Goal: Task Accomplishment & Management: Use online tool/utility

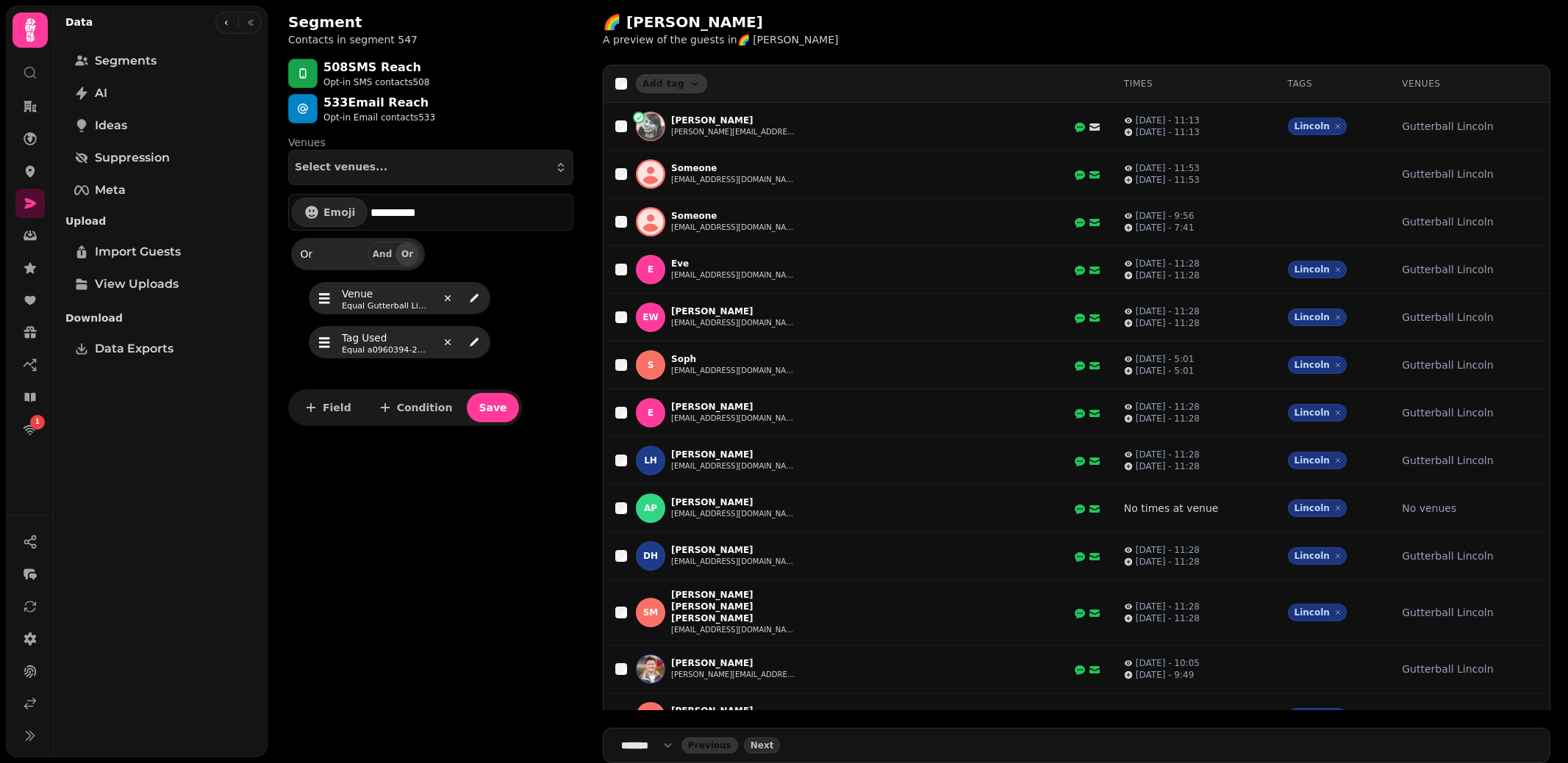
select select "**"
click at [30, 174] on icon at bounding box center [30, 172] width 9 height 12
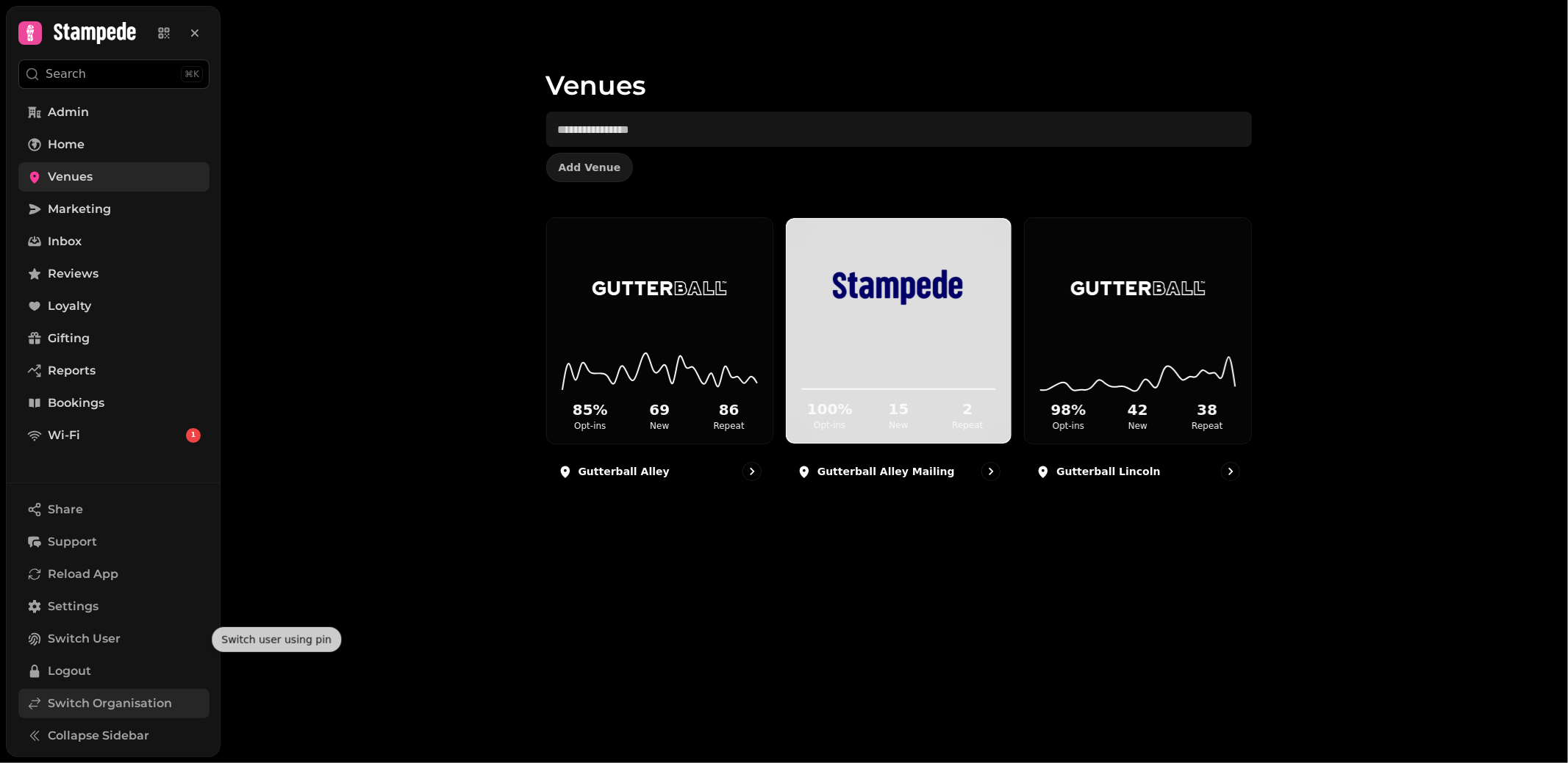
click at [104, 707] on span "Switch Organisation" at bounding box center [110, 703] width 124 height 18
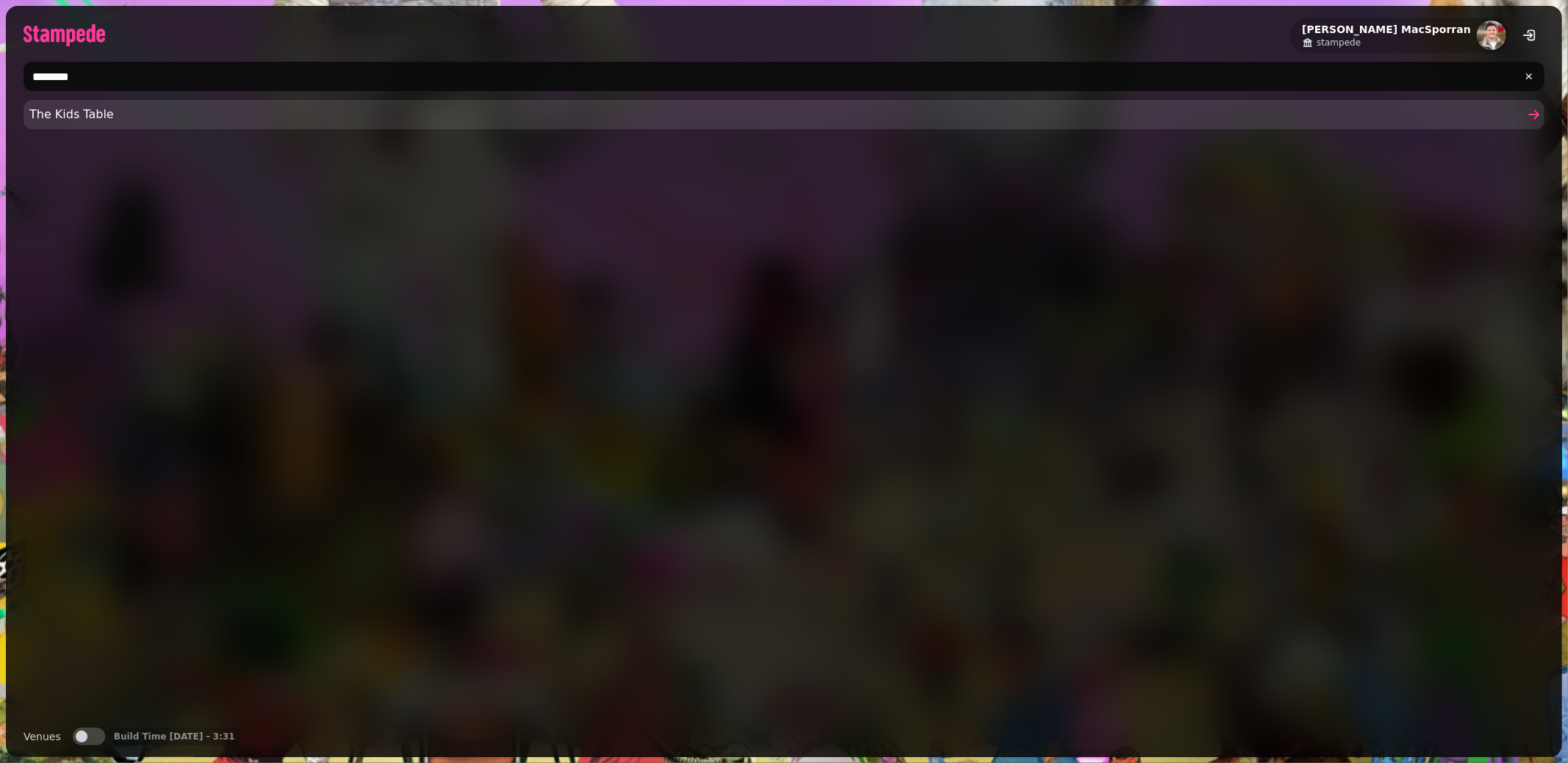
type input "********"
click at [117, 110] on span "The Kids Table" at bounding box center [776, 114] width 1494 height 18
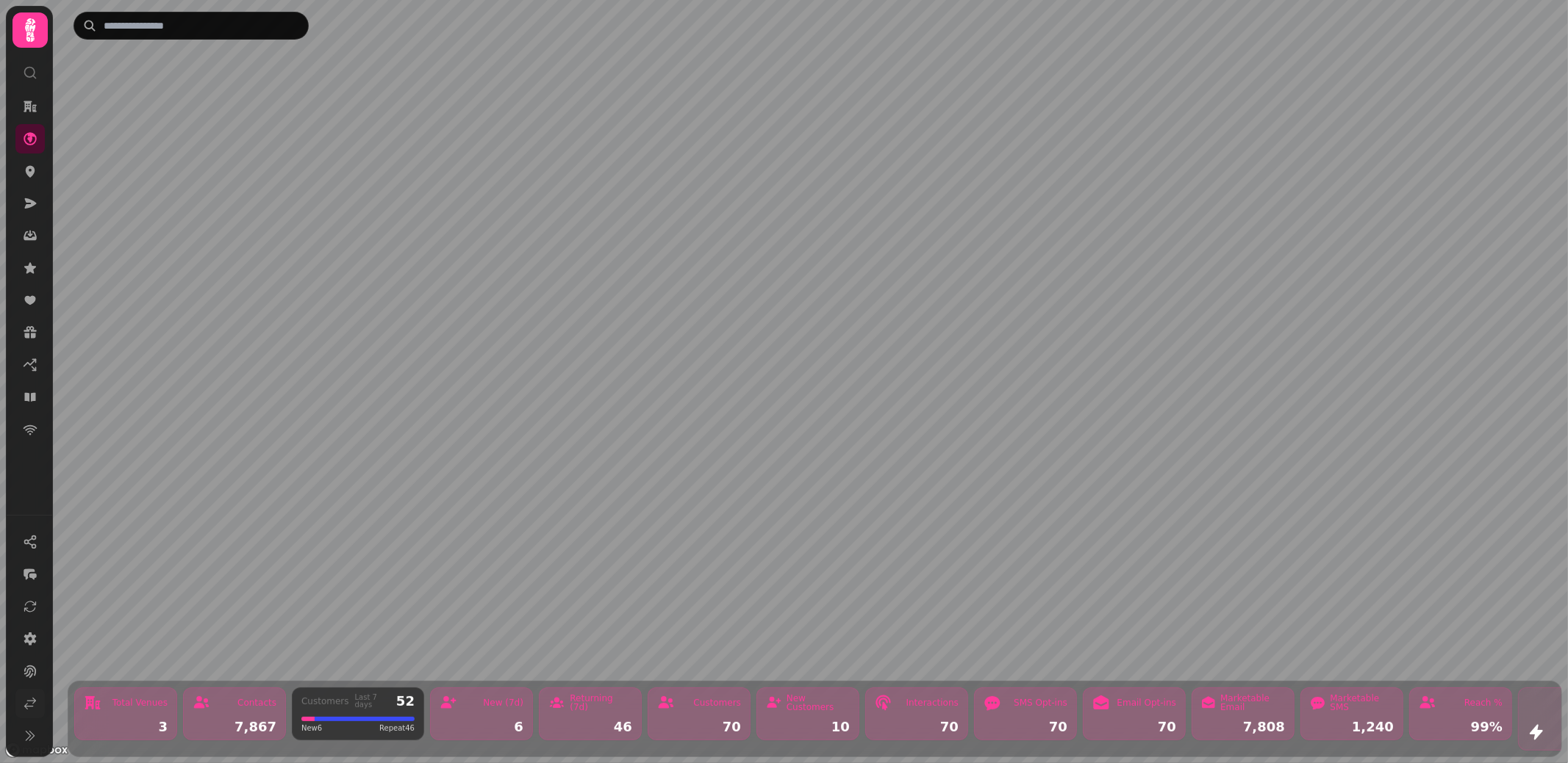
click at [29, 702] on icon at bounding box center [30, 704] width 15 height 15
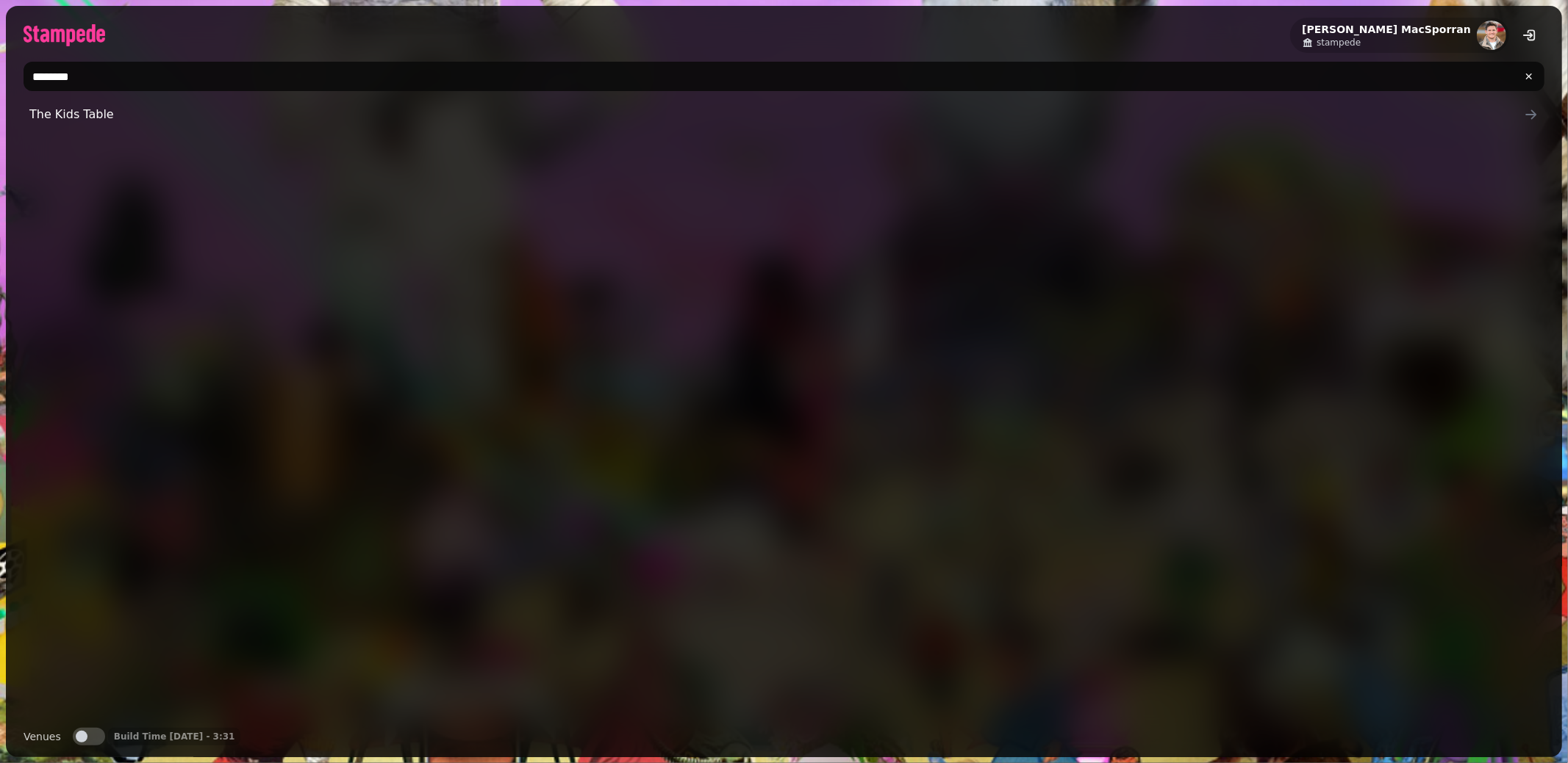
click at [180, 86] on input "********" at bounding box center [784, 76] width 1521 height 29
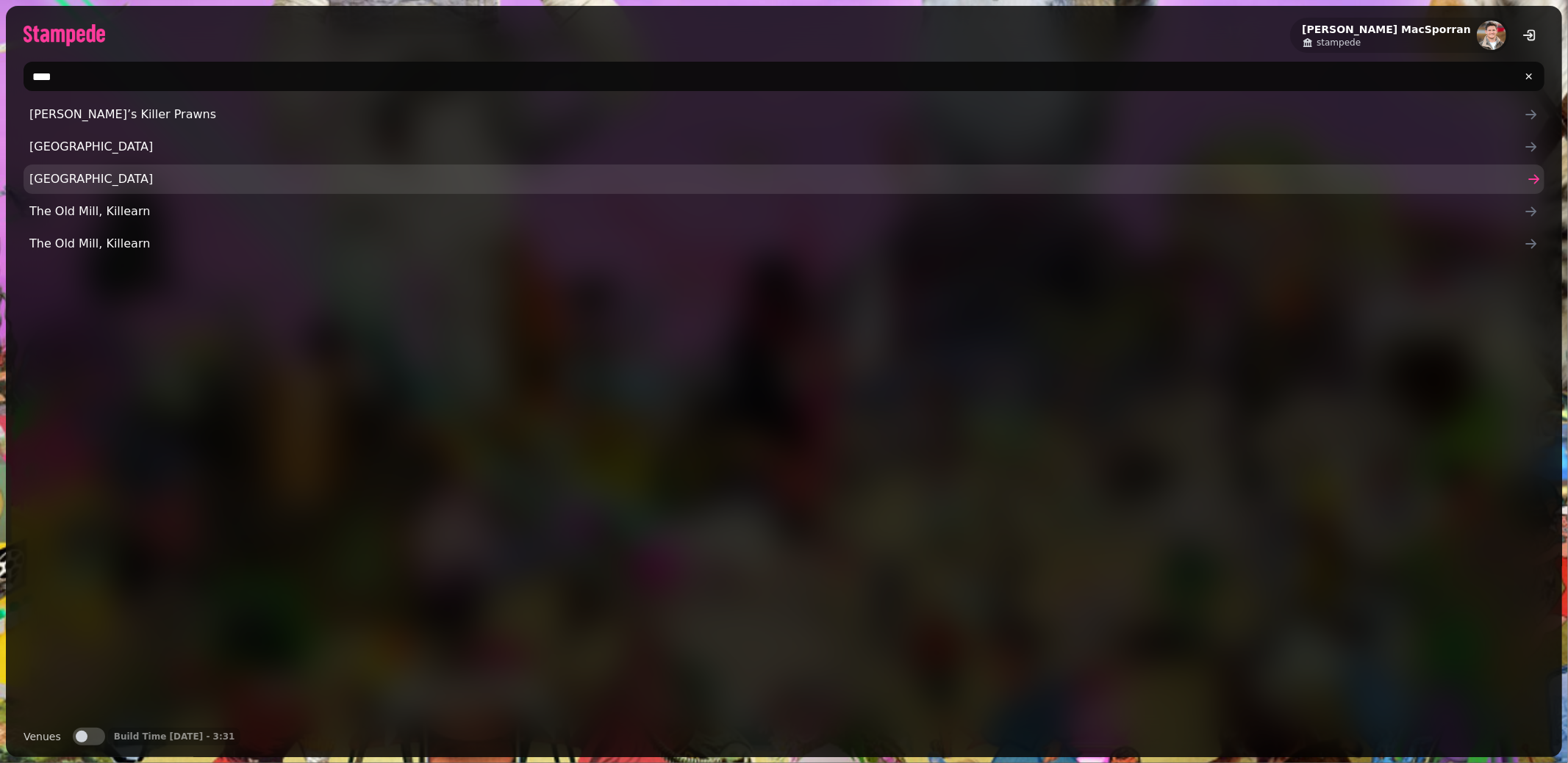
type input "****"
click at [182, 176] on span "Killochan Castle" at bounding box center [776, 179] width 1494 height 18
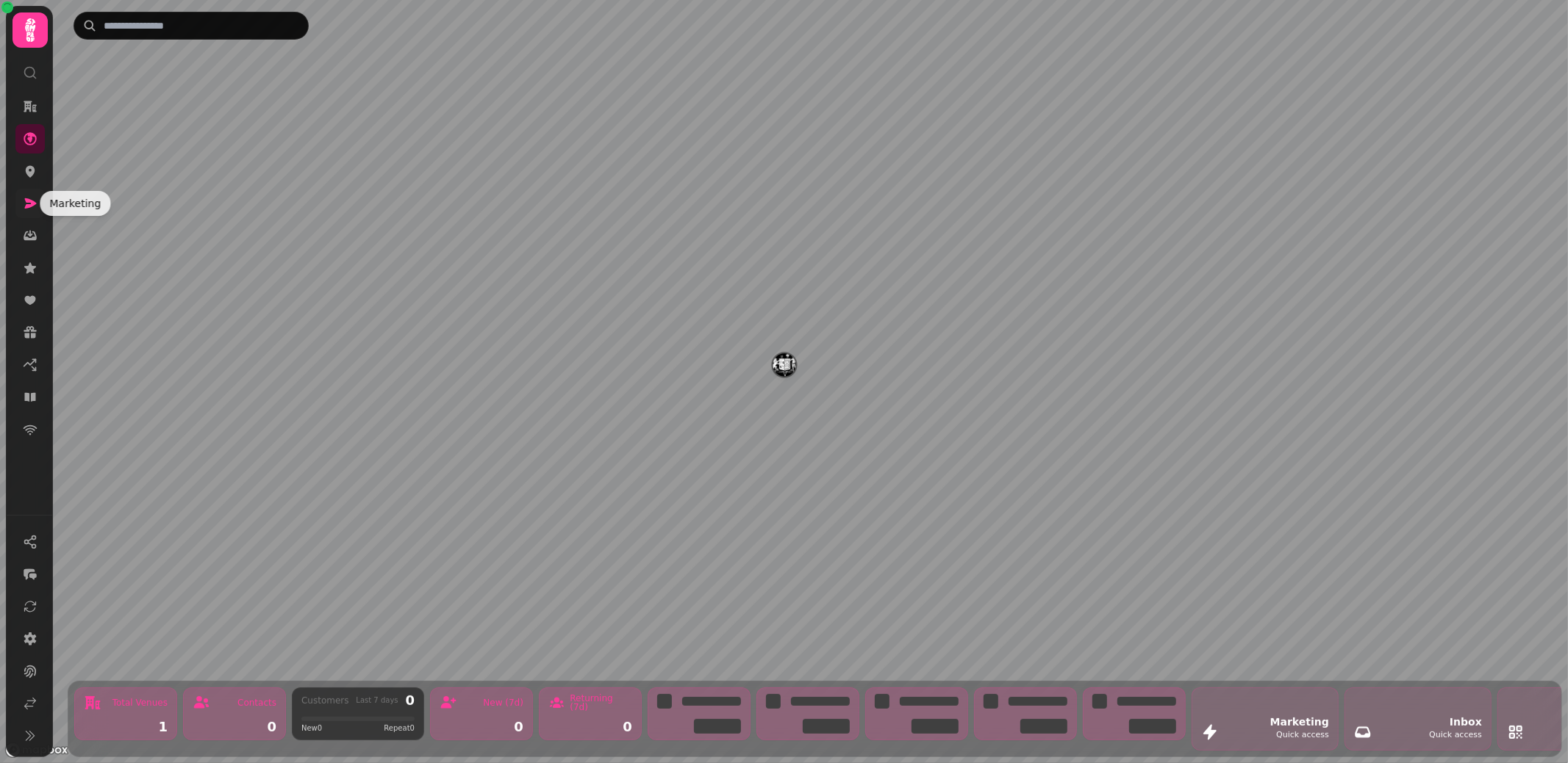
click at [29, 205] on icon at bounding box center [31, 204] width 12 height 10
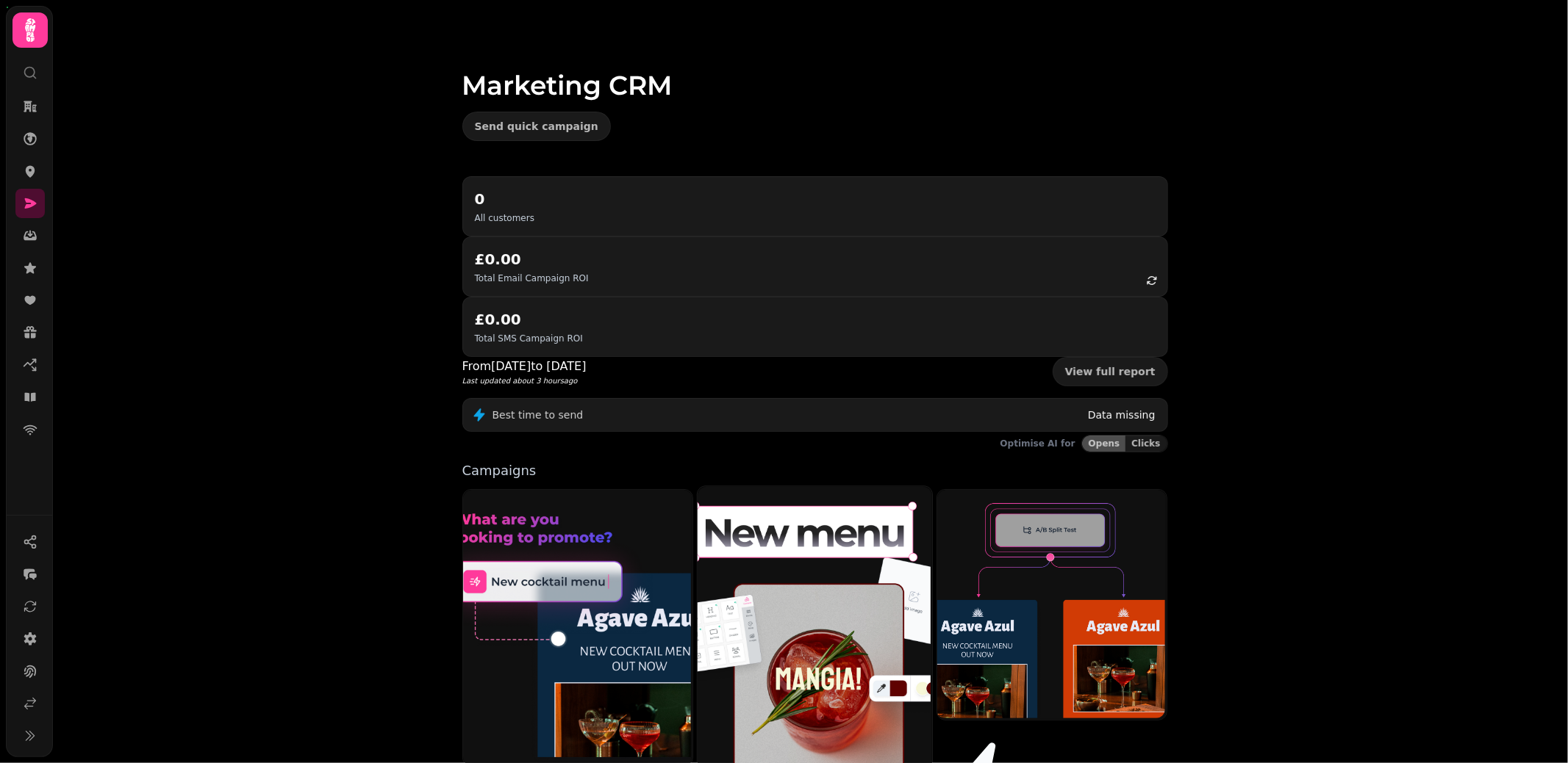
click at [762, 516] on img at bounding box center [813, 631] width 234 height 293
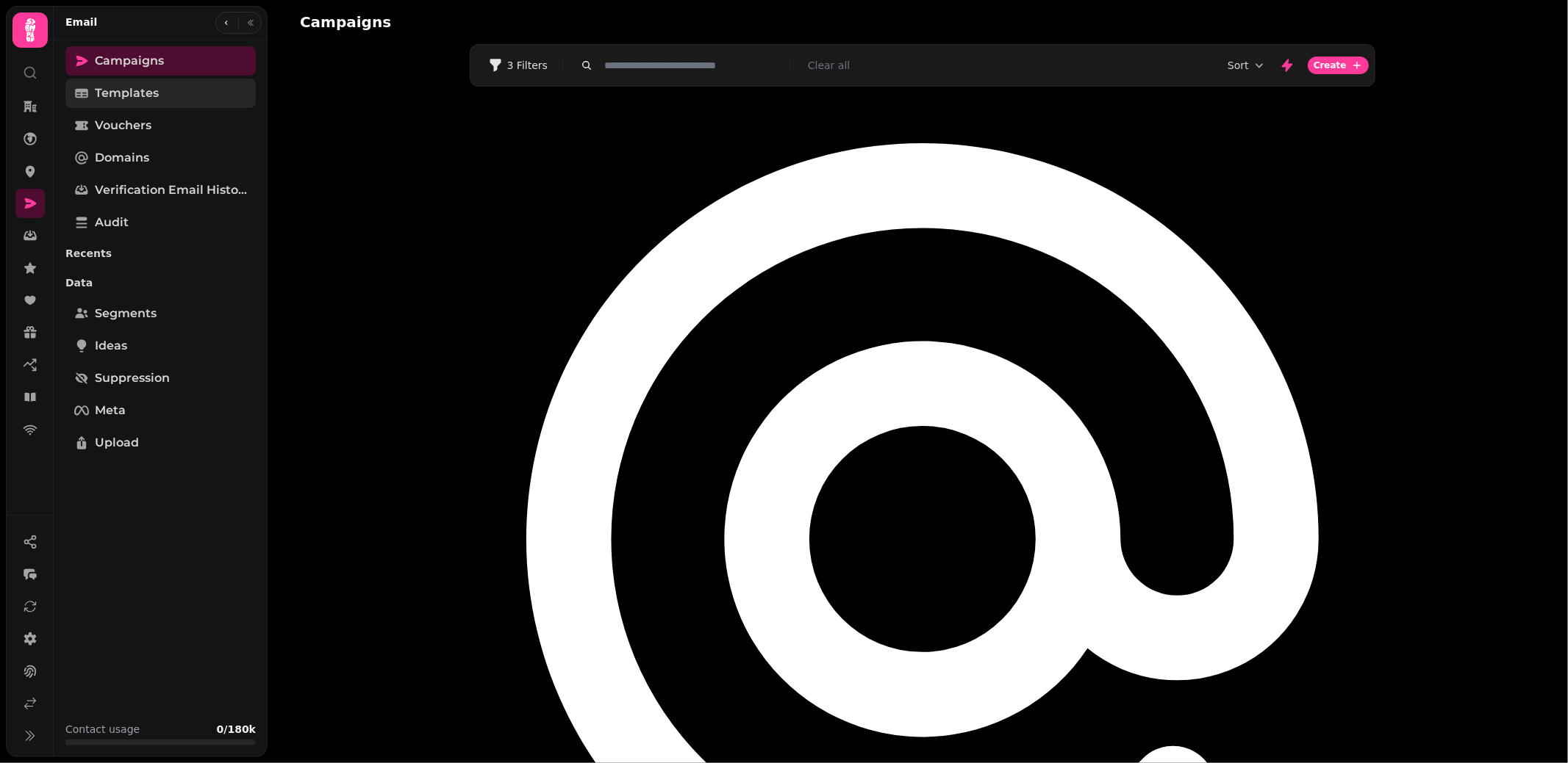
click at [144, 95] on span "Templates" at bounding box center [127, 93] width 64 height 18
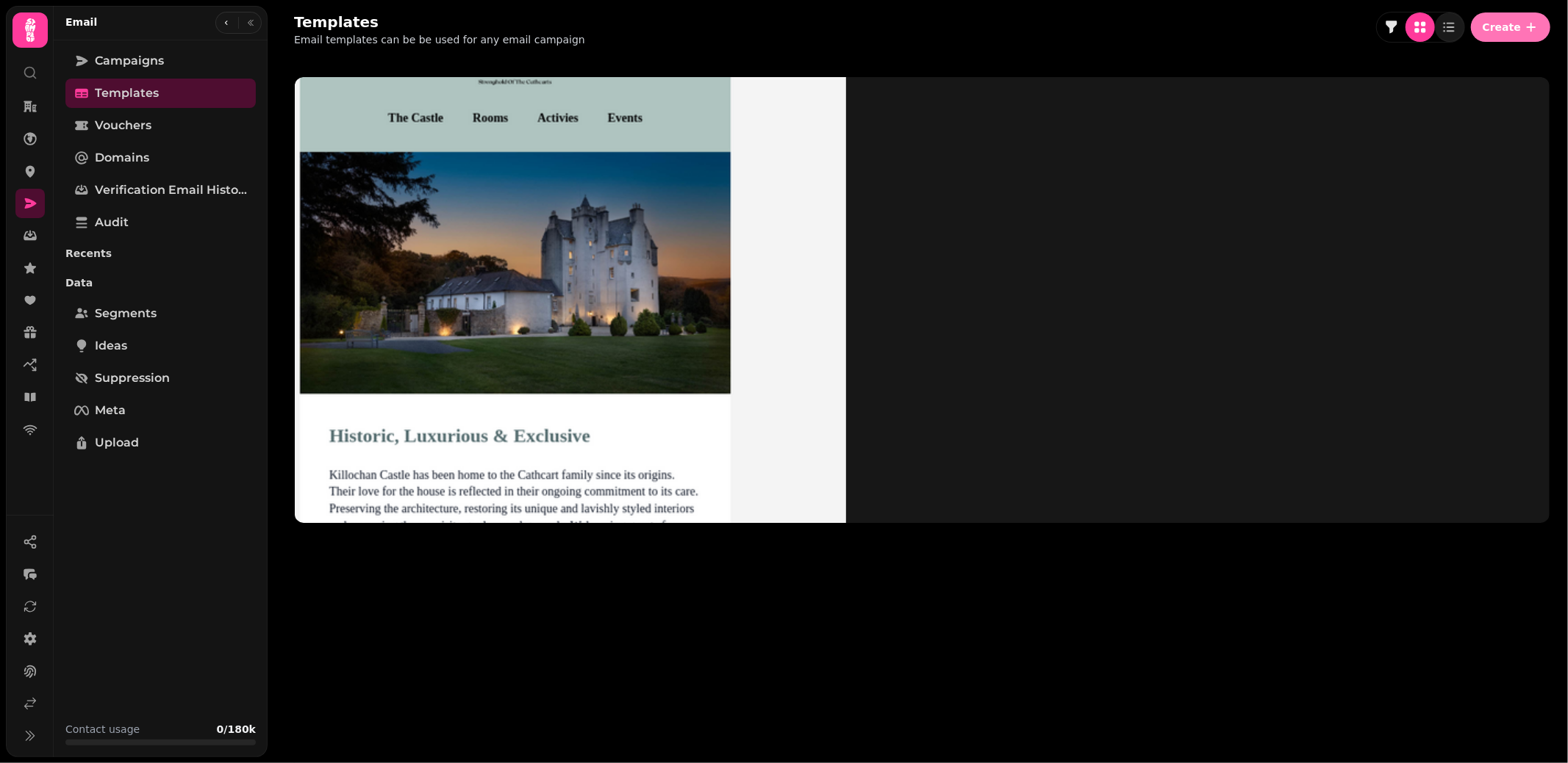
click at [1525, 27] on icon "button" at bounding box center [1531, 28] width 15 height 15
click at [1467, 67] on button "From pre-made template" at bounding box center [1467, 60] width 164 height 27
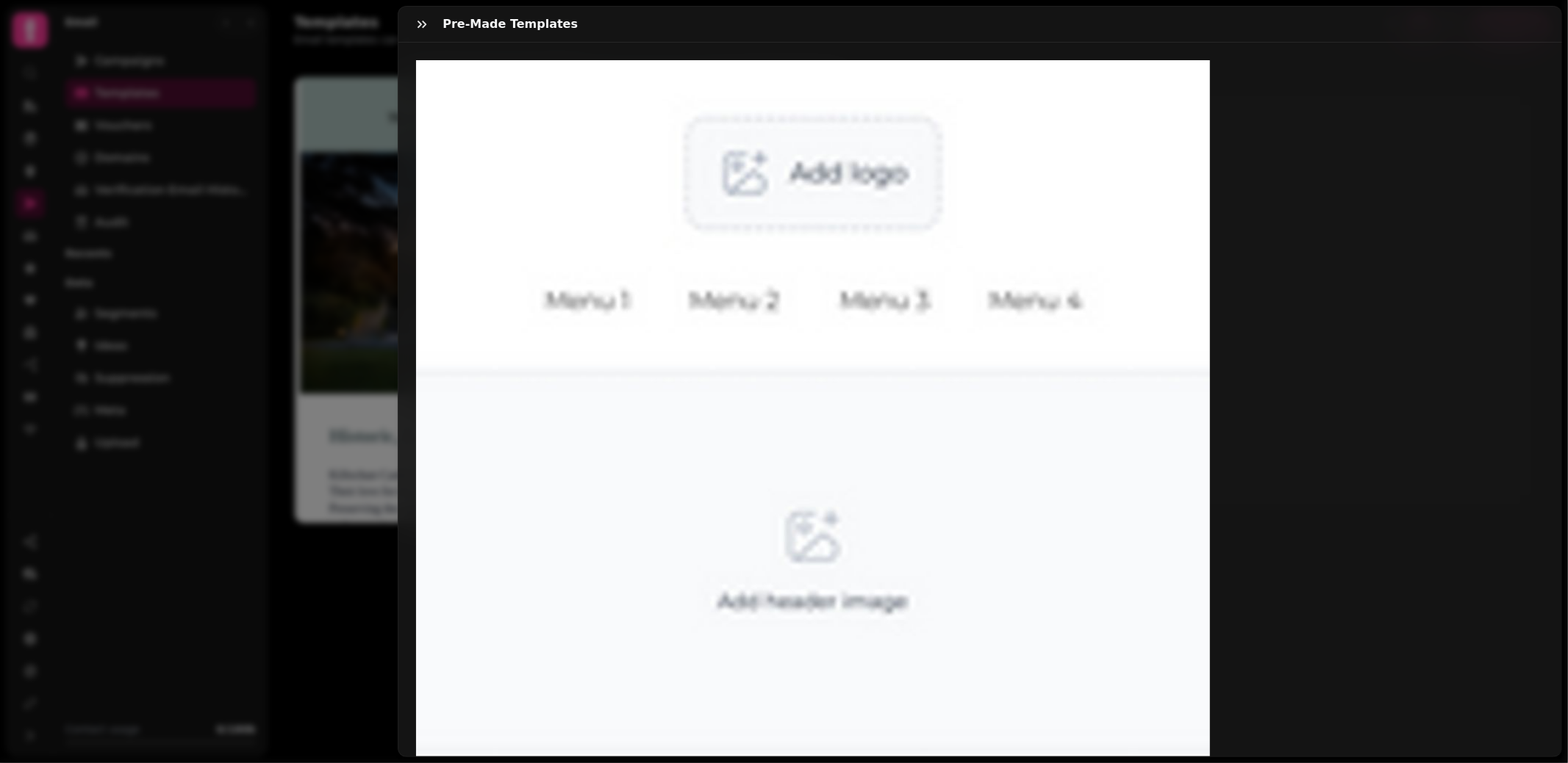
click at [482, 121] on img at bounding box center [813, 766] width 794 height 1410
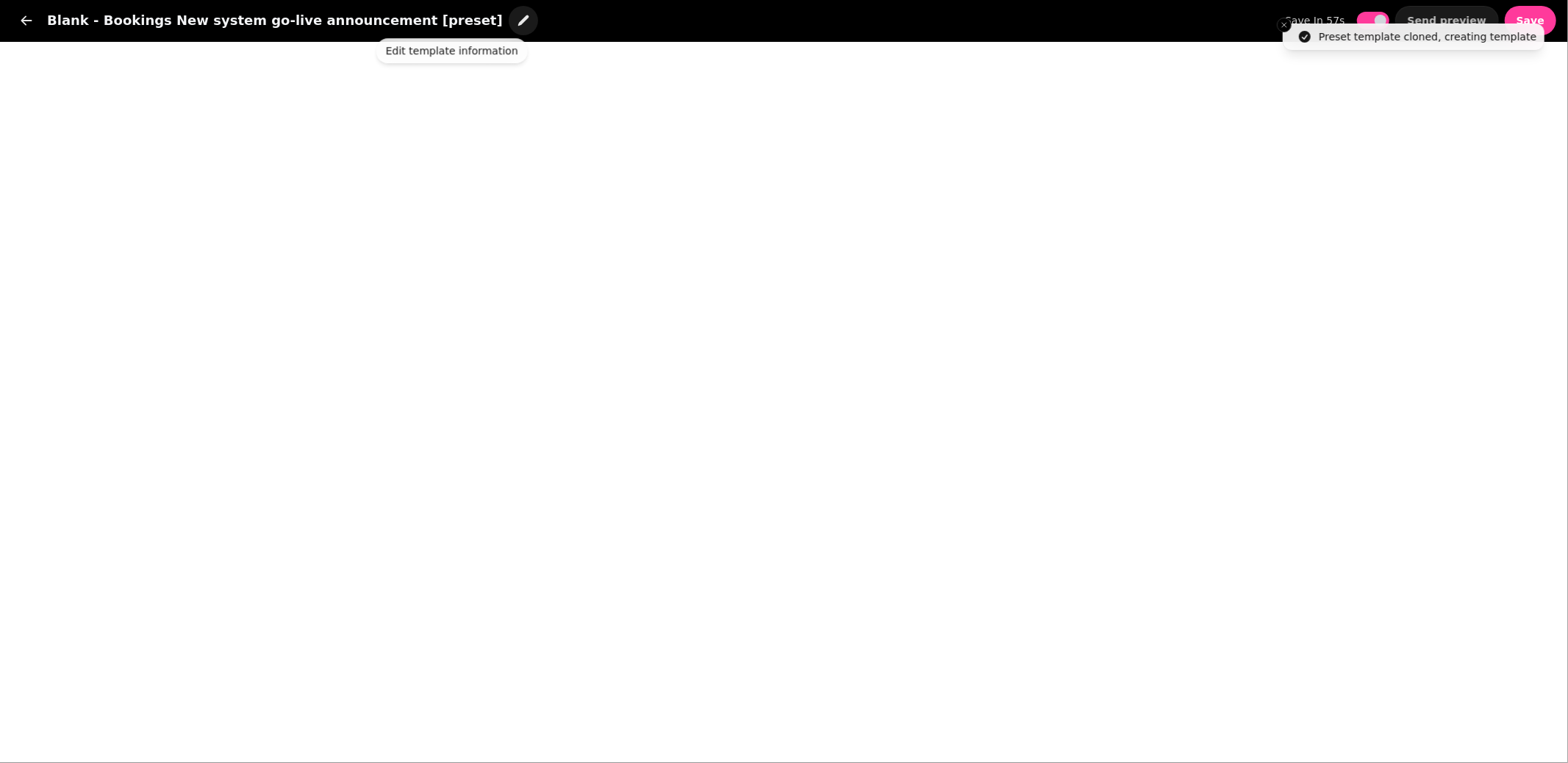
click at [508, 22] on button "button" at bounding box center [523, 20] width 29 height 29
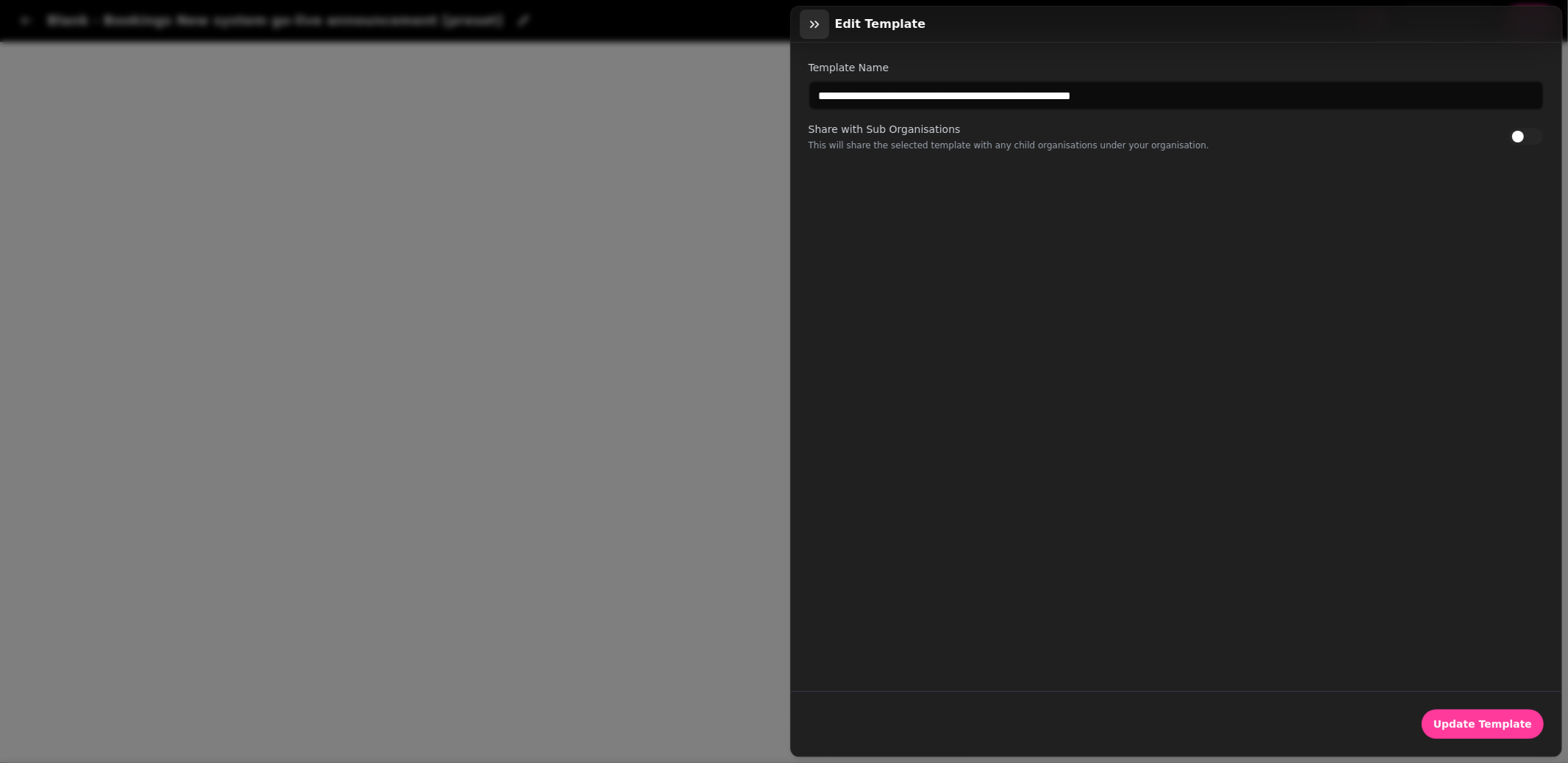
click at [820, 18] on icon "button" at bounding box center [815, 24] width 15 height 15
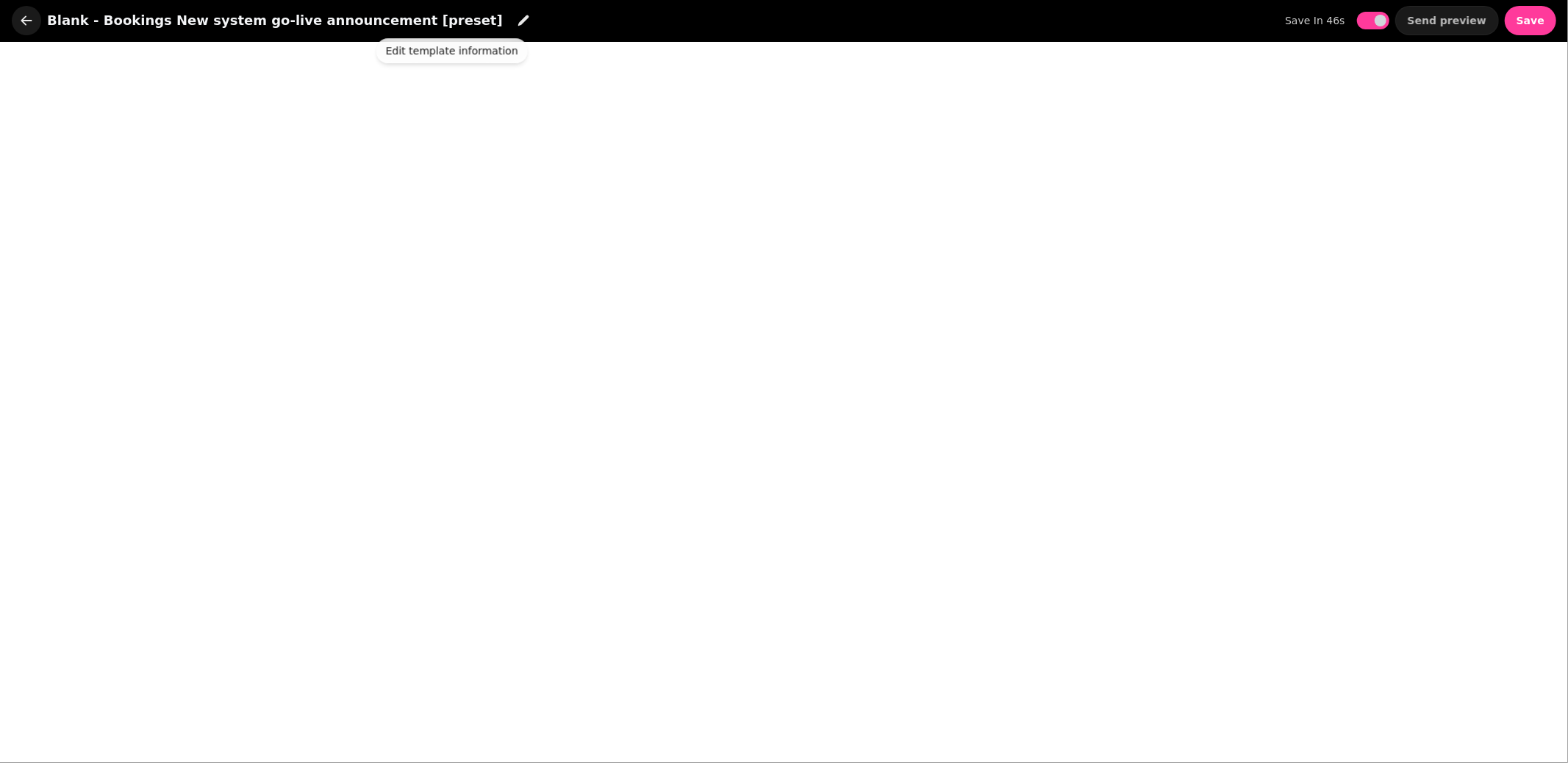
click at [20, 21] on icon "button" at bounding box center [27, 21] width 15 height 15
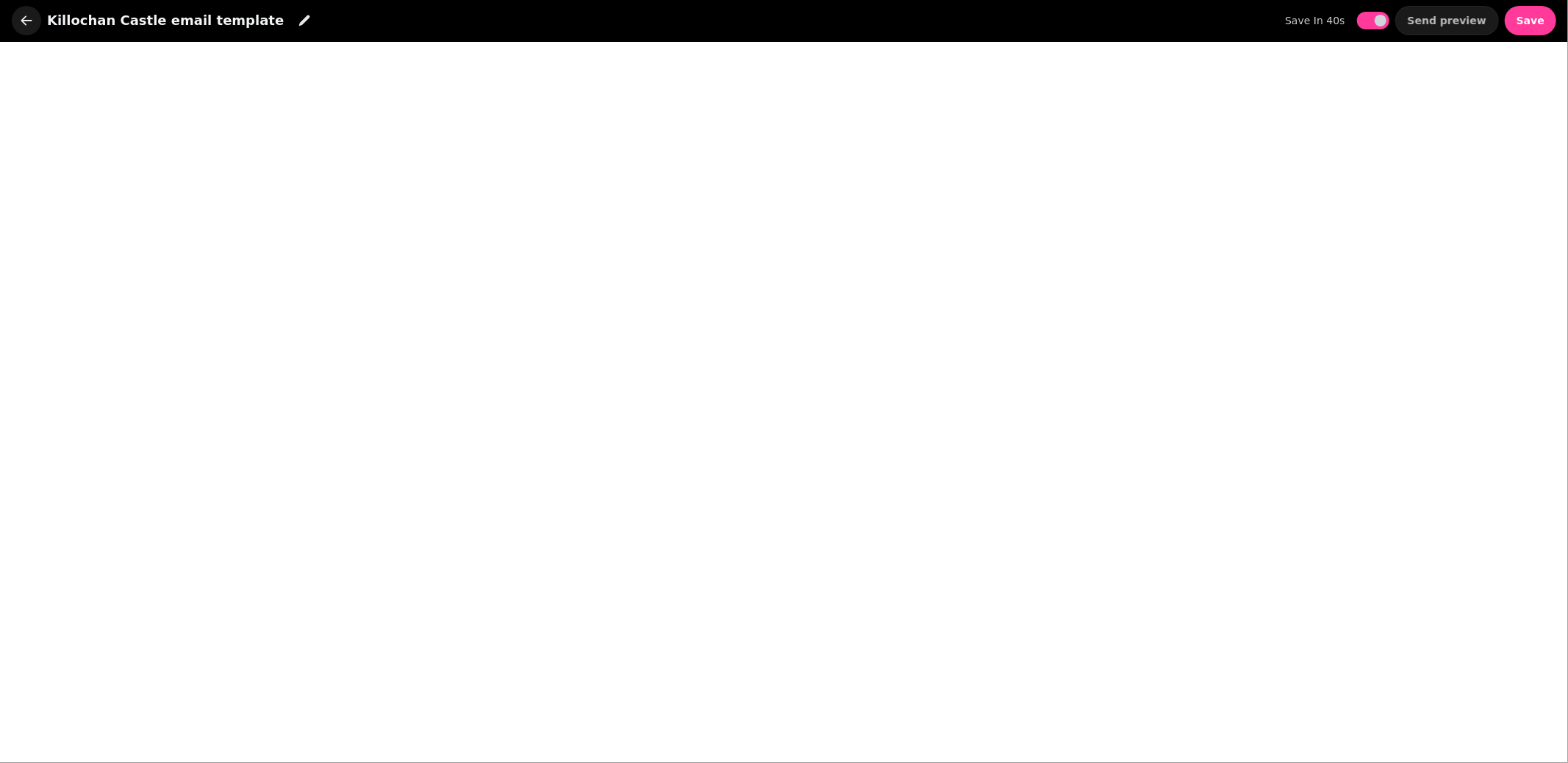
click at [20, 24] on icon "button" at bounding box center [27, 21] width 15 height 15
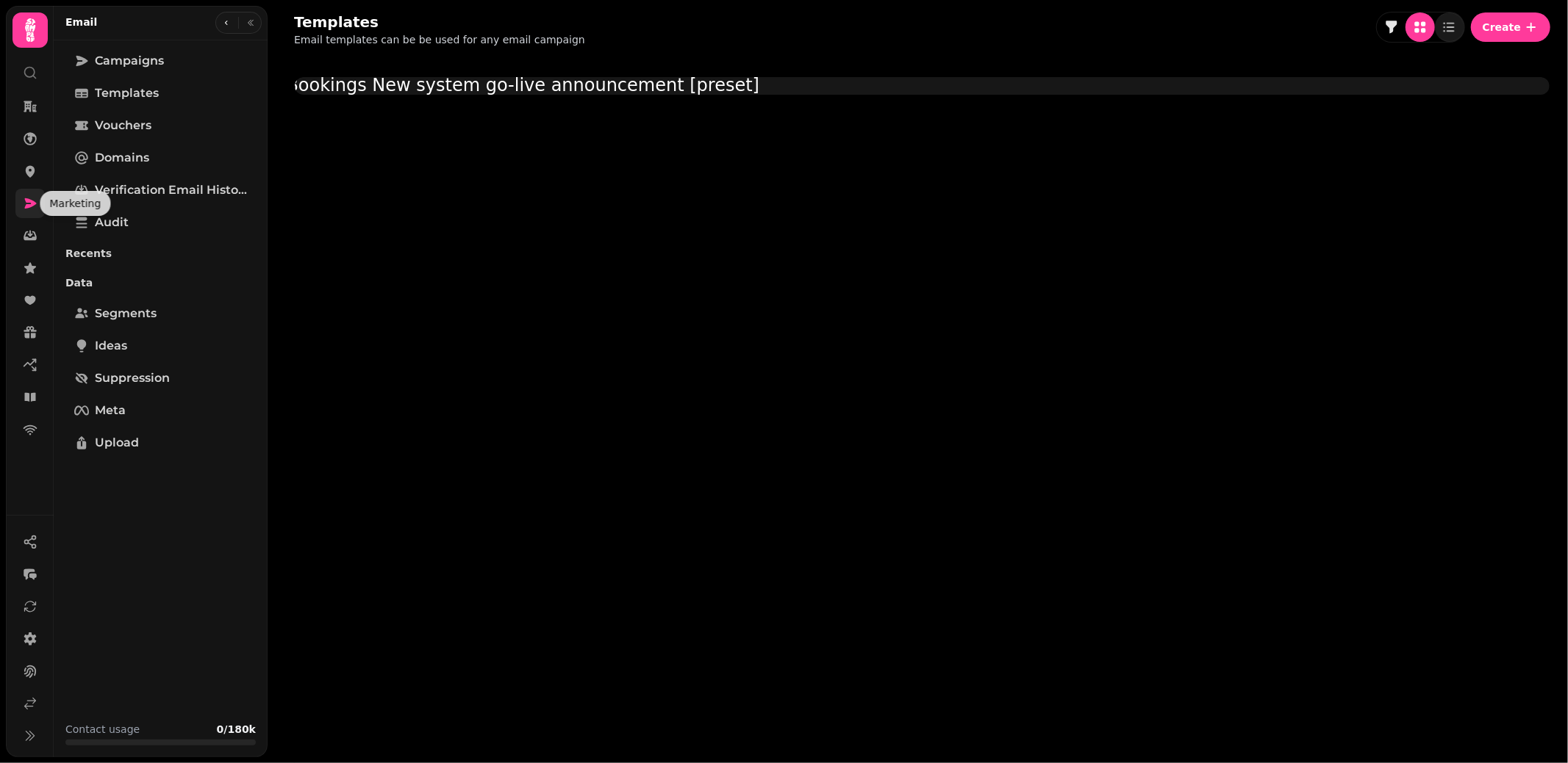
click at [30, 209] on icon at bounding box center [30, 204] width 15 height 15
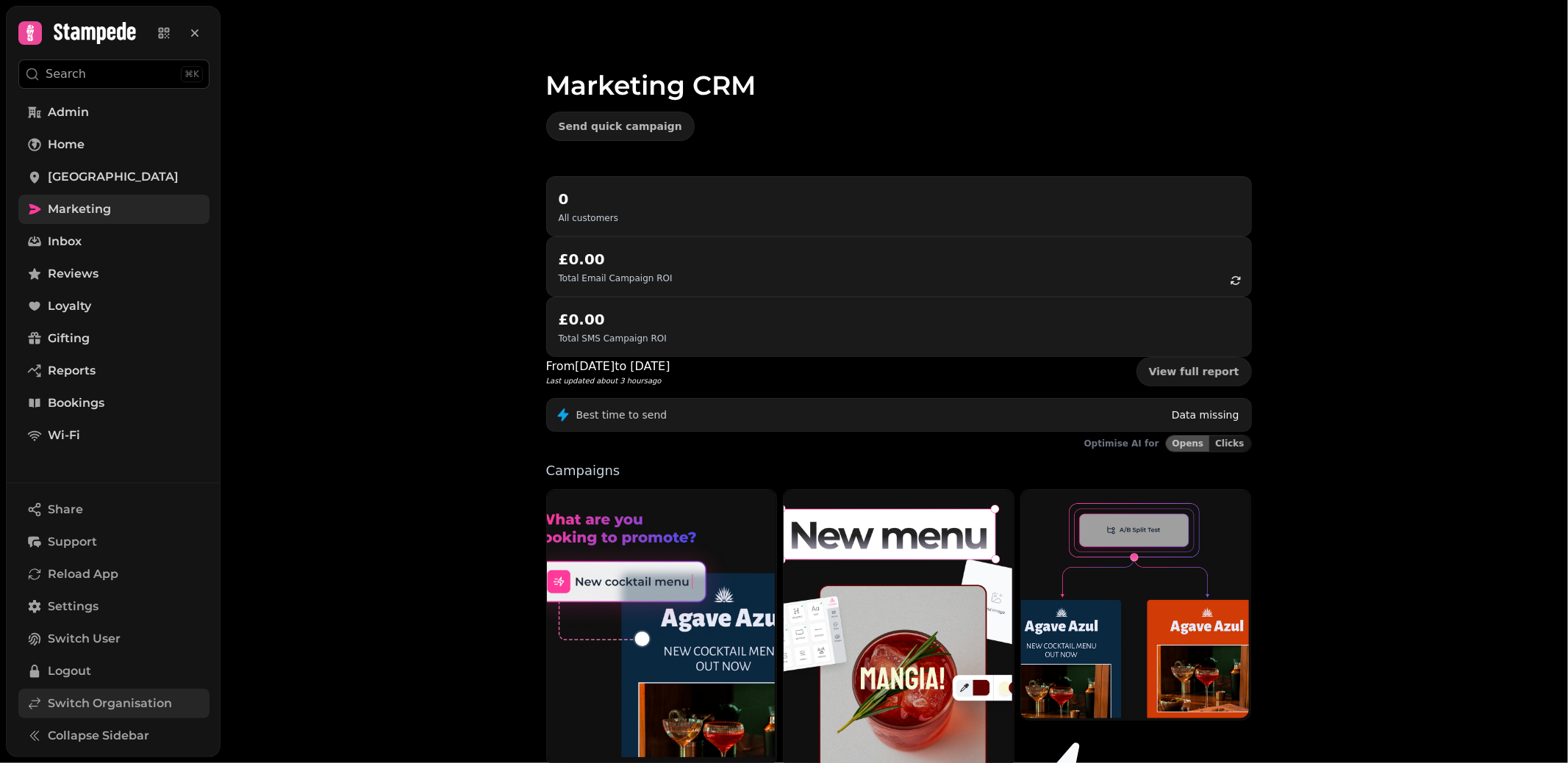
click at [83, 696] on span "Switch Organisation" at bounding box center [110, 703] width 124 height 18
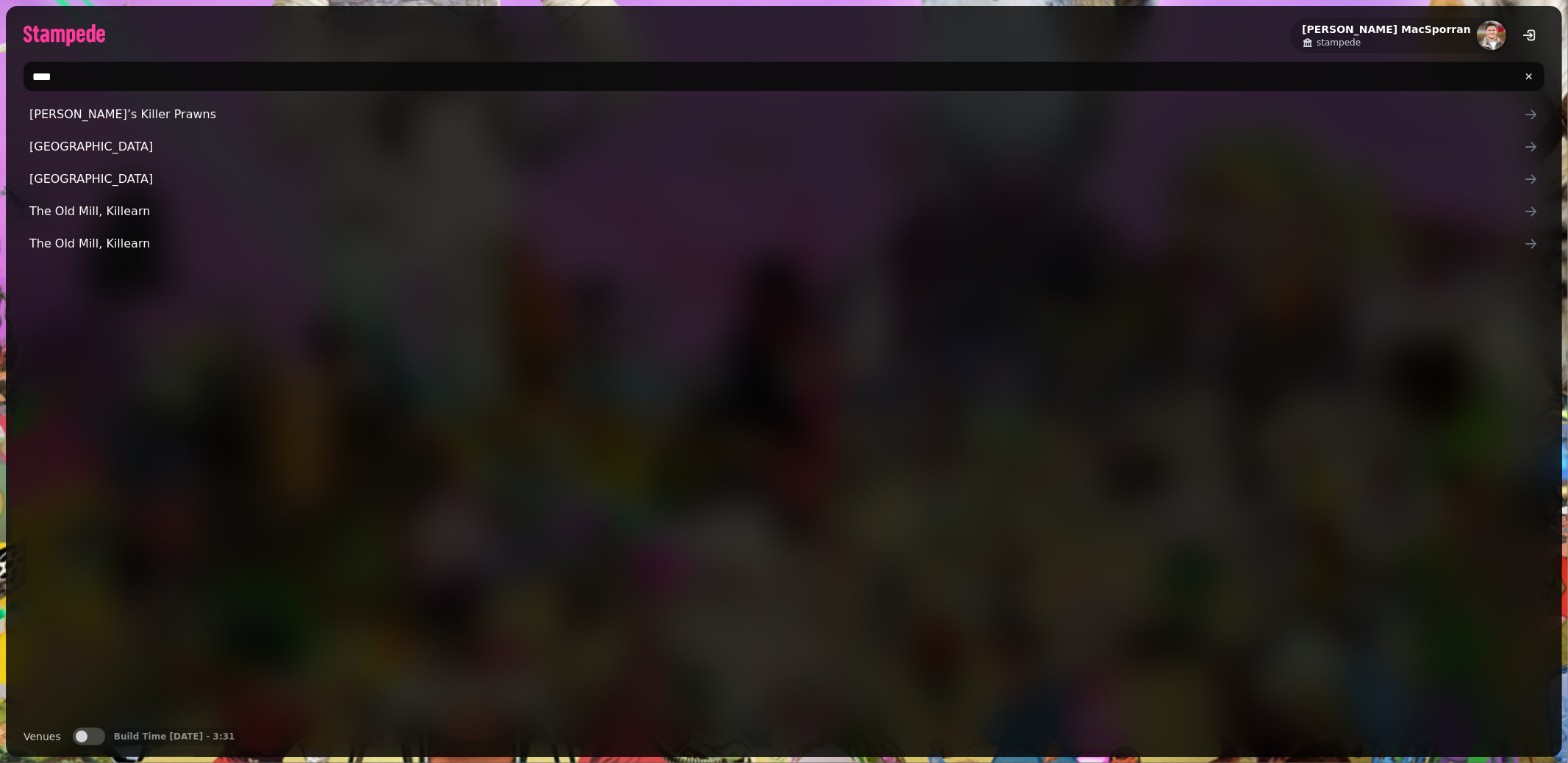
click at [164, 82] on input "****" at bounding box center [784, 76] width 1521 height 29
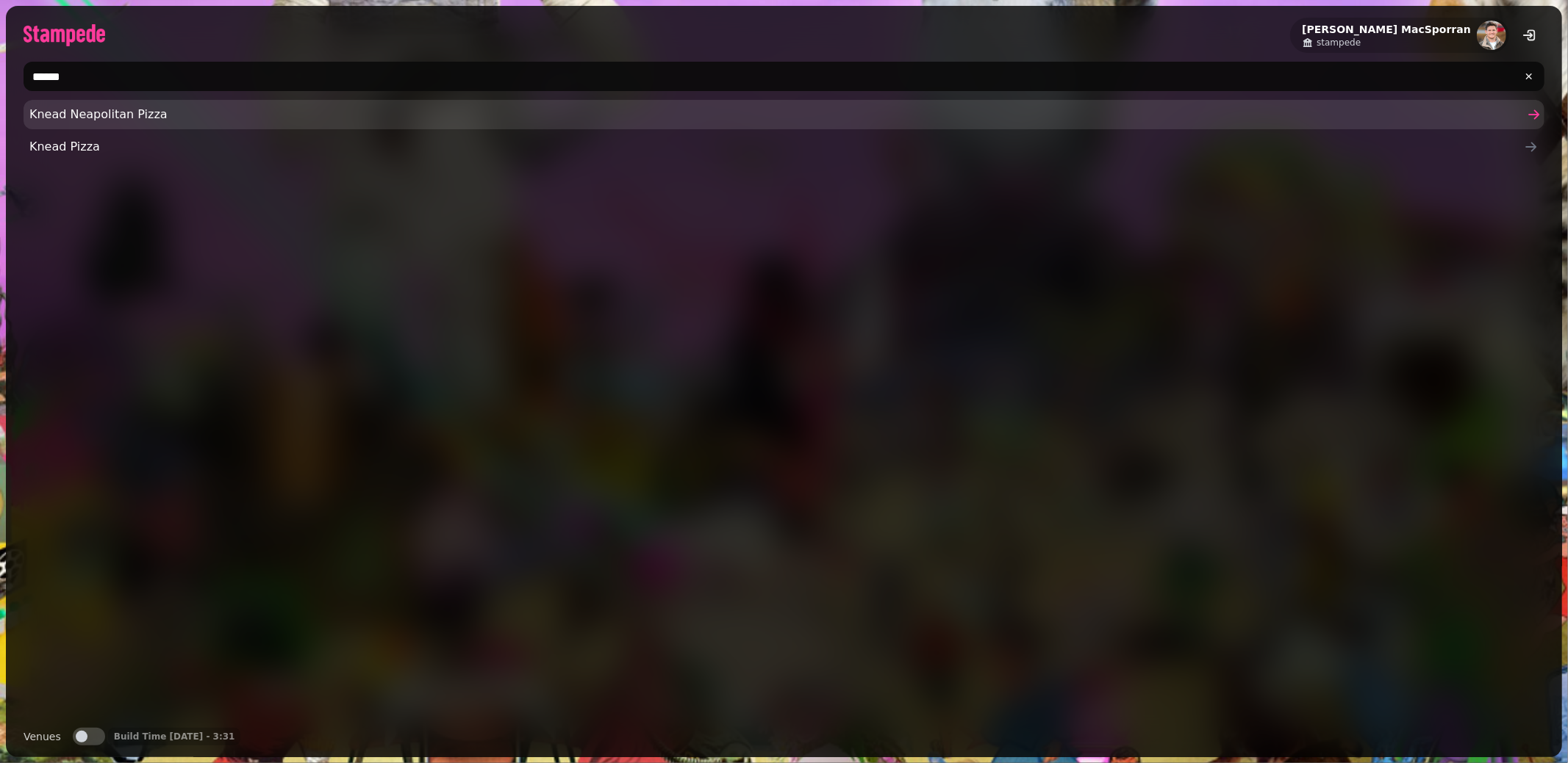
type input "*****"
click at [121, 118] on span "Knead Neapolitan Pizza" at bounding box center [776, 114] width 1494 height 18
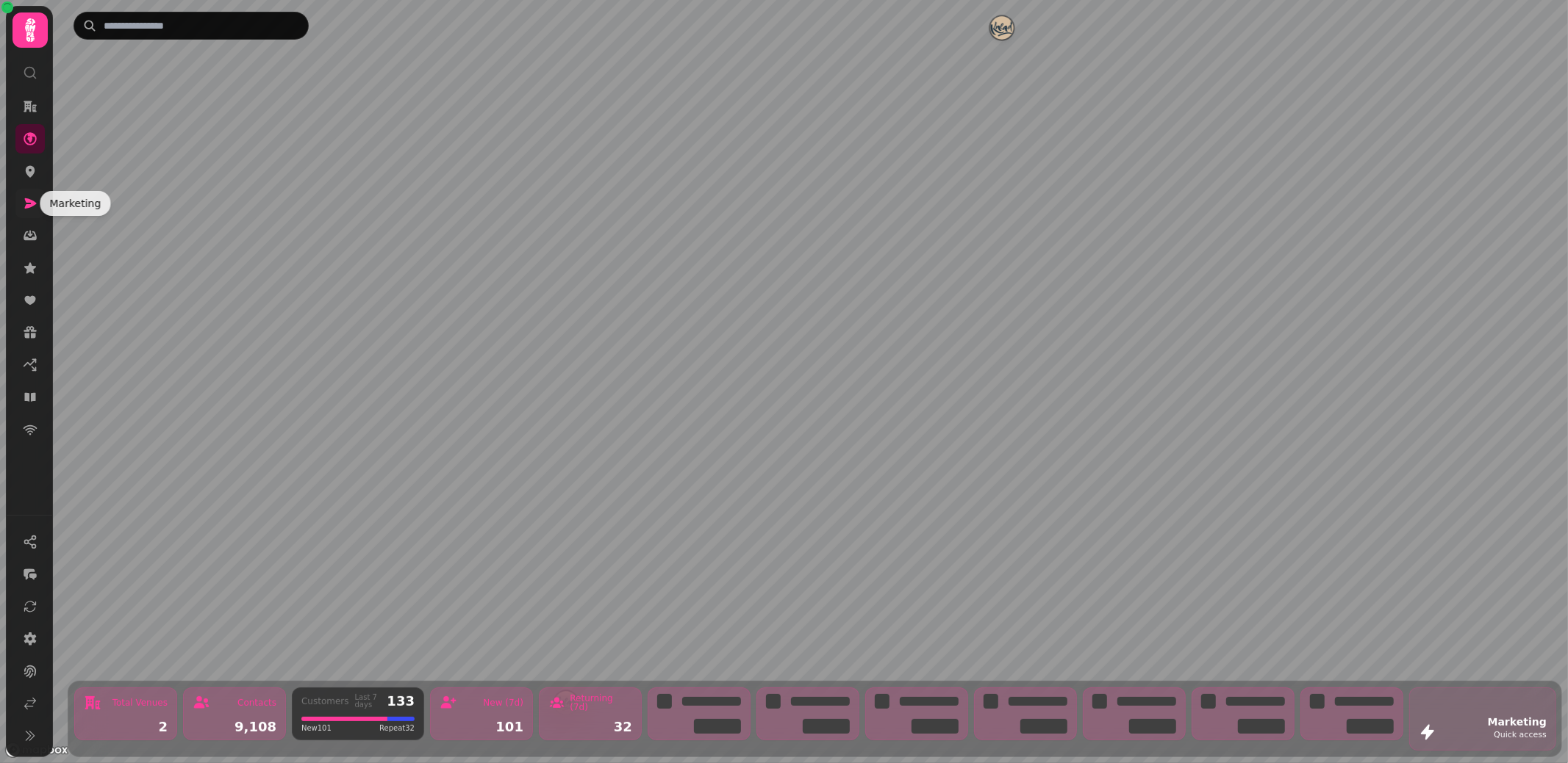
click at [30, 205] on icon at bounding box center [31, 204] width 12 height 10
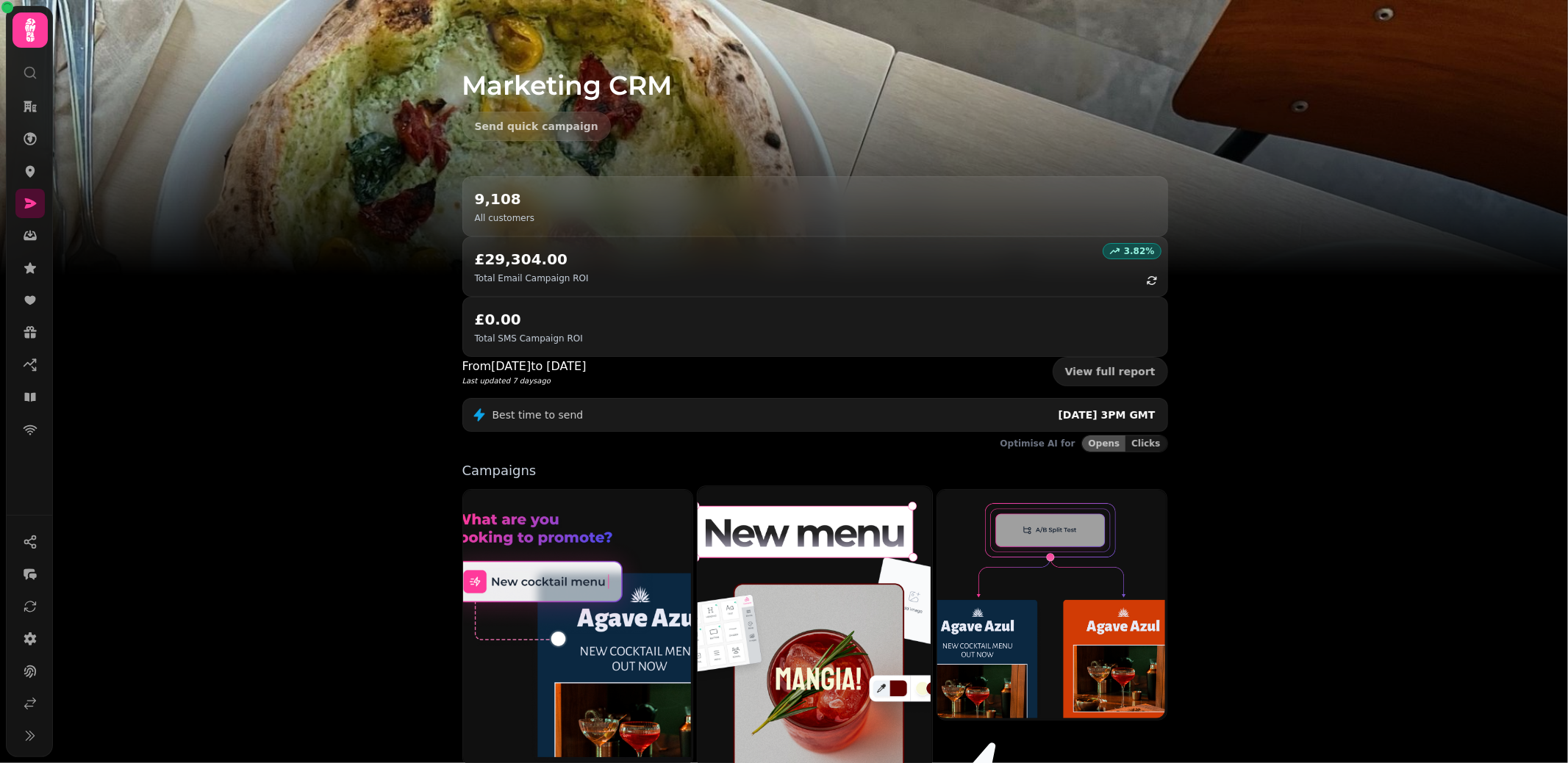
click at [814, 532] on img at bounding box center [813, 631] width 234 height 293
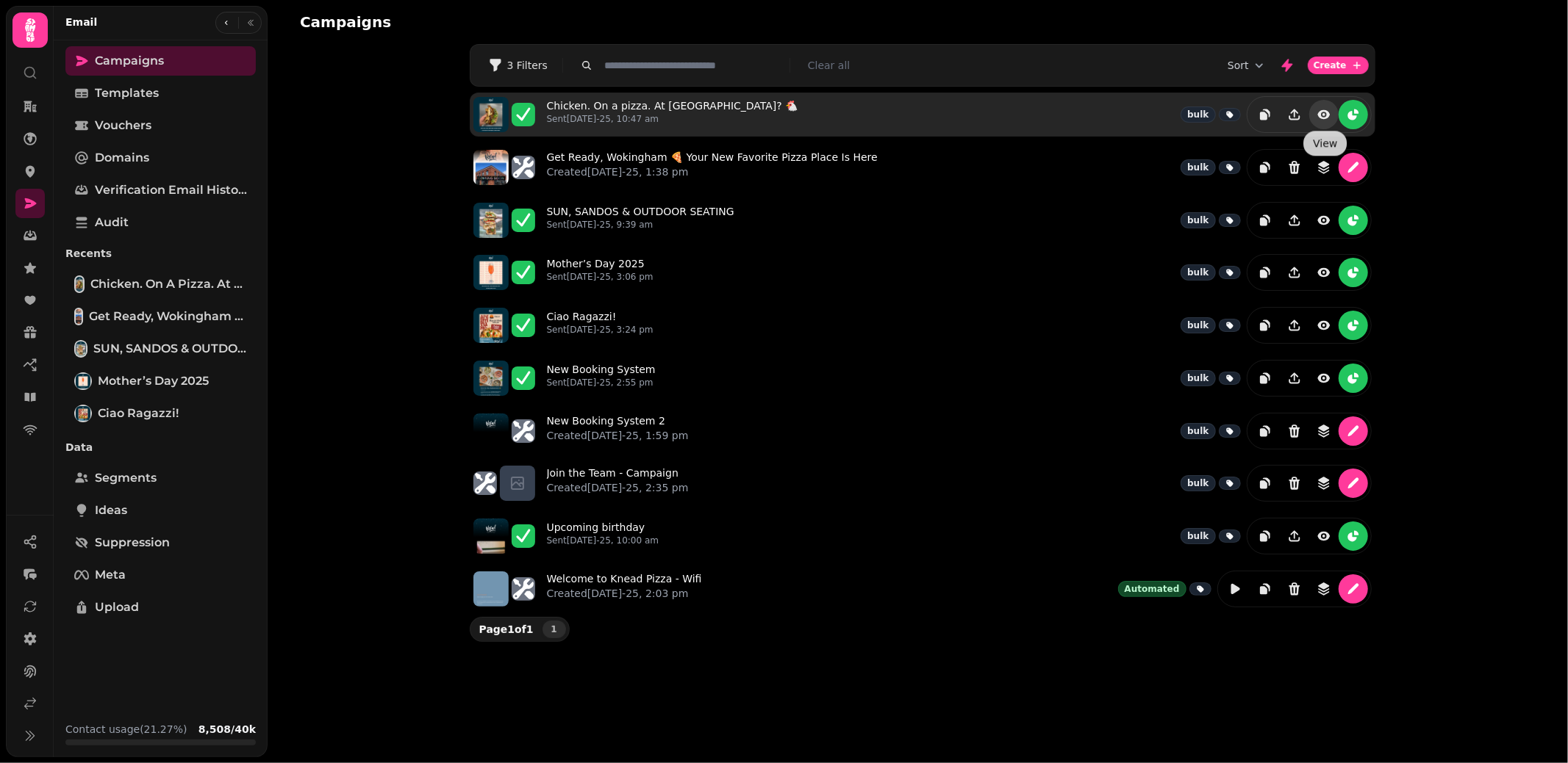
click at [1329, 110] on icon "view" at bounding box center [1324, 115] width 15 height 15
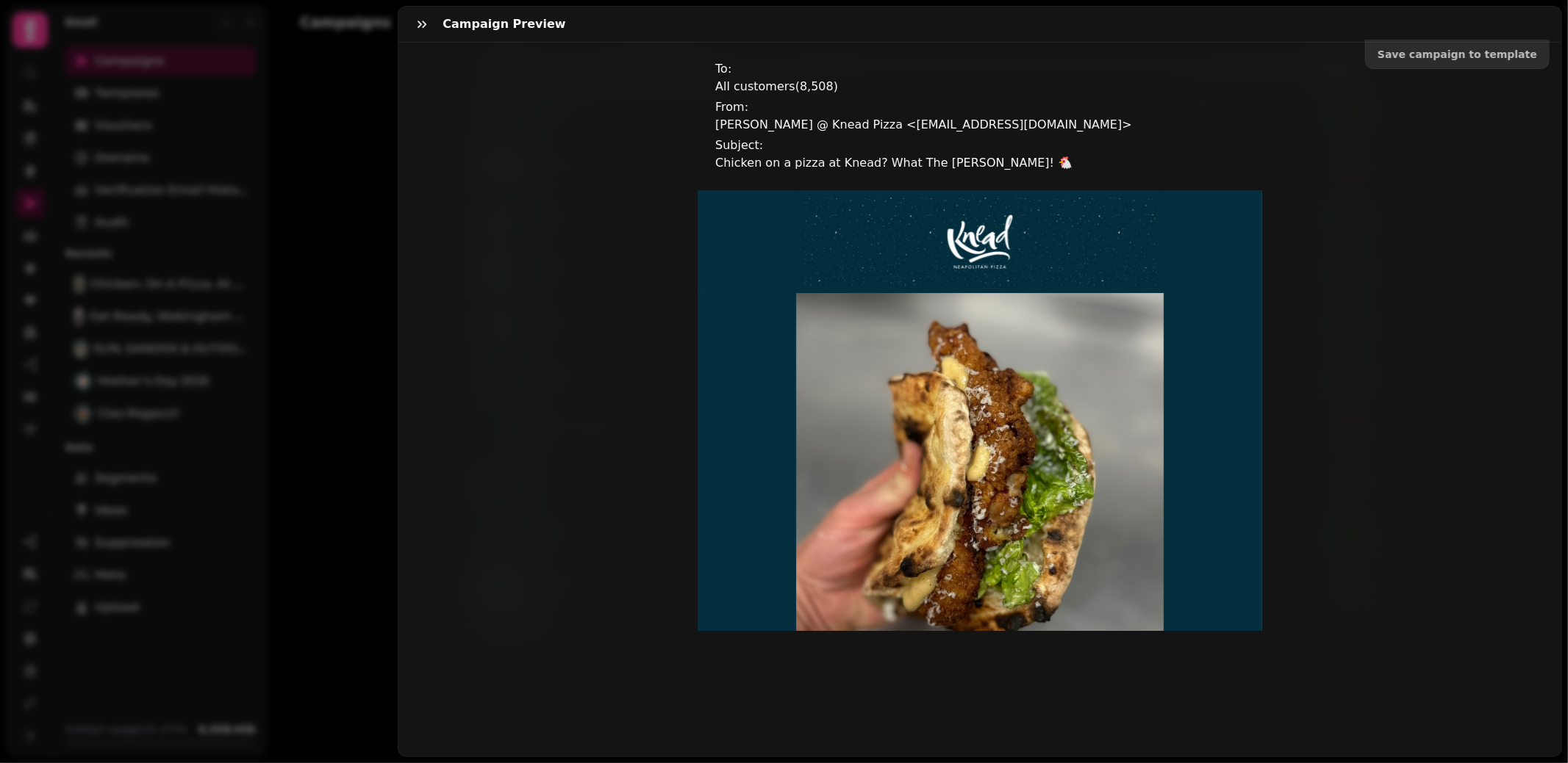
click at [1362, 433] on div "Save campaign to template To: All customers ( 8,508 ) From: Simon @ Knead Pizza…" at bounding box center [980, 400] width 1163 height 714
click at [413, 26] on button "button" at bounding box center [421, 23] width 29 height 29
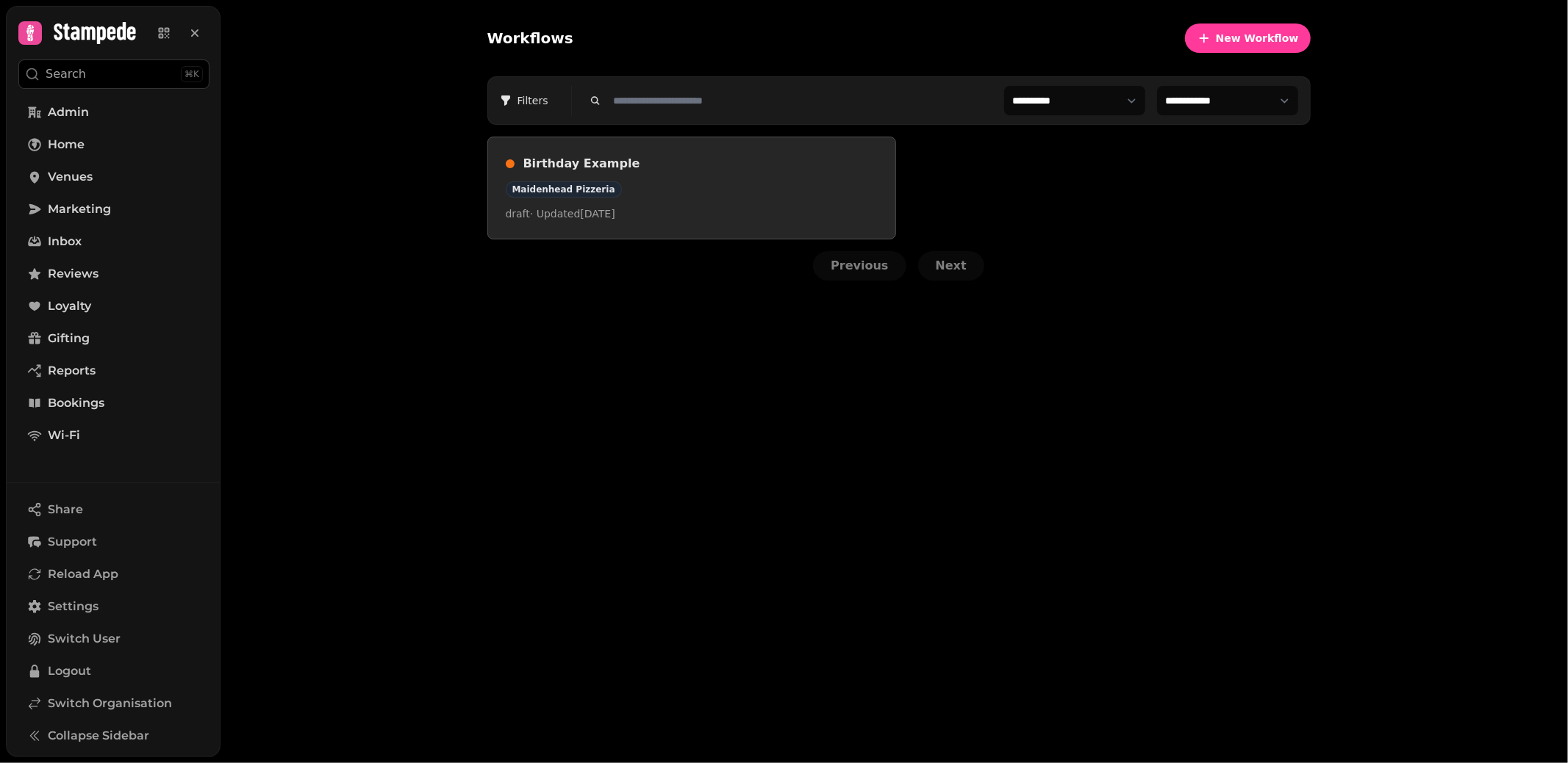
click at [695, 164] on h3 "Birthday Example" at bounding box center [701, 164] width 354 height 18
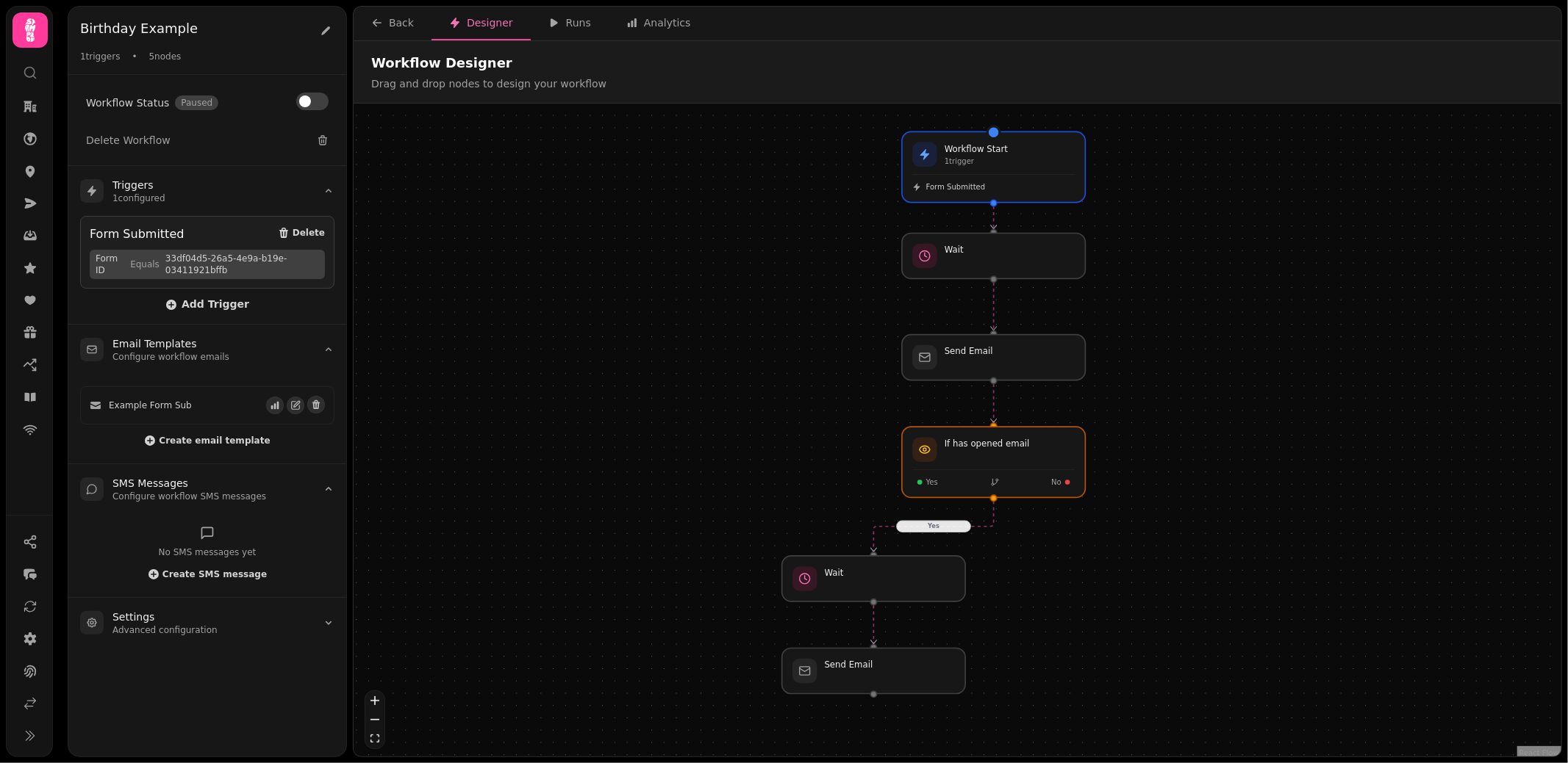
drag, startPoint x: 1212, startPoint y: 619, endPoint x: 1173, endPoint y: 588, distance: 49.8
click at [1173, 587] on div "Yes Workflow Start 1 trigger Form Submitted Send Email Wait If has opened email…" at bounding box center [956, 432] width 1207 height 657
drag, startPoint x: 1031, startPoint y: 259, endPoint x: 1031, endPoint y: 278, distance: 19.0
click at [1031, 278] on div at bounding box center [994, 264] width 187 height 46
drag, startPoint x: 1010, startPoint y: 473, endPoint x: 1010, endPoint y: 465, distance: 8.0
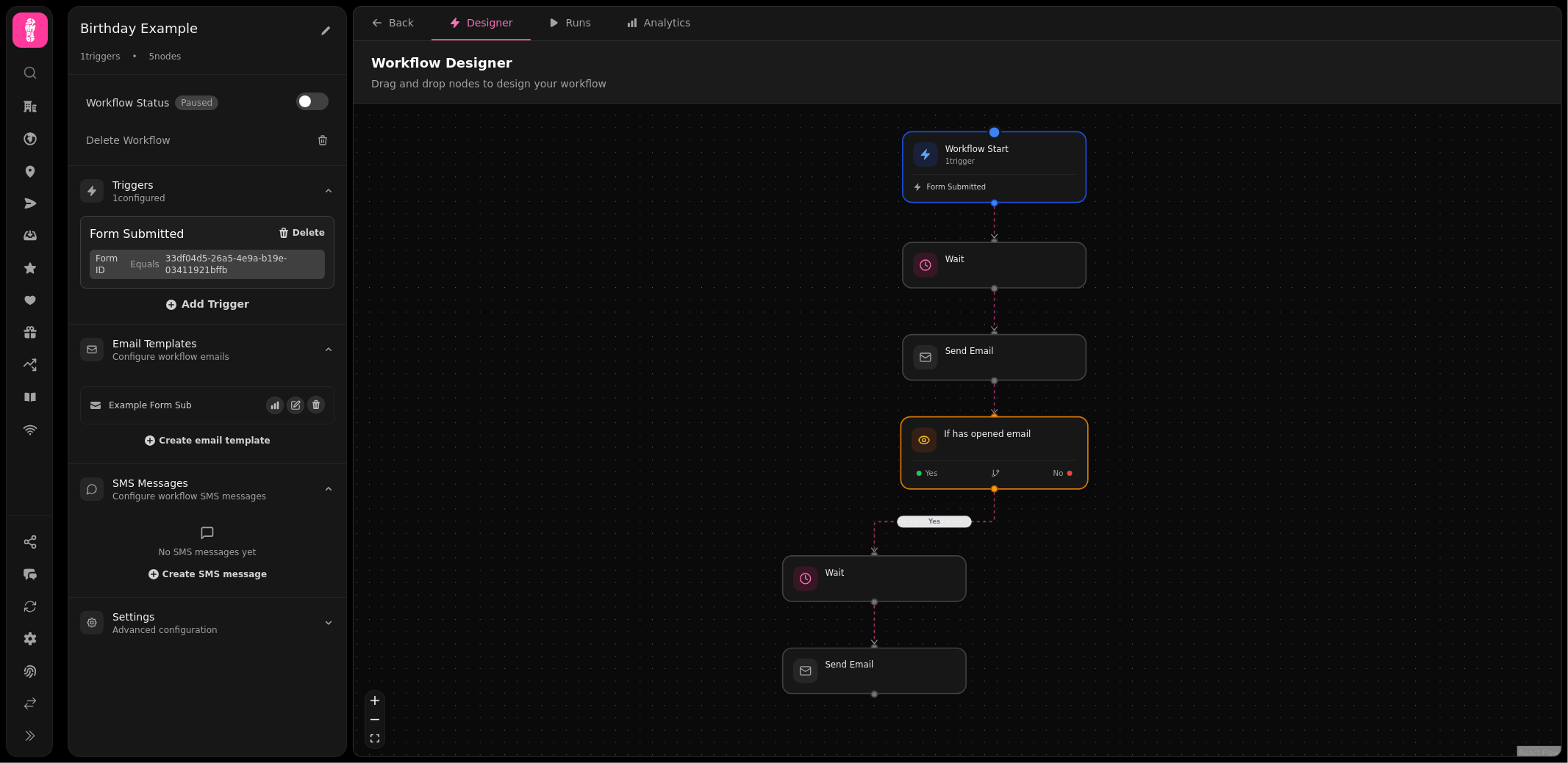
click at [1010, 465] on div at bounding box center [994, 454] width 187 height 72
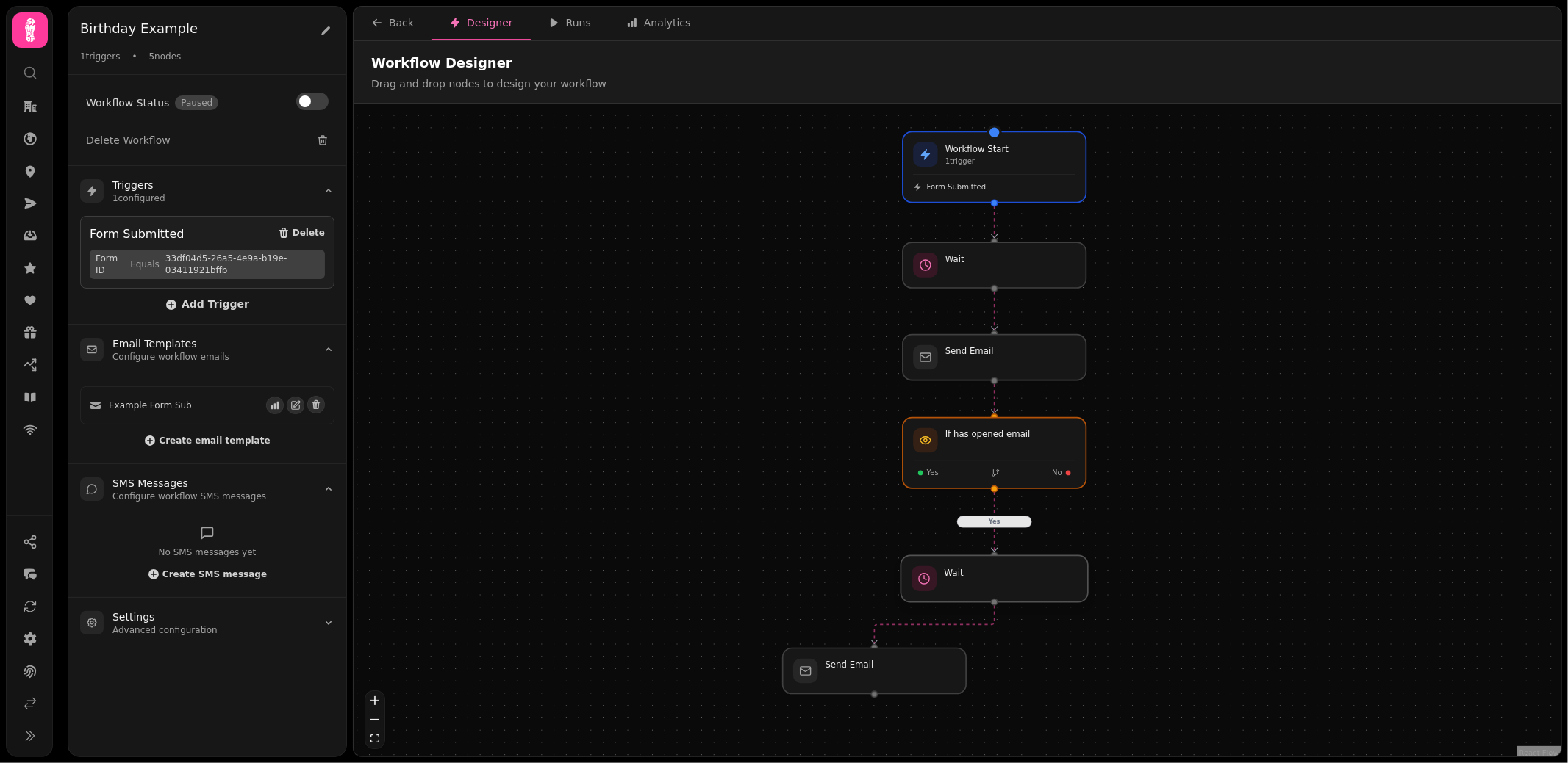
drag, startPoint x: 881, startPoint y: 579, endPoint x: 1003, endPoint y: 579, distance: 122.0
click at [1003, 579] on div at bounding box center [994, 578] width 187 height 46
drag, startPoint x: 880, startPoint y: 668, endPoint x: 1002, endPoint y: 668, distance: 122.0
click at [1002, 668] on div at bounding box center [1003, 671] width 187 height 46
click at [1002, 668] on div at bounding box center [994, 672] width 183 height 45
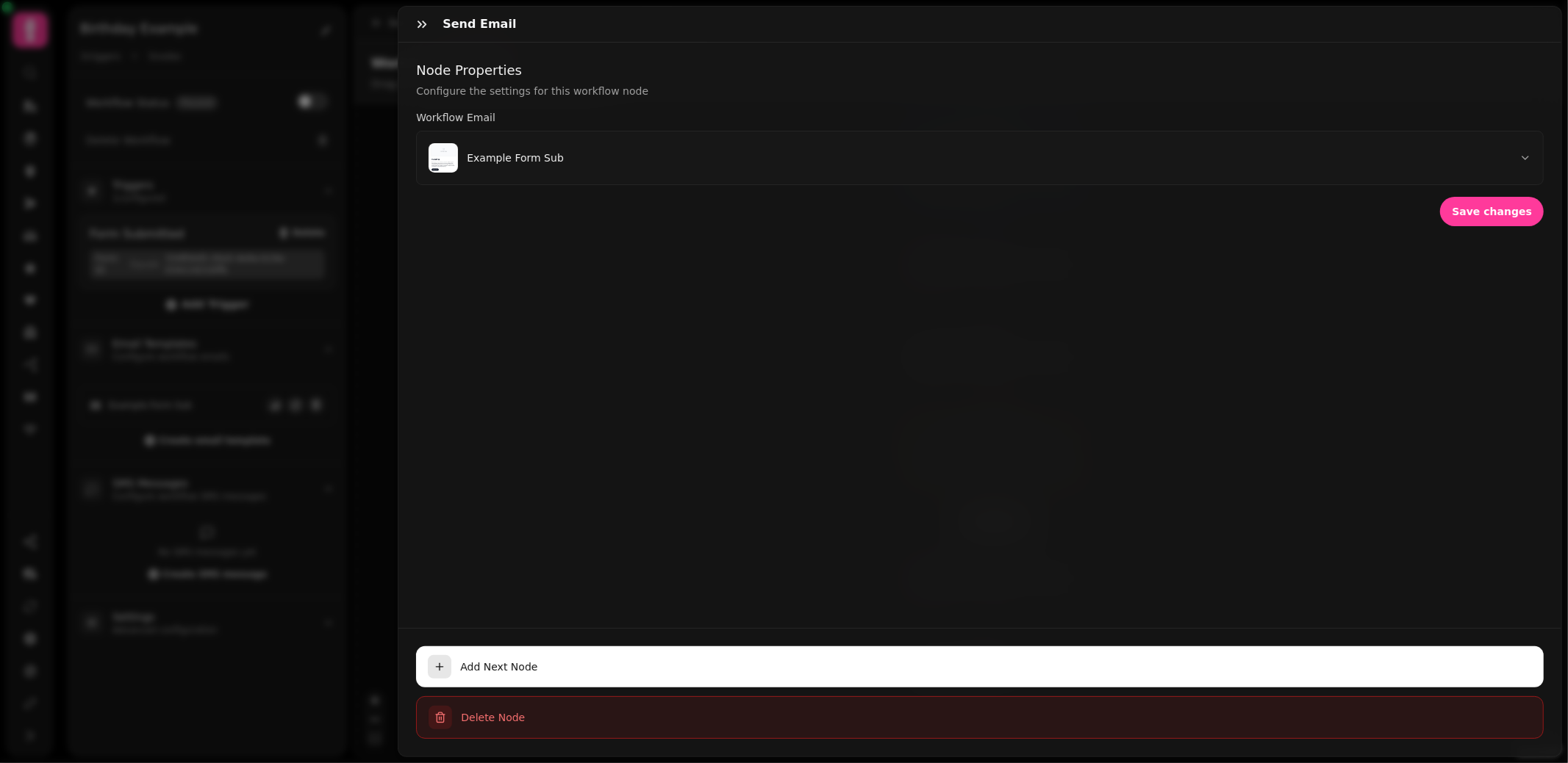
click at [475, 720] on span "Delete Node" at bounding box center [996, 718] width 1071 height 15
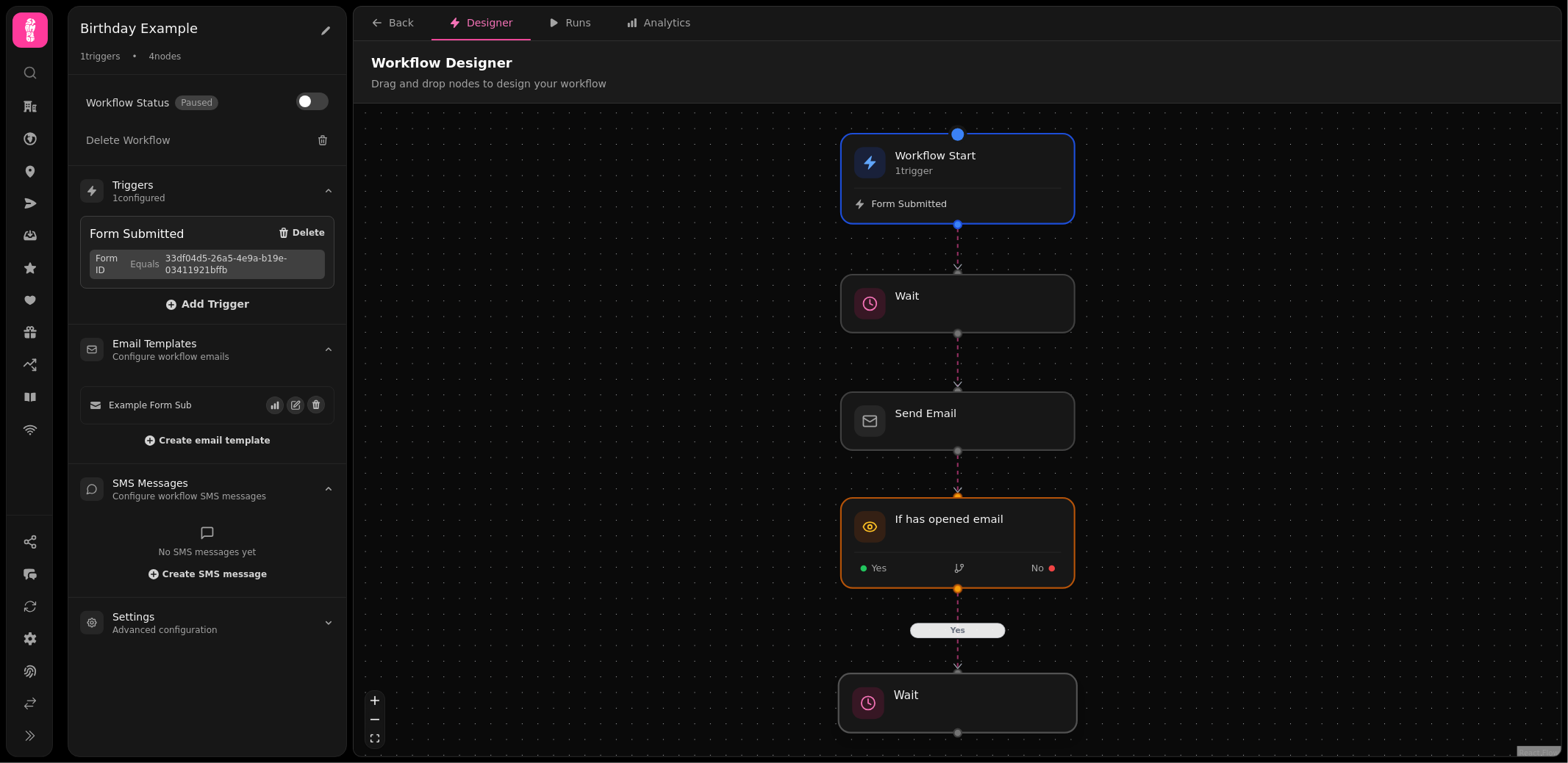
click at [957, 706] on div at bounding box center [958, 703] width 238 height 60
select select "*****"
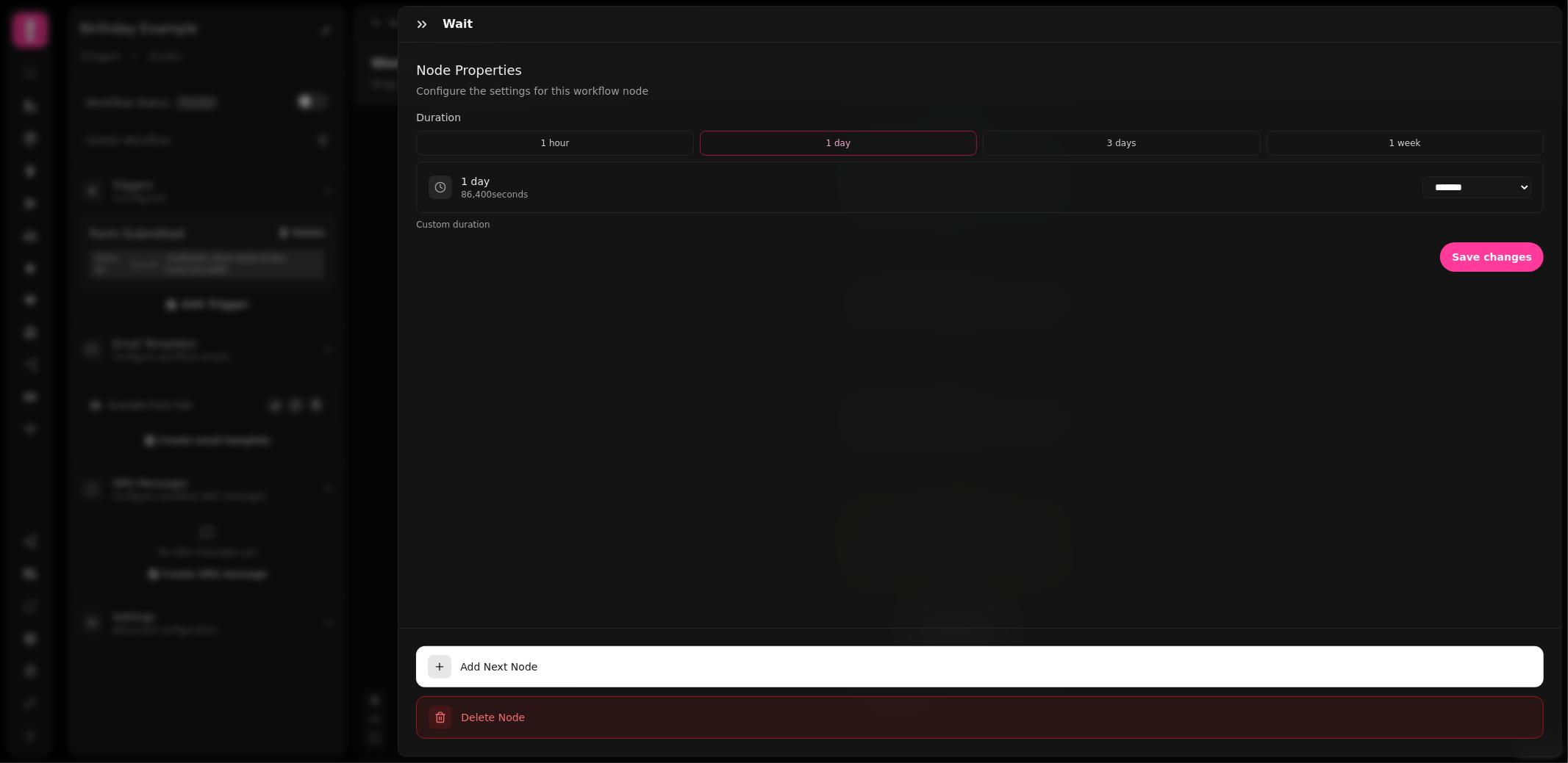
click at [483, 719] on span "Delete Node" at bounding box center [996, 718] width 1071 height 15
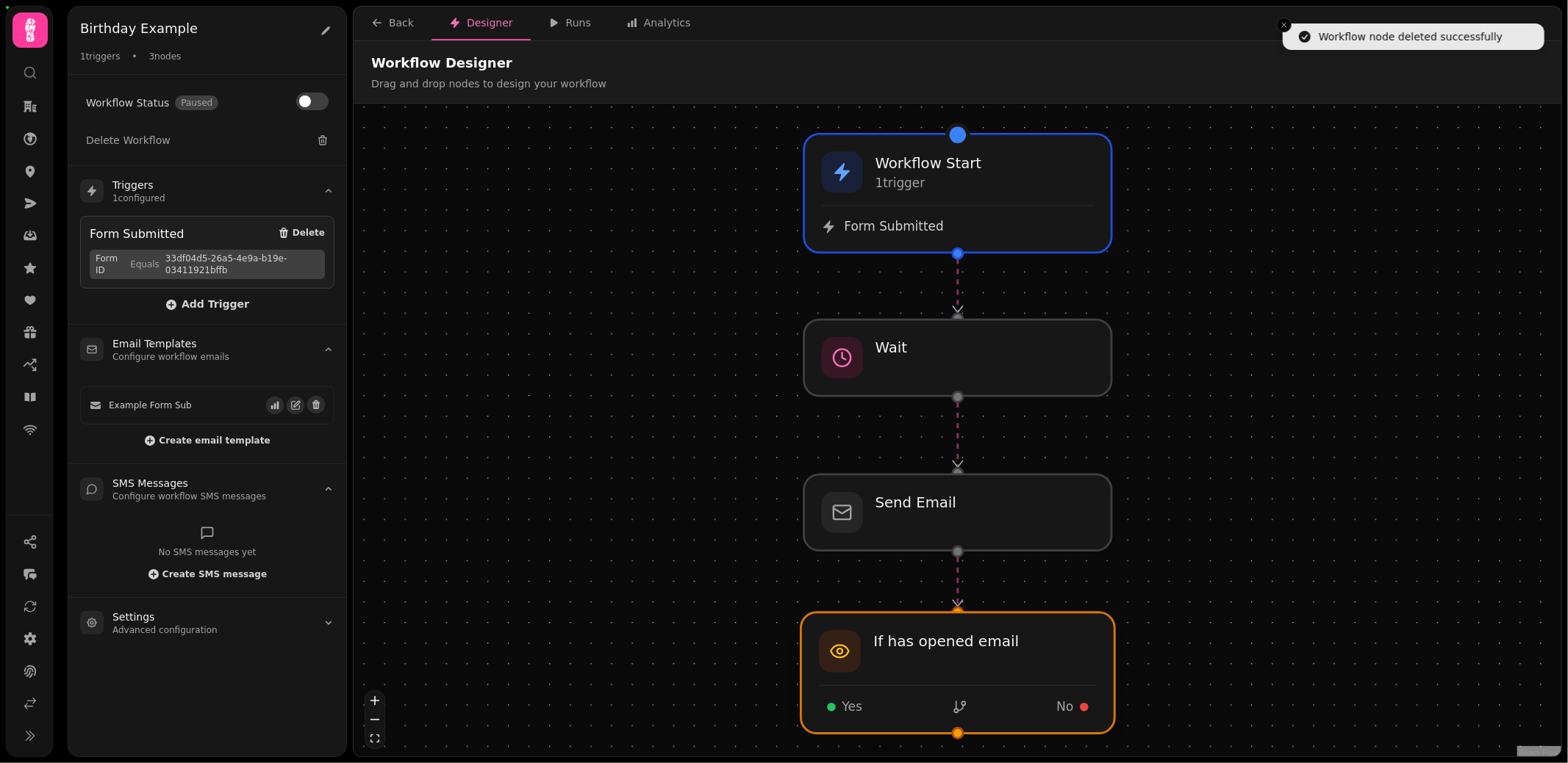
click at [978, 667] on div at bounding box center [958, 673] width 314 height 122
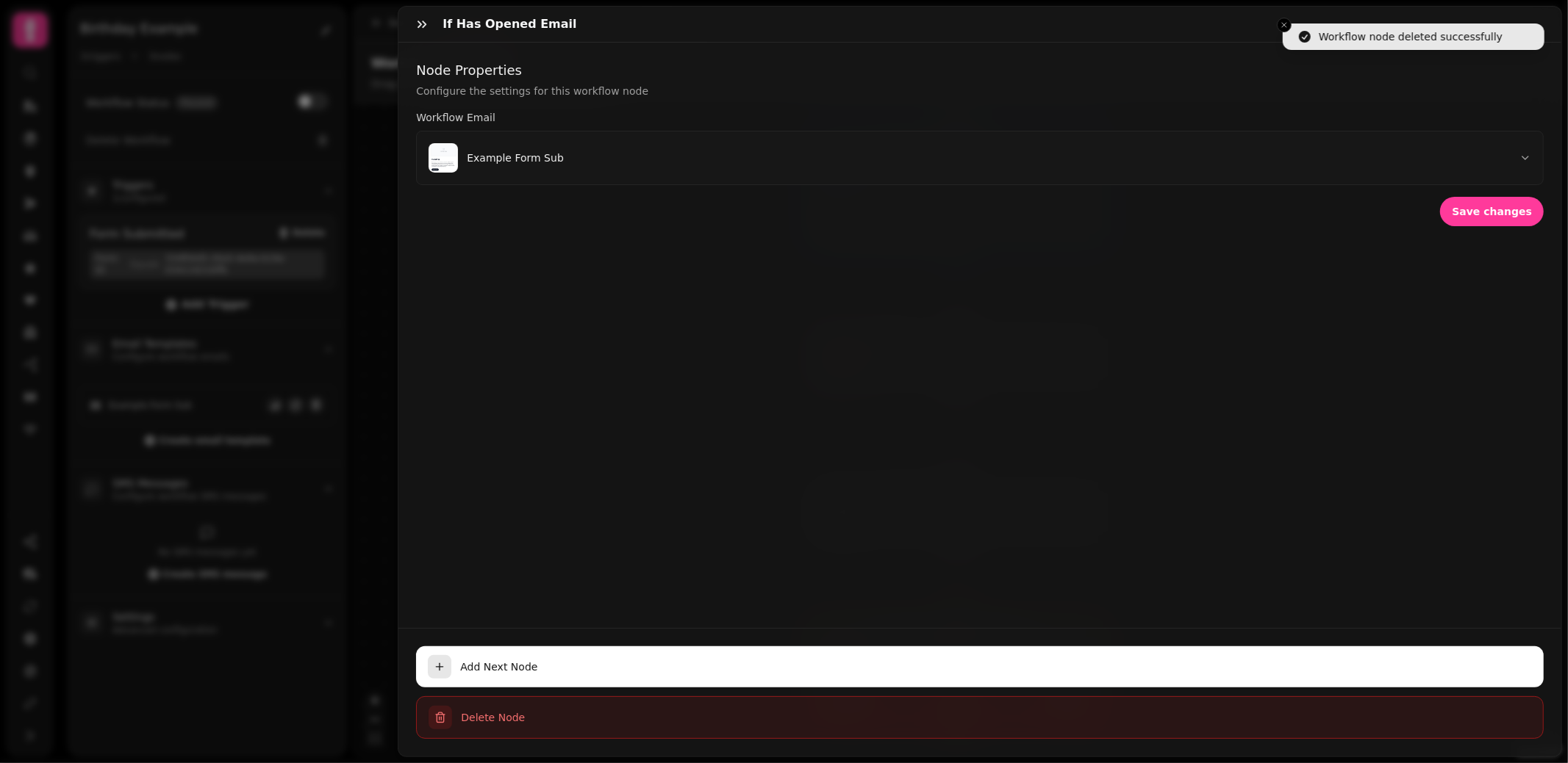
click at [499, 721] on span "Delete Node" at bounding box center [996, 718] width 1071 height 15
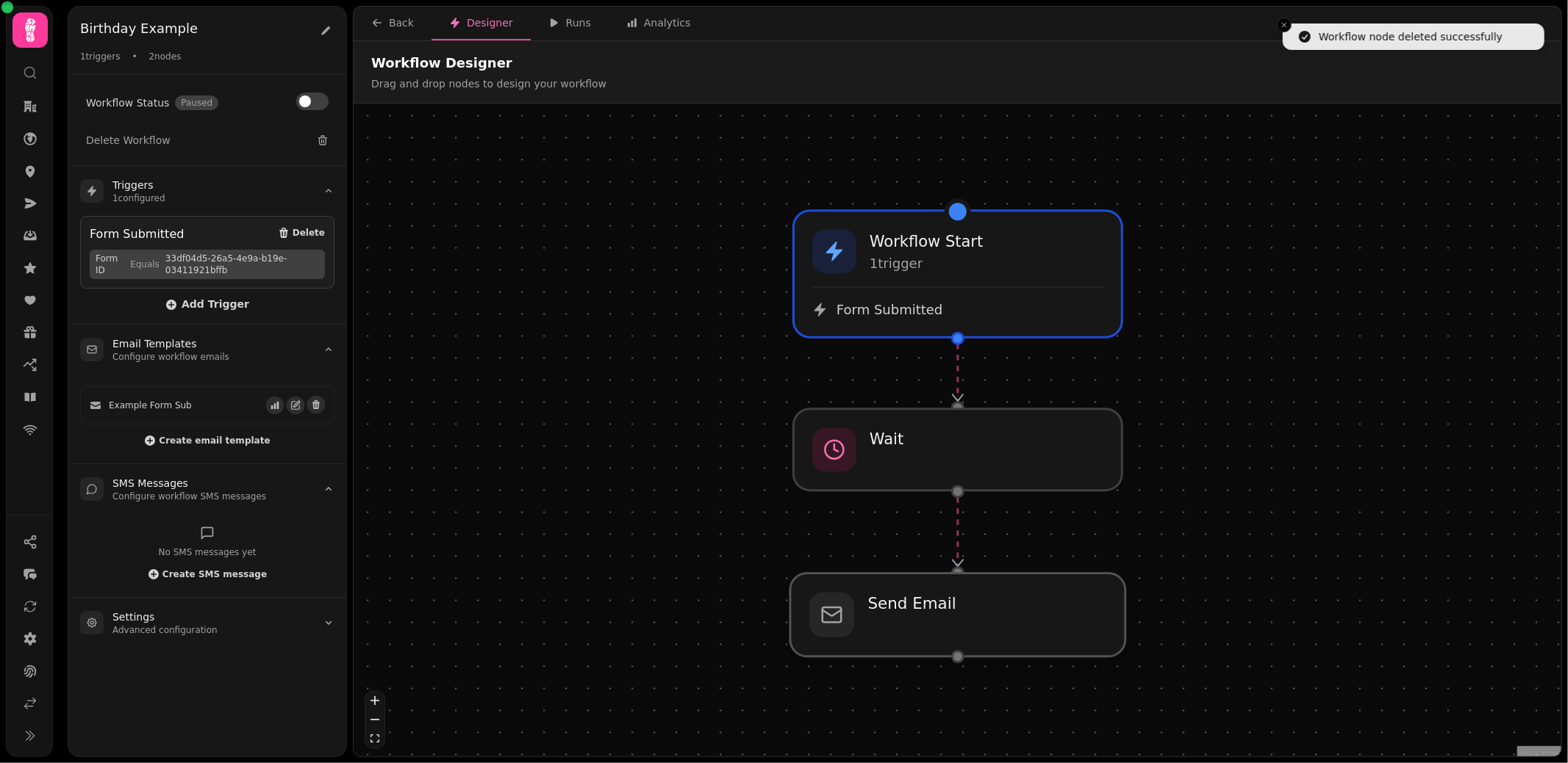
click at [943, 621] on div at bounding box center [958, 615] width 336 height 83
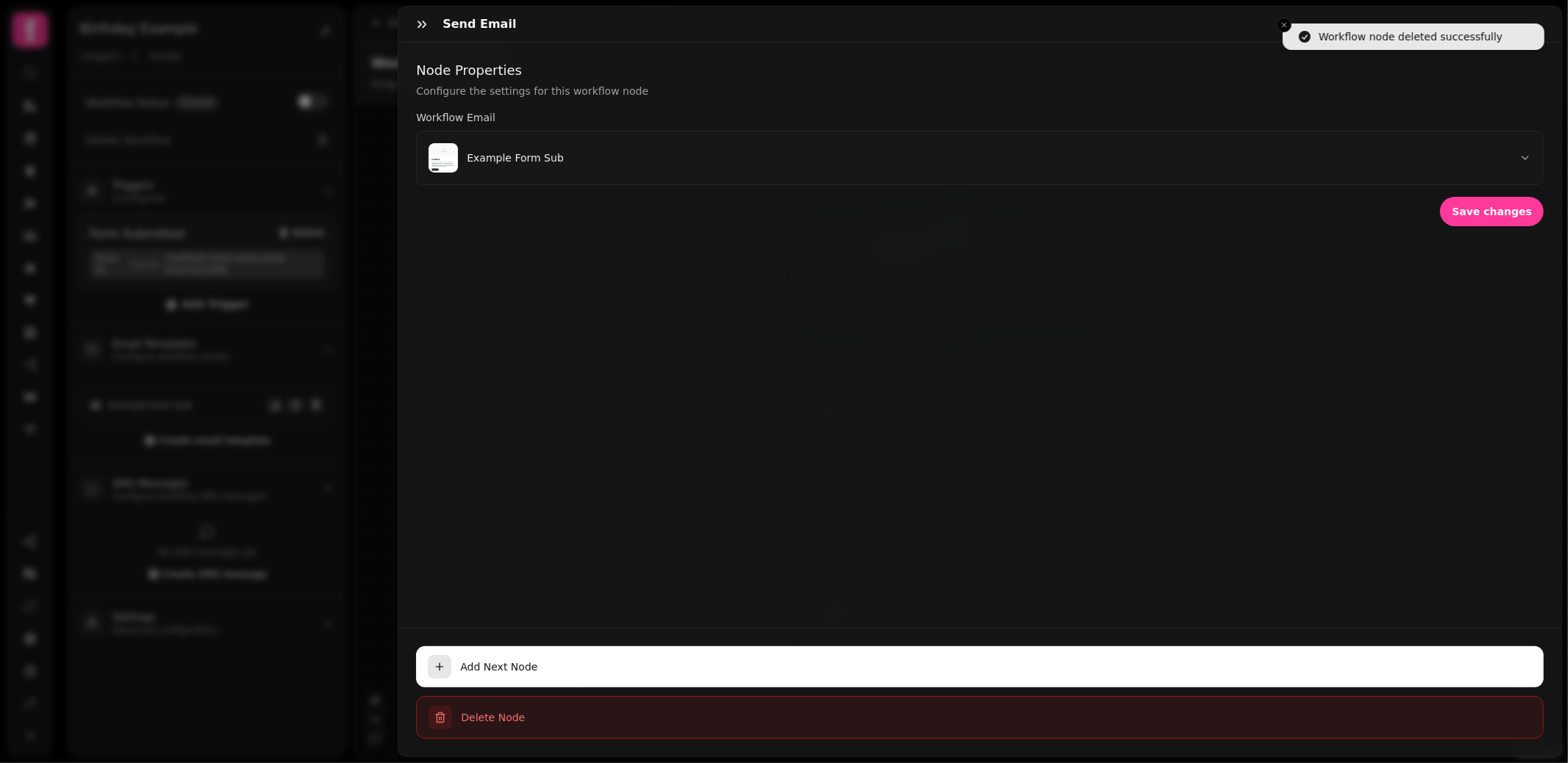
click at [499, 720] on span "Delete Node" at bounding box center [996, 718] width 1071 height 15
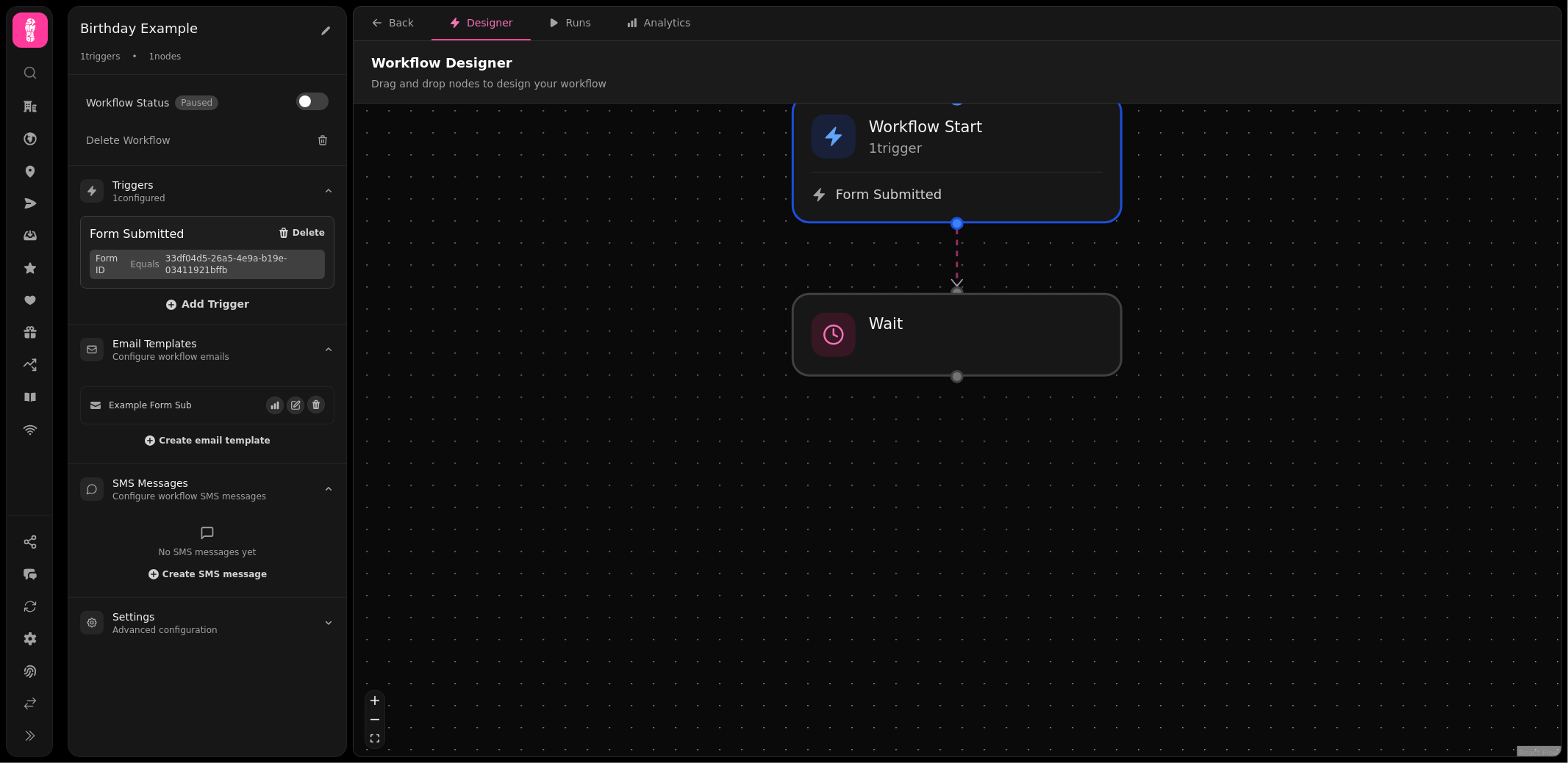
drag, startPoint x: 1242, startPoint y: 527, endPoint x: 1242, endPoint y: 330, distance: 197.0
click at [1242, 330] on div "Workflow Start 1 trigger Form Submitted Wait" at bounding box center [956, 432] width 1207 height 657
click at [965, 330] on div at bounding box center [957, 335] width 336 height 83
select select "******"
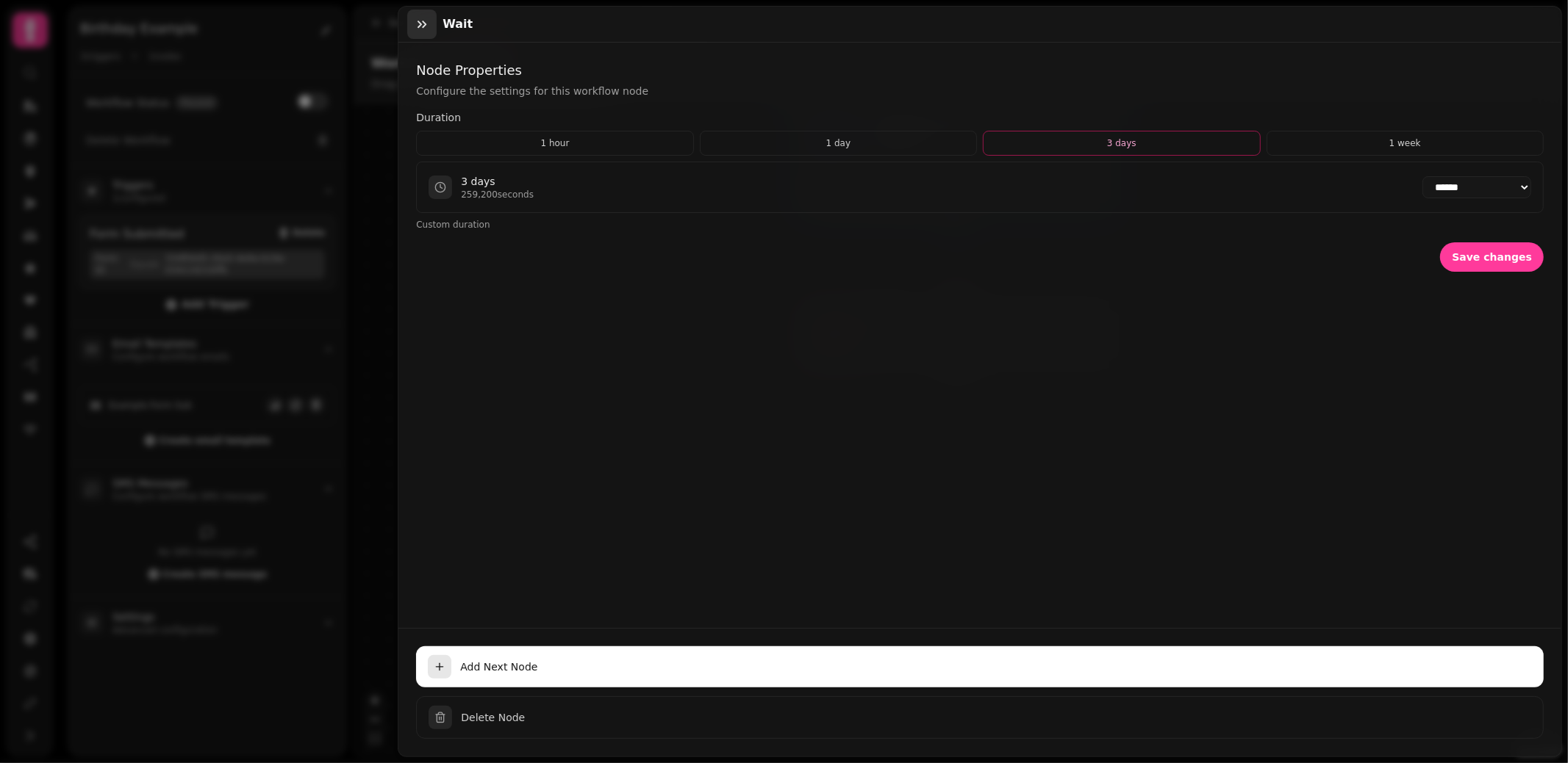
click at [425, 27] on icon "button" at bounding box center [422, 24] width 15 height 15
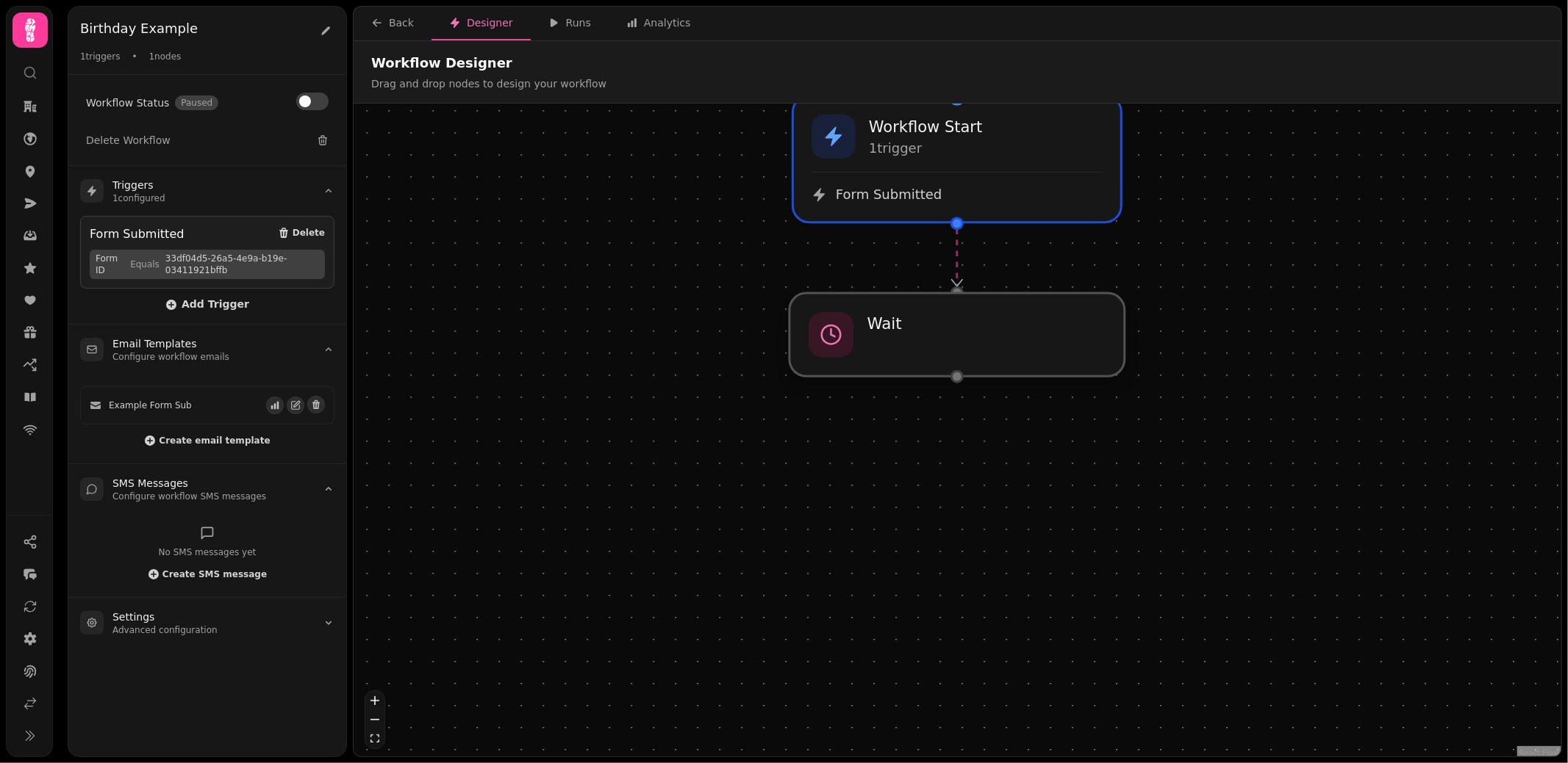
click at [964, 334] on div at bounding box center [957, 335] width 336 height 83
select select "******"
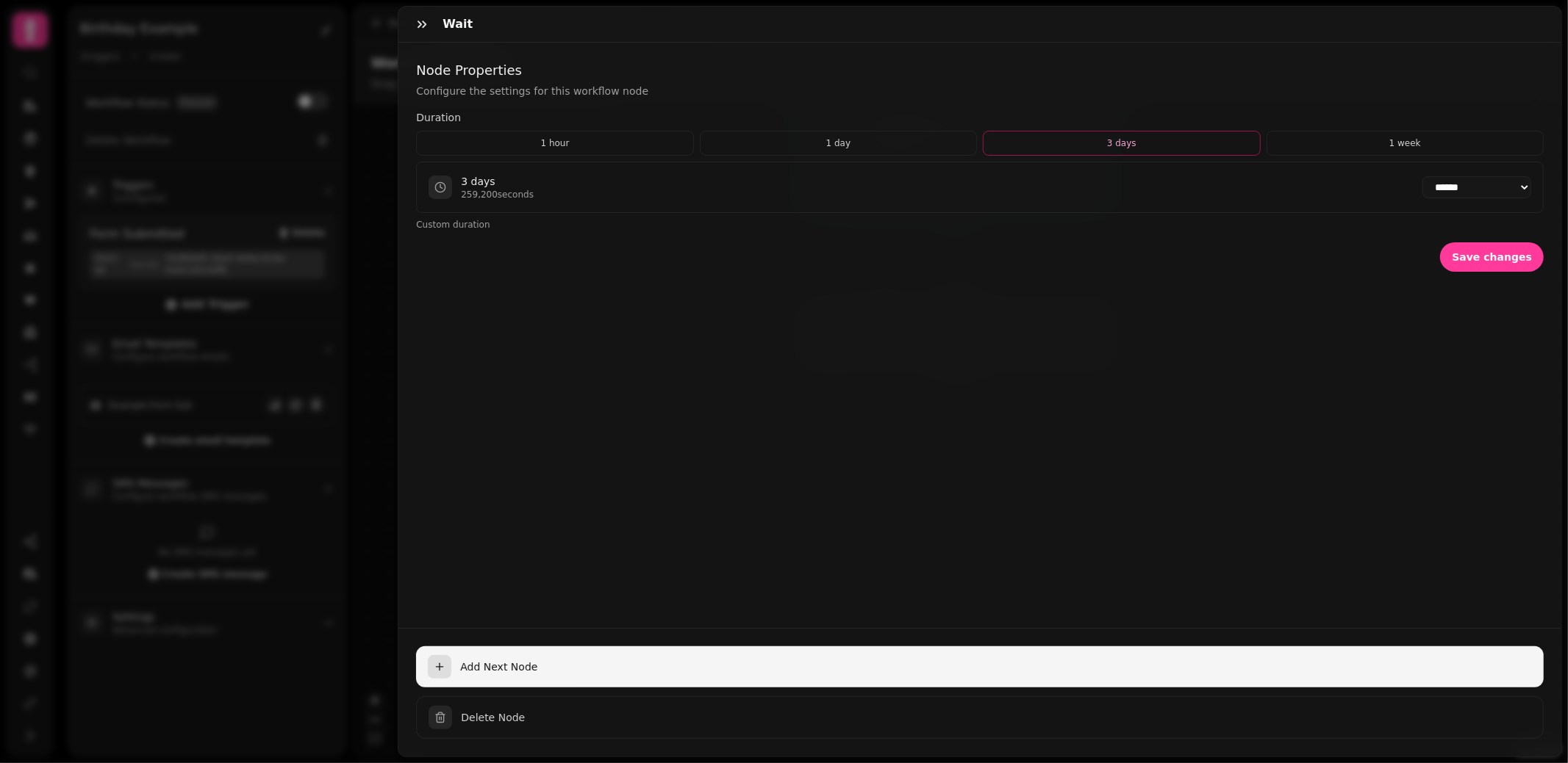
click at [444, 667] on icon "button" at bounding box center [440, 667] width 12 height 12
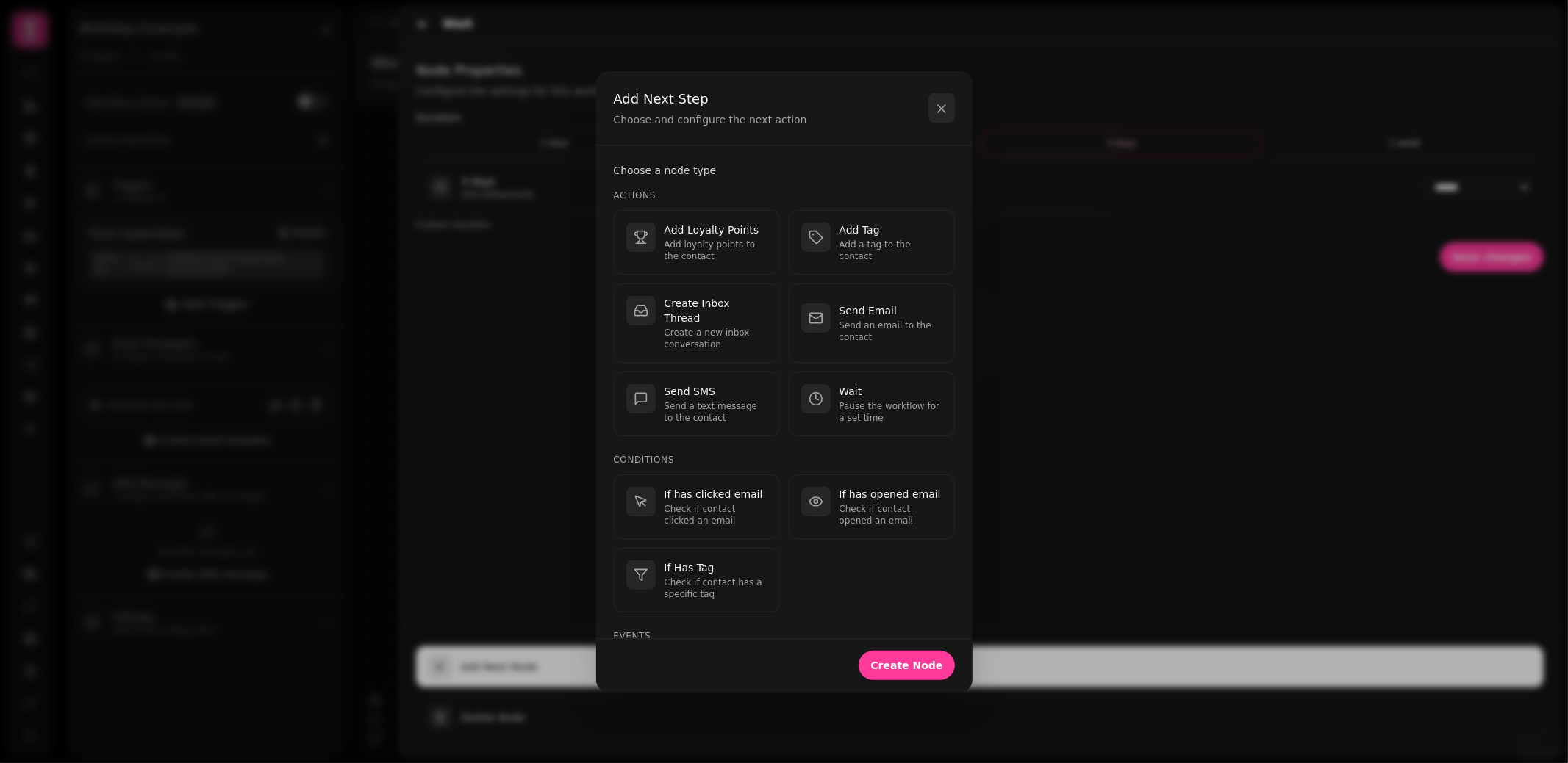
click at [943, 115] on icon "button" at bounding box center [942, 109] width 15 height 15
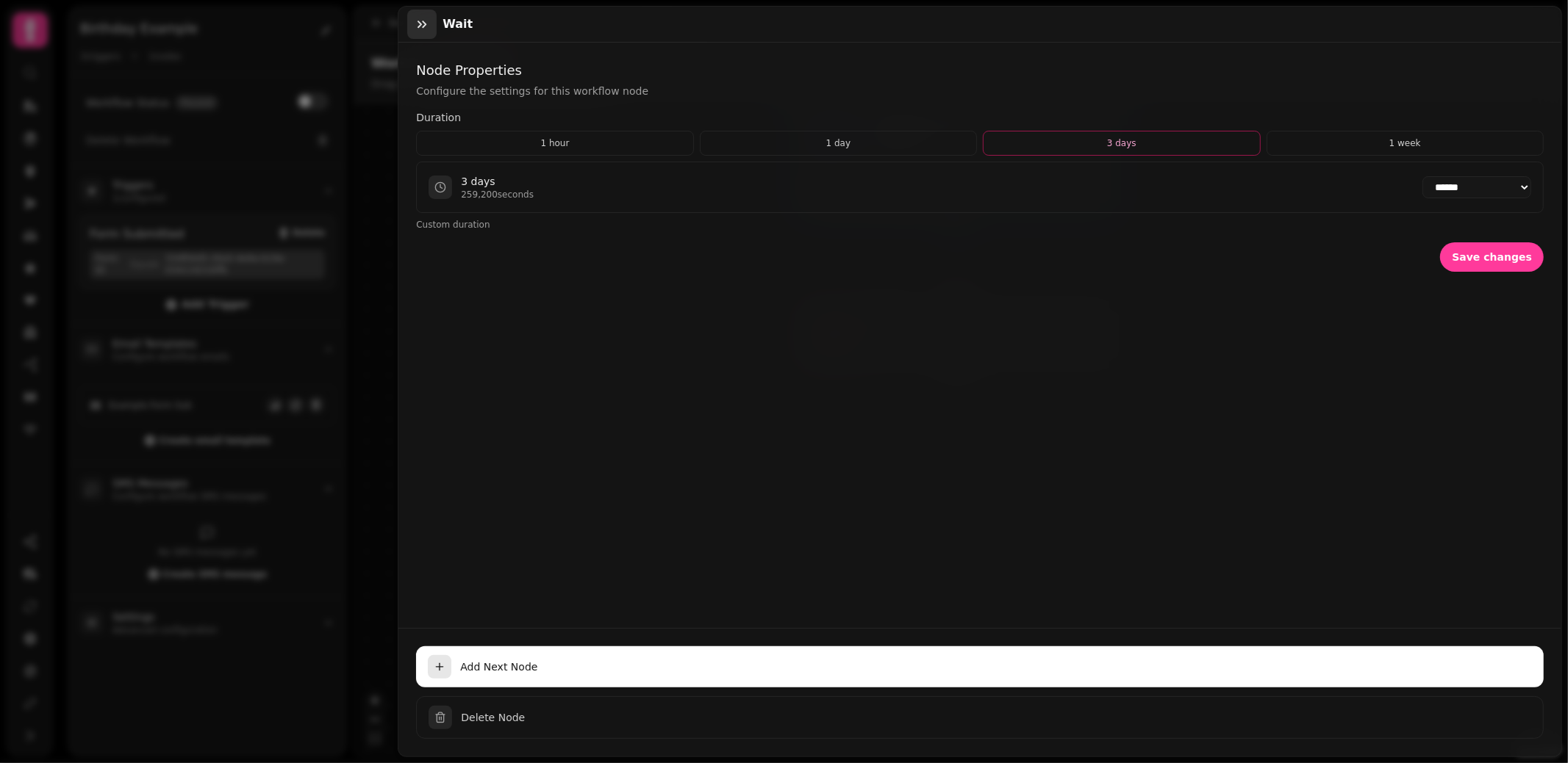
click at [425, 23] on icon "button" at bounding box center [422, 24] width 15 height 15
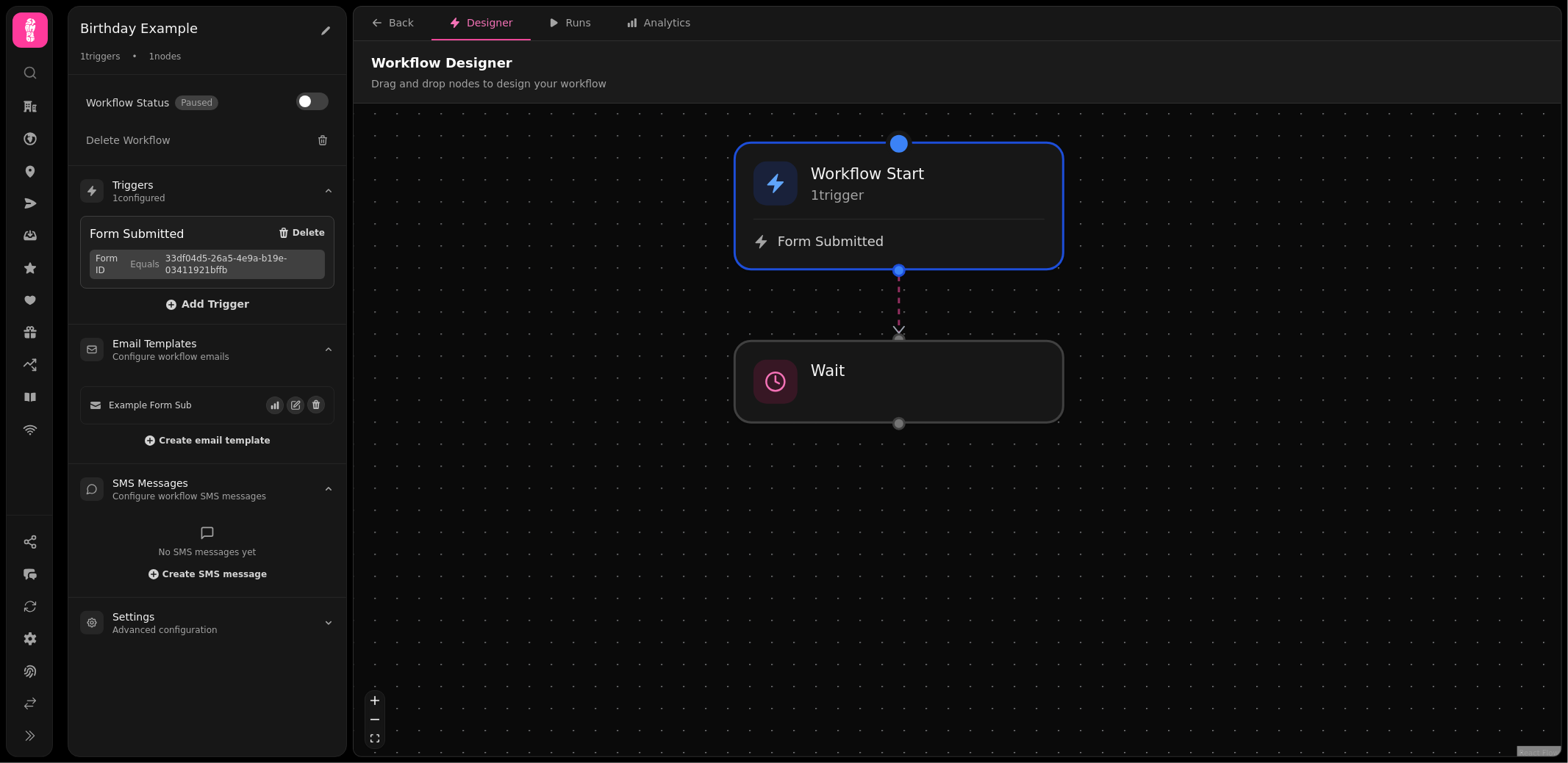
drag, startPoint x: 1207, startPoint y: 321, endPoint x: 1149, endPoint y: 367, distance: 74.0
click at [1149, 367] on div "Workflow Start 1 trigger Form Submitted Wait" at bounding box center [956, 432] width 1207 height 657
click at [944, 191] on div "Workflow Start 1 trigger" at bounding box center [899, 182] width 297 height 44
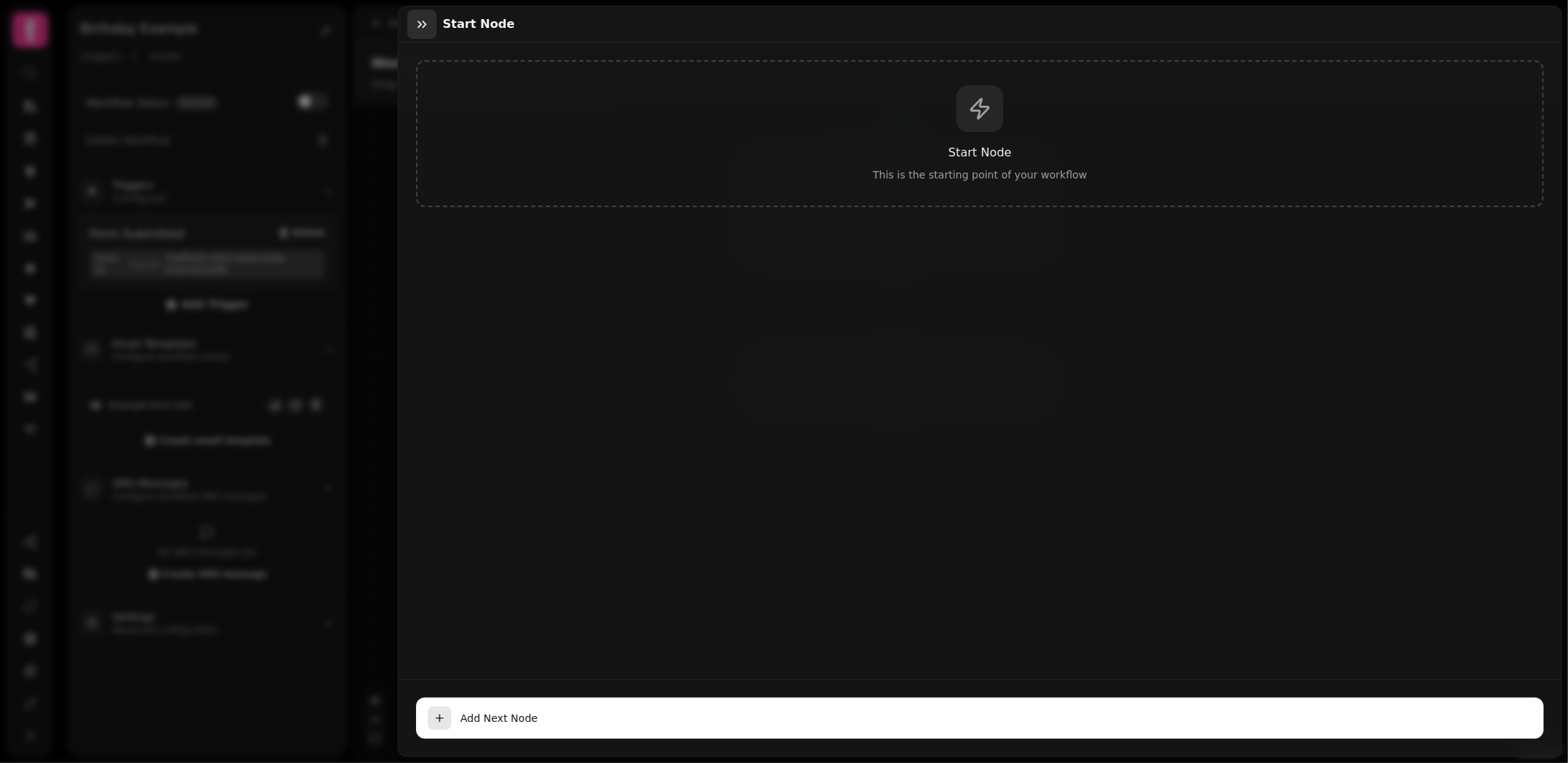
click at [425, 13] on button "button" at bounding box center [421, 23] width 29 height 29
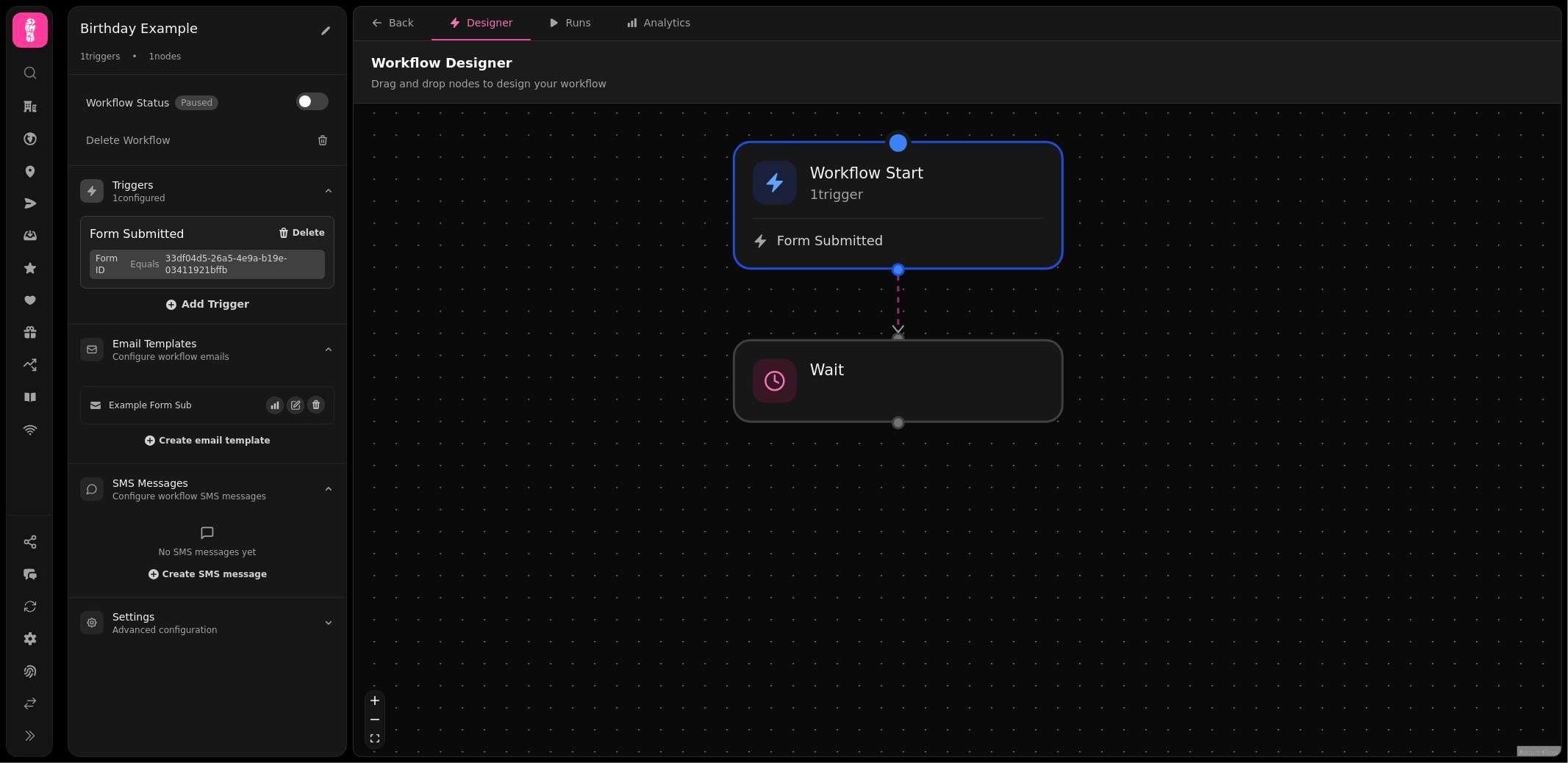
click at [231, 291] on div "Form Submitted Delete Form ID Equals 33df04d5-26a5-4e9a-b19e-03411921bffb Add T…" at bounding box center [206, 264] width 254 height 96
click at [230, 305] on span "Add Trigger" at bounding box center [207, 305] width 84 height 12
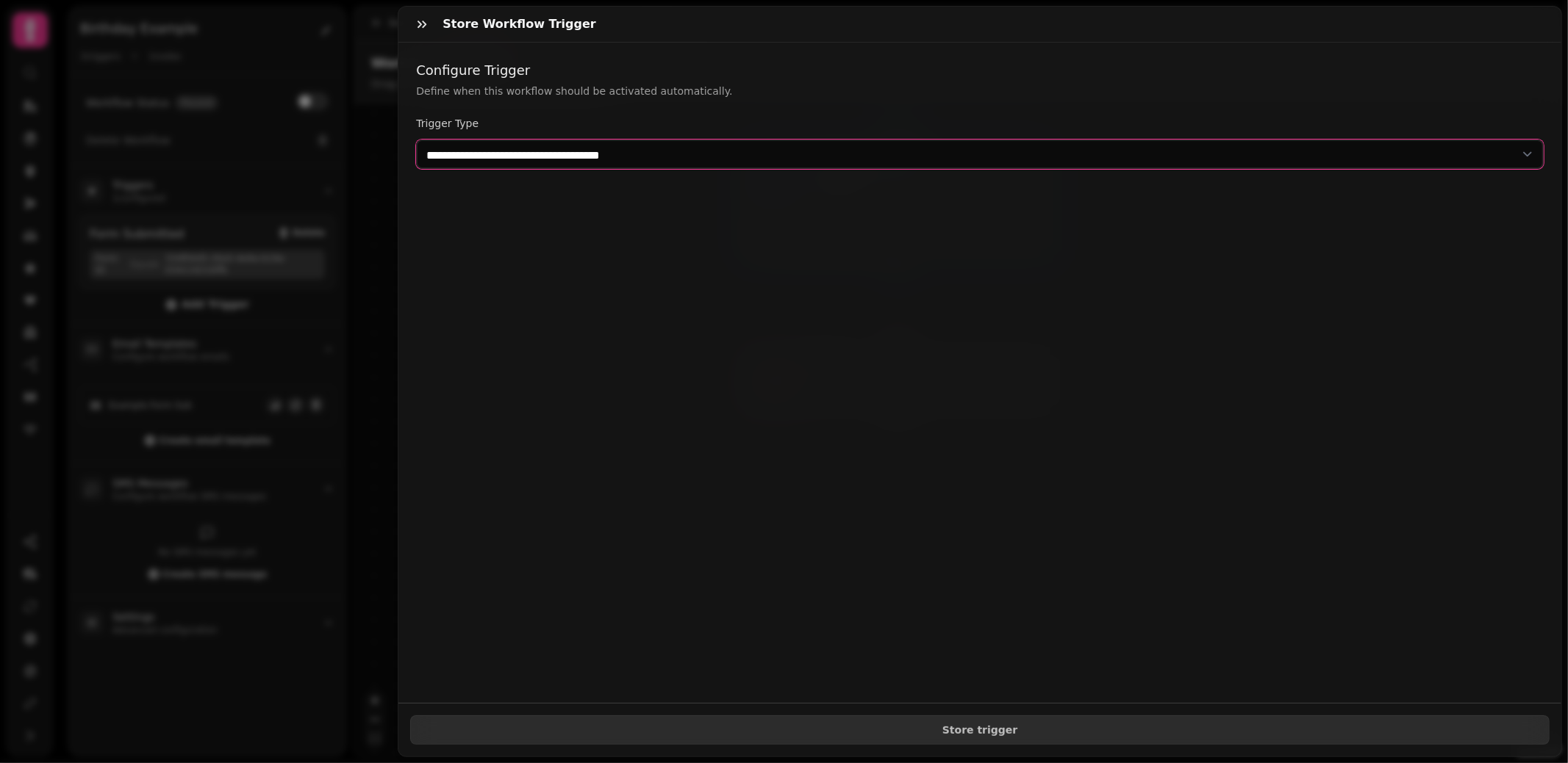
click at [682, 164] on select "**********" at bounding box center [980, 153] width 1128 height 29
click at [420, 22] on icon "button" at bounding box center [422, 24] width 15 height 15
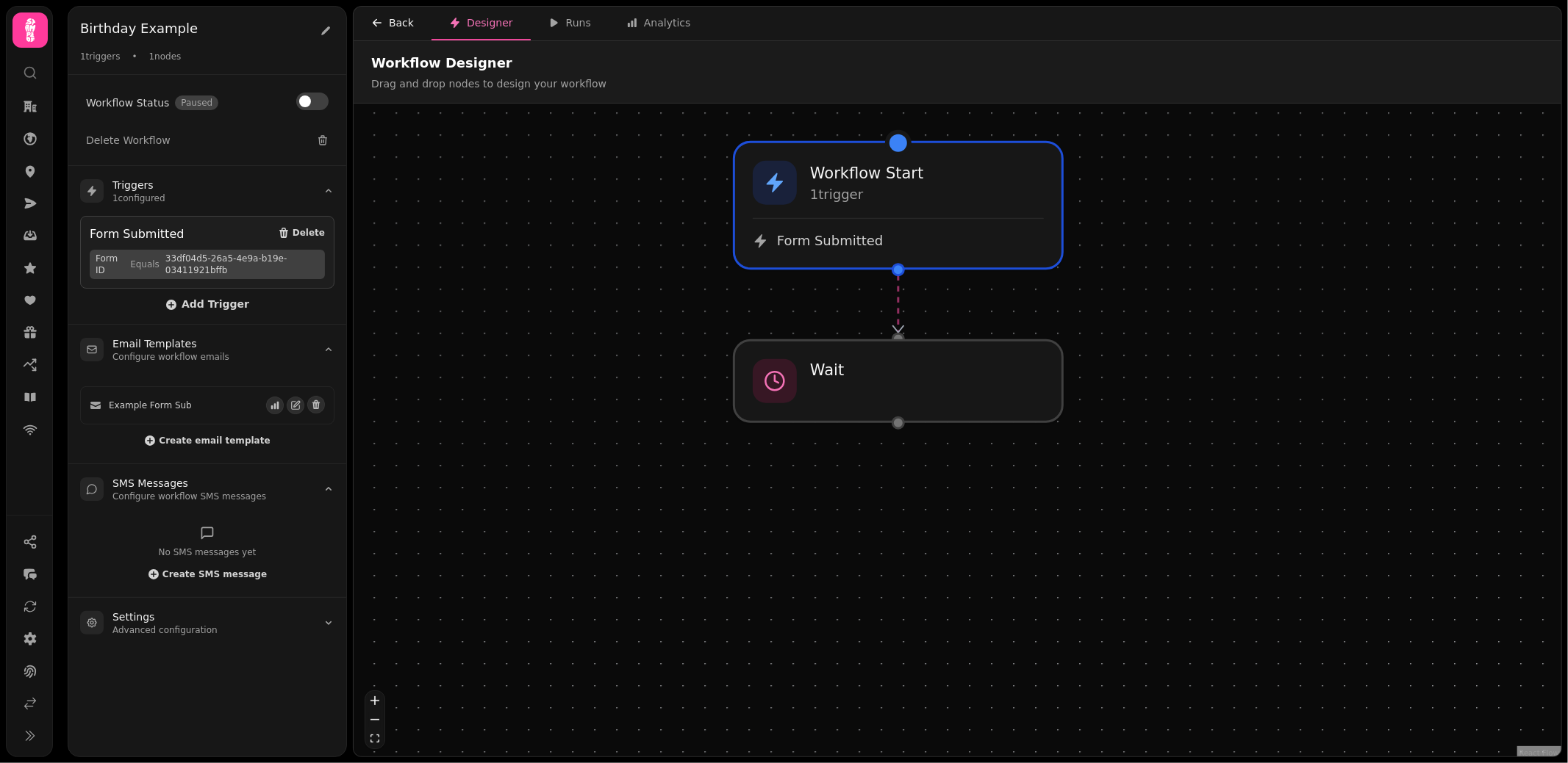
click at [394, 21] on div "Back" at bounding box center [392, 23] width 43 height 15
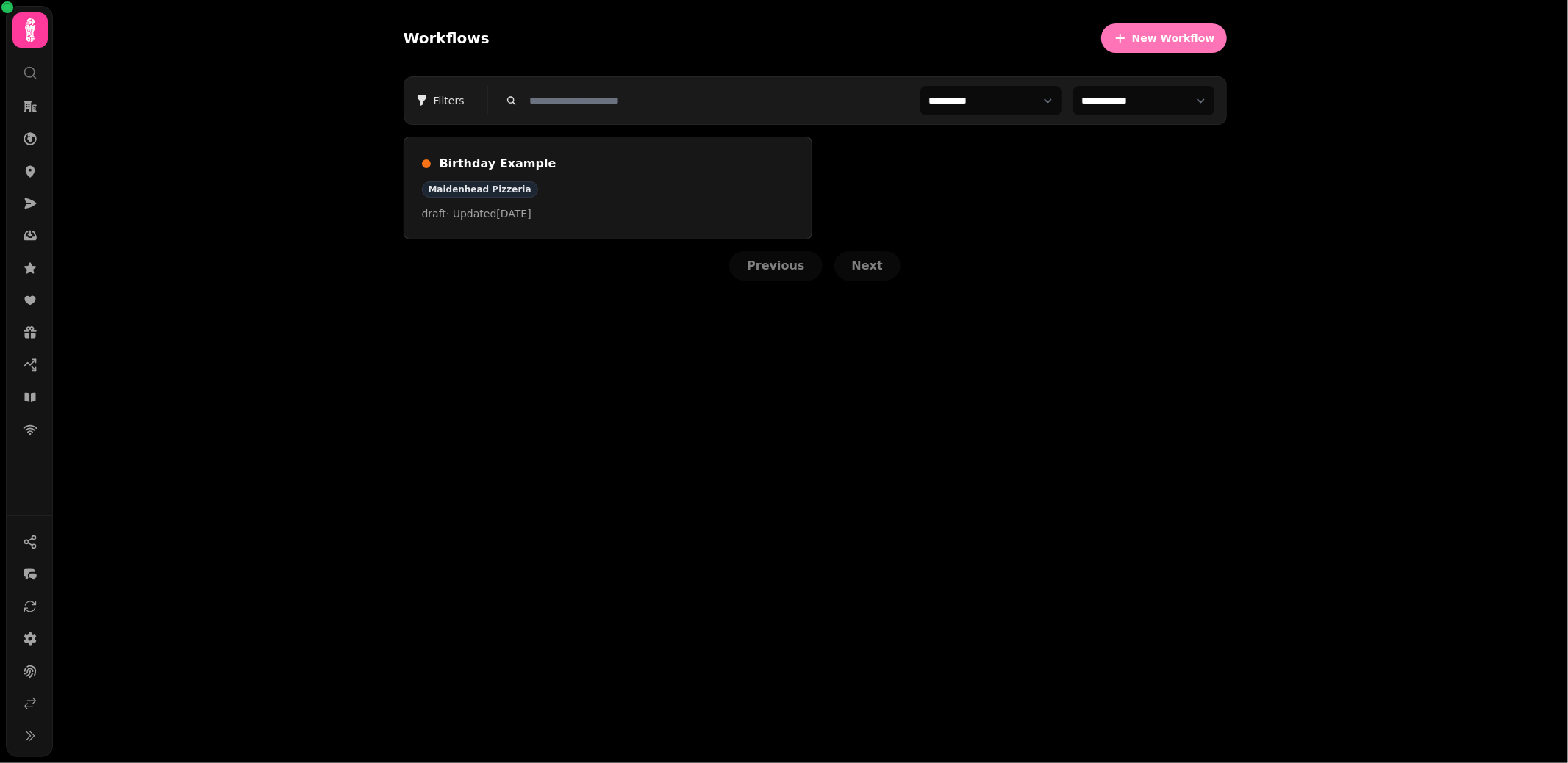
click at [1193, 33] on span "New Workflow" at bounding box center [1173, 38] width 83 height 10
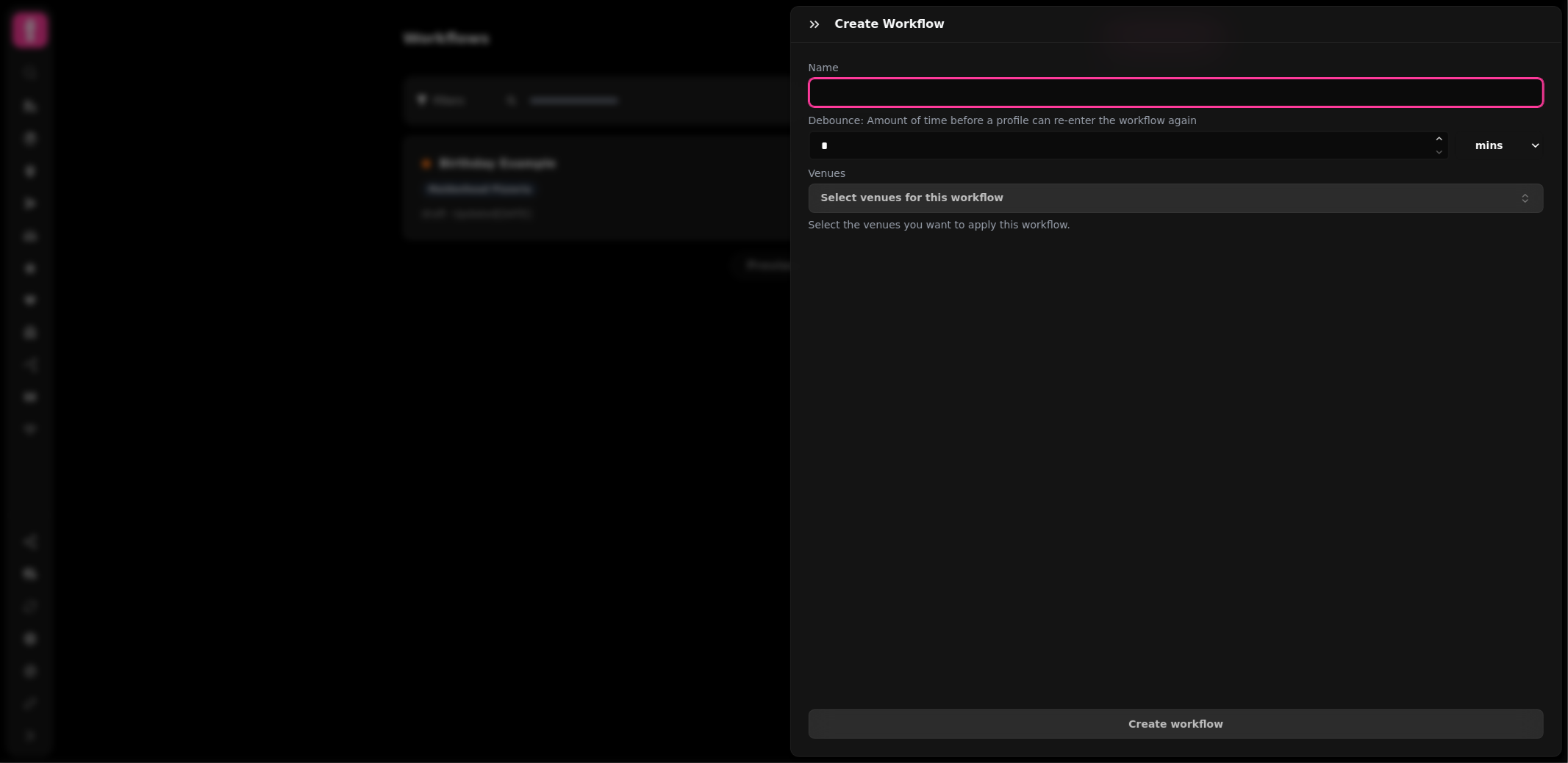
click at [970, 96] on input "text" at bounding box center [1176, 92] width 736 height 29
type input "******"
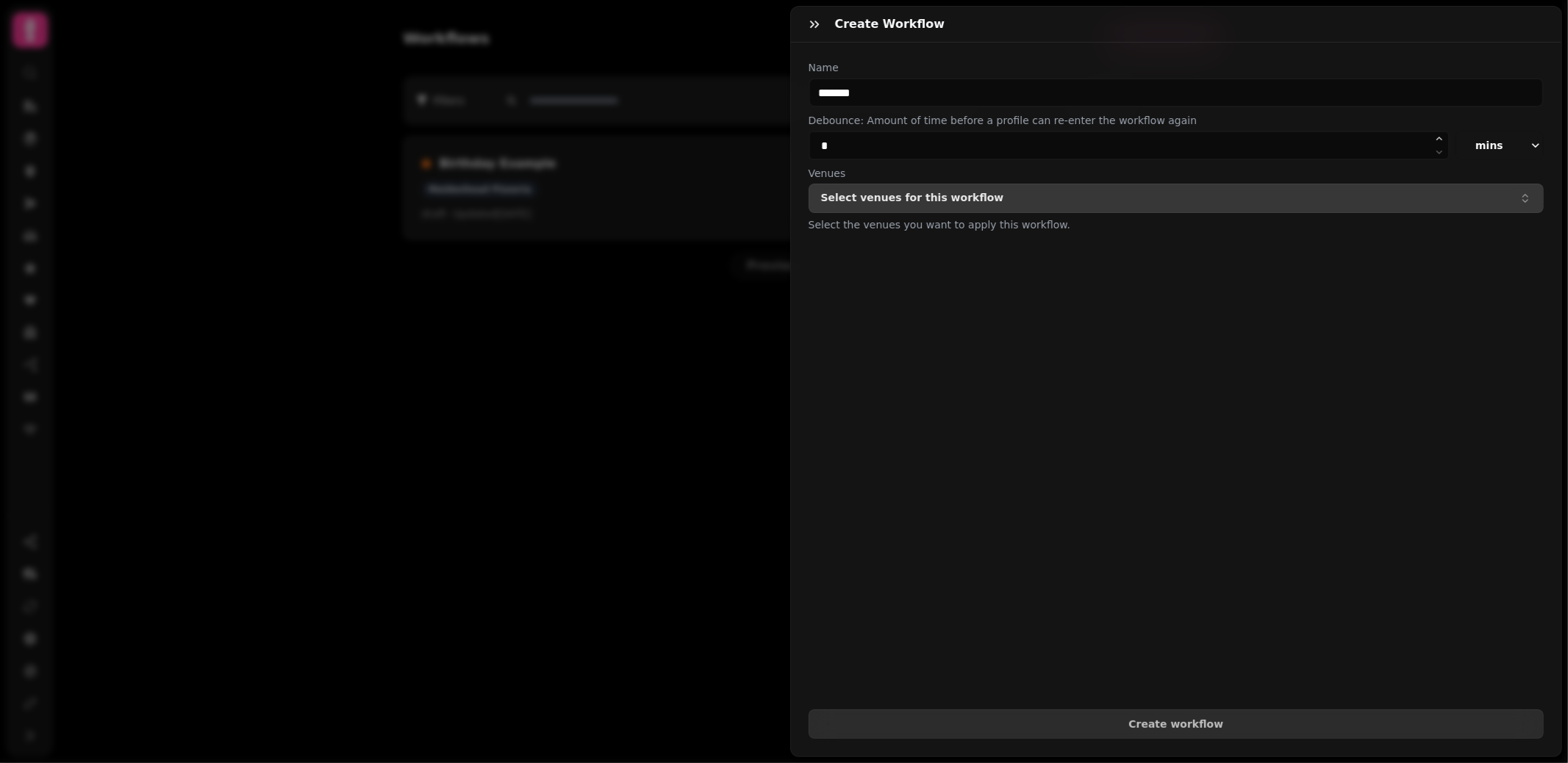
click at [869, 204] on button "Select venues for this workflow" at bounding box center [1176, 198] width 736 height 29
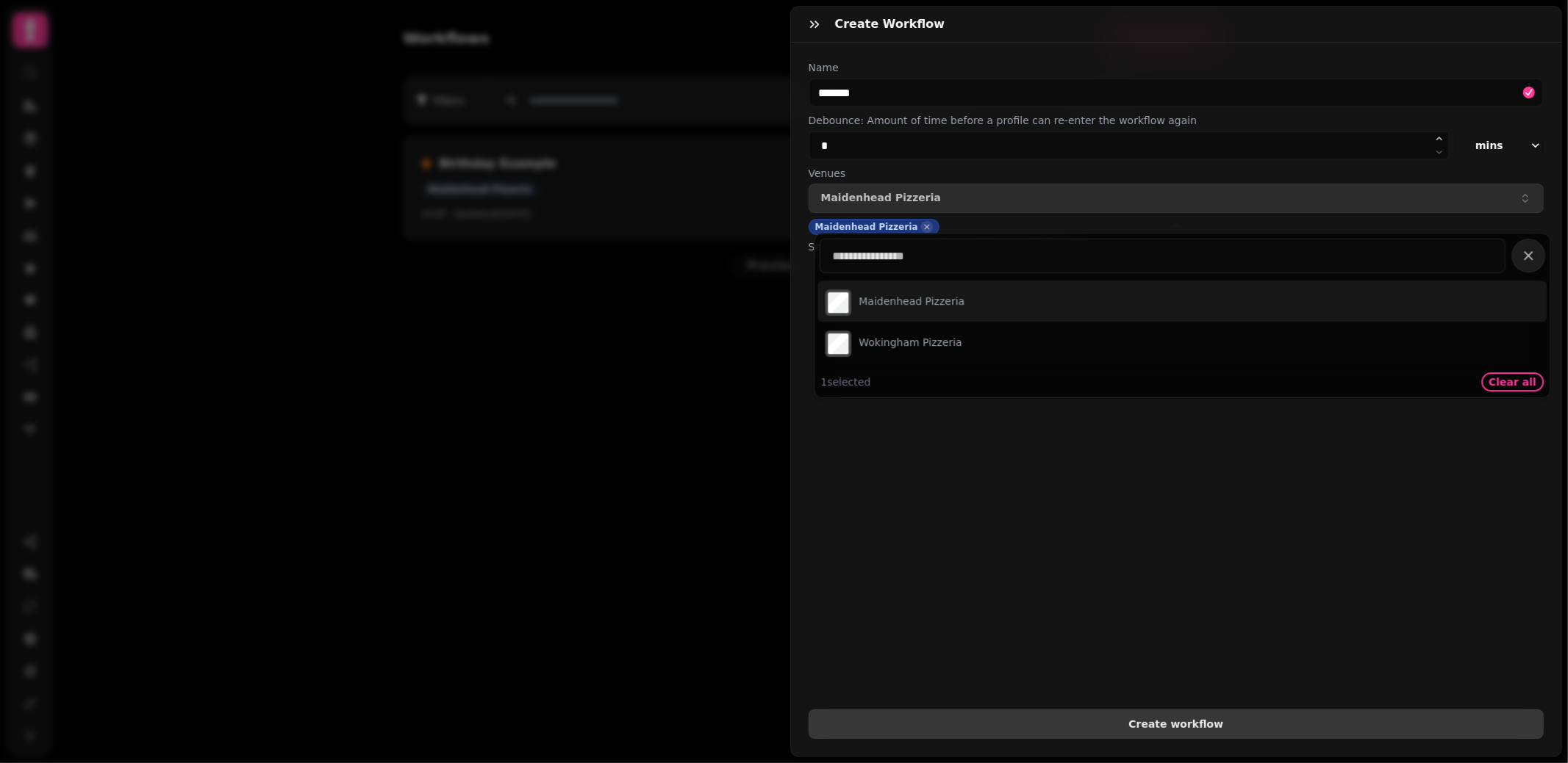
click at [1117, 728] on span "Create workflow" at bounding box center [1176, 724] width 711 height 10
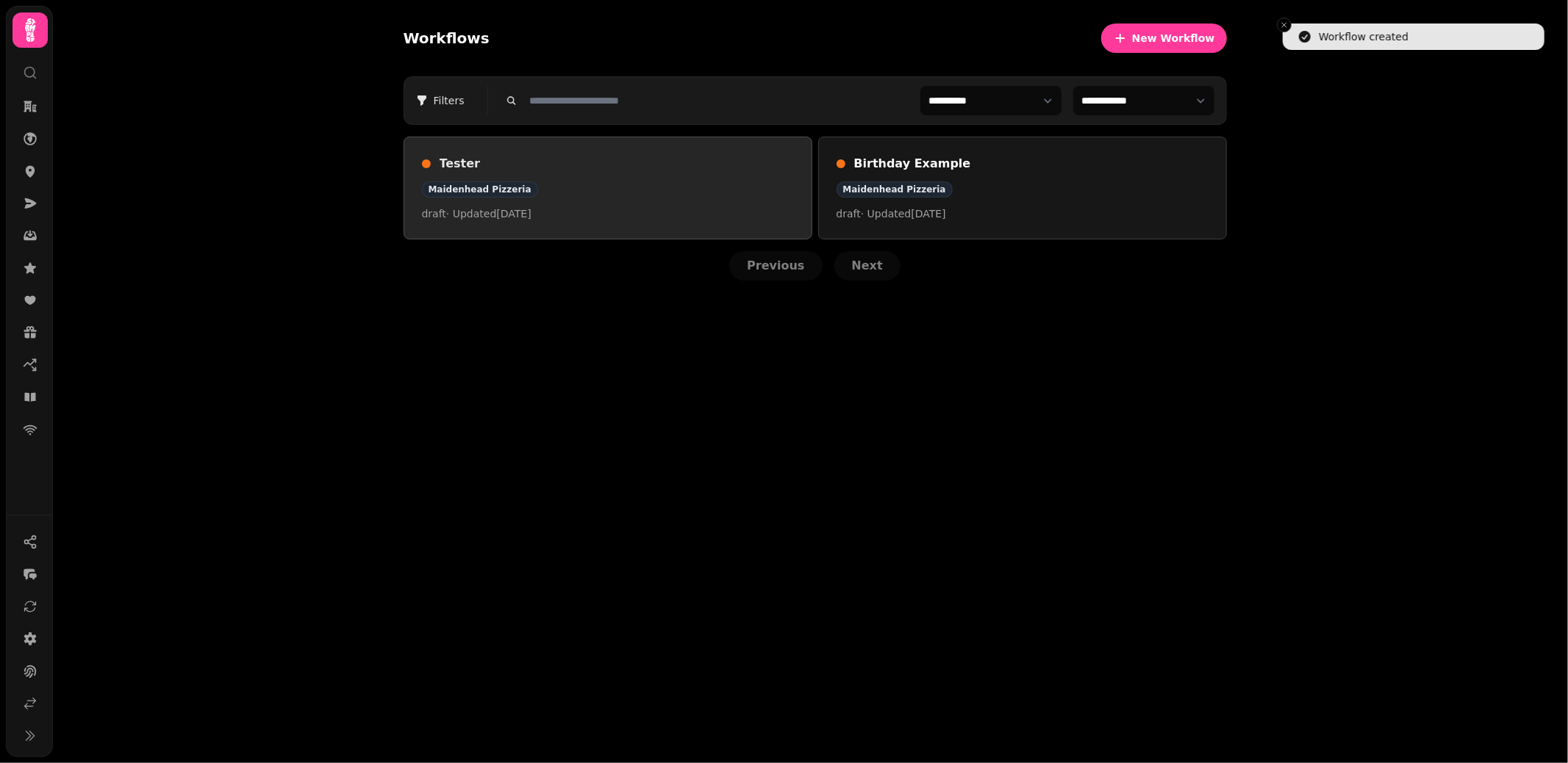
click at [691, 175] on div "Tester Maidenhead Pizzeria draft · Updated 19 Aug 2025" at bounding box center [607, 188] width 372 height 66
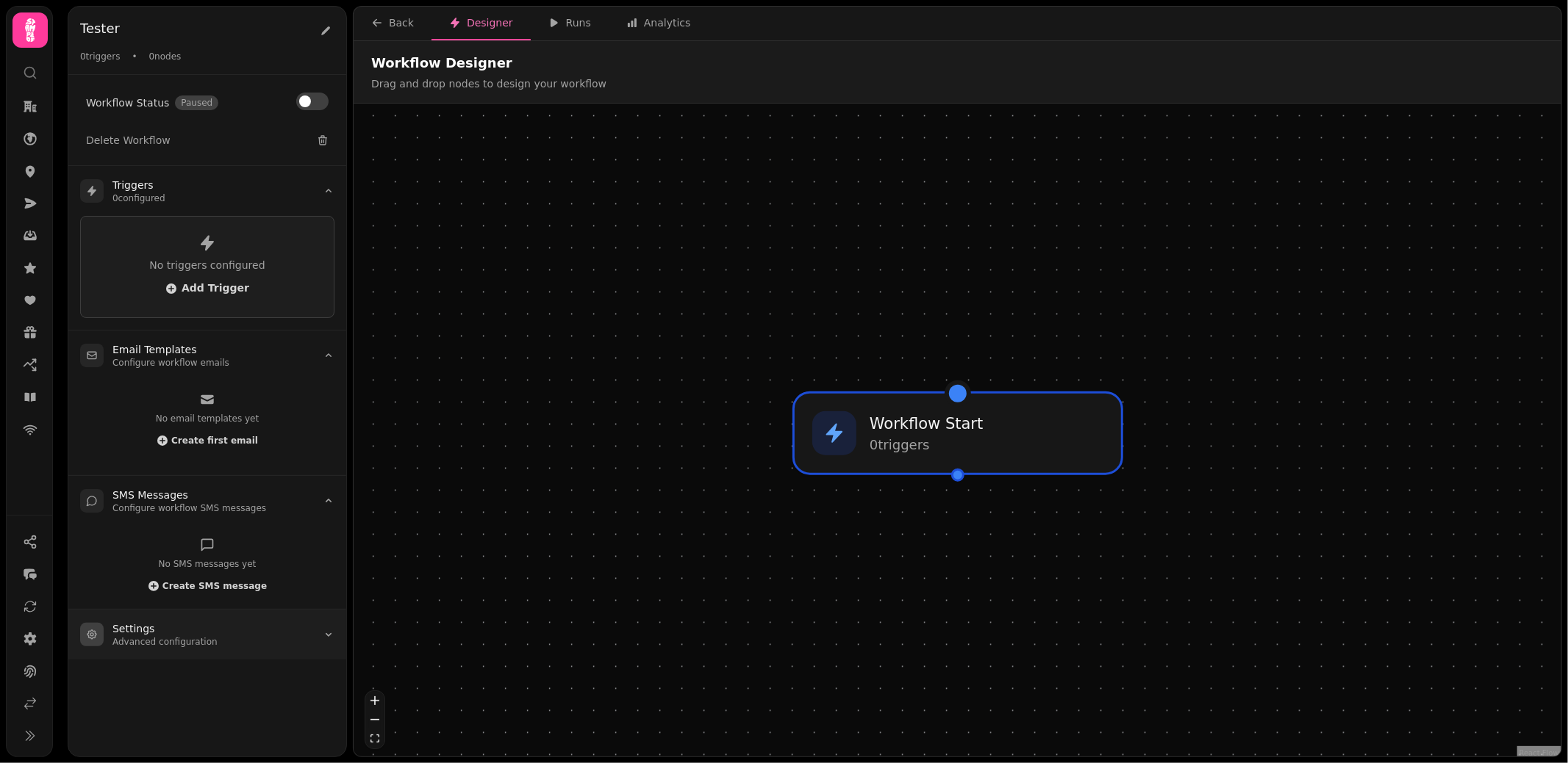
click at [247, 640] on summary "Settings Advanced configuration" at bounding box center [206, 635] width 278 height 50
click at [324, 33] on icon at bounding box center [326, 31] width 9 height 9
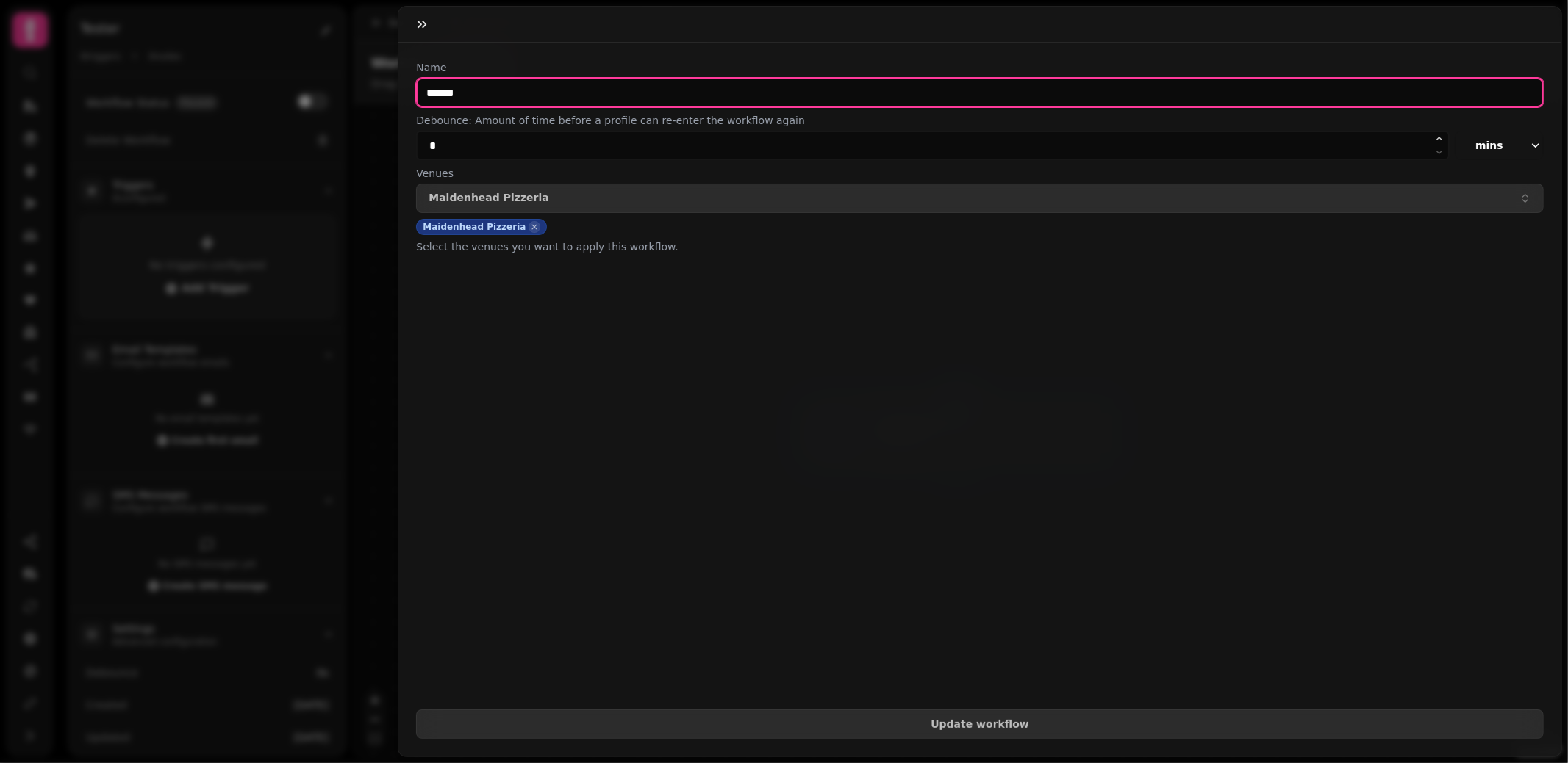
click at [545, 102] on input "******" at bounding box center [980, 92] width 1128 height 29
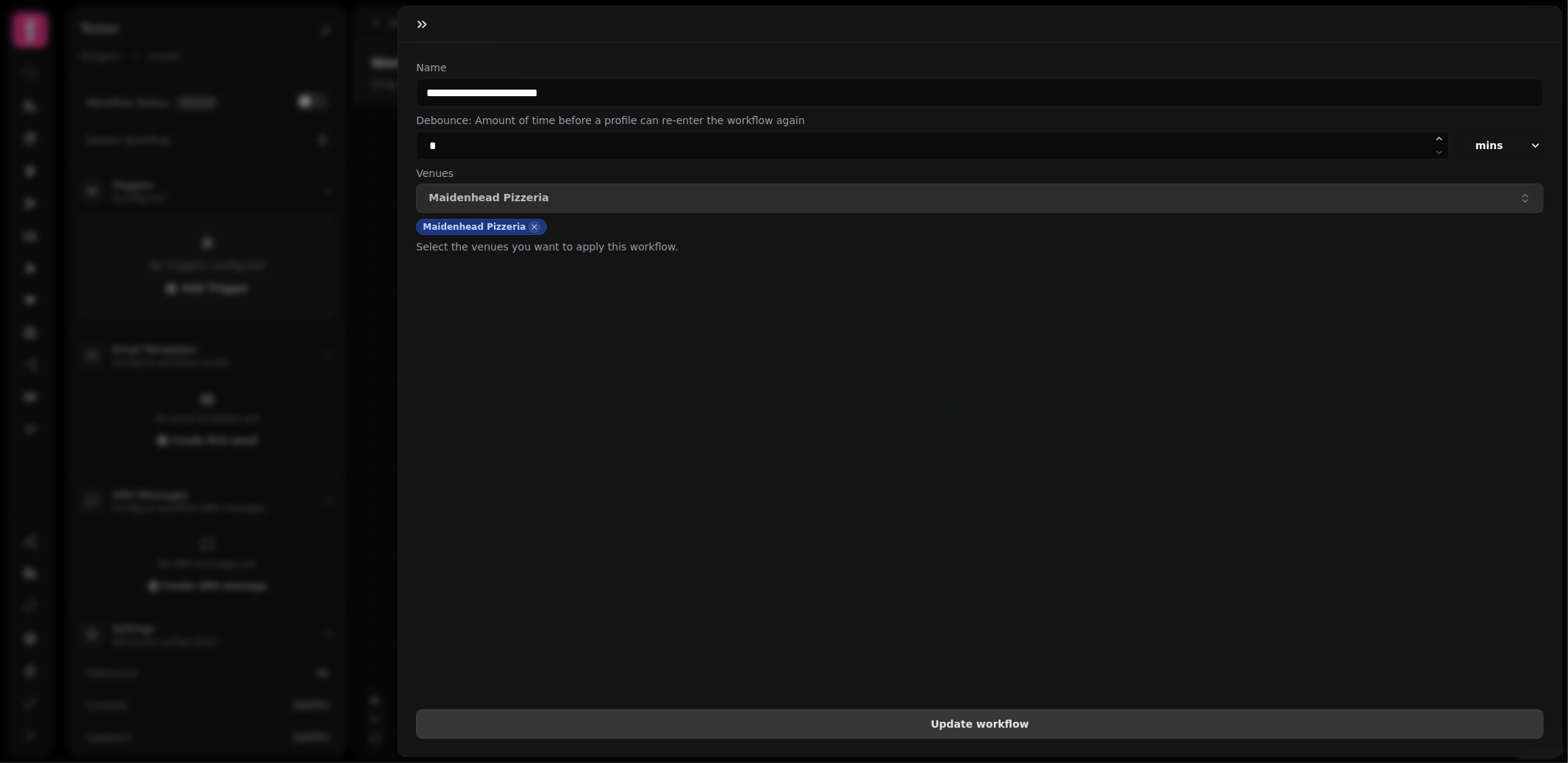
click at [977, 729] on span "Update workflow" at bounding box center [980, 724] width 1102 height 10
type input "**********"
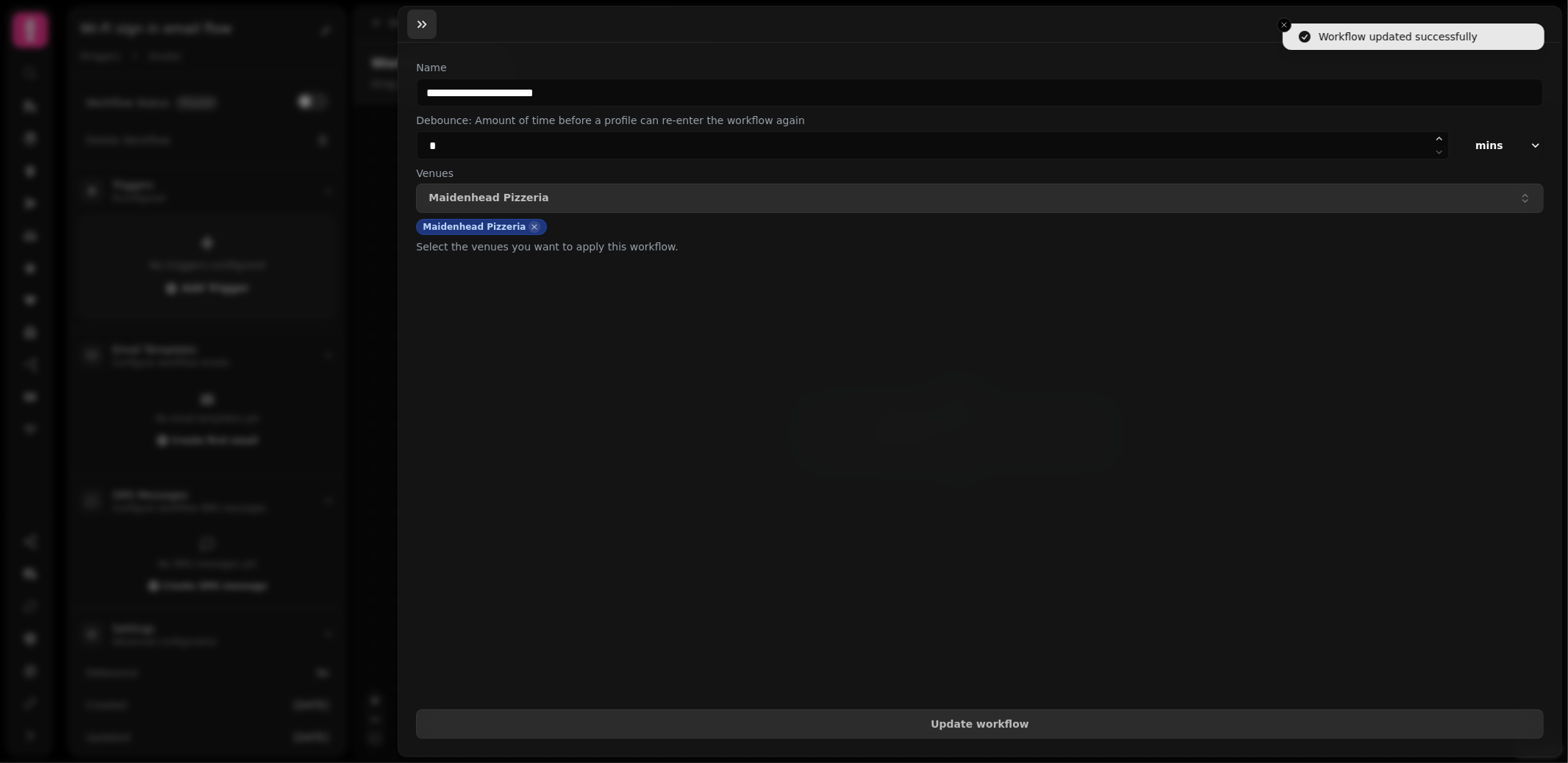
click at [424, 21] on icon "button" at bounding box center [422, 24] width 9 height 8
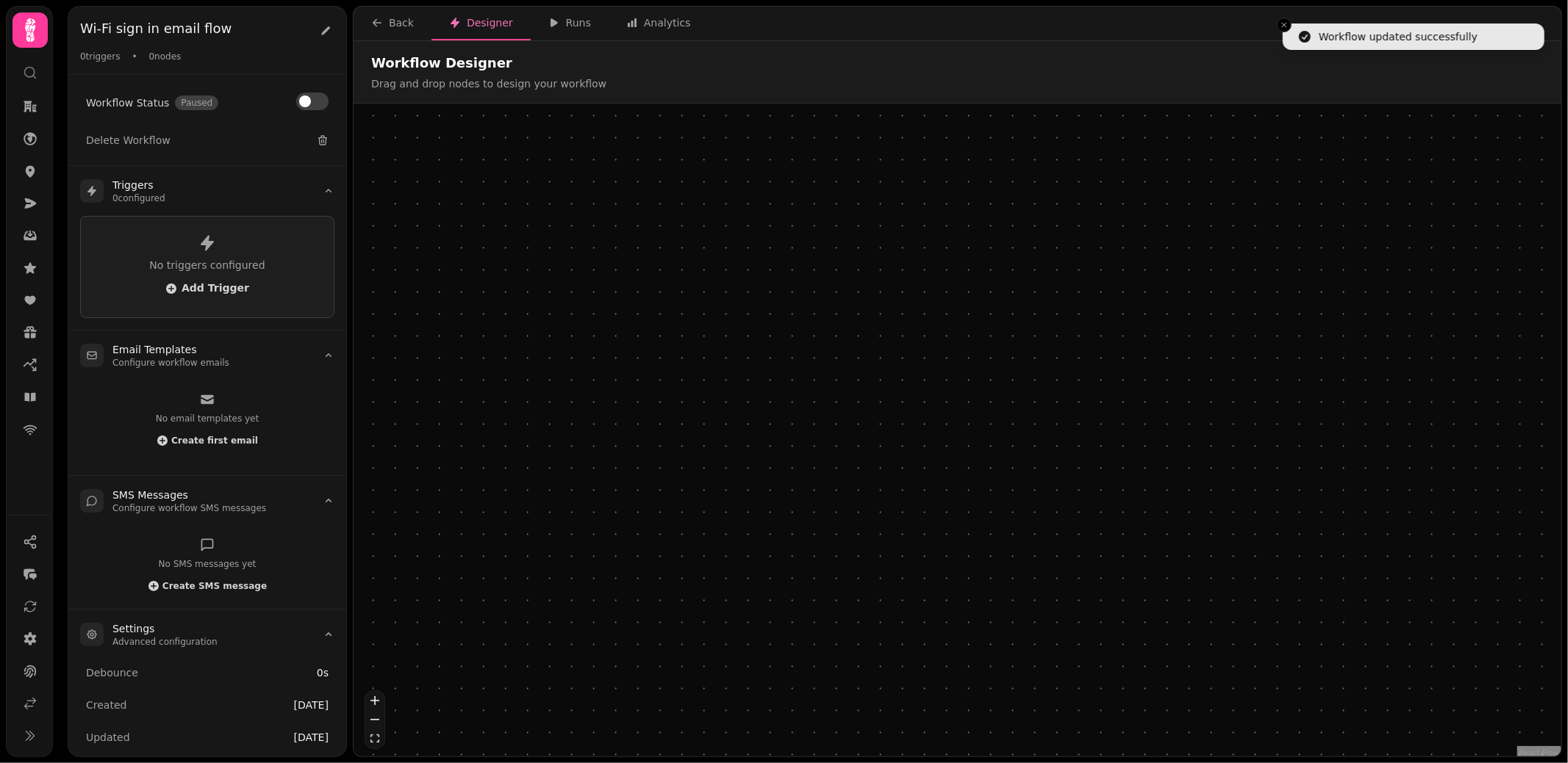
click at [949, 429] on h3 "Workflow Start" at bounding box center [931, 428] width 116 height 23
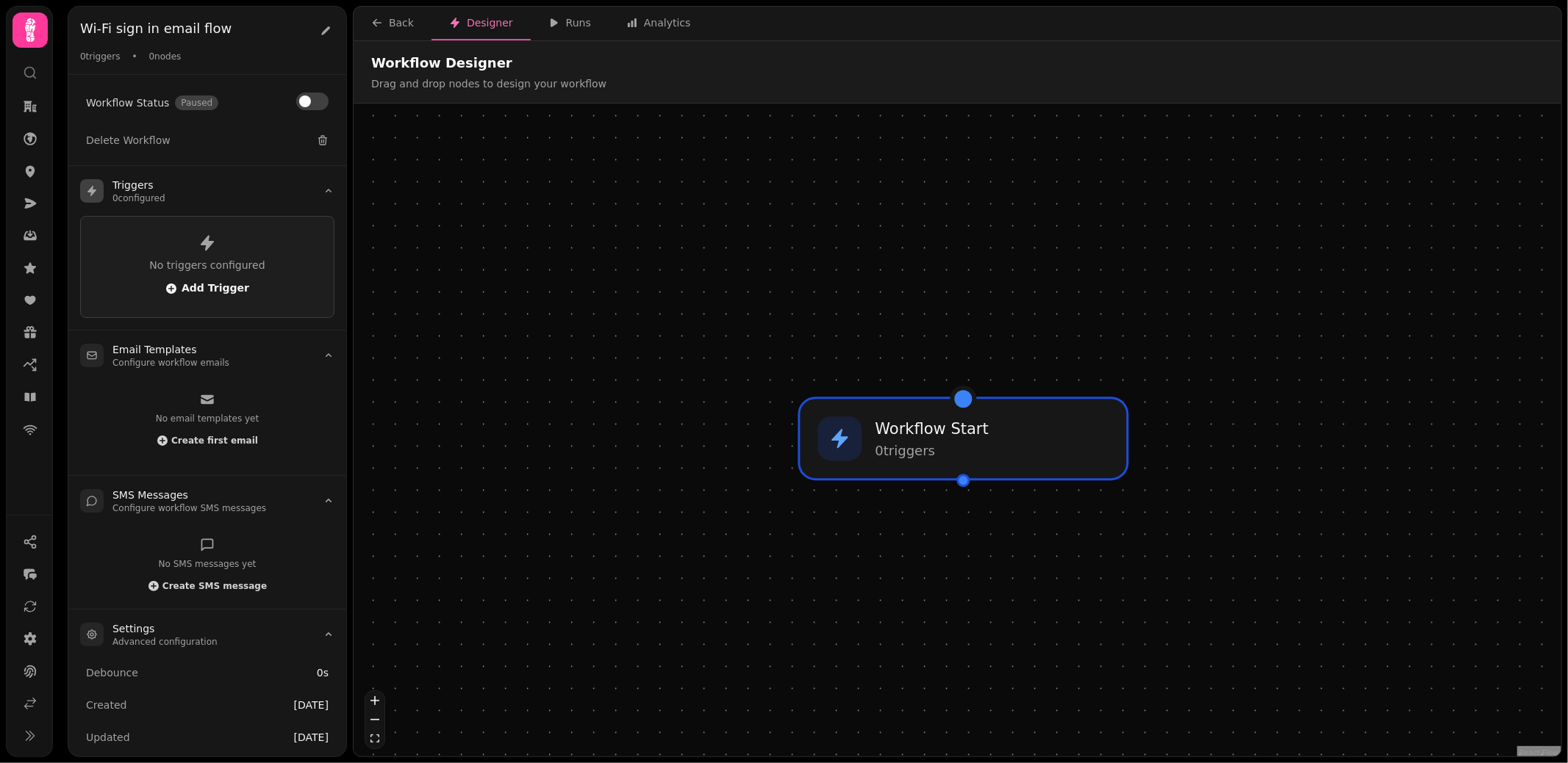
click at [210, 288] on span "Add Trigger" at bounding box center [207, 288] width 84 height 12
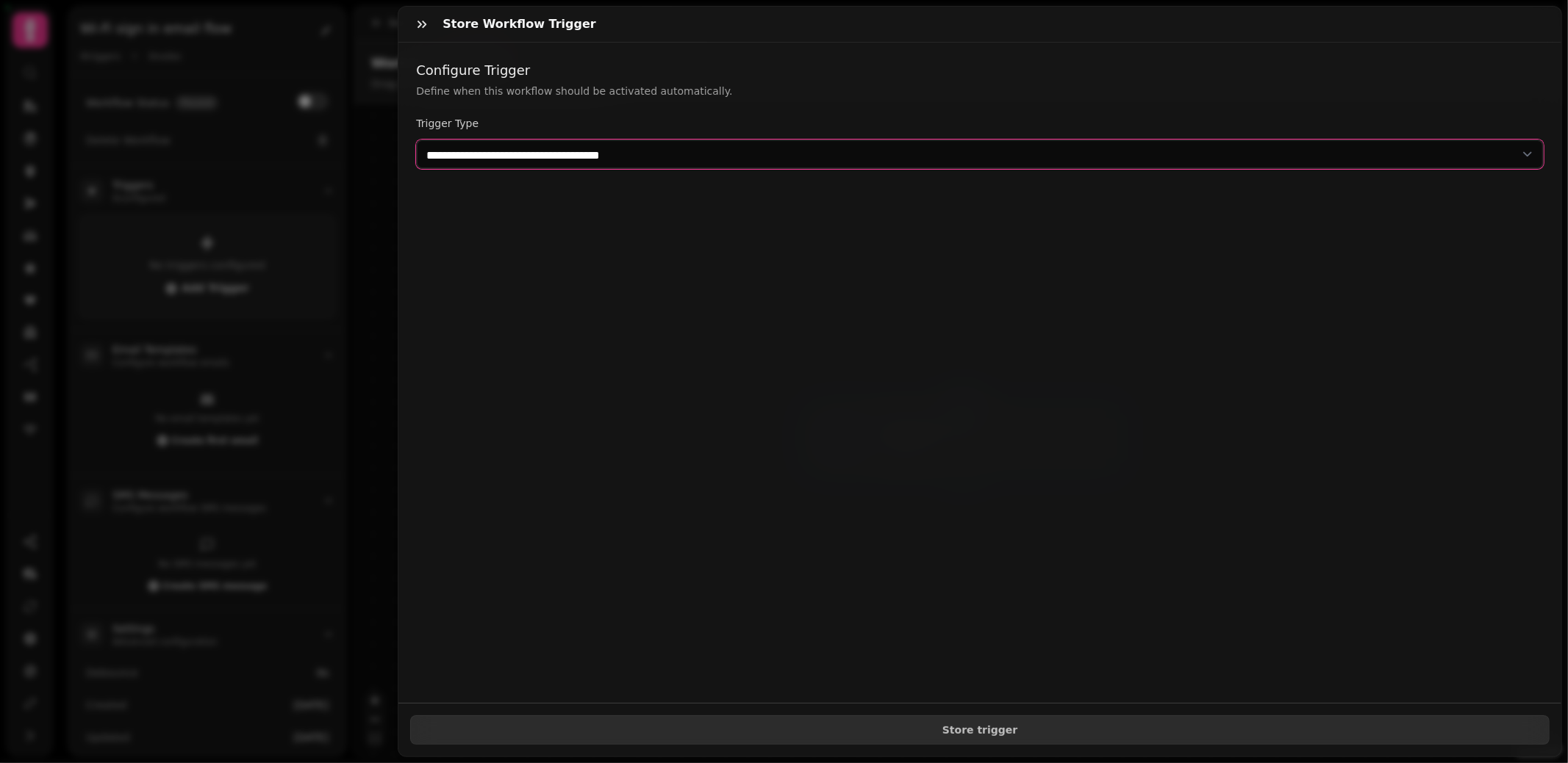
click at [508, 151] on select "**********" at bounding box center [980, 153] width 1128 height 29
click at [471, 157] on select "**********" at bounding box center [980, 153] width 1128 height 29
select select "**********"
click at [424, 34] on button "button" at bounding box center [421, 23] width 29 height 29
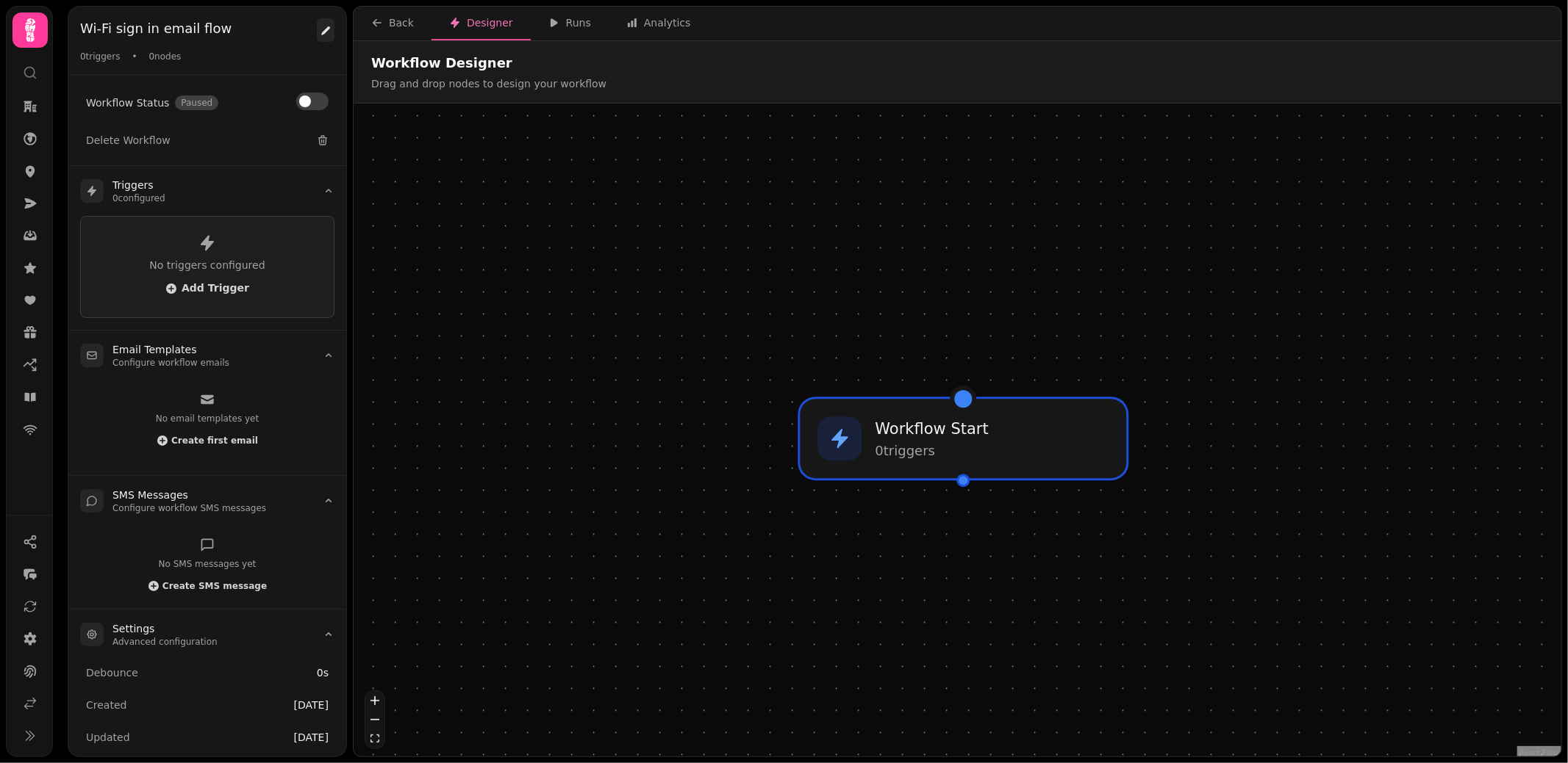
click at [325, 31] on icon at bounding box center [326, 31] width 9 height 9
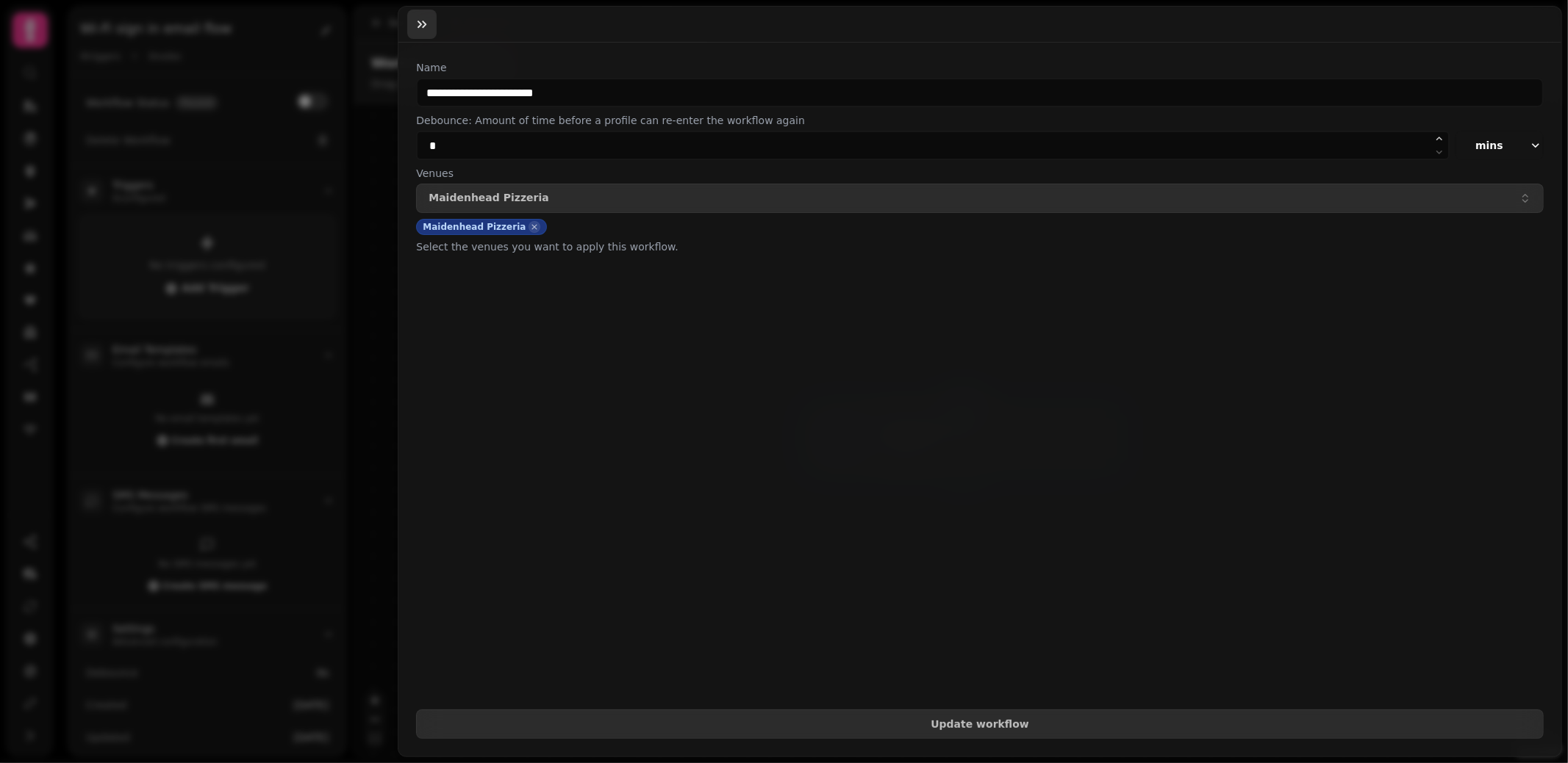
click at [418, 29] on icon "button" at bounding box center [422, 24] width 15 height 15
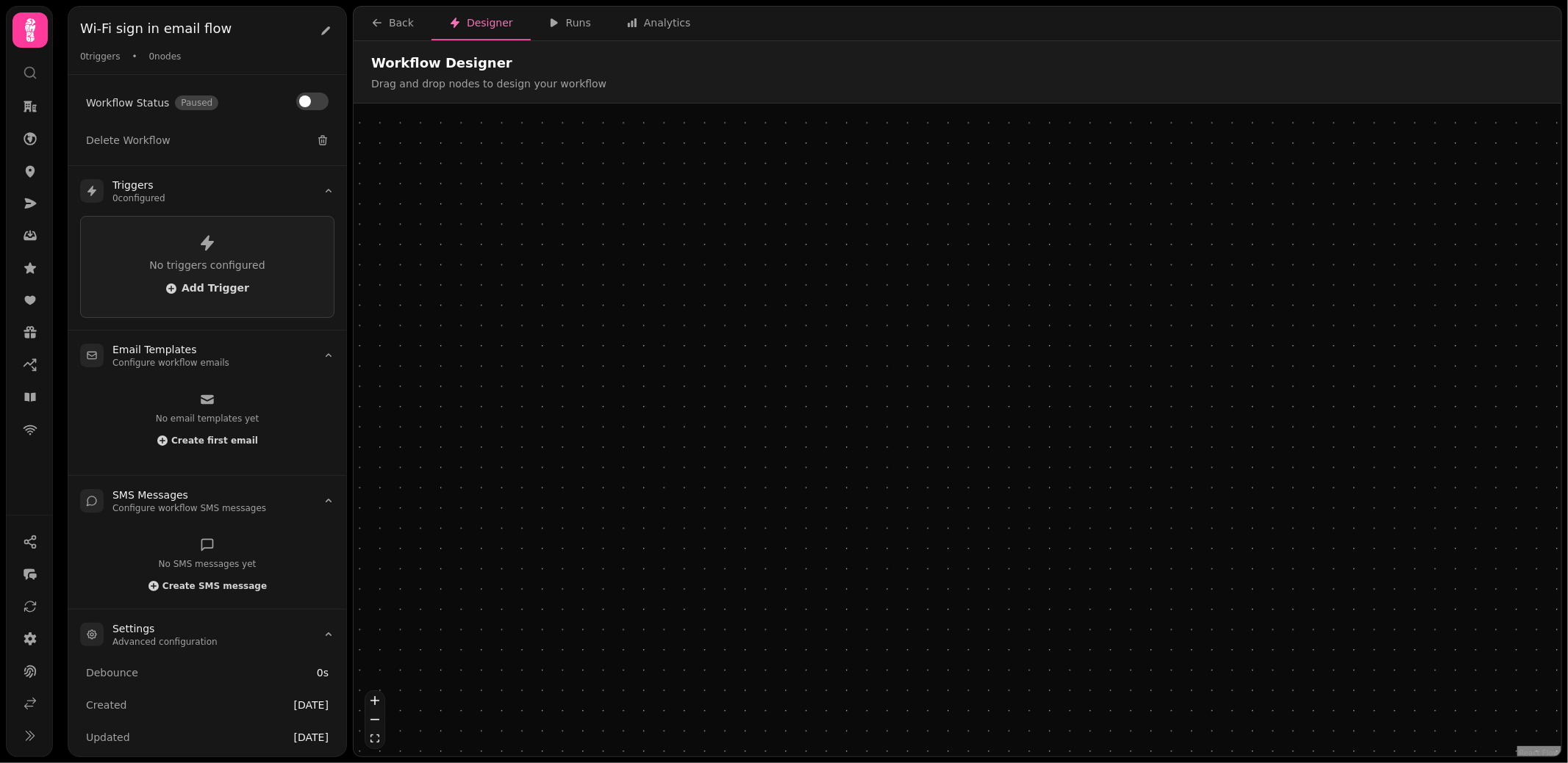
drag, startPoint x: 1059, startPoint y: 464, endPoint x: 1037, endPoint y: 341, distance: 125.0
click at [1037, 341] on div "Workflow Start 0 trigger s" at bounding box center [948, 319] width 306 height 74
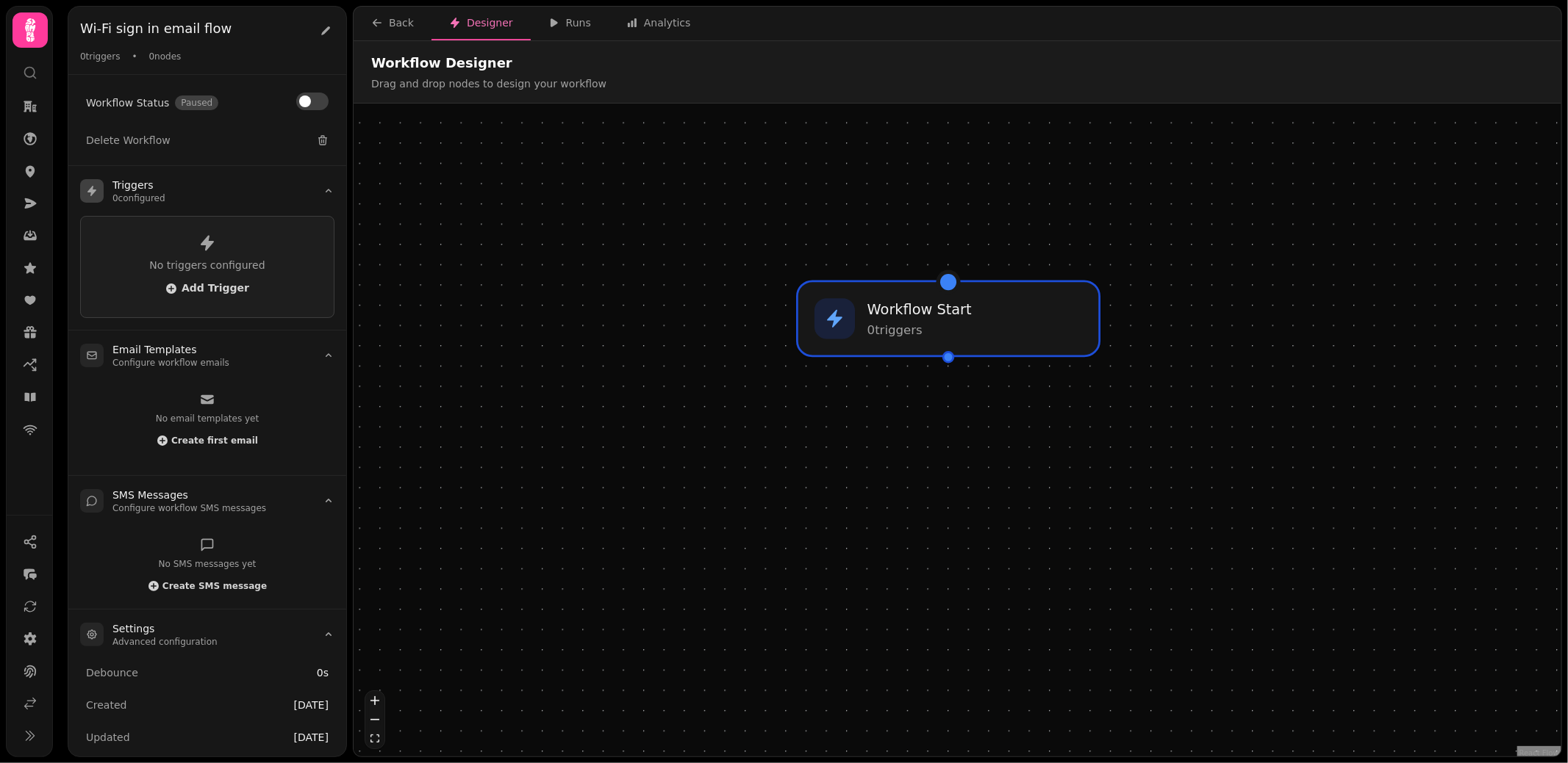
click at [251, 280] on div "No triggers configured Add Trigger" at bounding box center [206, 267] width 254 height 102
click at [220, 283] on span "Add Trigger" at bounding box center [207, 288] width 84 height 12
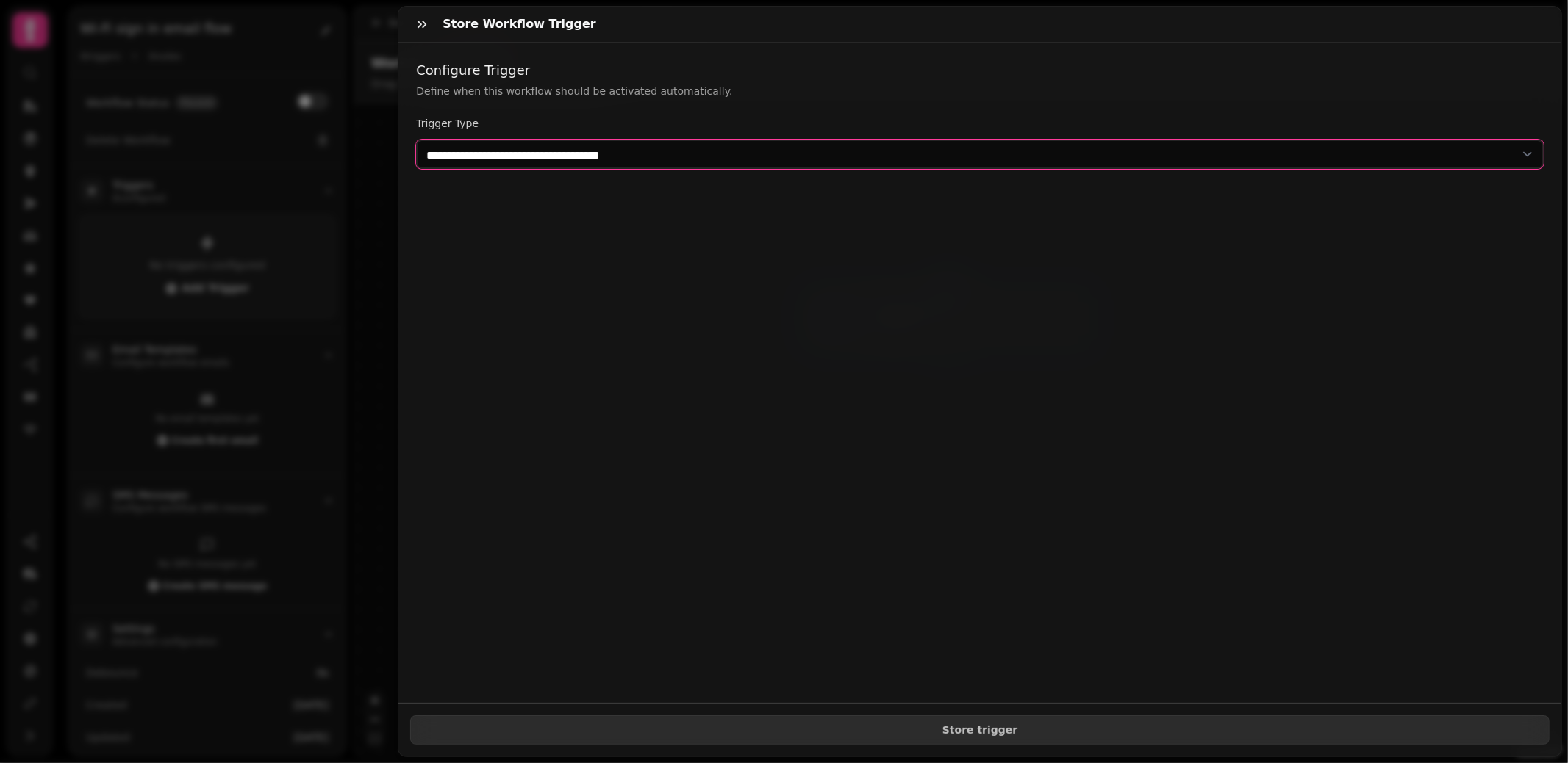
click at [465, 162] on select "**********" at bounding box center [980, 153] width 1128 height 29
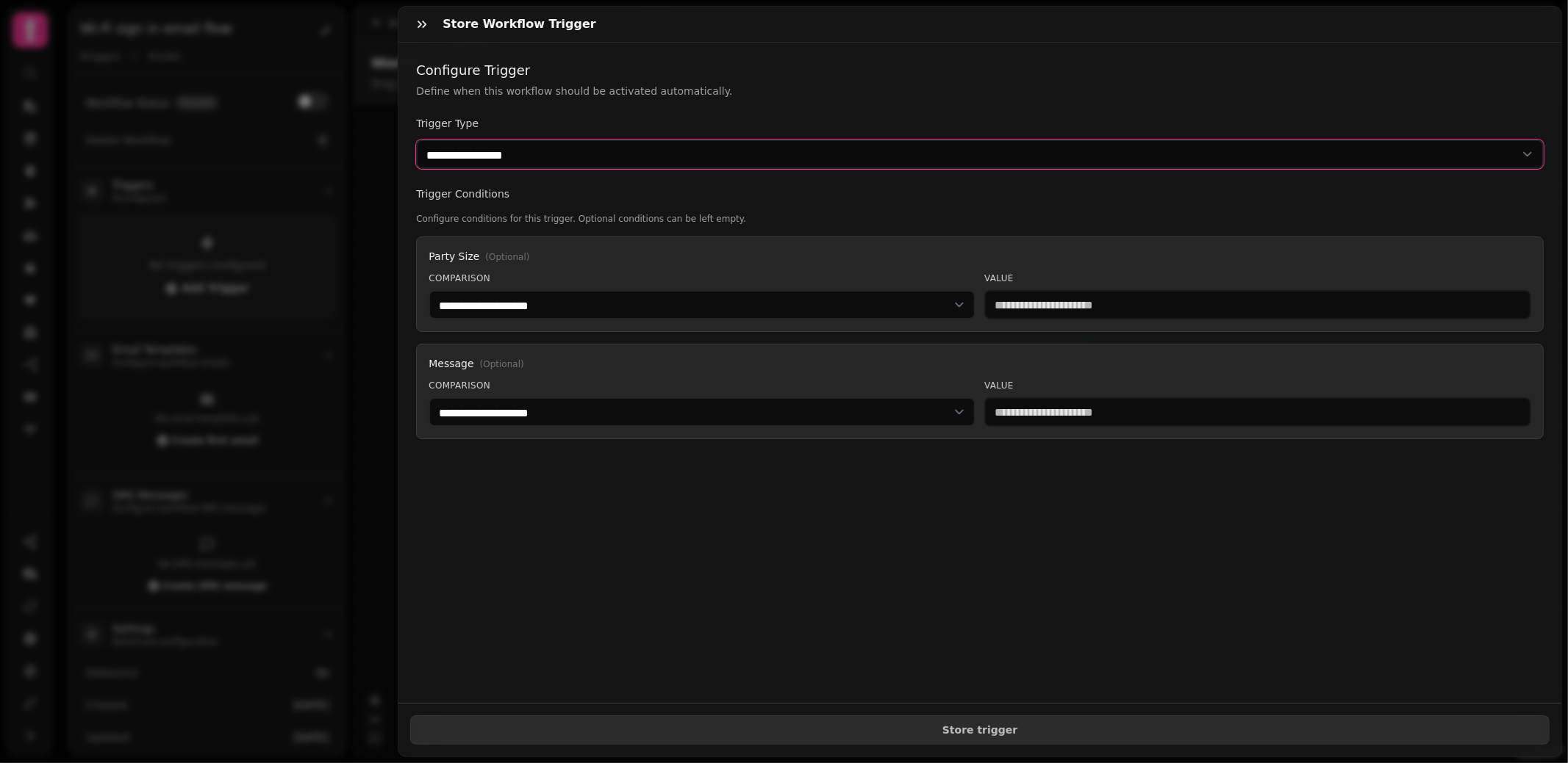
click at [521, 150] on select "**********" at bounding box center [980, 153] width 1128 height 29
select select "**********"
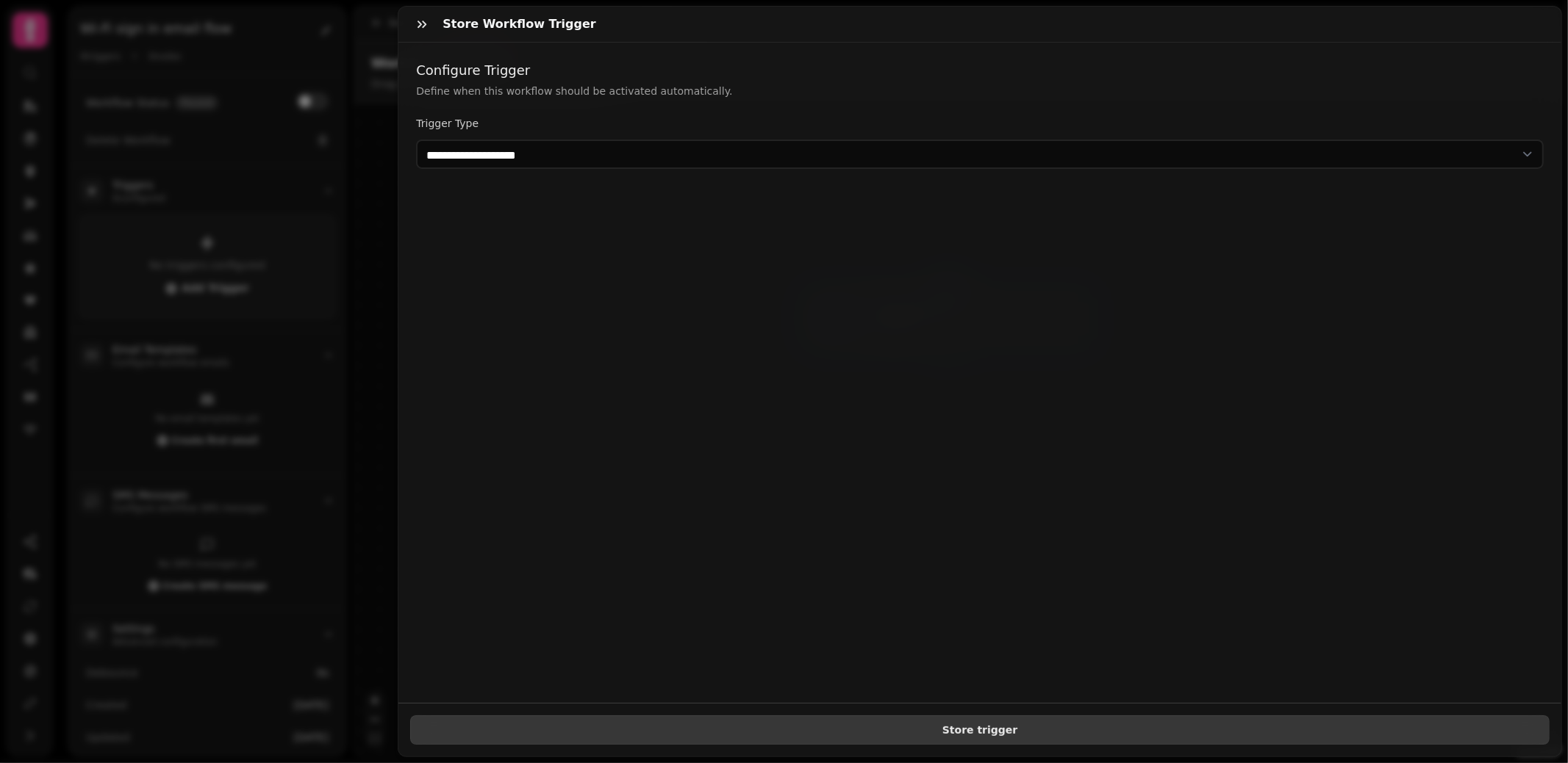
click at [975, 729] on span "Store trigger" at bounding box center [980, 730] width 1114 height 10
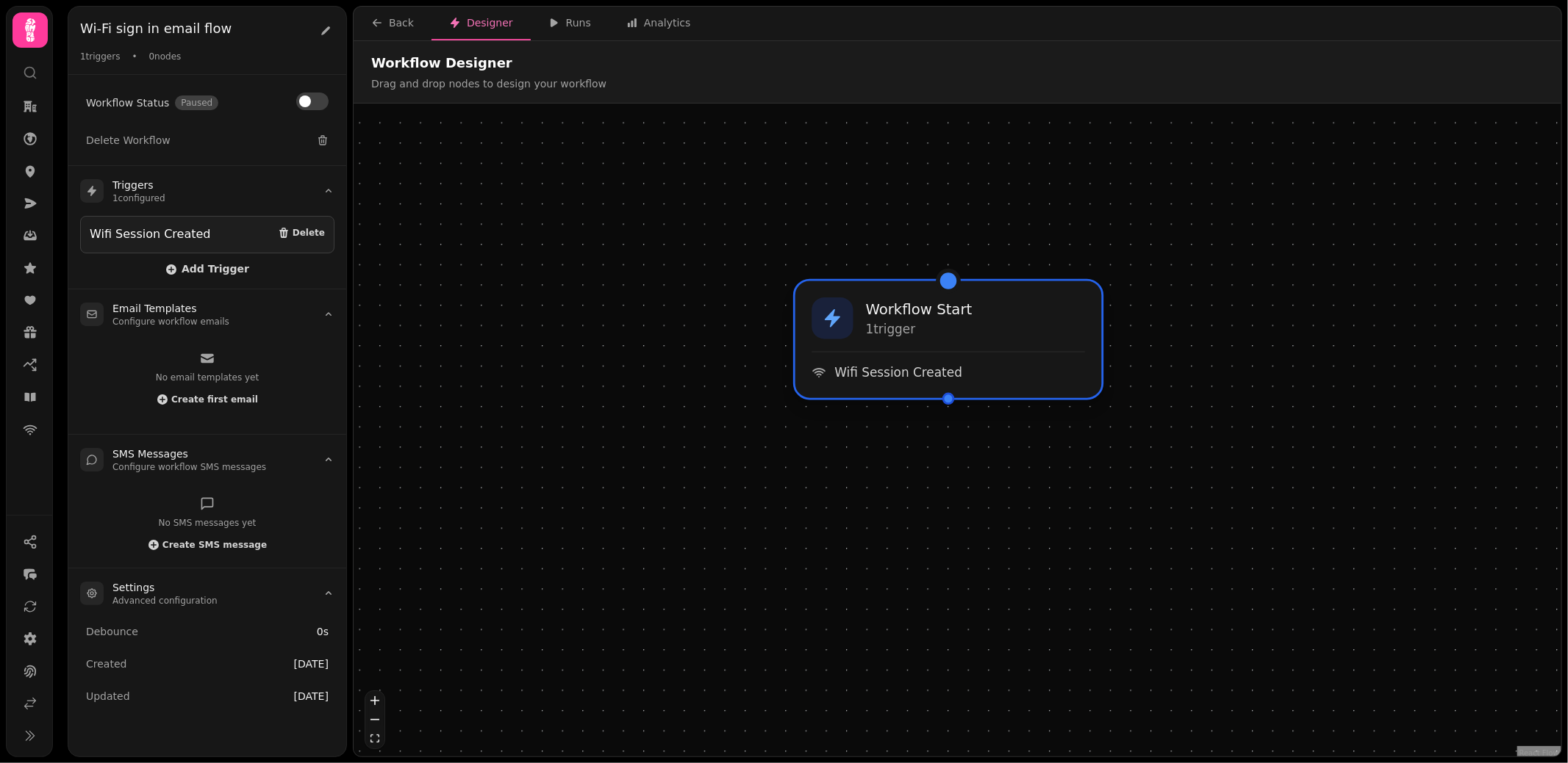
click at [935, 349] on div "Workflow Start 1 trigger Wifi Session Created" at bounding box center [948, 340] width 306 height 117
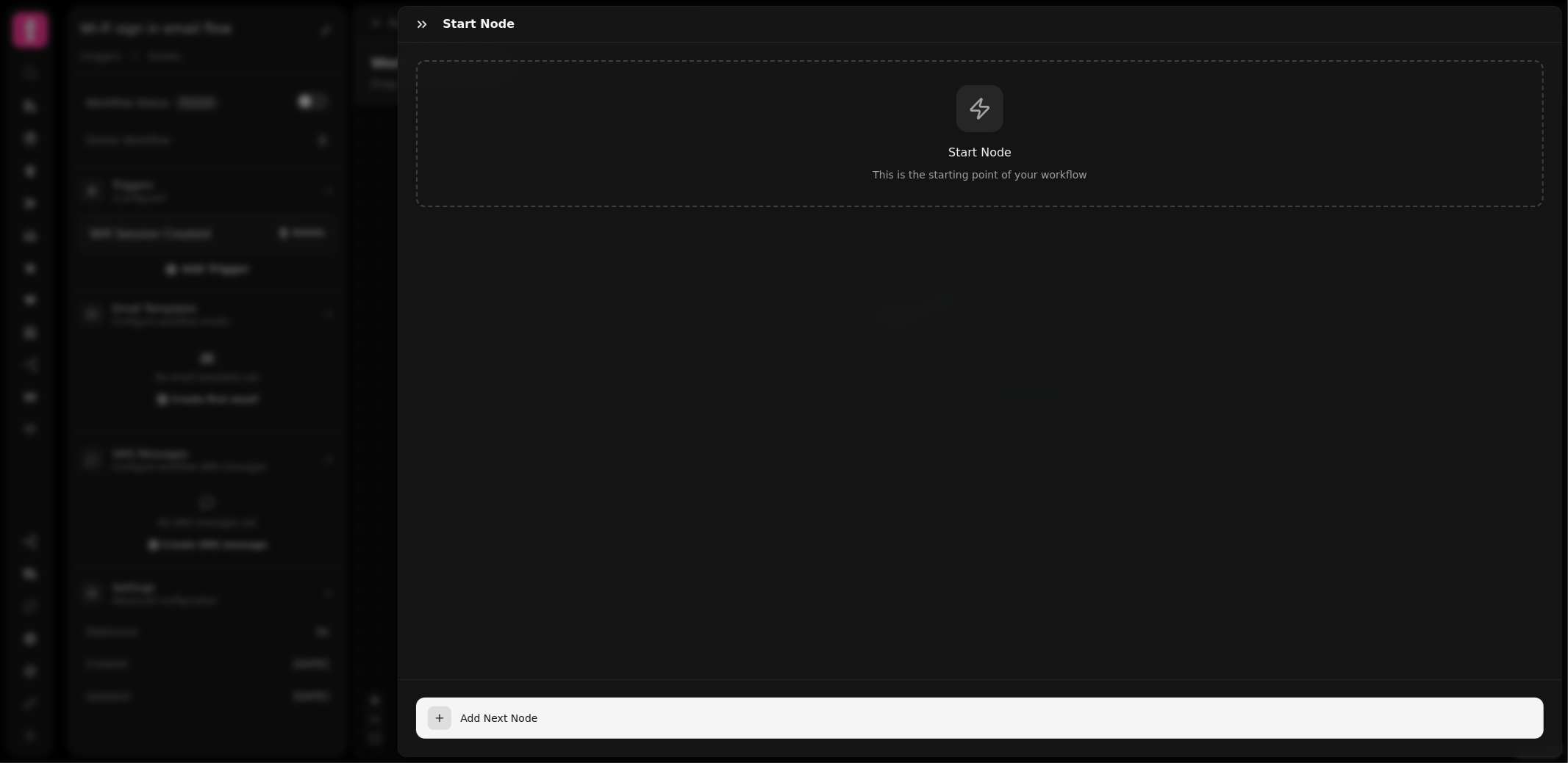
click at [493, 714] on span "Add Next Node" at bounding box center [995, 719] width 1071 height 15
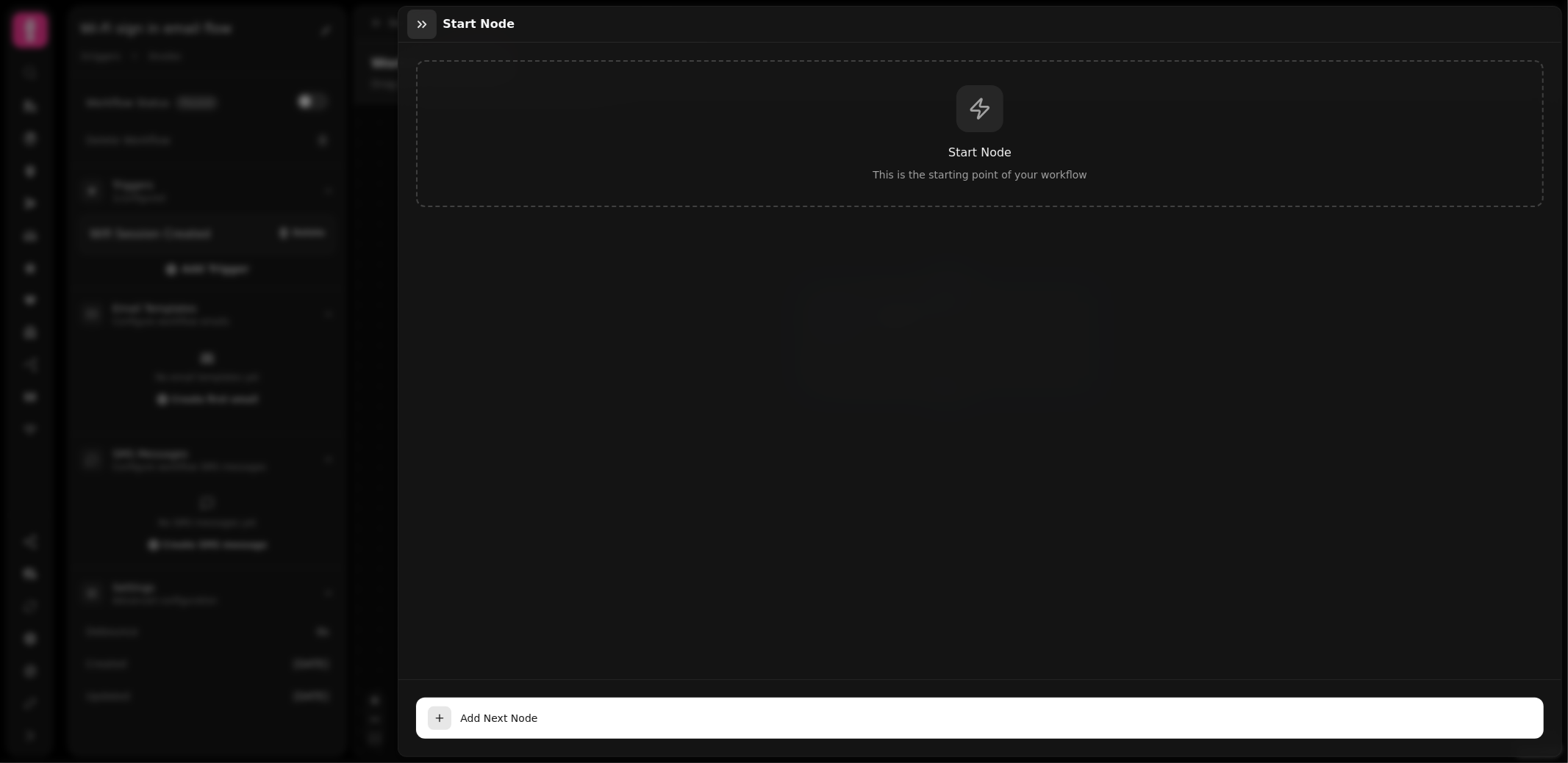
click at [421, 23] on icon "button" at bounding box center [422, 24] width 9 height 8
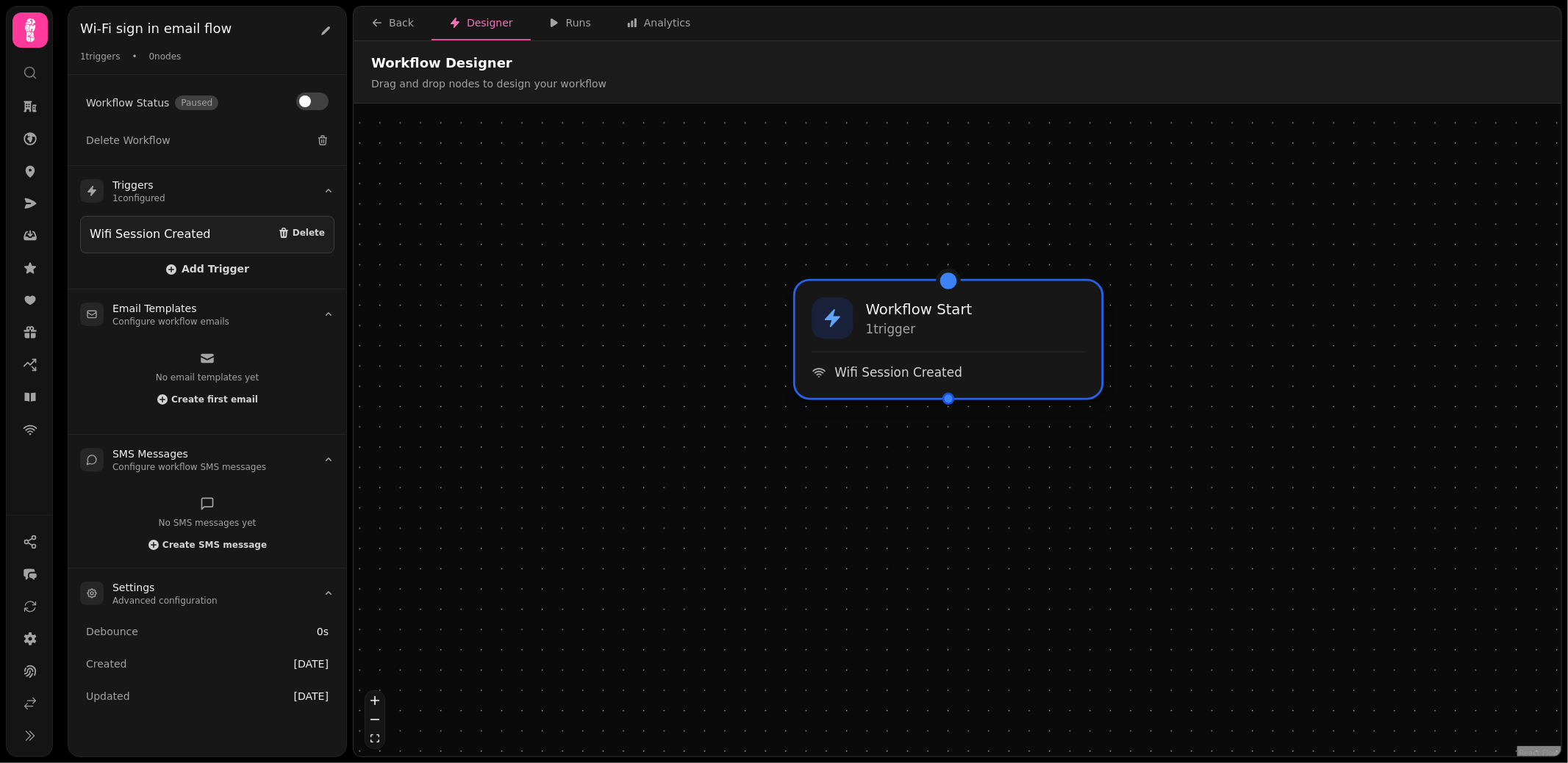
click at [937, 371] on span "Wifi Session Created" at bounding box center [898, 373] width 128 height 17
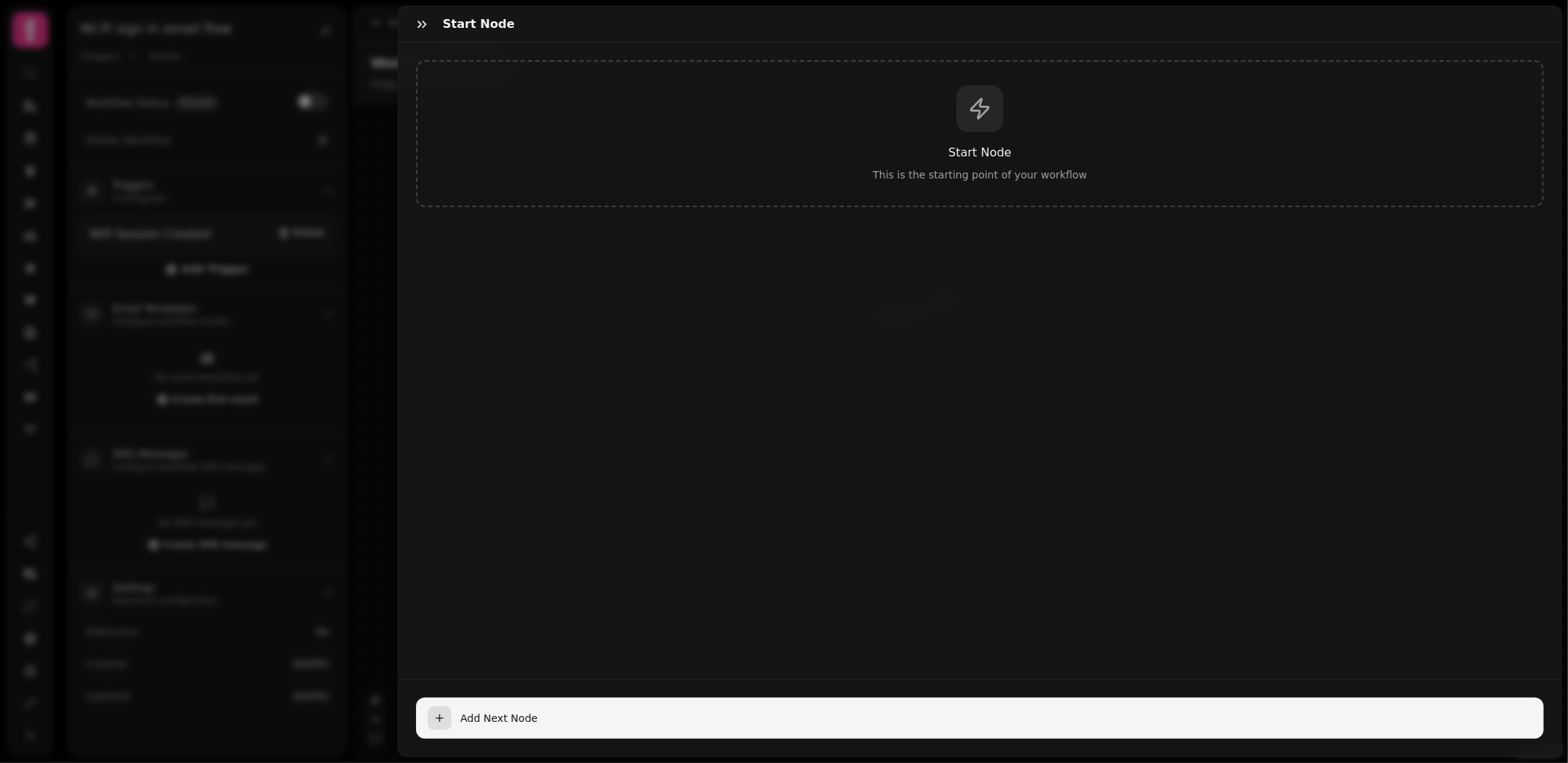
click at [447, 714] on div "button" at bounding box center [440, 719] width 23 height 23
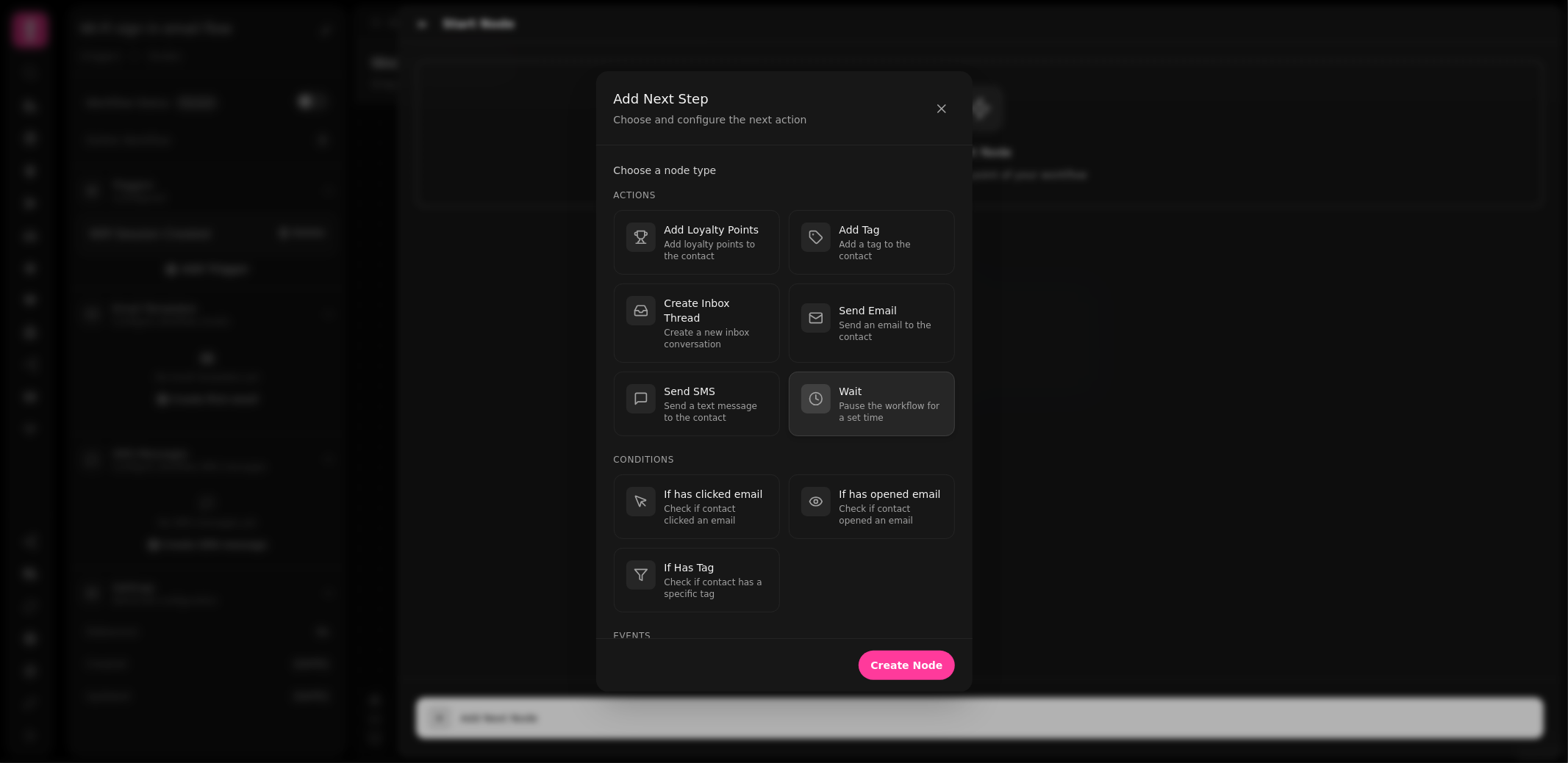
click at [875, 400] on p "Pause the workflow for a set time" at bounding box center [891, 412] width 103 height 23
select select "**"
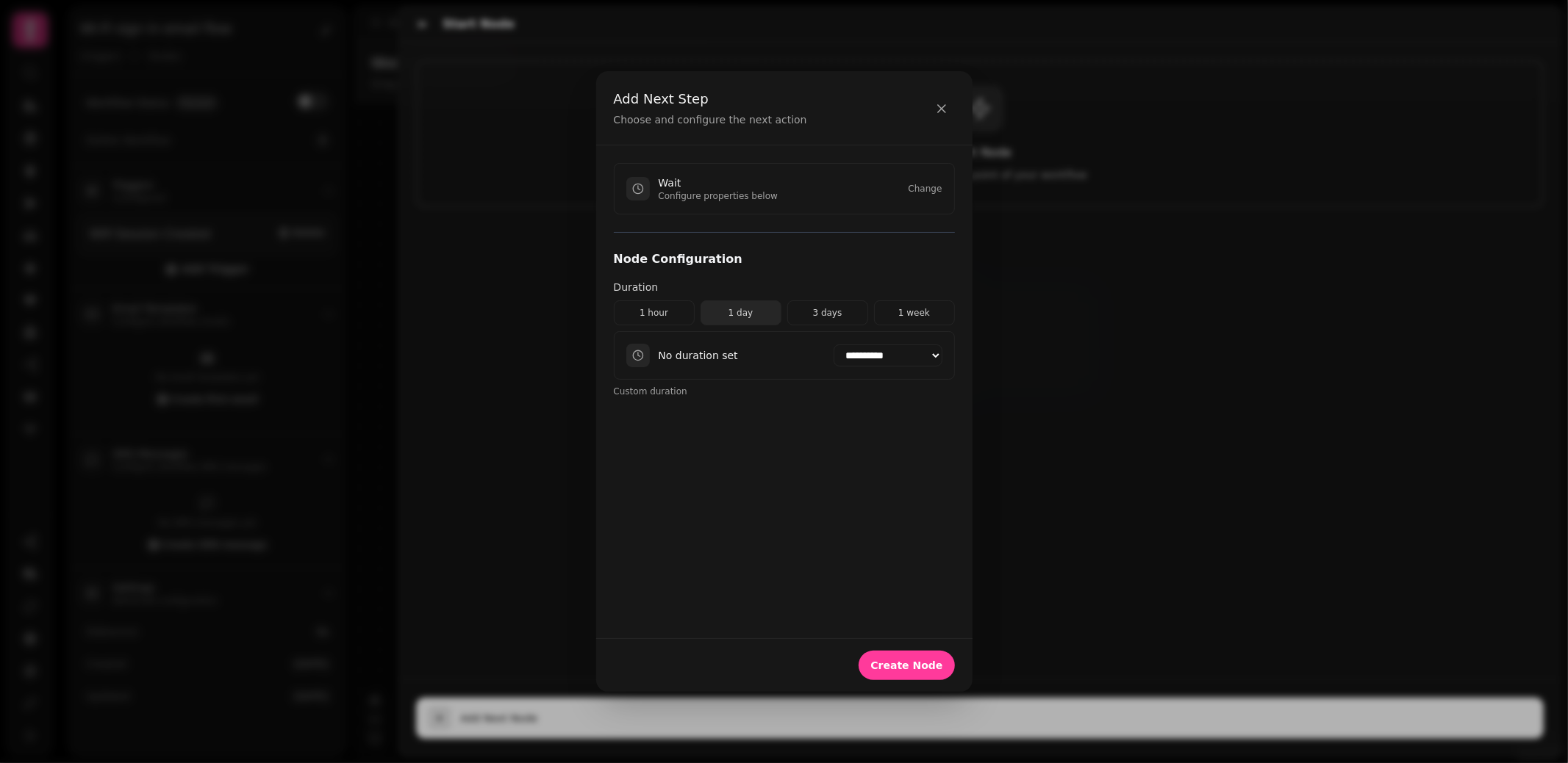
click at [733, 309] on button "1 day" at bounding box center [741, 313] width 81 height 25
click at [918, 661] on span "Create Node" at bounding box center [906, 666] width 72 height 10
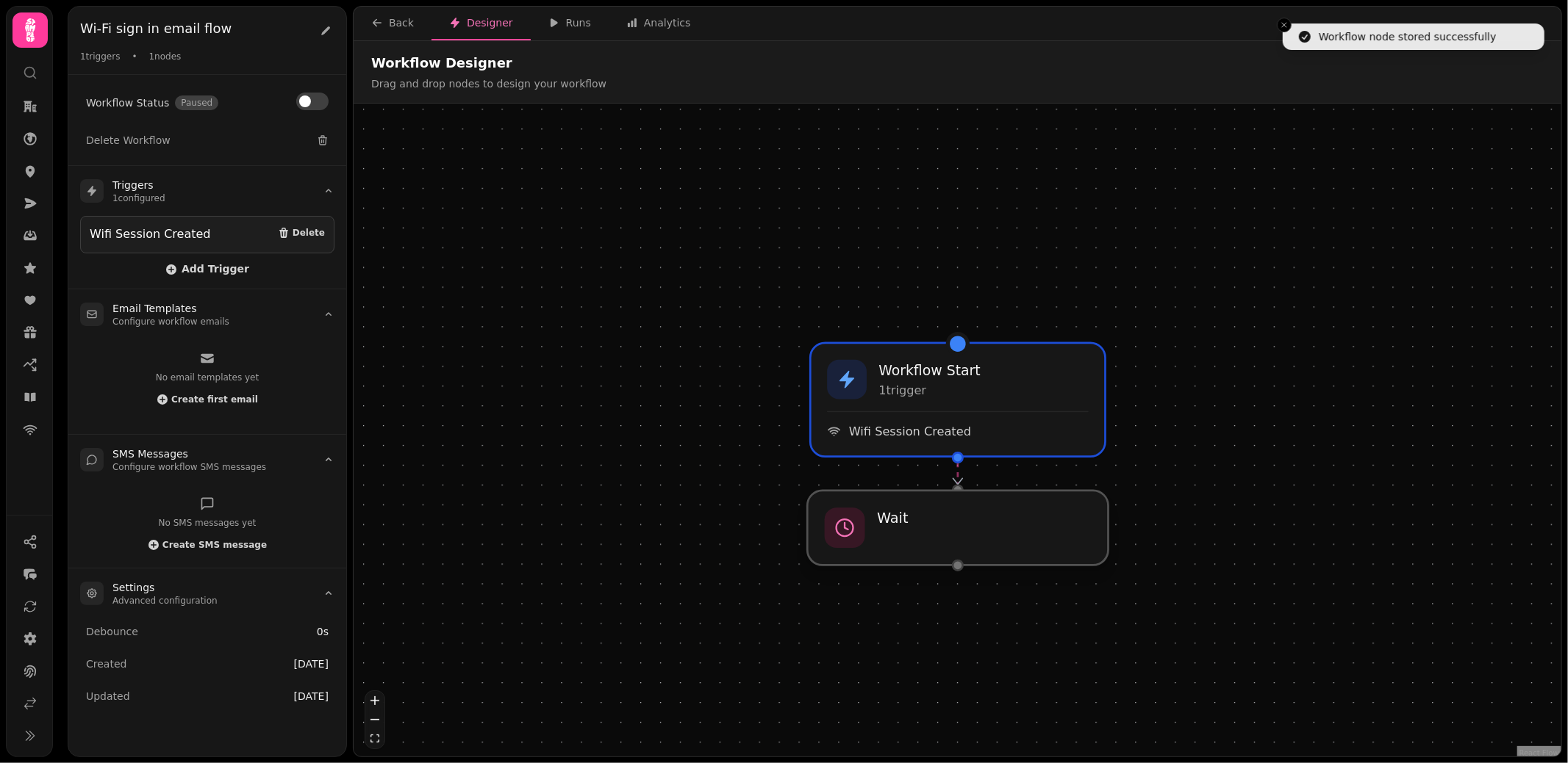
click at [931, 542] on div at bounding box center [957, 527] width 300 height 75
select select "*****"
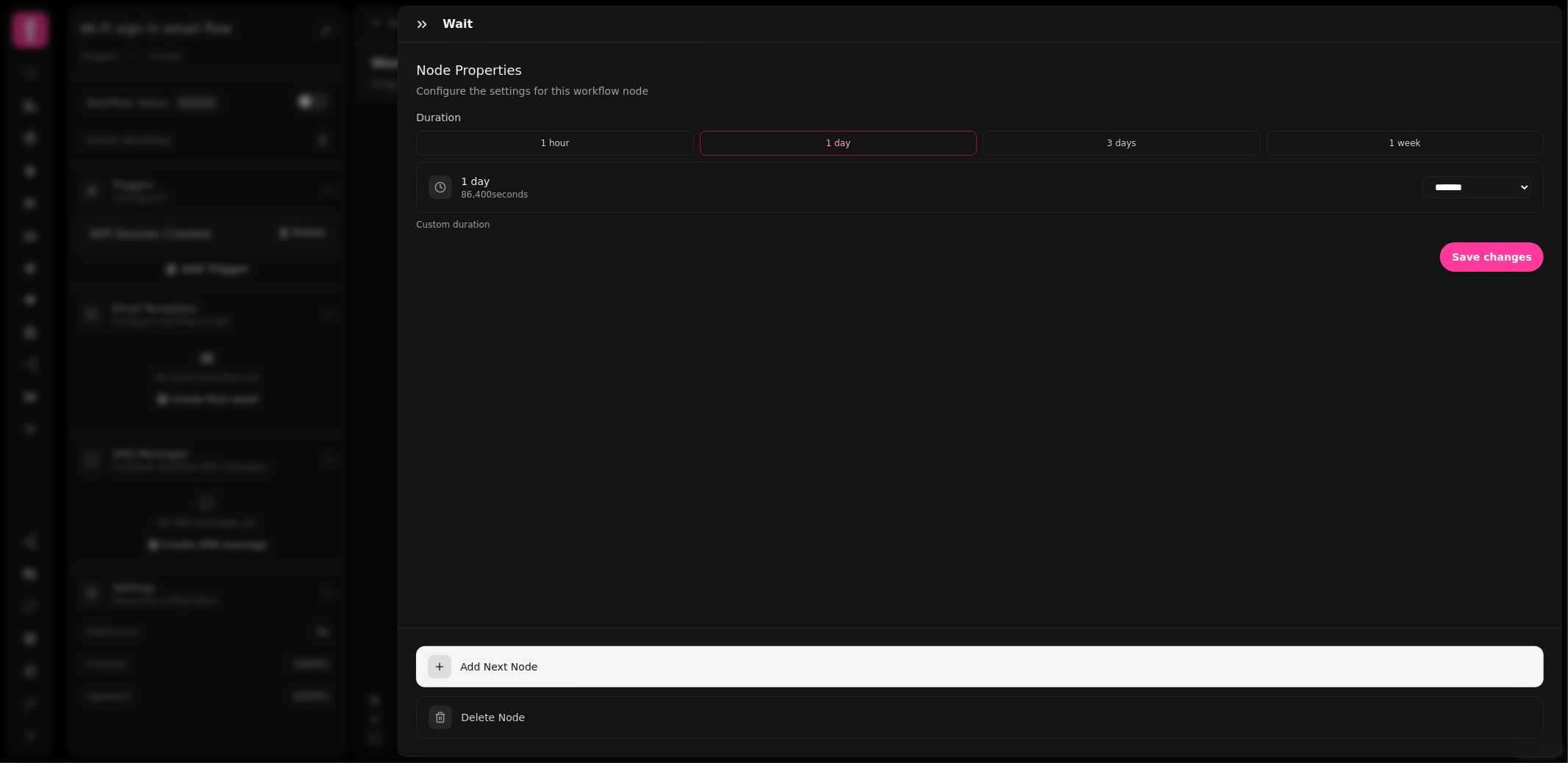
click at [444, 667] on icon "button" at bounding box center [440, 667] width 12 height 12
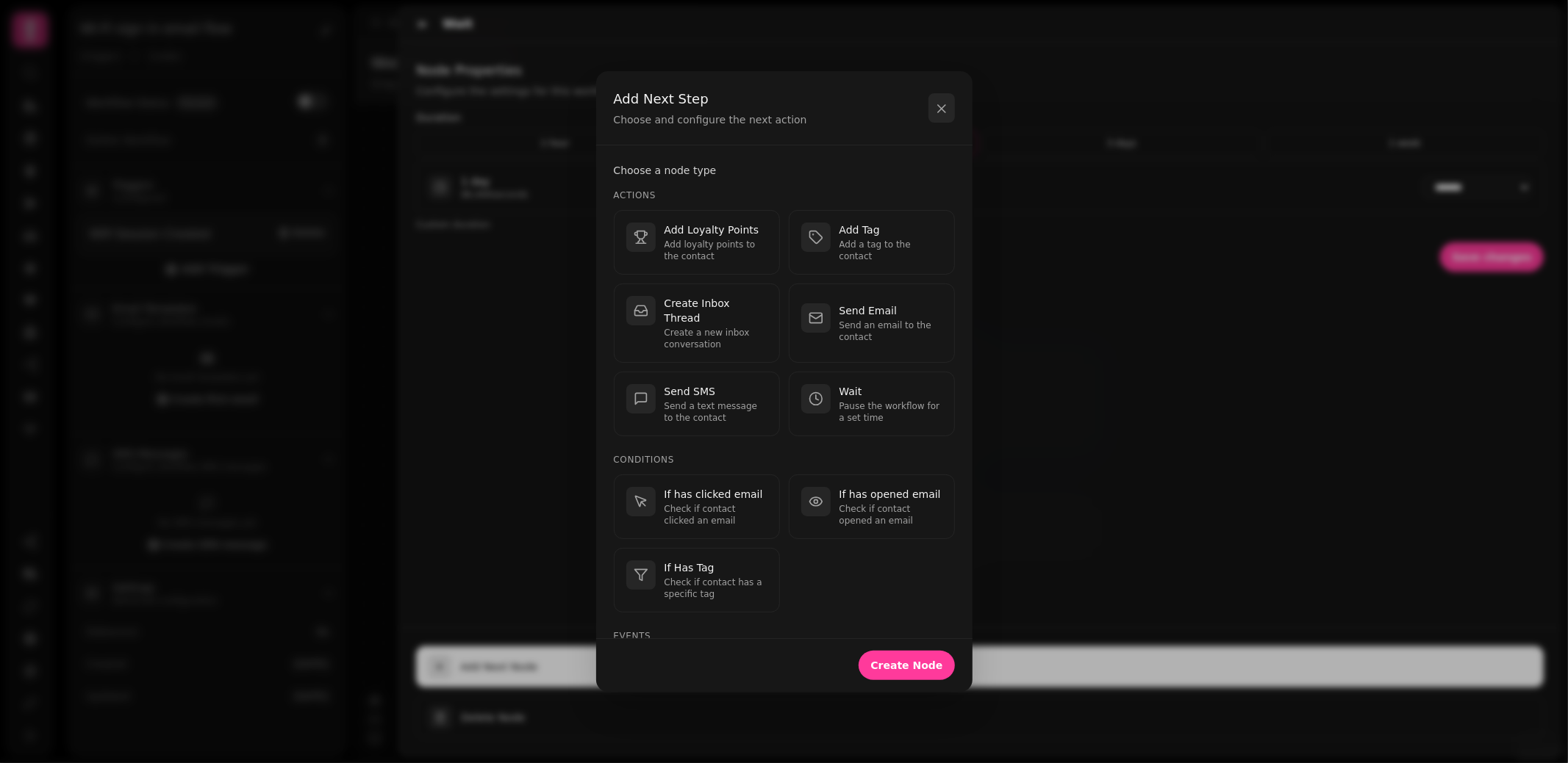
click at [945, 106] on icon "button" at bounding box center [942, 109] width 15 height 15
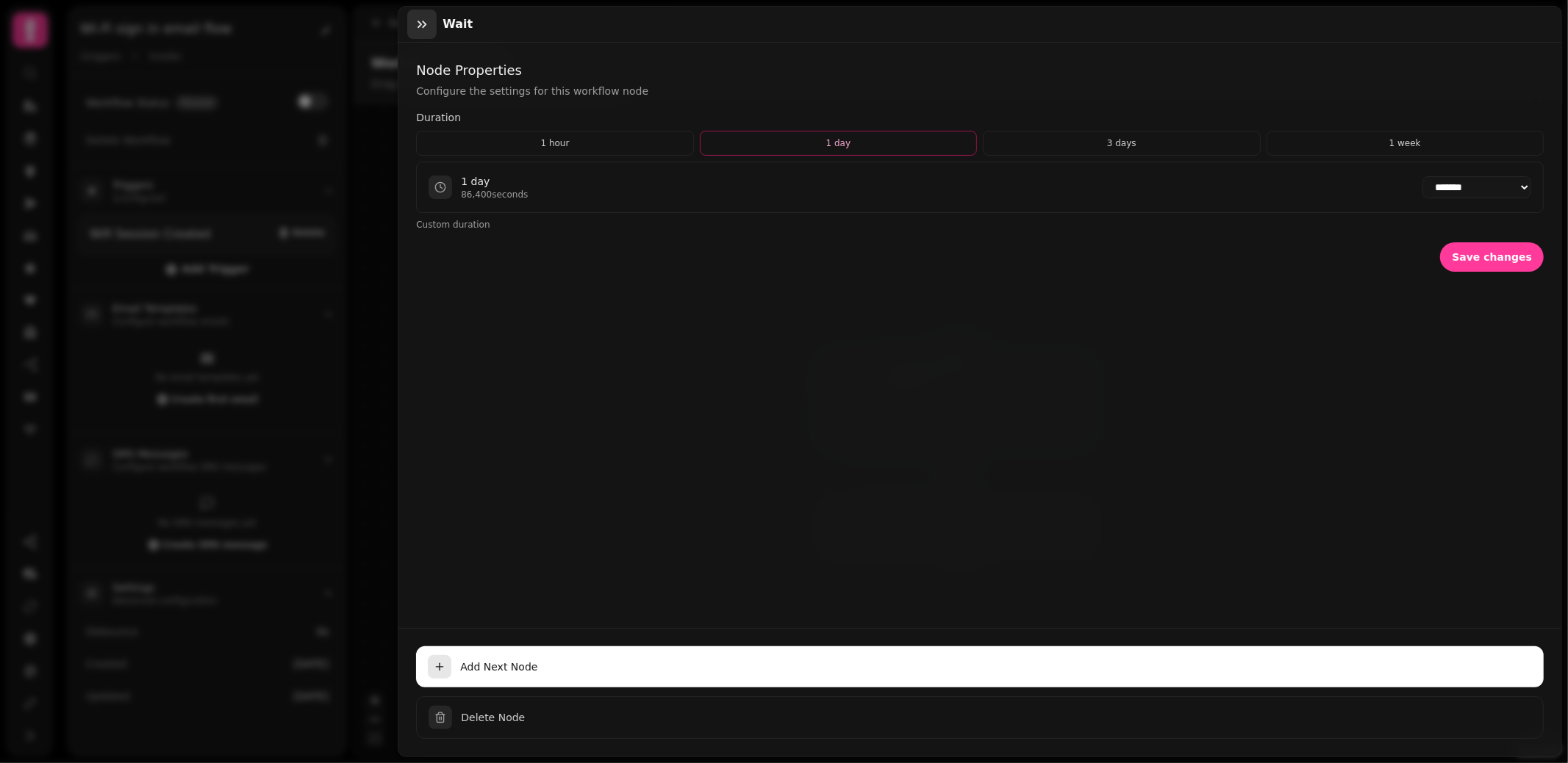
click at [424, 21] on icon "button" at bounding box center [422, 24] width 9 height 8
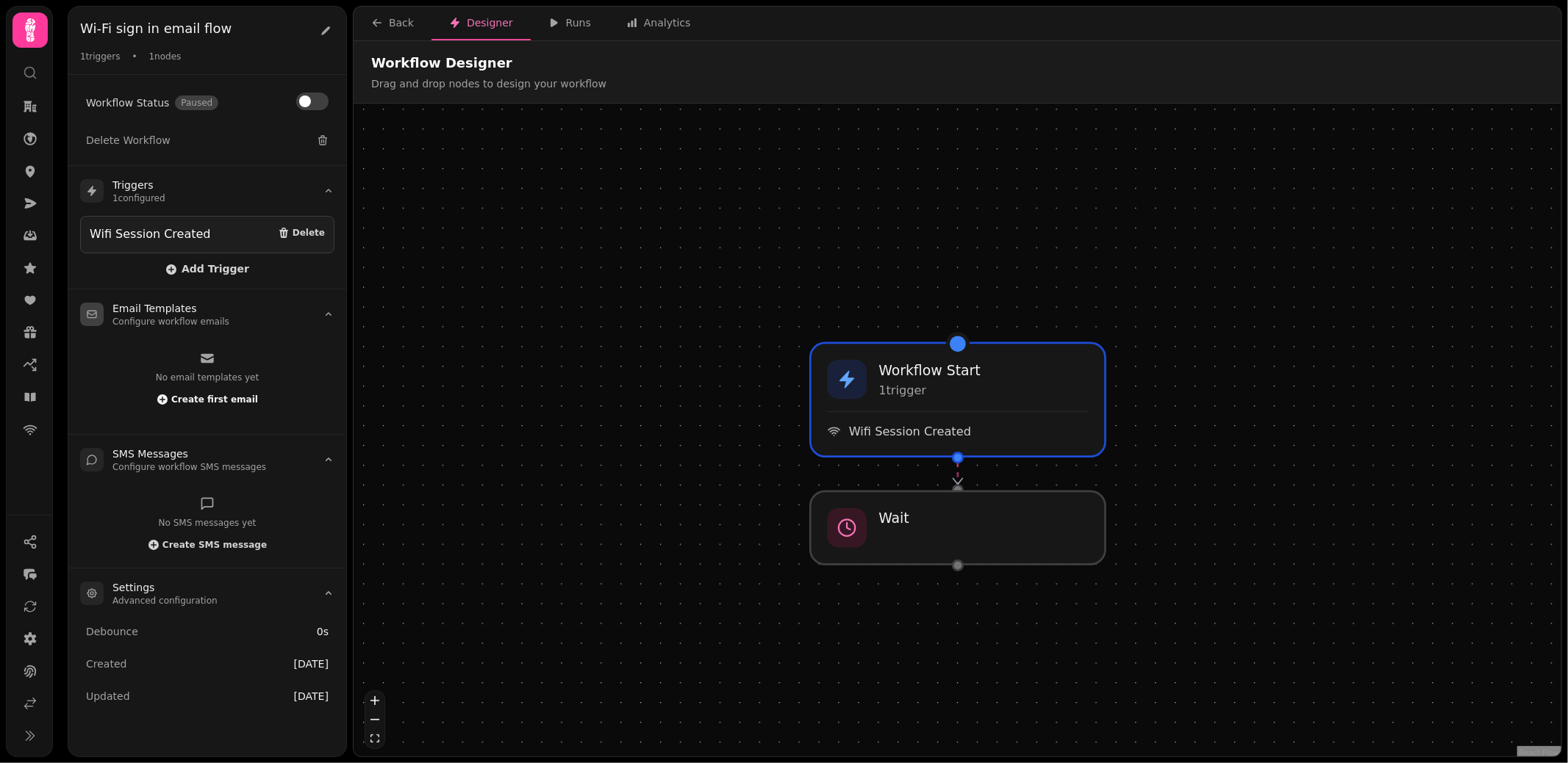
click at [182, 401] on button "Create first email" at bounding box center [207, 400] width 102 height 15
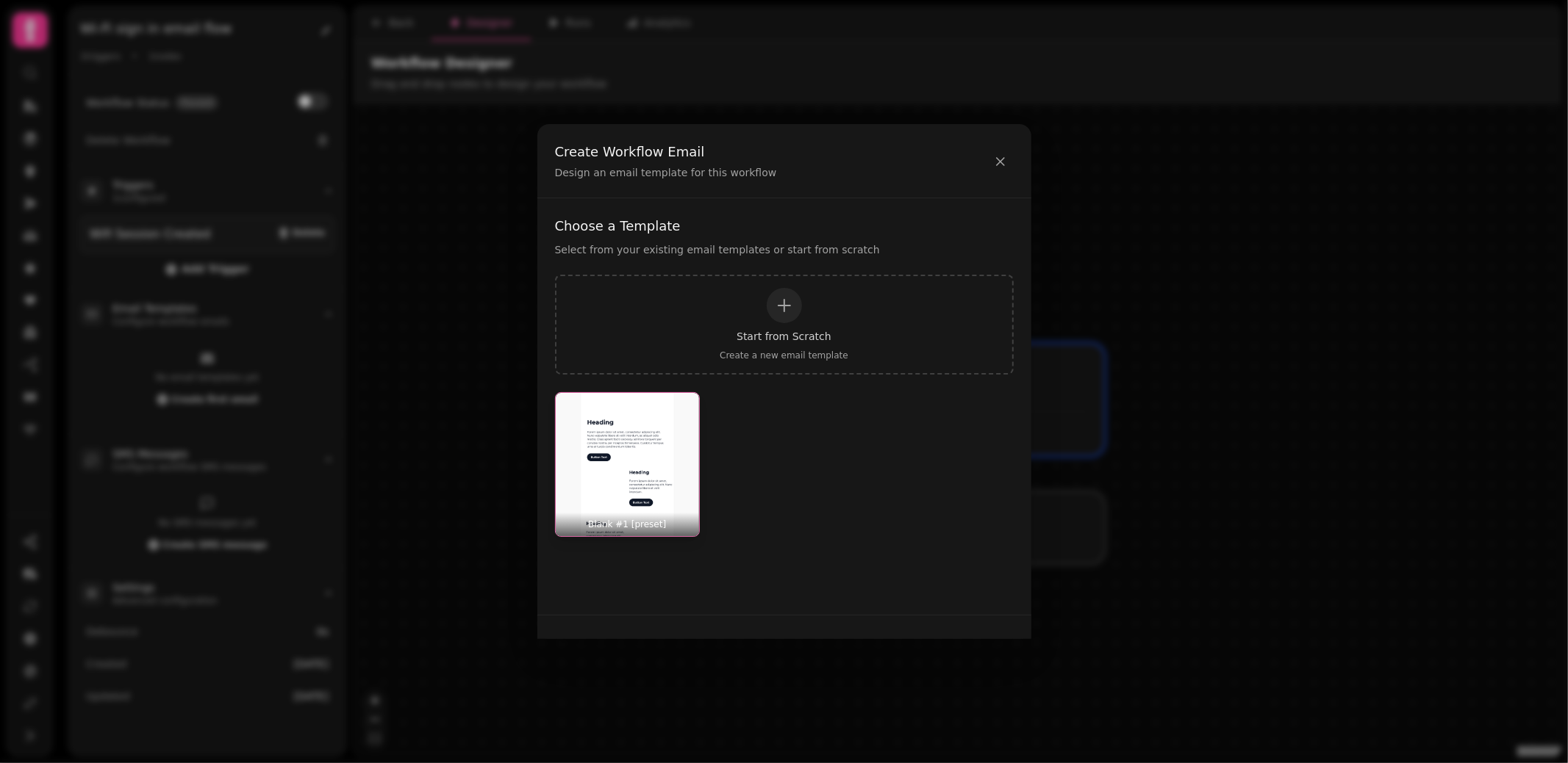
click at [659, 468] on img "button" at bounding box center [627, 465] width 143 height 143
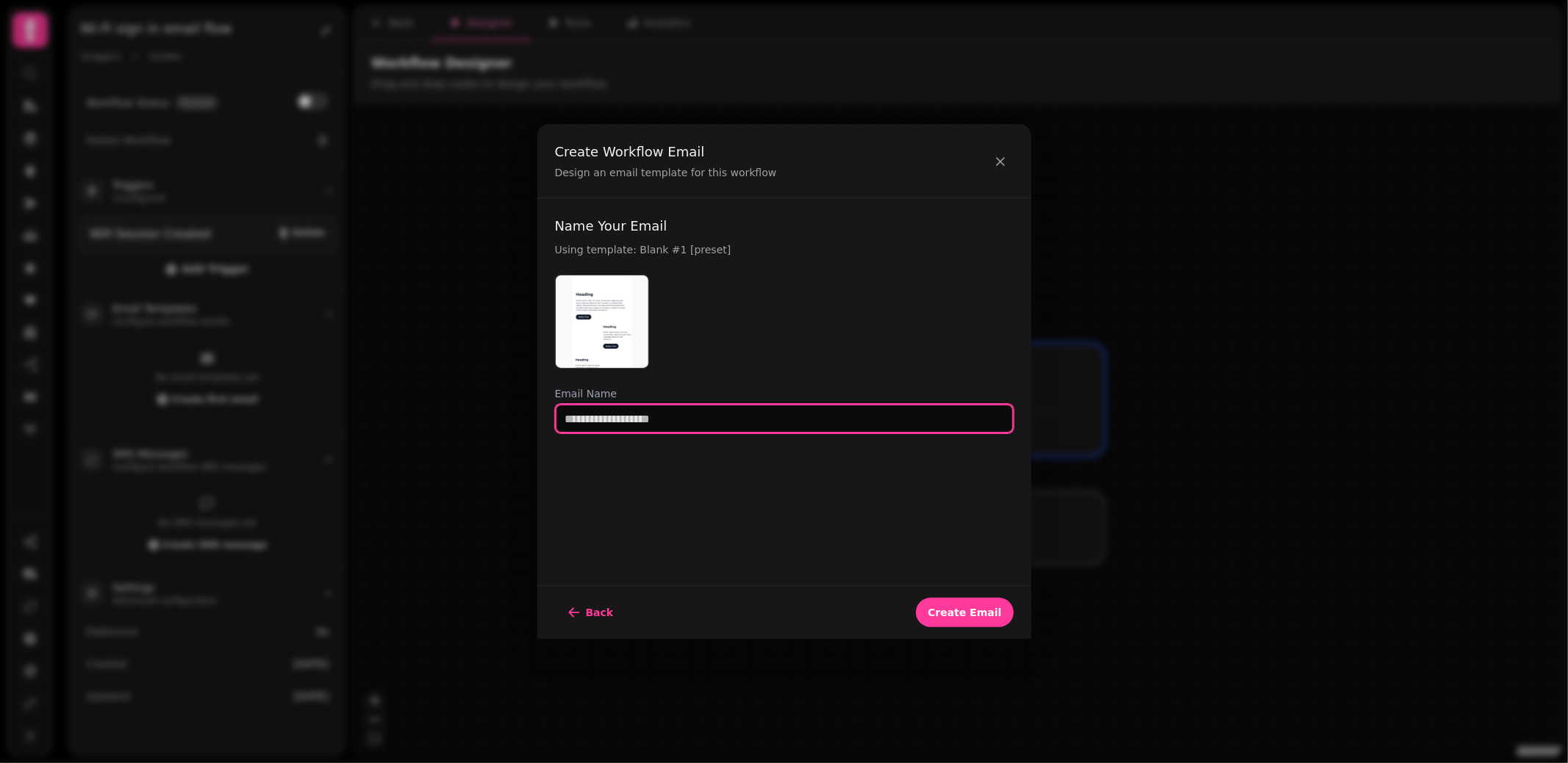
click at [607, 424] on input "text" at bounding box center [784, 418] width 459 height 29
type input "**********"
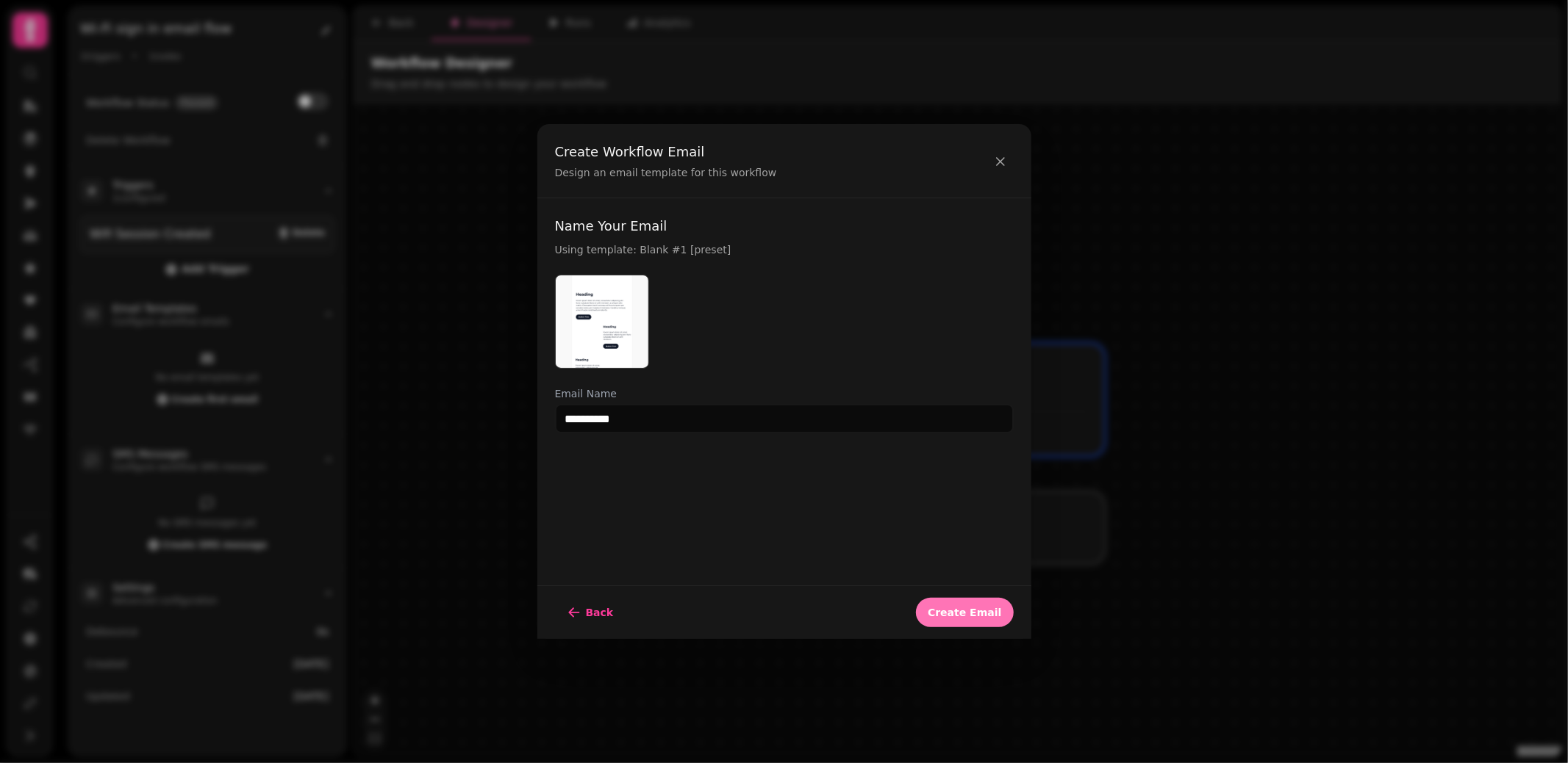
click at [992, 625] on button "Create Email" at bounding box center [965, 612] width 97 height 29
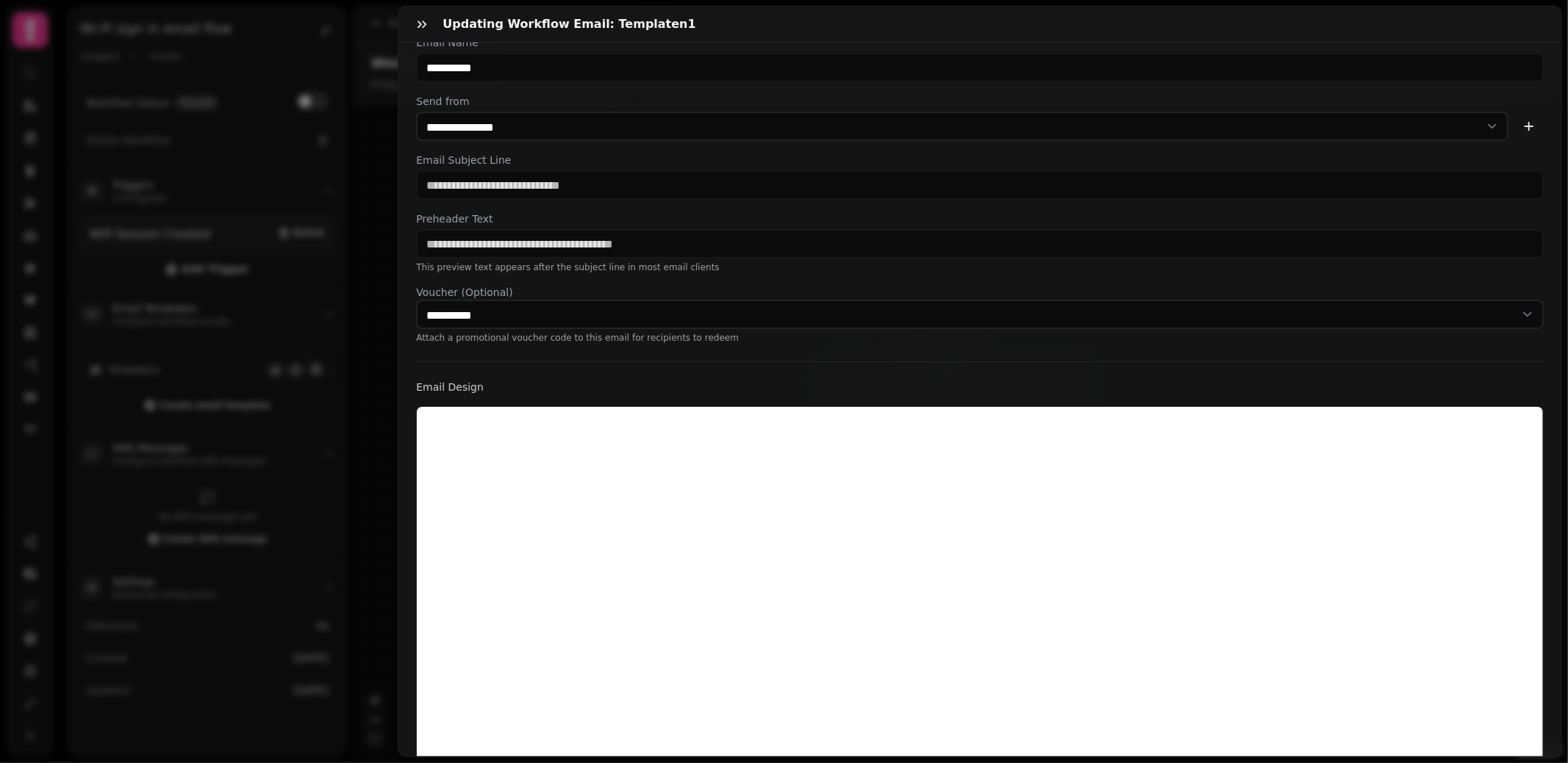
scroll to position [217, 0]
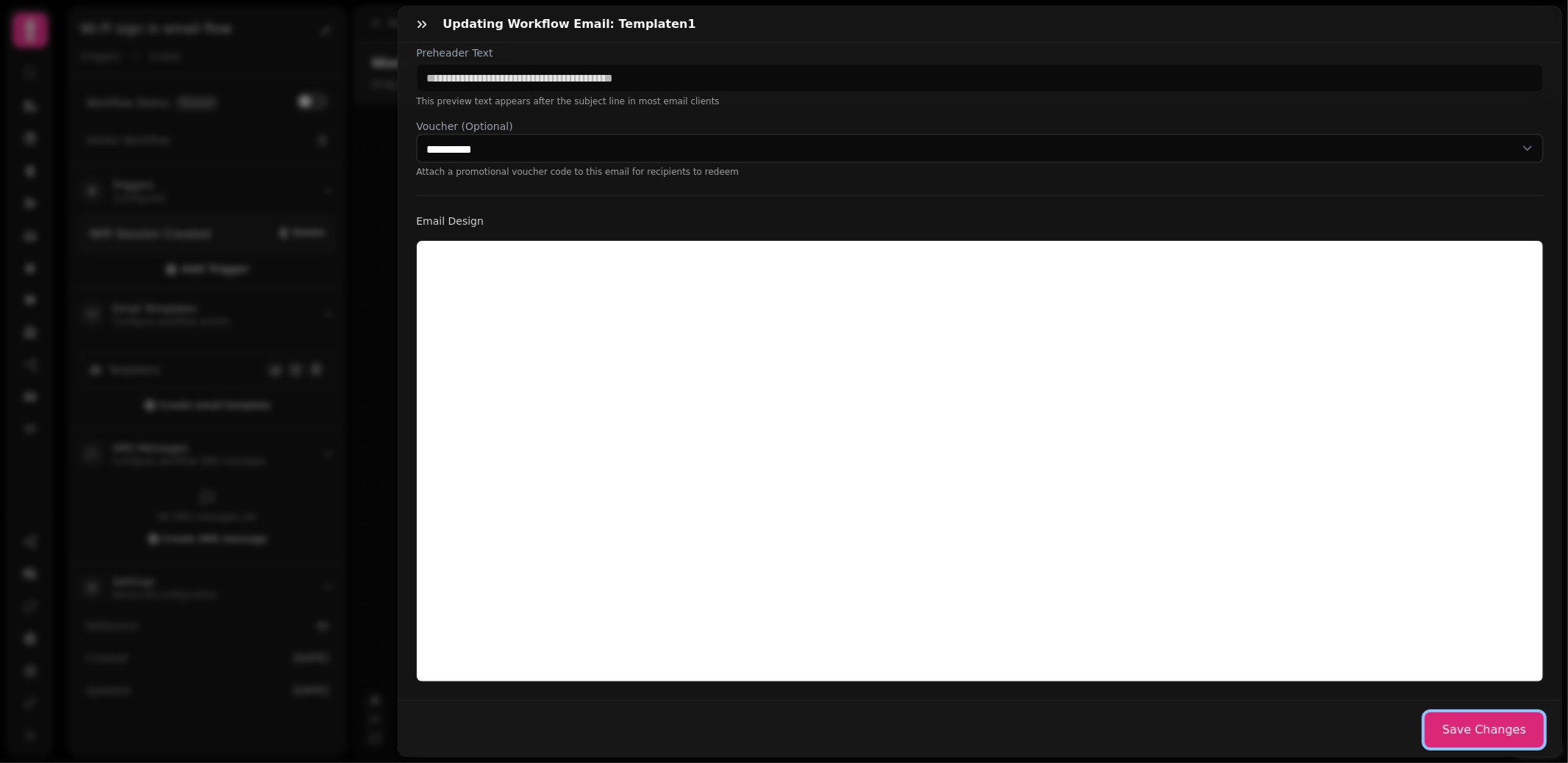
click at [1477, 726] on button "Save Changes" at bounding box center [1484, 730] width 119 height 35
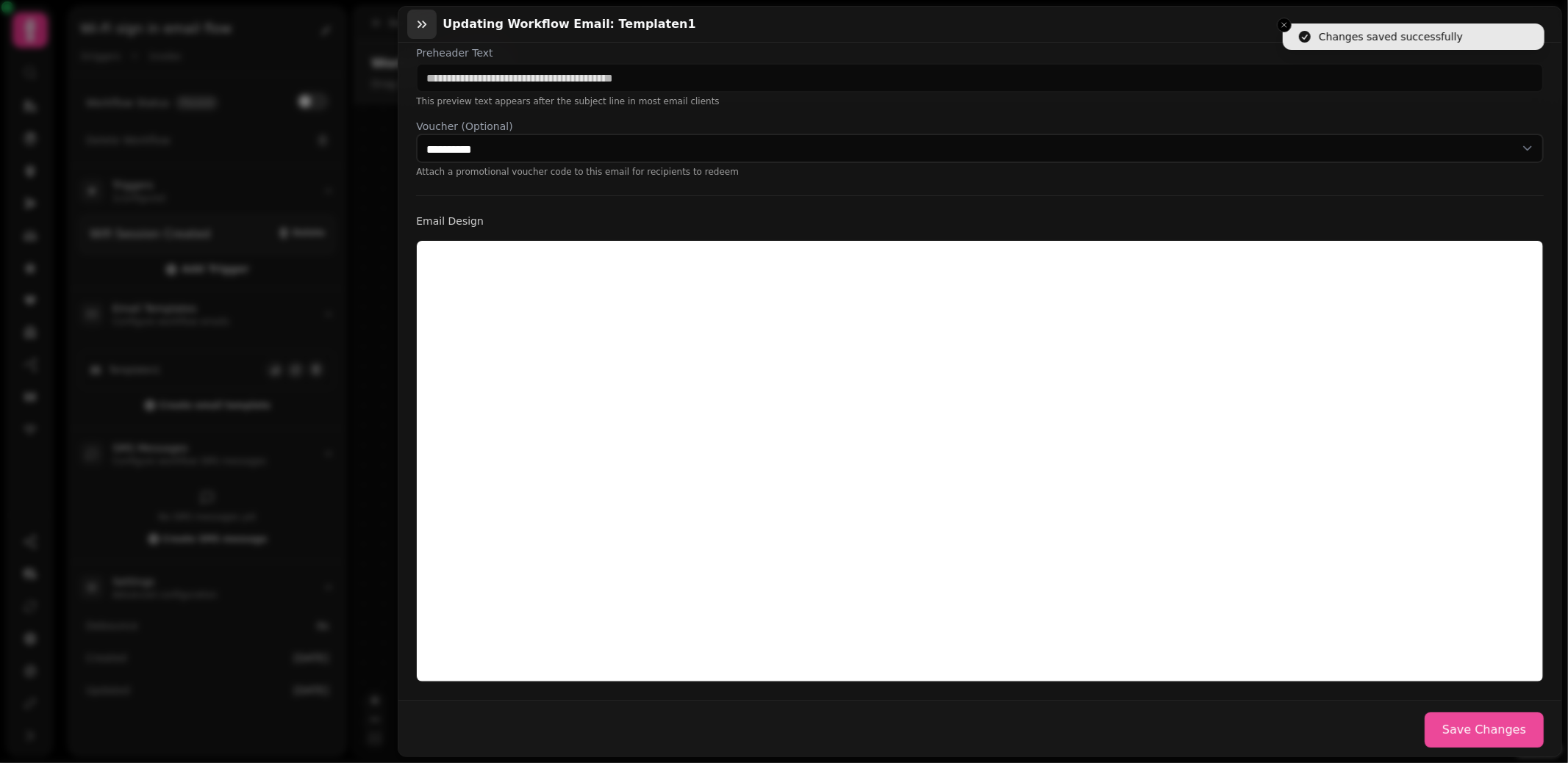
click at [419, 27] on icon "button" at bounding box center [422, 24] width 15 height 15
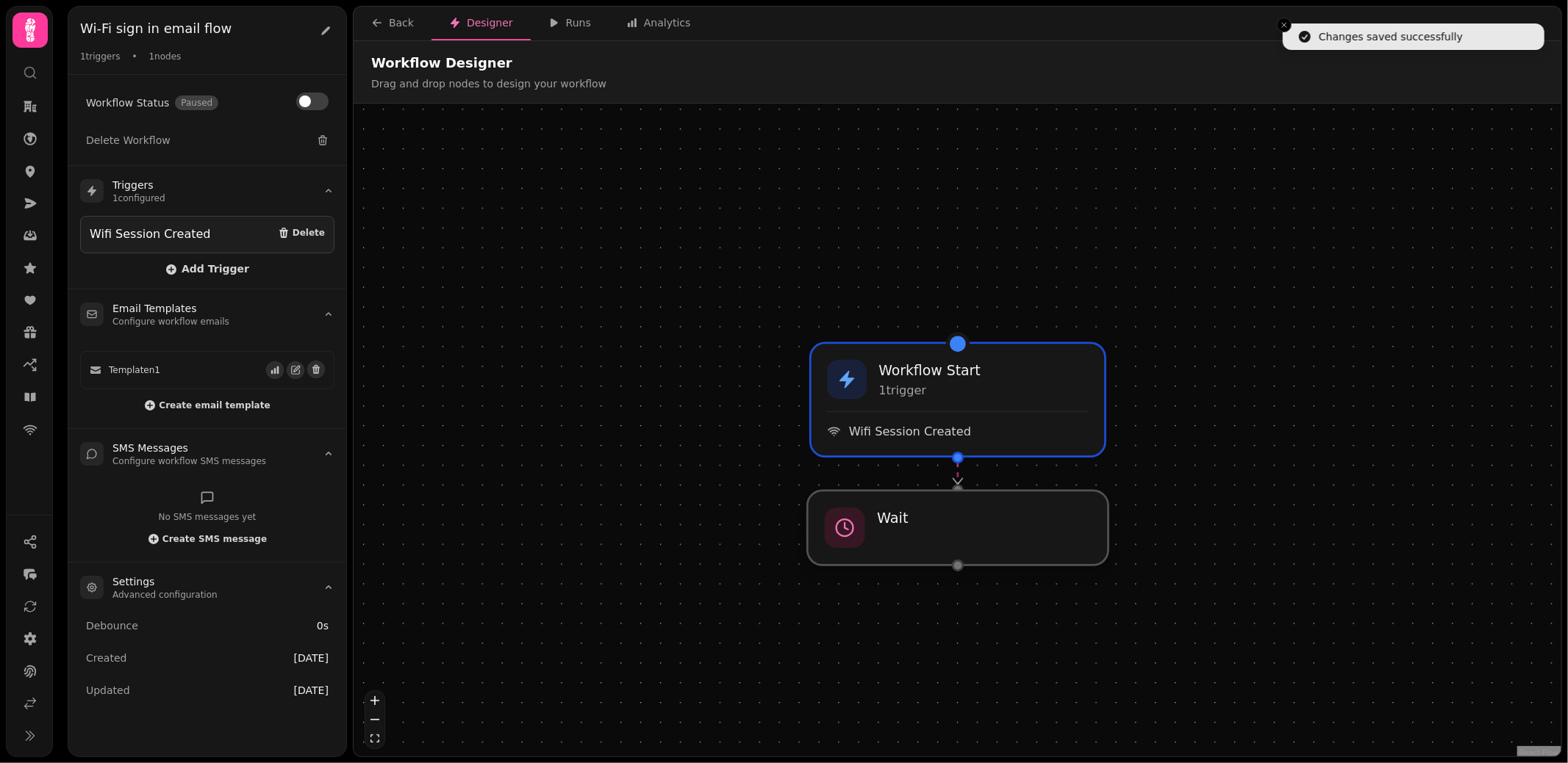
click at [964, 538] on div at bounding box center [957, 527] width 300 height 75
select select "*****"
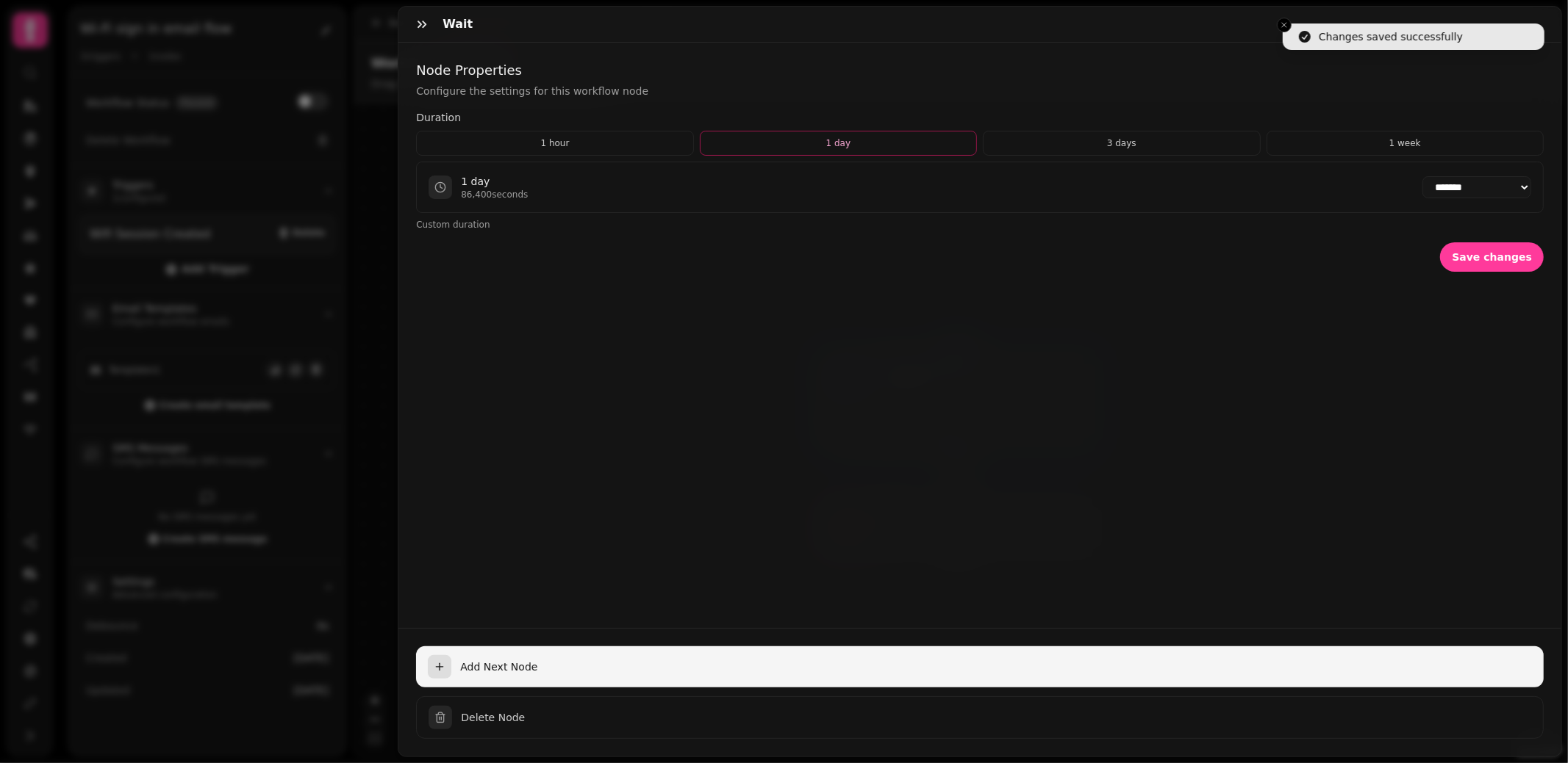
click at [502, 663] on span "Add Next Node" at bounding box center [995, 667] width 1071 height 15
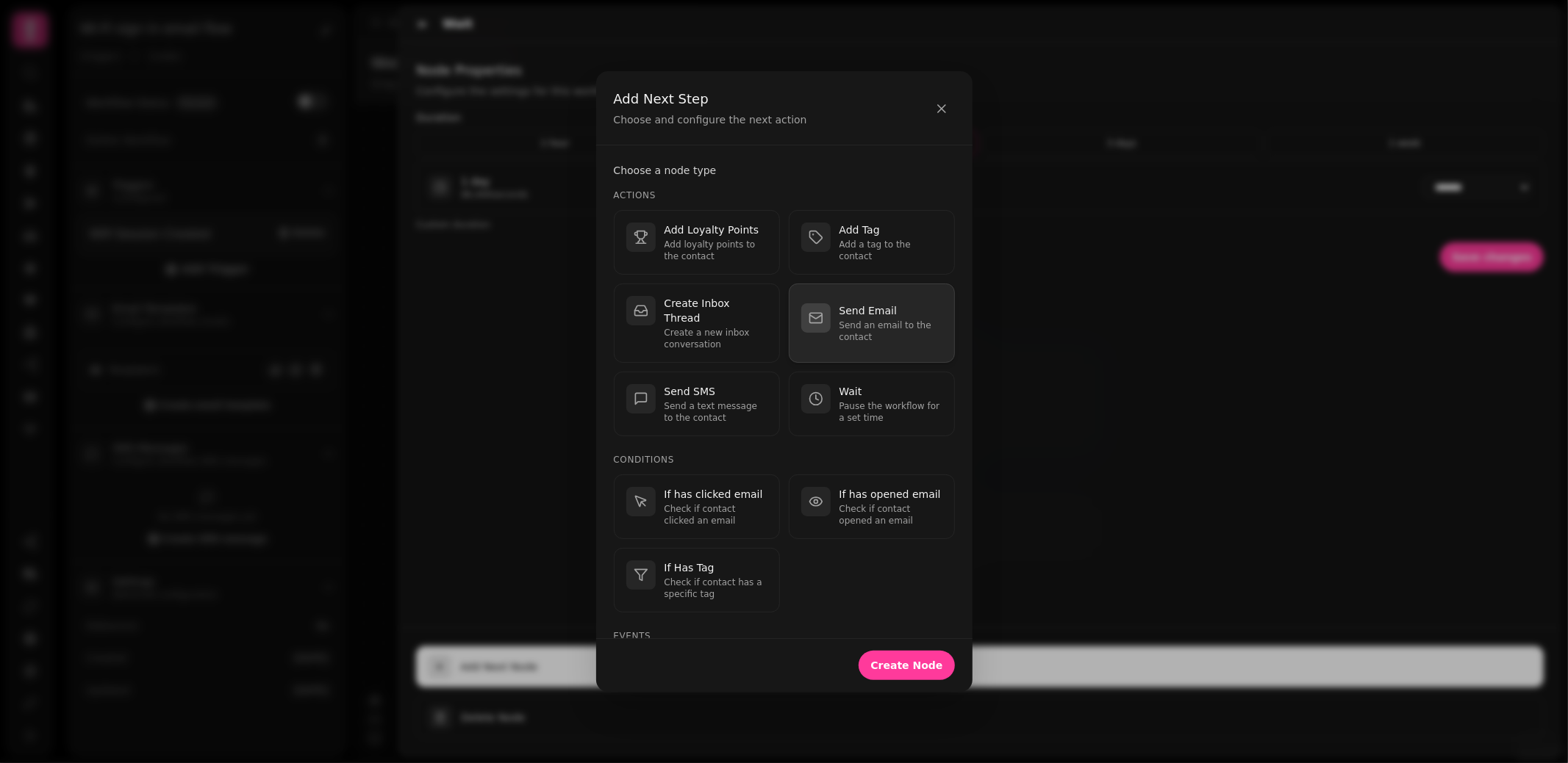
click at [879, 304] on p "Send Email" at bounding box center [891, 311] width 103 height 15
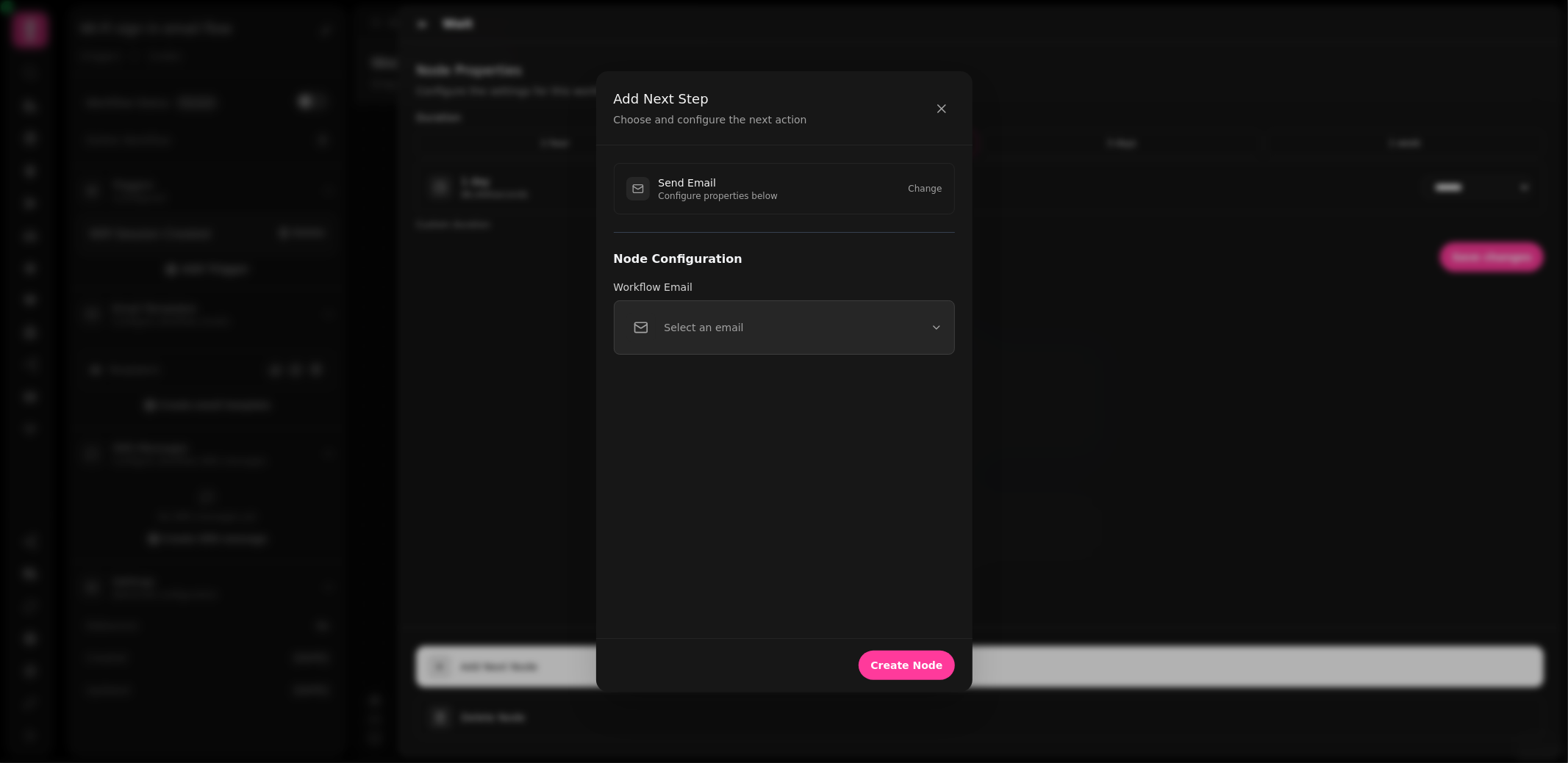
click at [779, 330] on button "Select an email" at bounding box center [784, 327] width 341 height 54
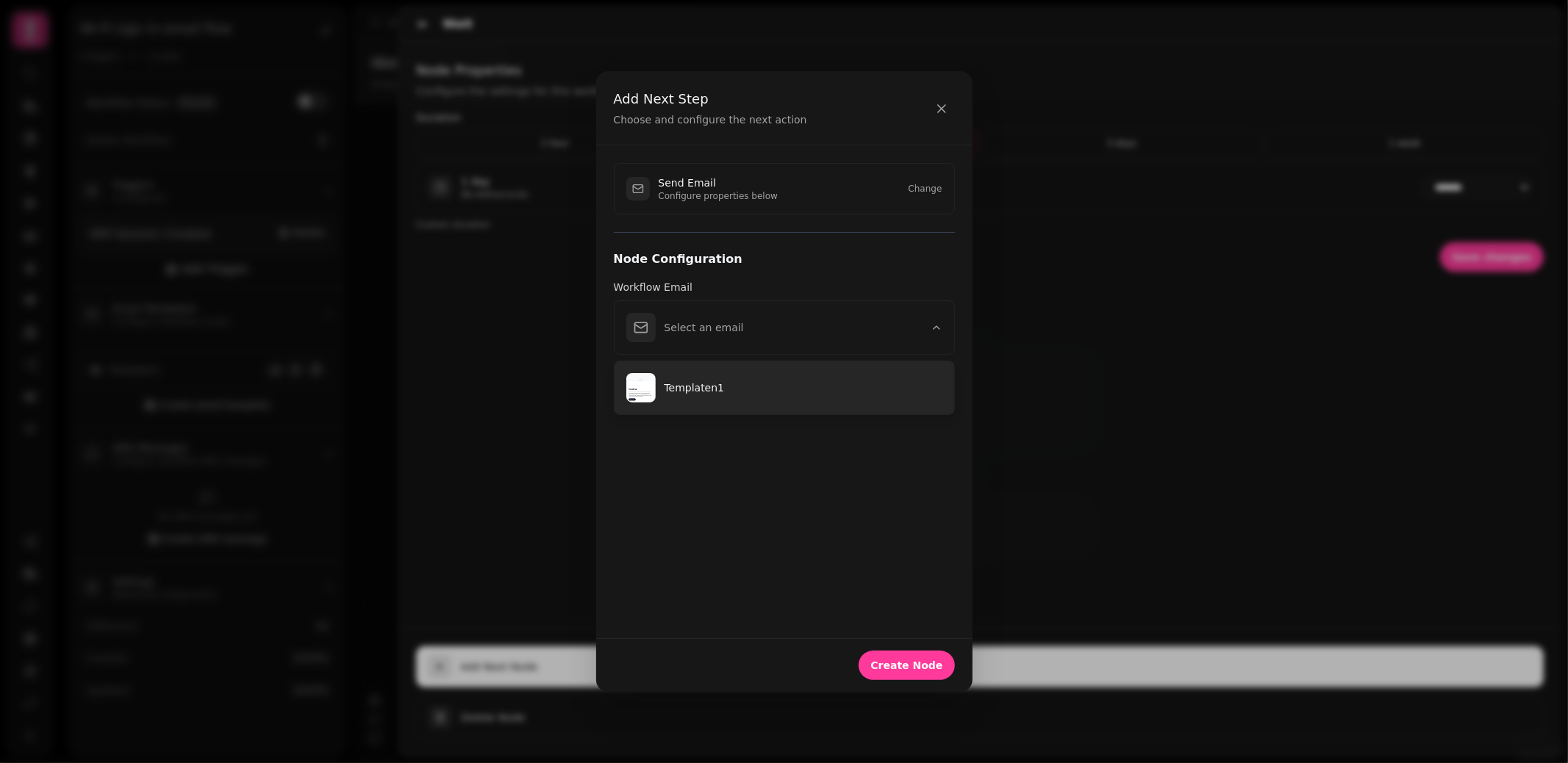
click at [708, 393] on p "Templaten1" at bounding box center [803, 388] width 278 height 15
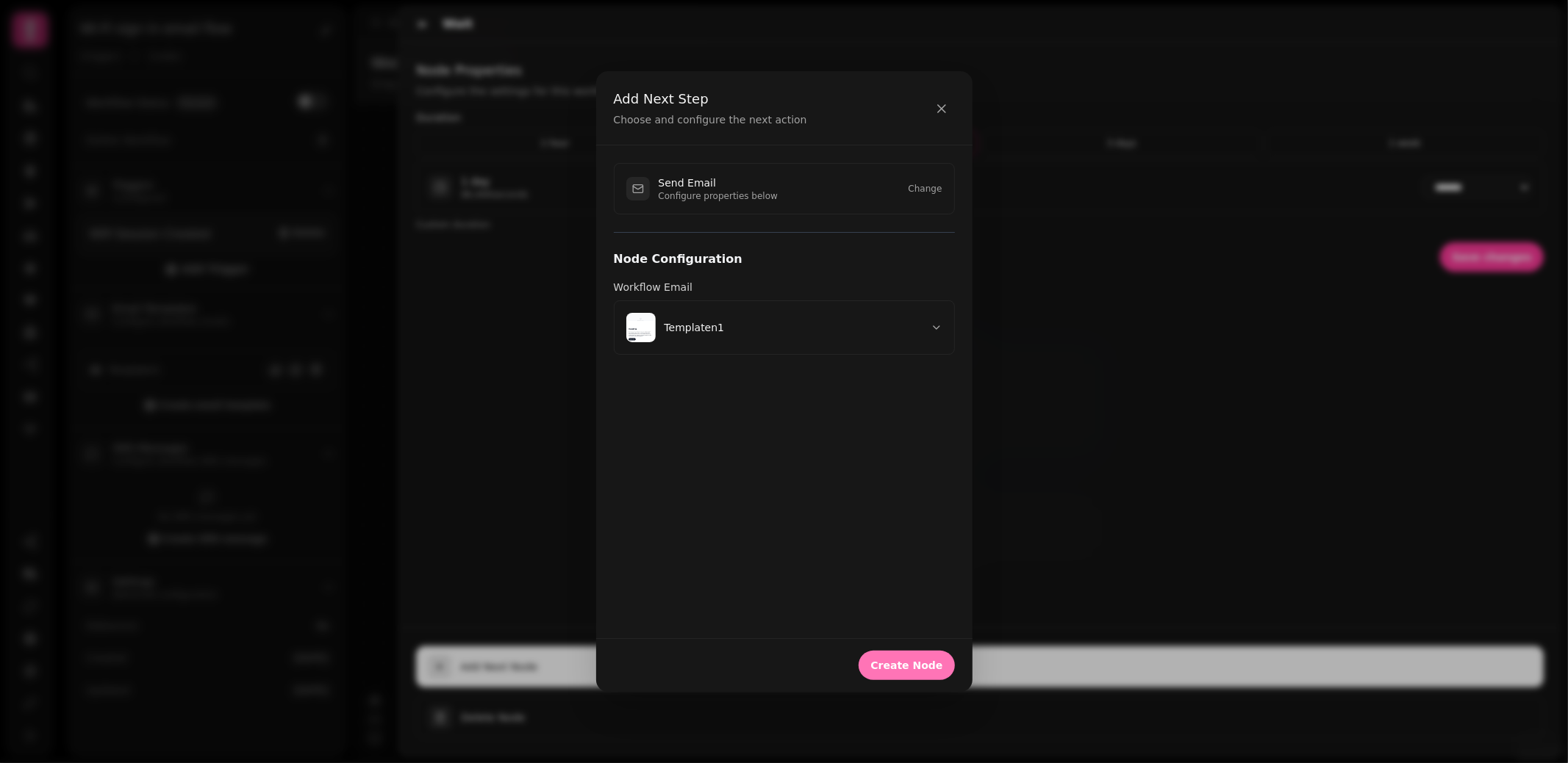
click at [925, 667] on span "Create Node" at bounding box center [906, 666] width 72 height 10
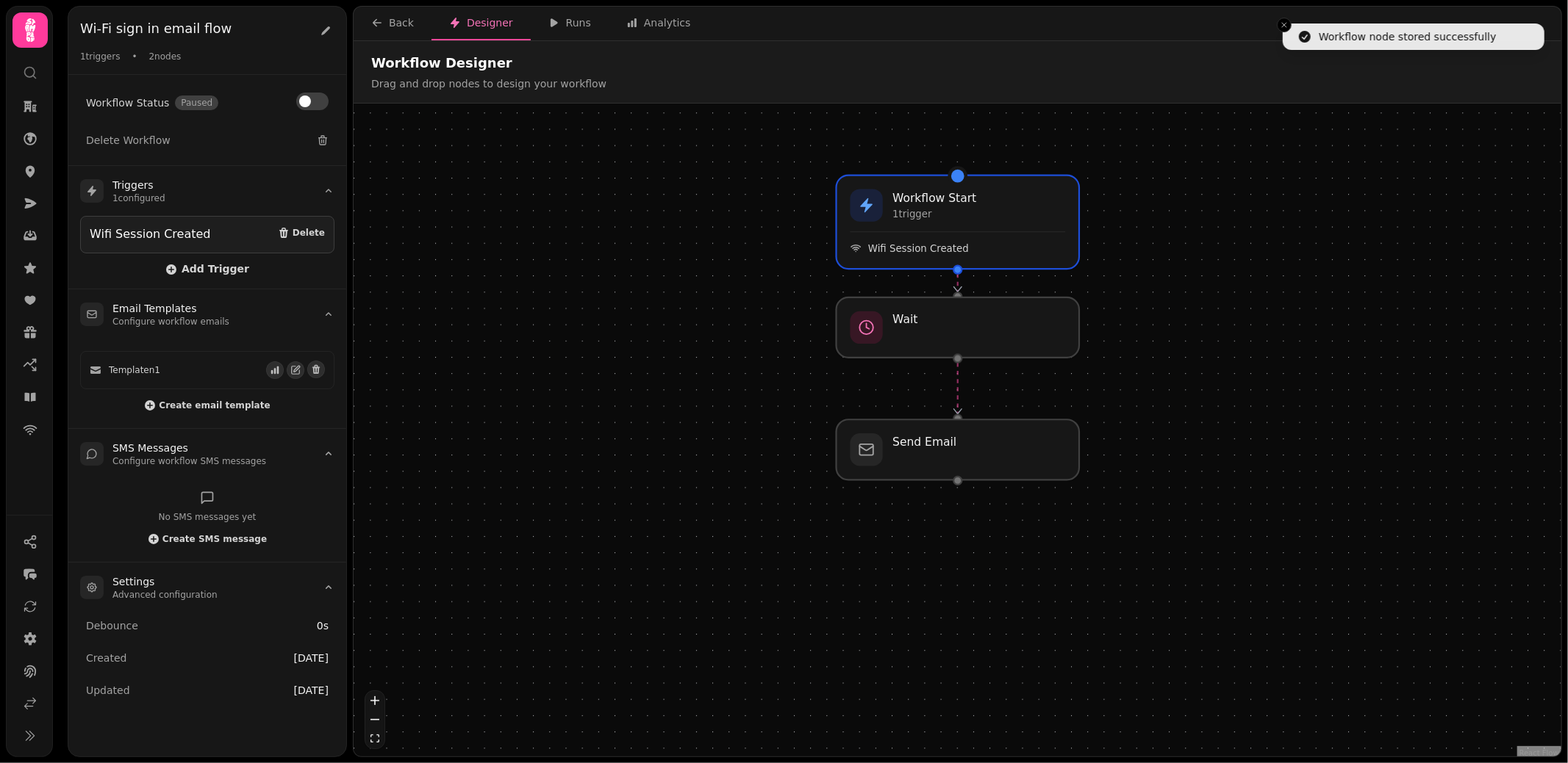
drag, startPoint x: 1032, startPoint y: 519, endPoint x: 1035, endPoint y: 388, distance: 131.0
click at [1035, 388] on div "Workflow Start 1 trigger Wifi Session Created Wait Send Email" at bounding box center [956, 432] width 1207 height 657
click at [970, 444] on div at bounding box center [957, 452] width 247 height 62
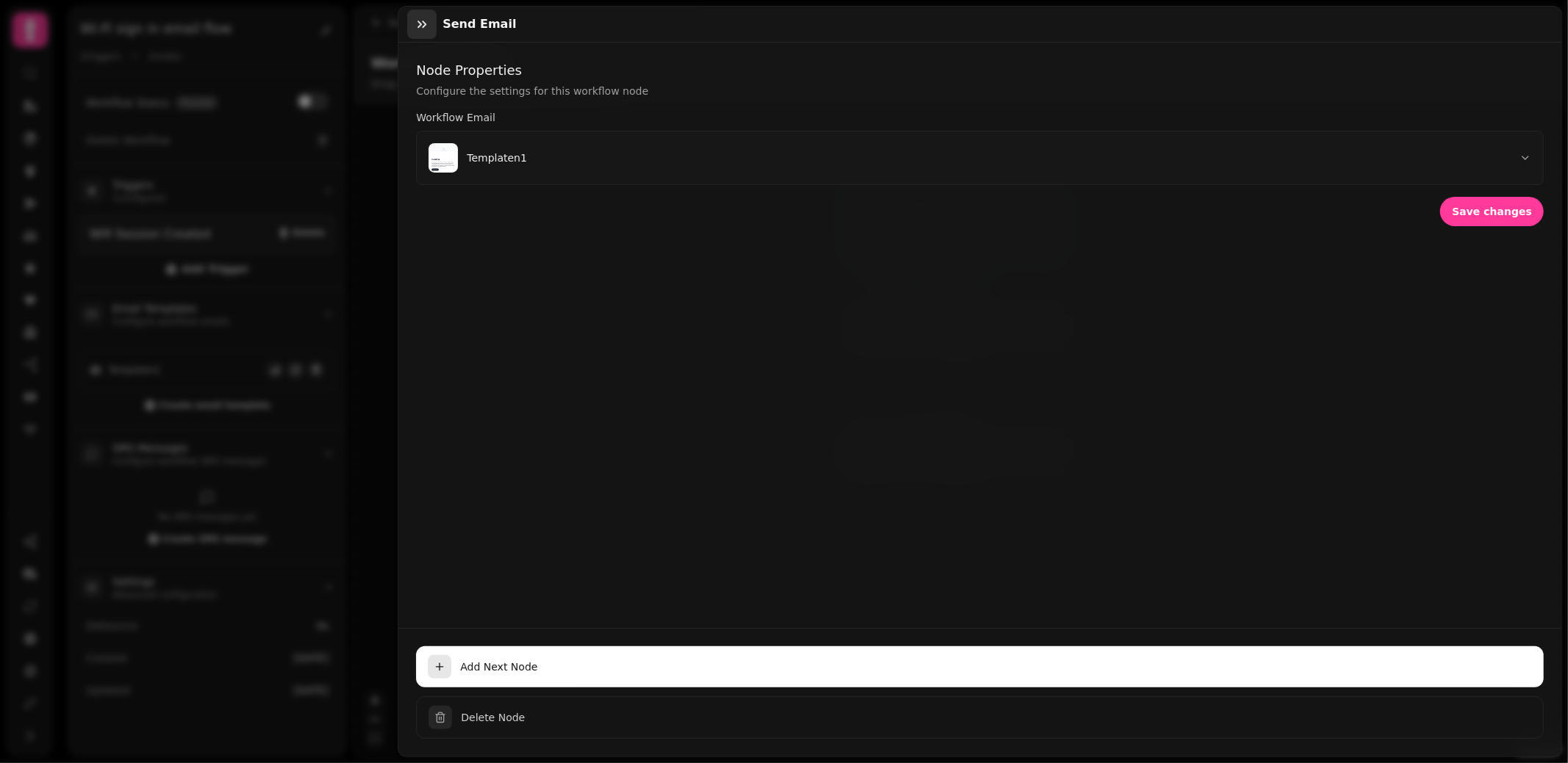
click at [424, 21] on icon "button" at bounding box center [422, 24] width 9 height 8
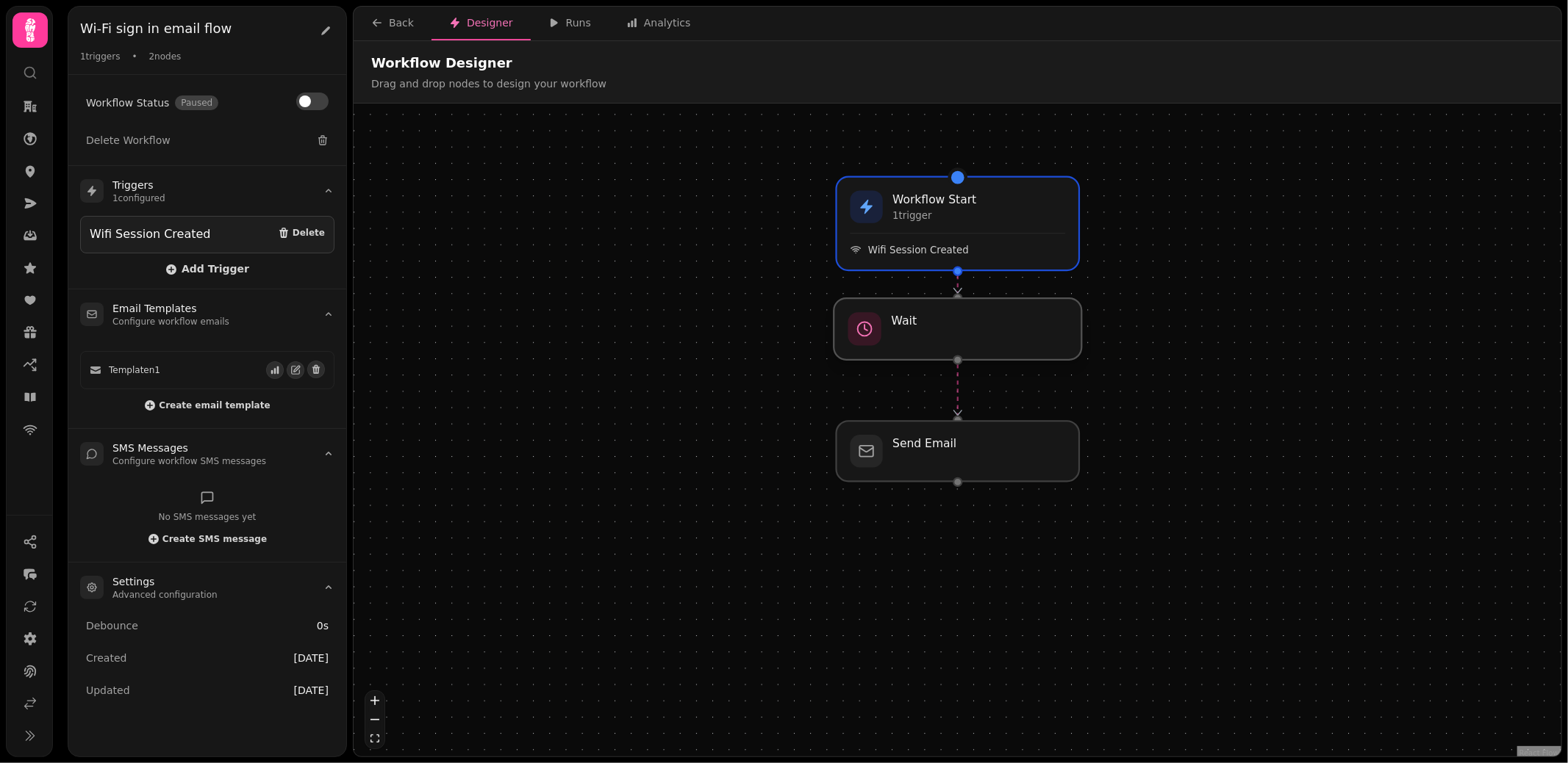
click at [975, 346] on div at bounding box center [957, 330] width 247 height 62
select select "*****"
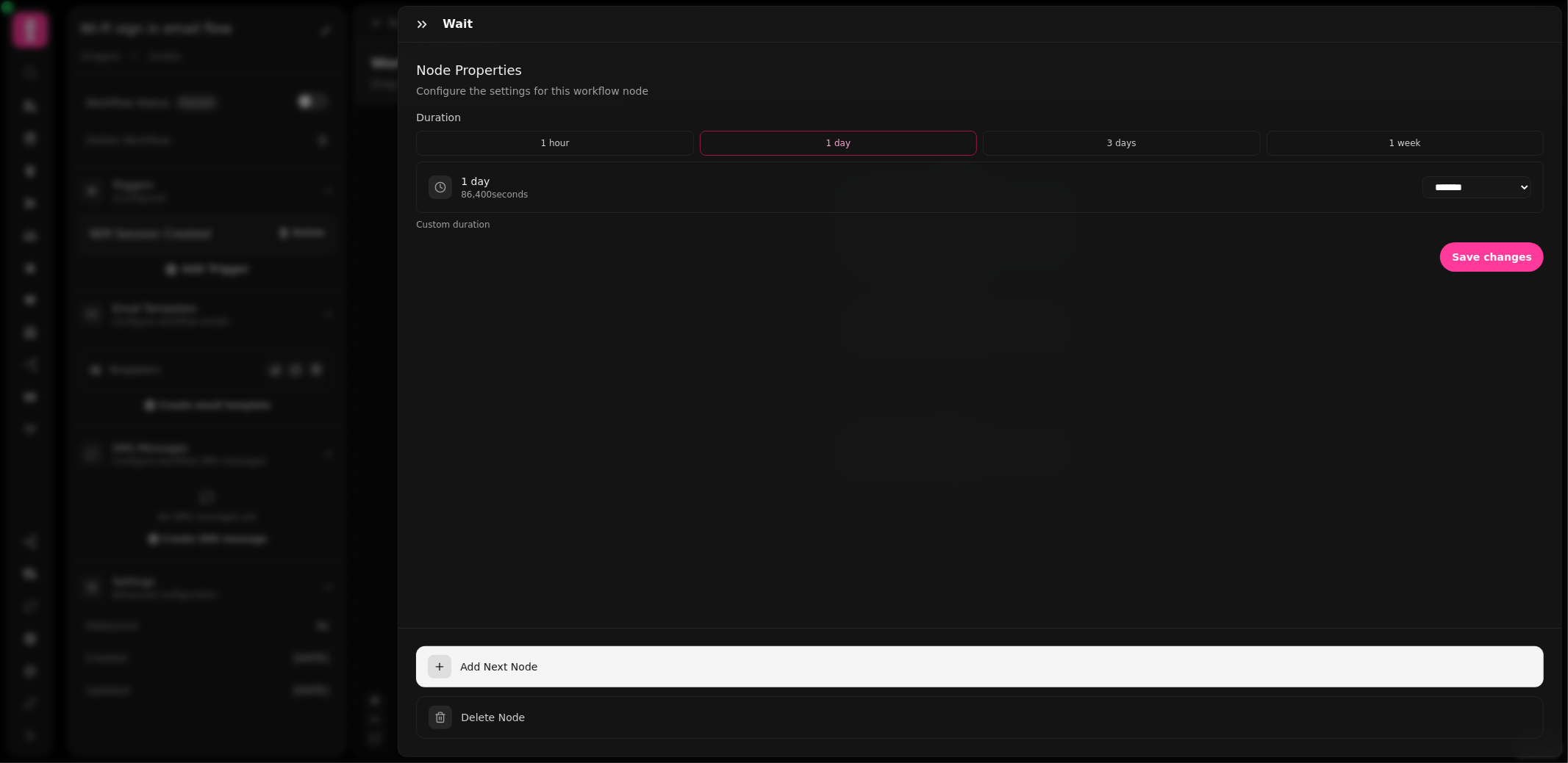
click at [480, 666] on span "Add Next Node" at bounding box center [995, 667] width 1071 height 15
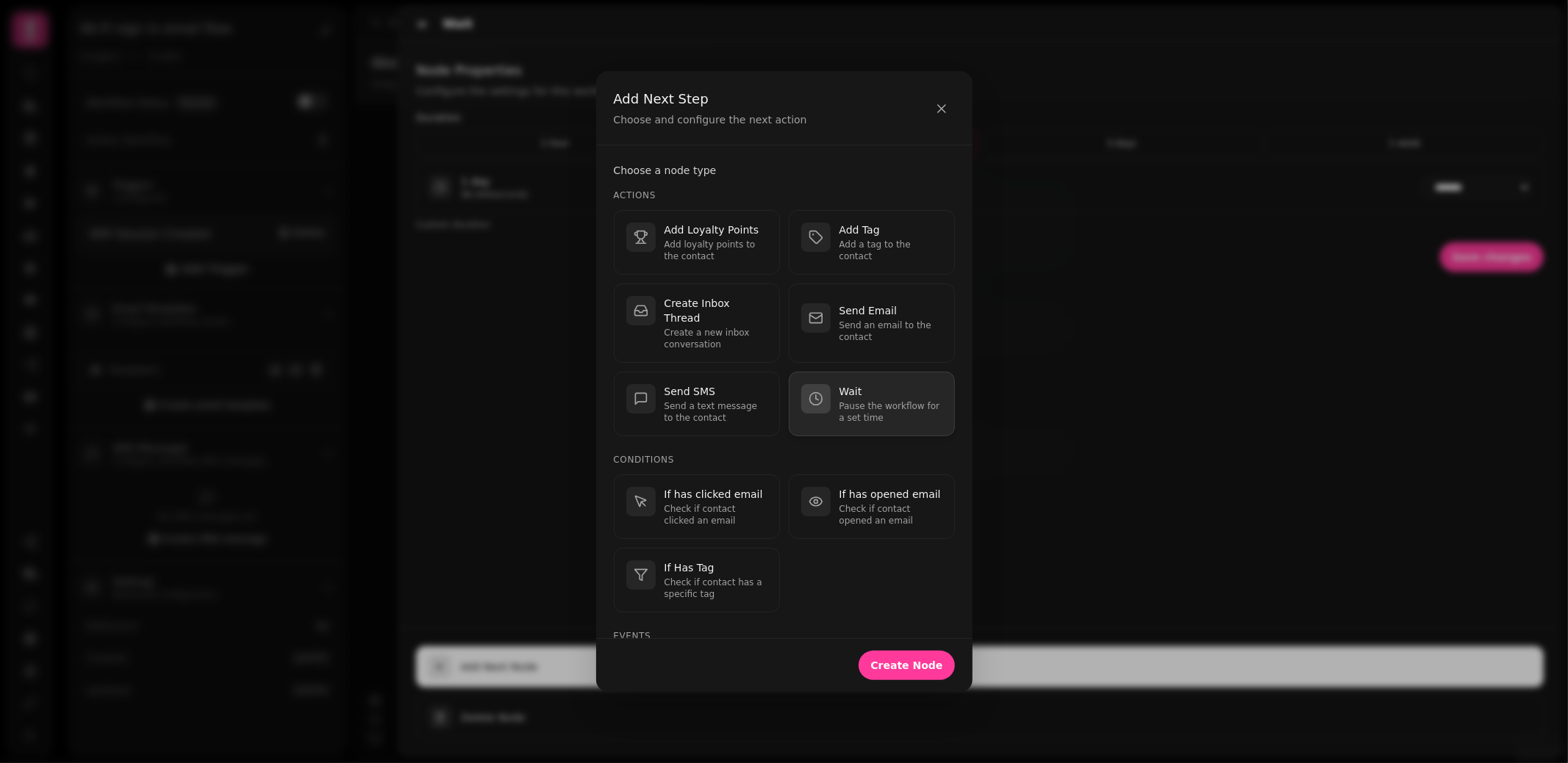
click at [881, 384] on p "Wait" at bounding box center [891, 392] width 103 height 15
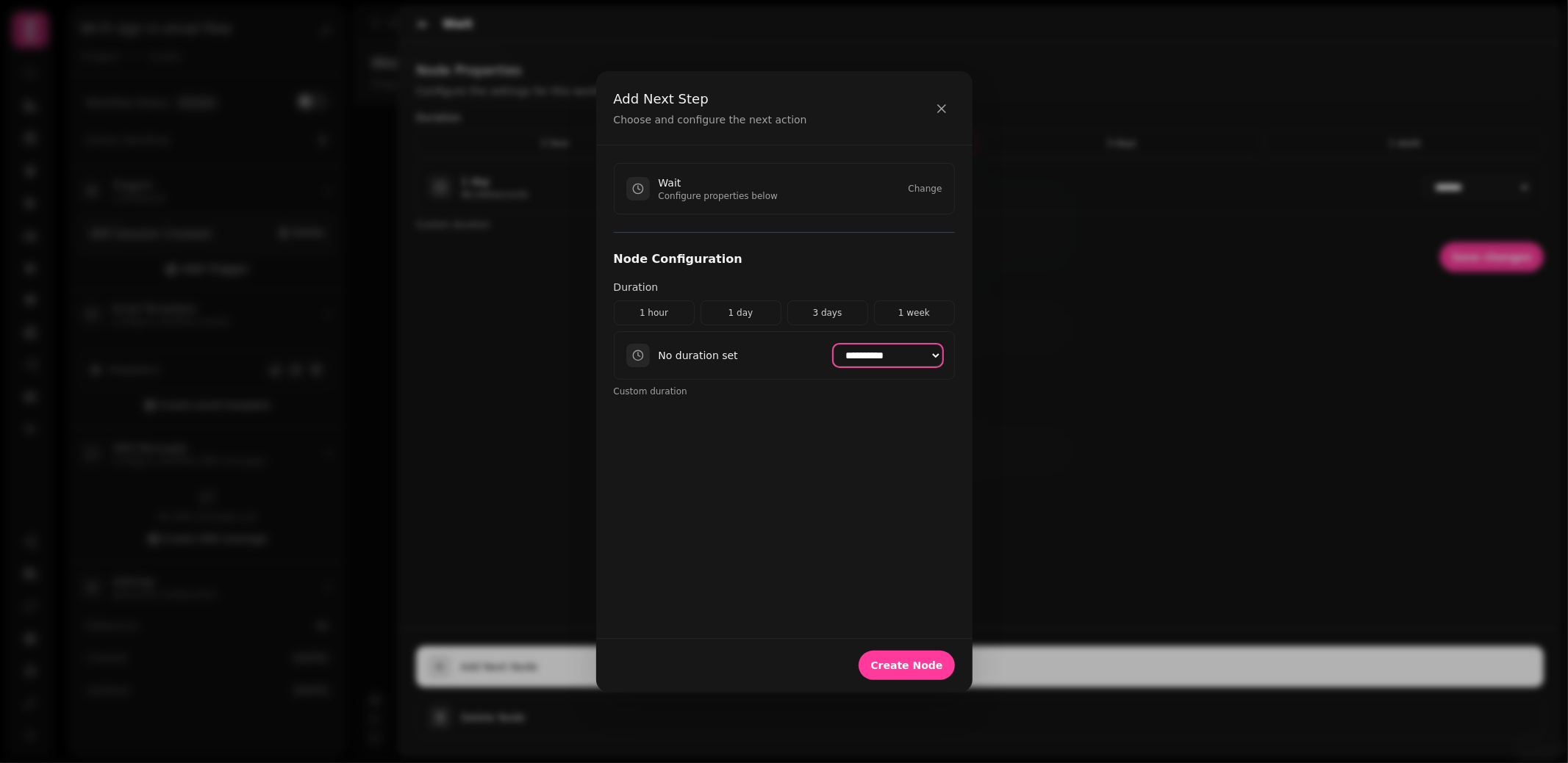
click at [875, 356] on select "**********" at bounding box center [888, 356] width 109 height 22
select select "***"
click at [942, 667] on button "Create Node" at bounding box center [906, 665] width 96 height 29
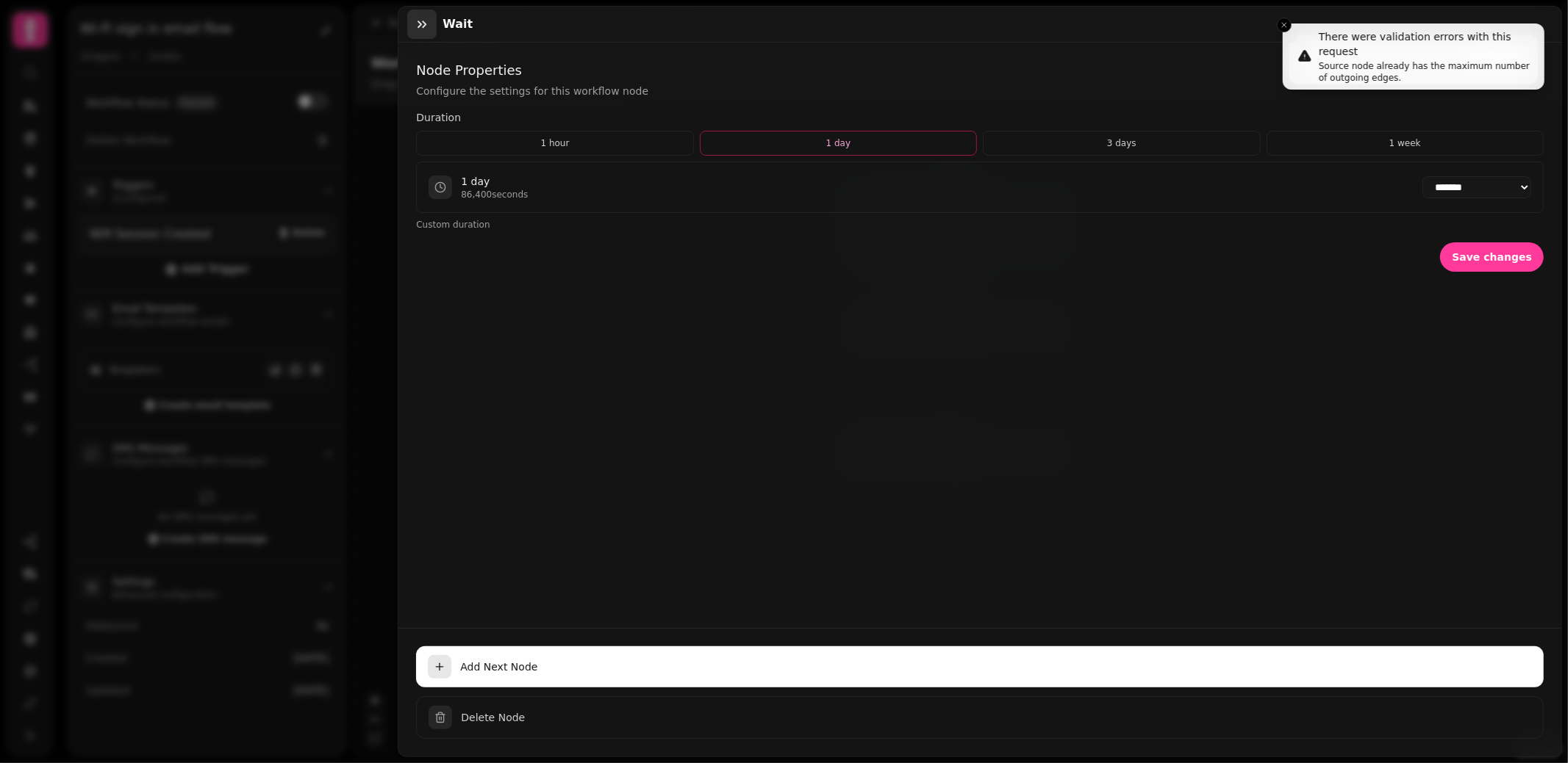
click at [421, 23] on icon "button" at bounding box center [422, 24] width 15 height 15
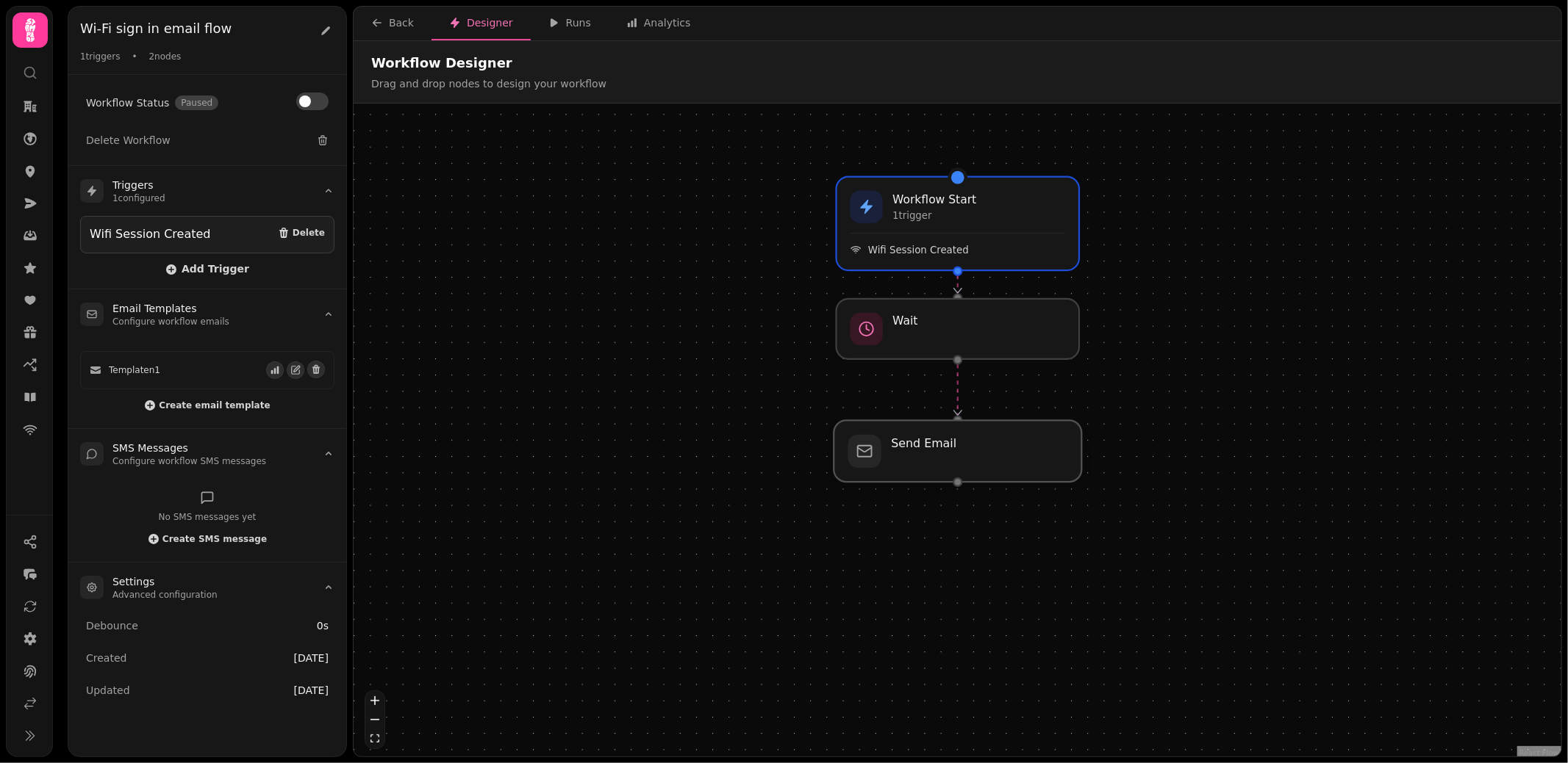
click at [992, 471] on div at bounding box center [957, 452] width 247 height 62
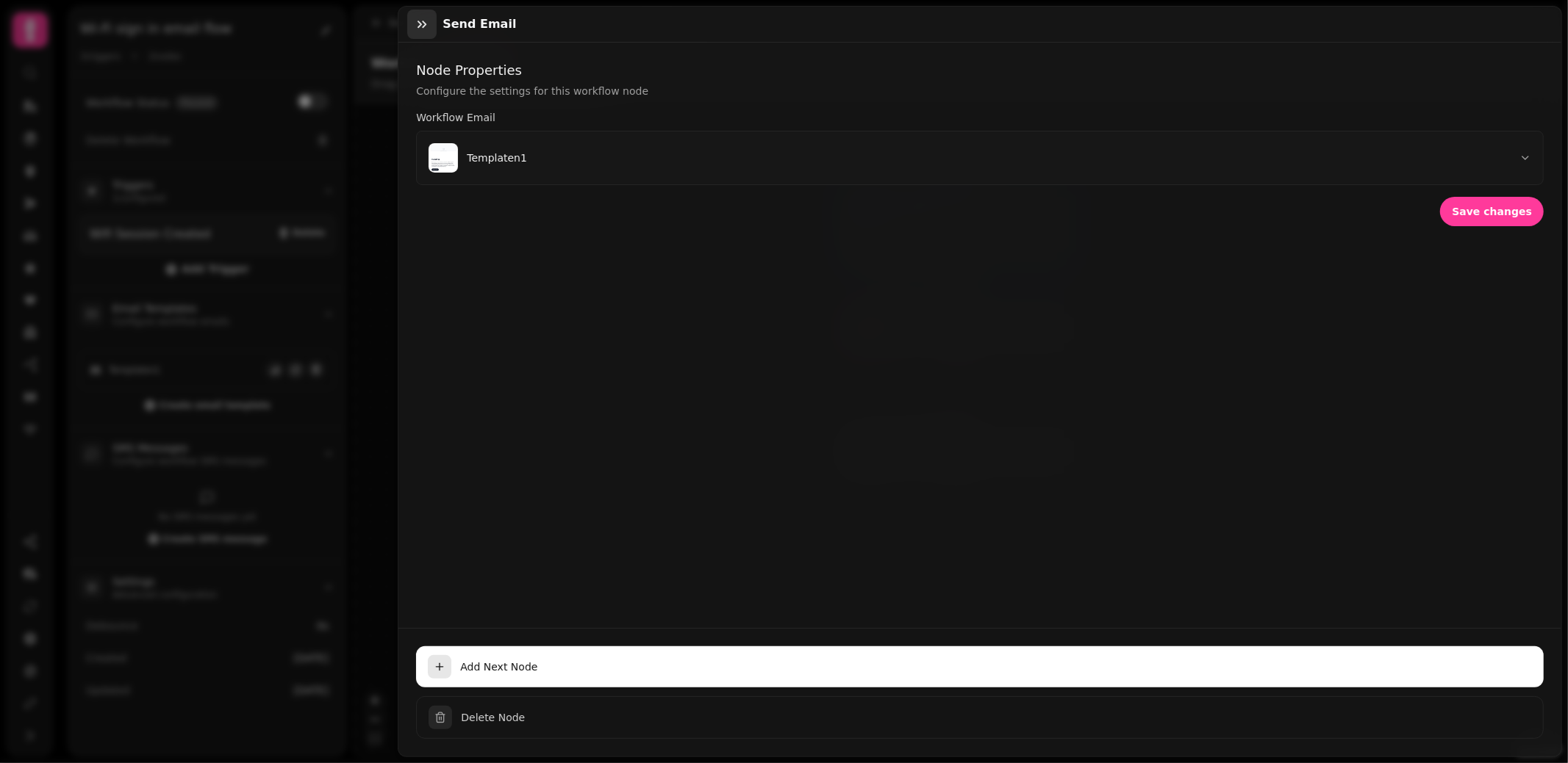
click at [416, 24] on icon "button" at bounding box center [422, 24] width 15 height 15
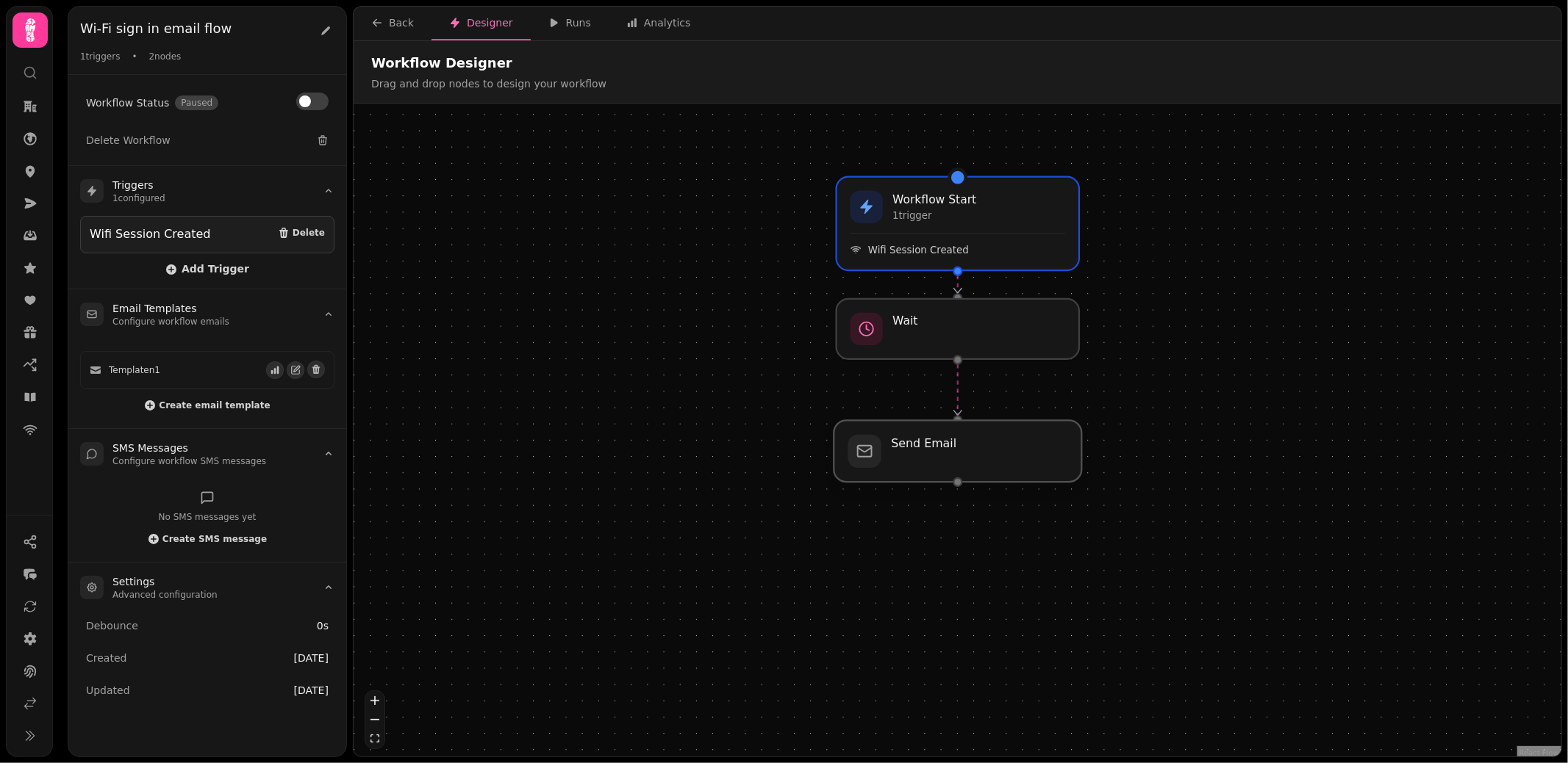
click at [987, 469] on div at bounding box center [957, 452] width 247 height 62
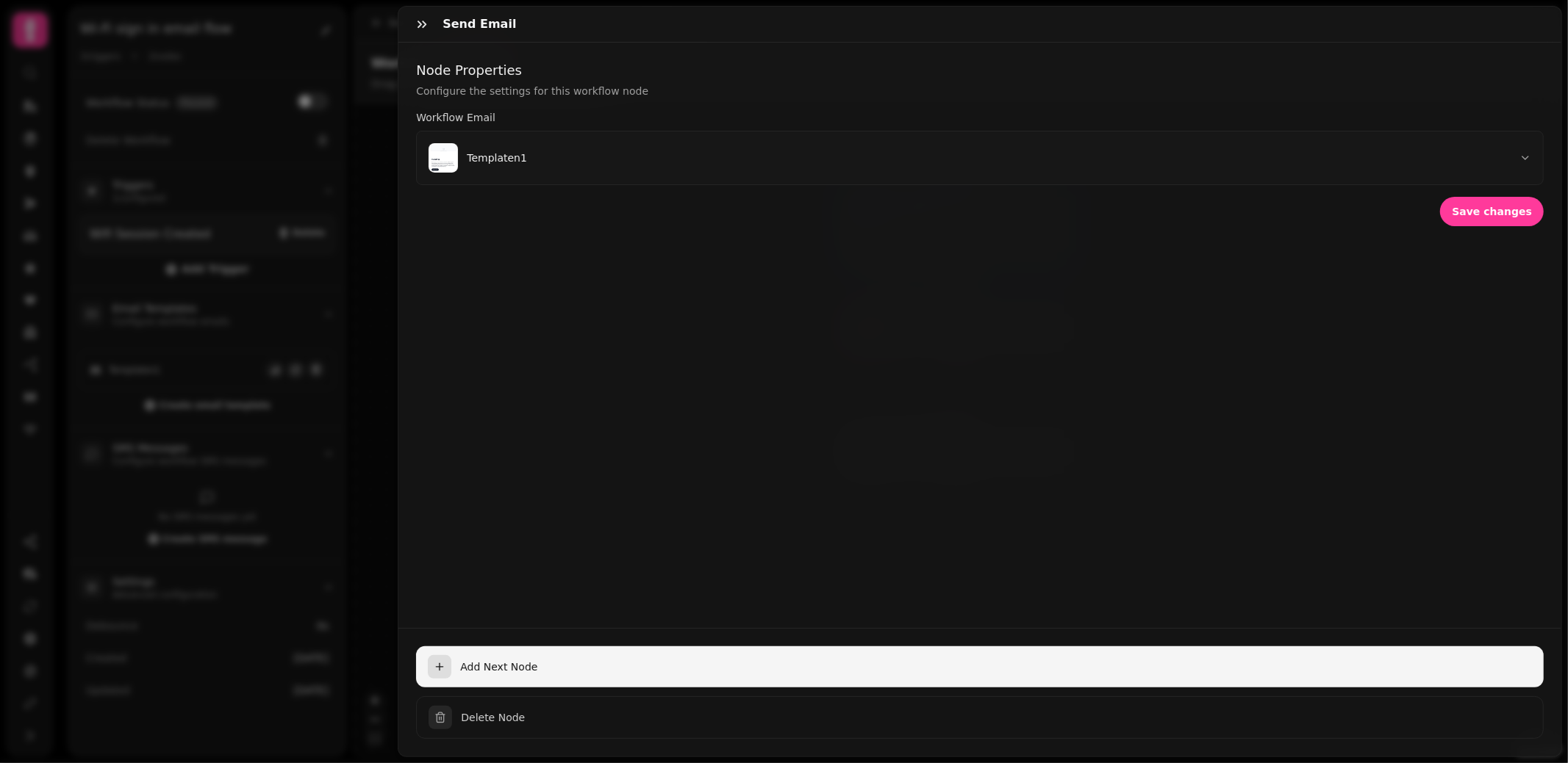
click at [795, 668] on span "Add Next Node" at bounding box center [995, 667] width 1071 height 15
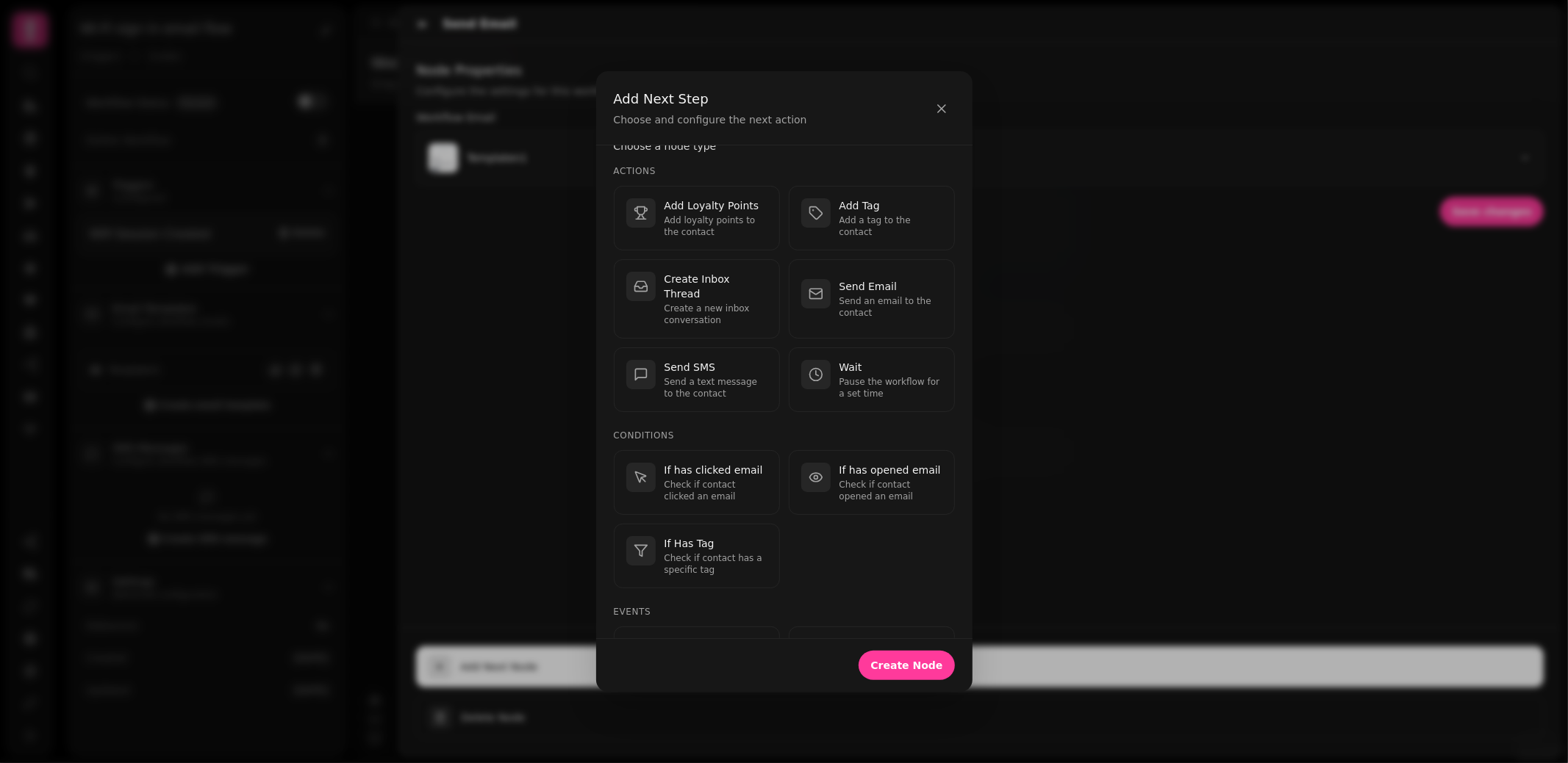
scroll to position [52, 0]
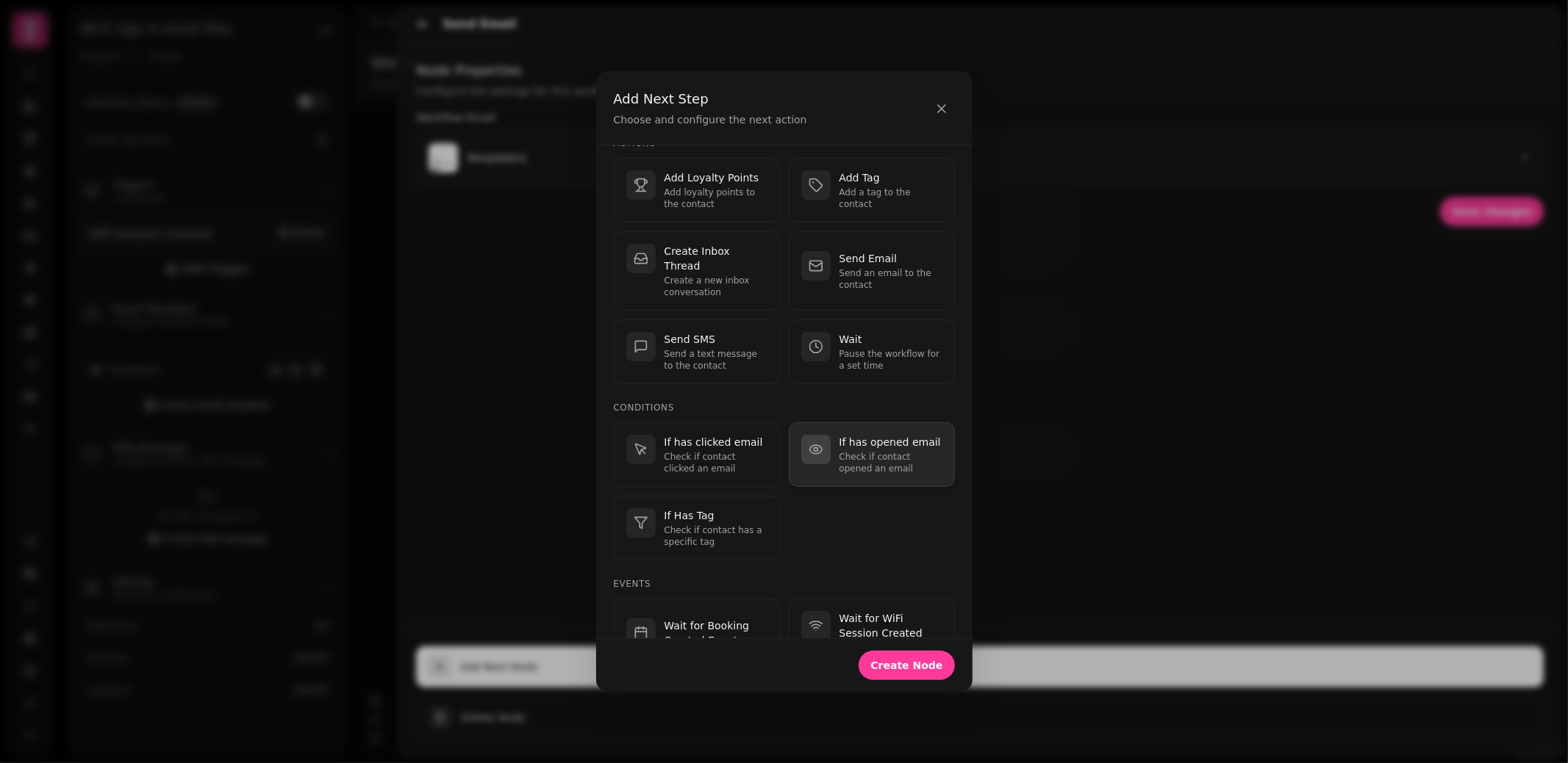
click at [879, 435] on p "If has opened email" at bounding box center [891, 443] width 103 height 15
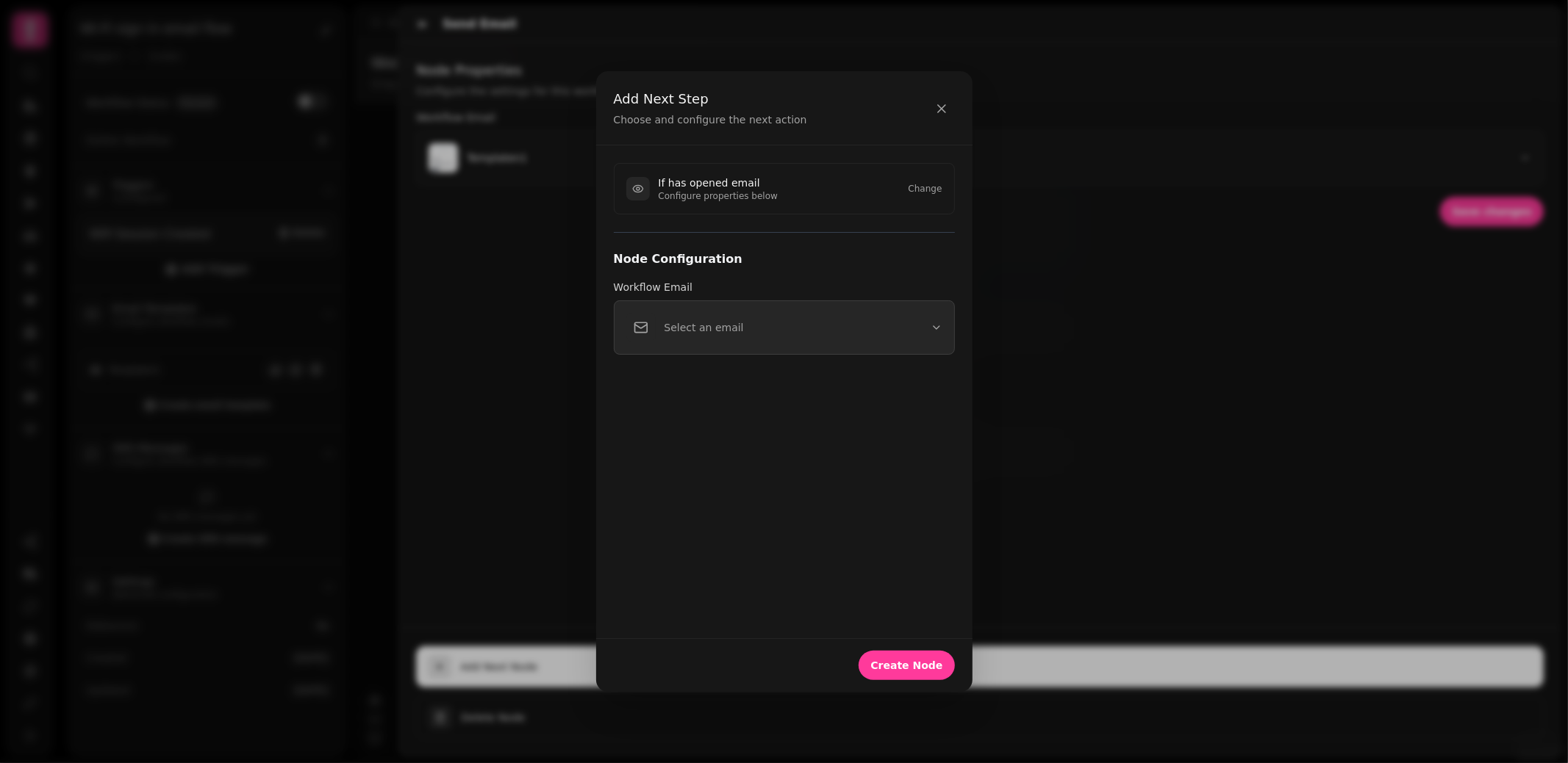
click at [776, 326] on button "Select an email" at bounding box center [784, 327] width 341 height 54
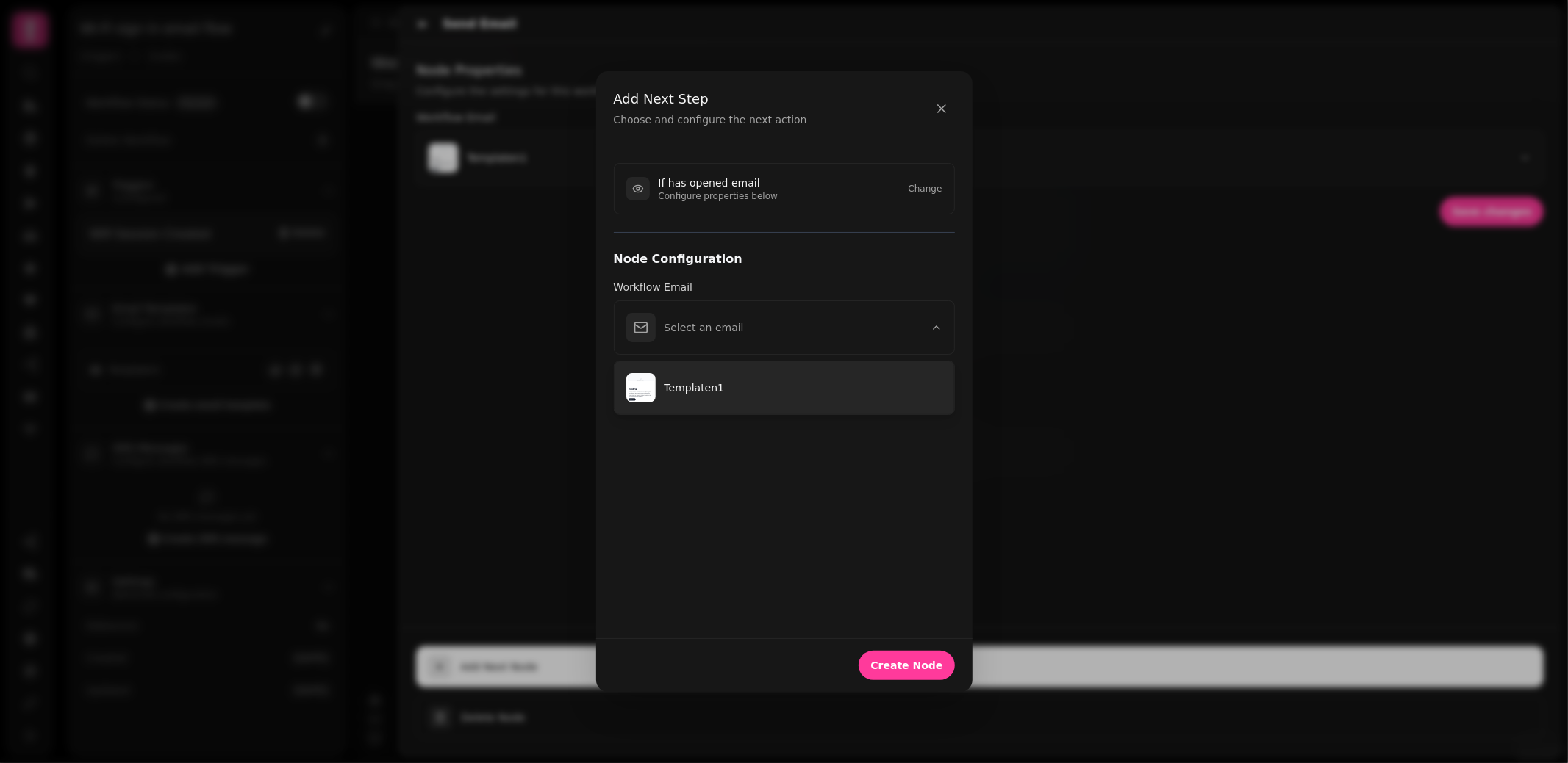
click at [776, 381] on p "Templaten1" at bounding box center [803, 388] width 278 height 15
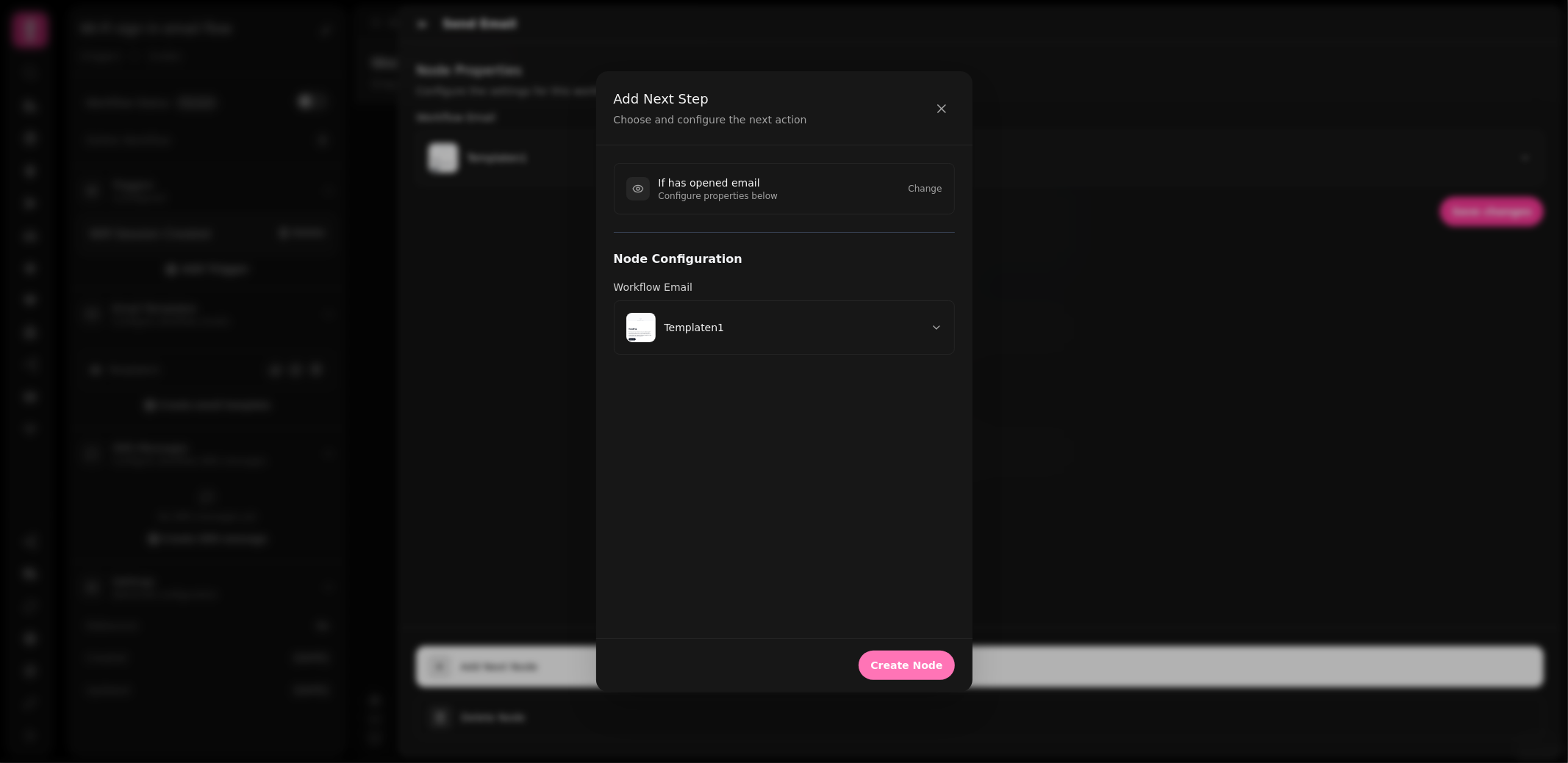
click at [925, 668] on span "Create Node" at bounding box center [906, 666] width 72 height 10
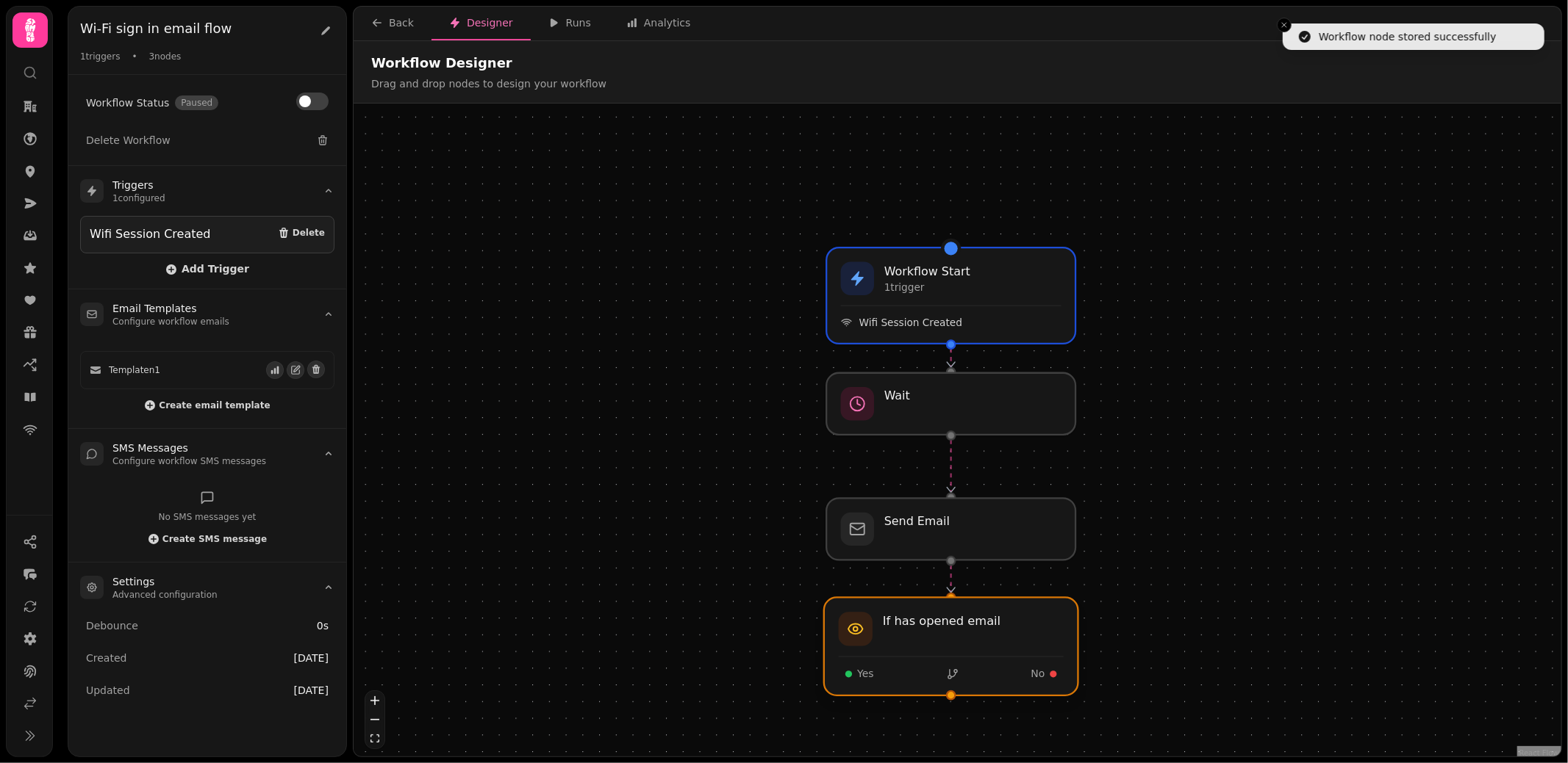
drag, startPoint x: 925, startPoint y: 668, endPoint x: 920, endPoint y: 647, distance: 21.6
click at [920, 647] on div at bounding box center [951, 646] width 254 height 98
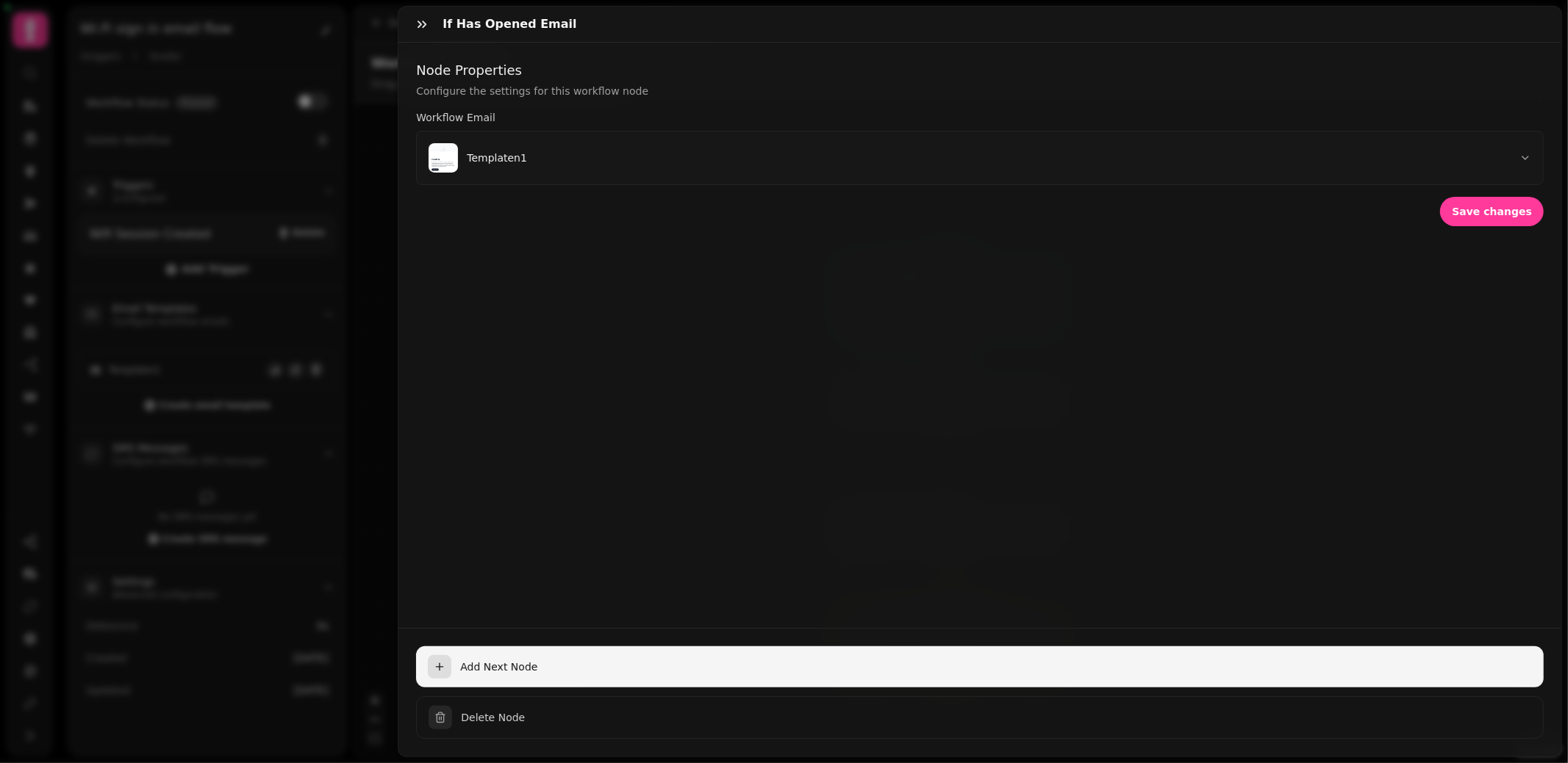
click at [914, 671] on span "Add Next Node" at bounding box center [995, 667] width 1071 height 15
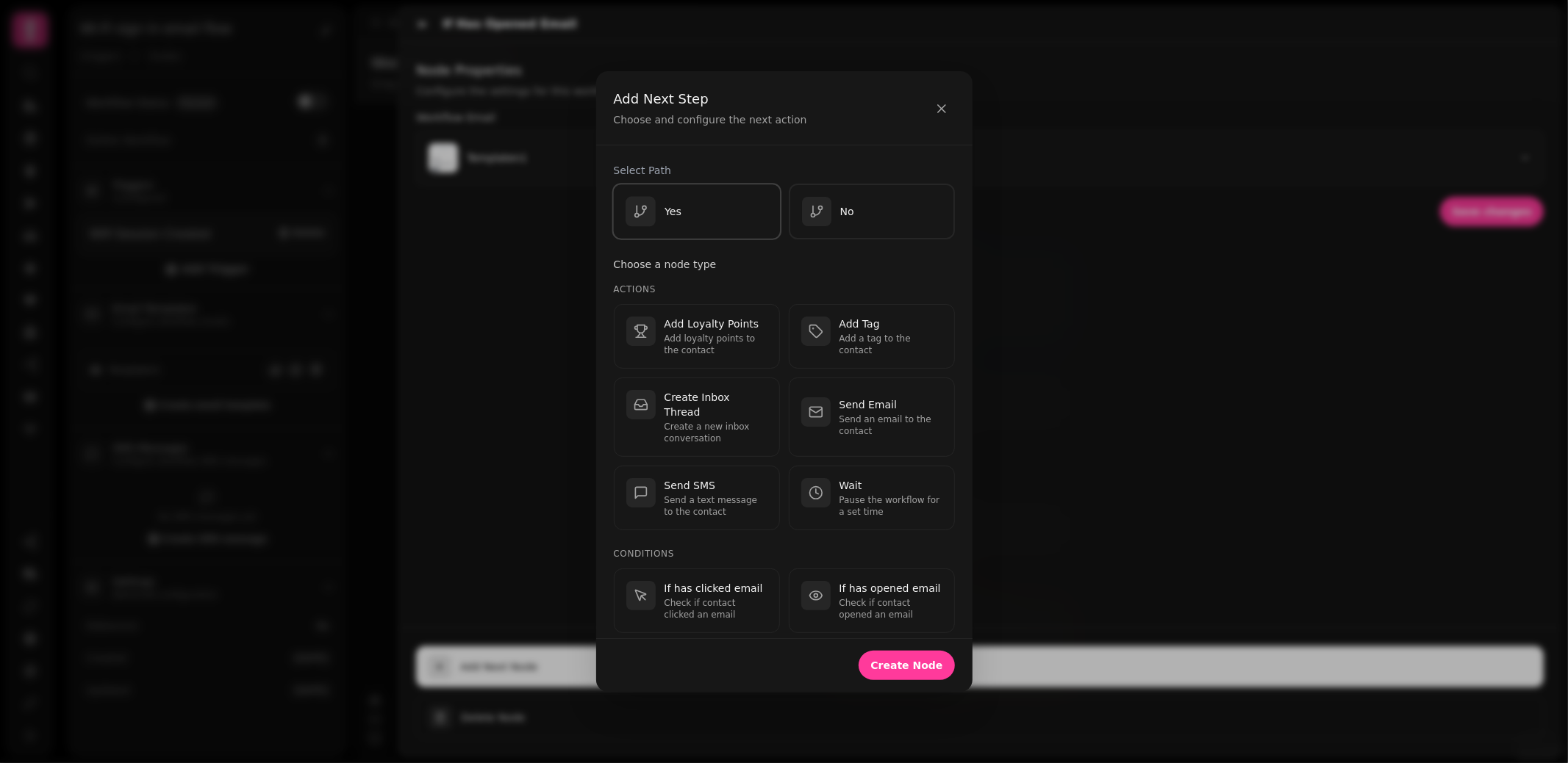
click at [682, 218] on div "Yes" at bounding box center [697, 212] width 143 height 30
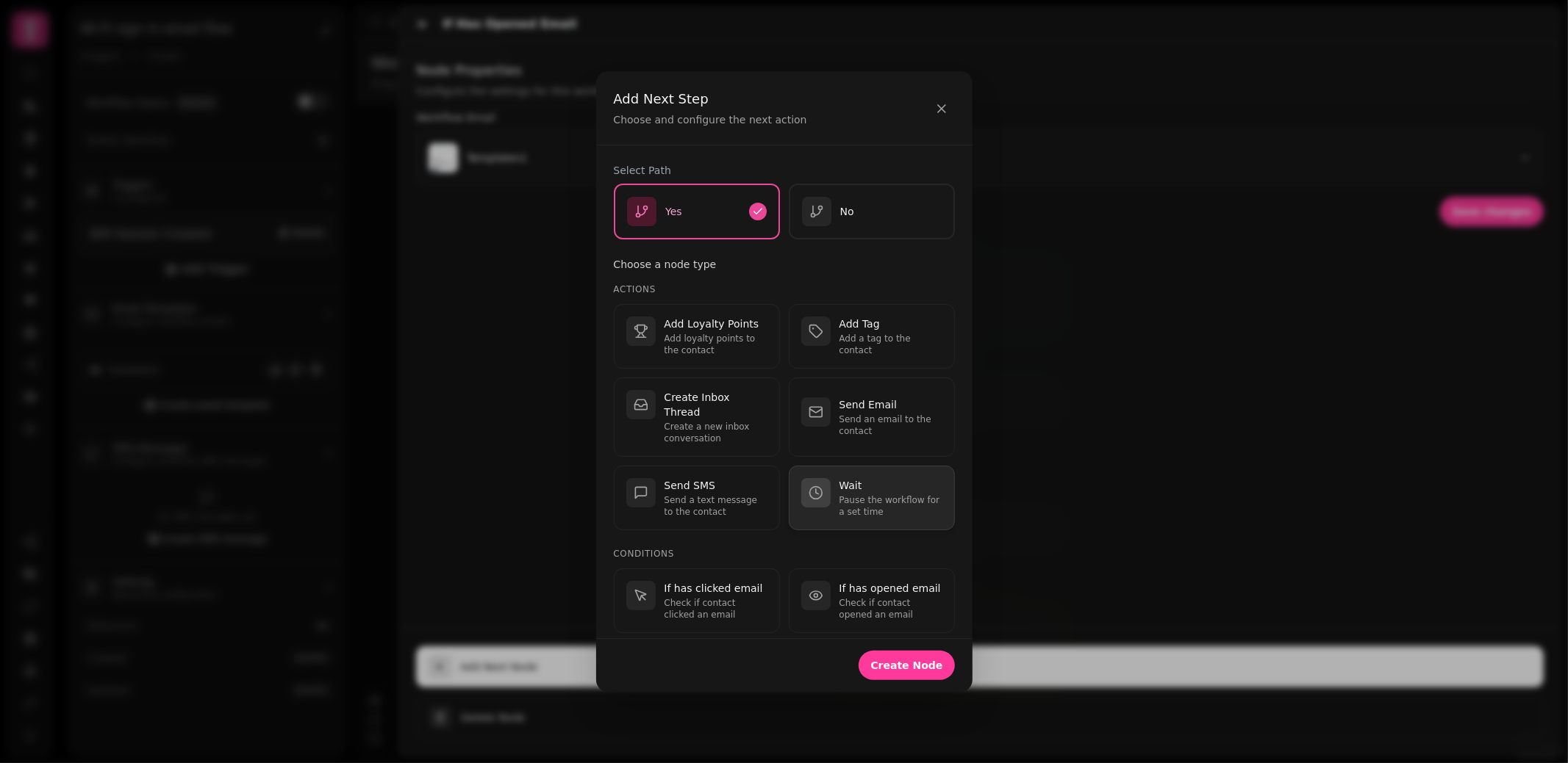
click at [852, 478] on p "Wait" at bounding box center [891, 485] width 103 height 15
select select "**"
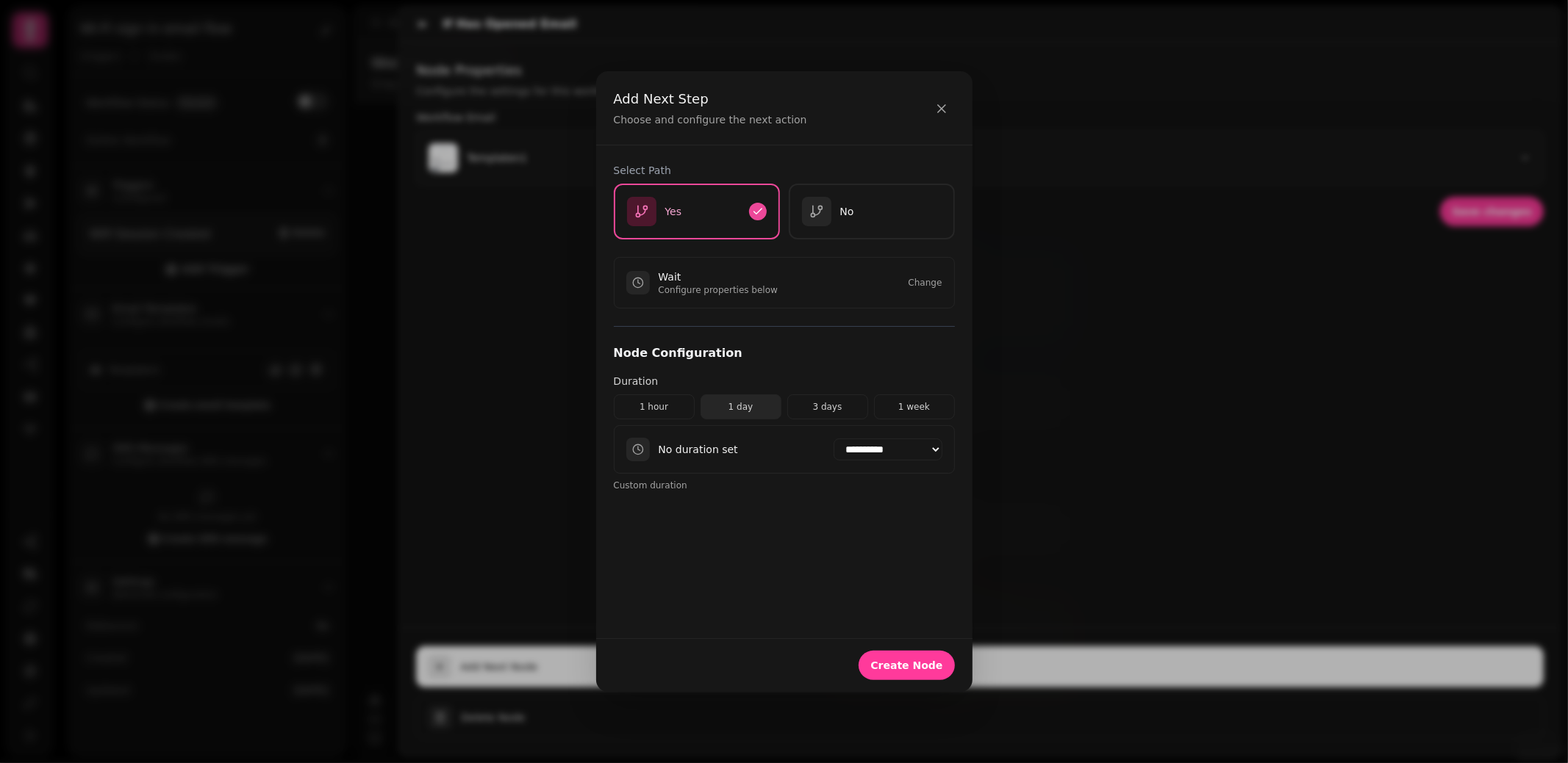
click at [727, 413] on button "1 day" at bounding box center [741, 407] width 81 height 25
click at [930, 656] on button "Create Node" at bounding box center [906, 665] width 96 height 29
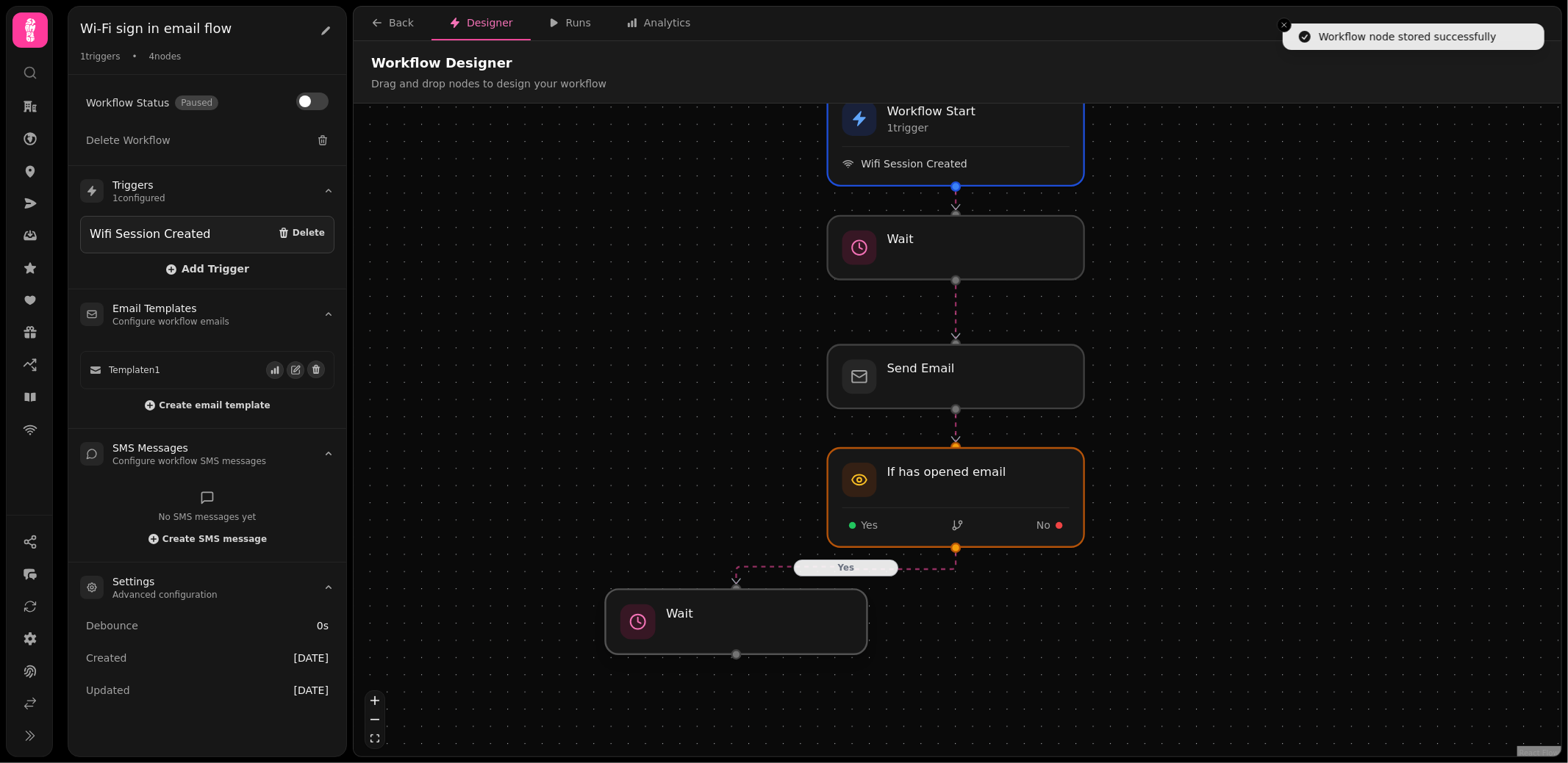
drag, startPoint x: 942, startPoint y: 703, endPoint x: 737, endPoint y: 636, distance: 215.7
click at [737, 636] on div at bounding box center [737, 622] width 262 height 65
click at [739, 625] on div at bounding box center [737, 622] width 262 height 65
select select "*****"
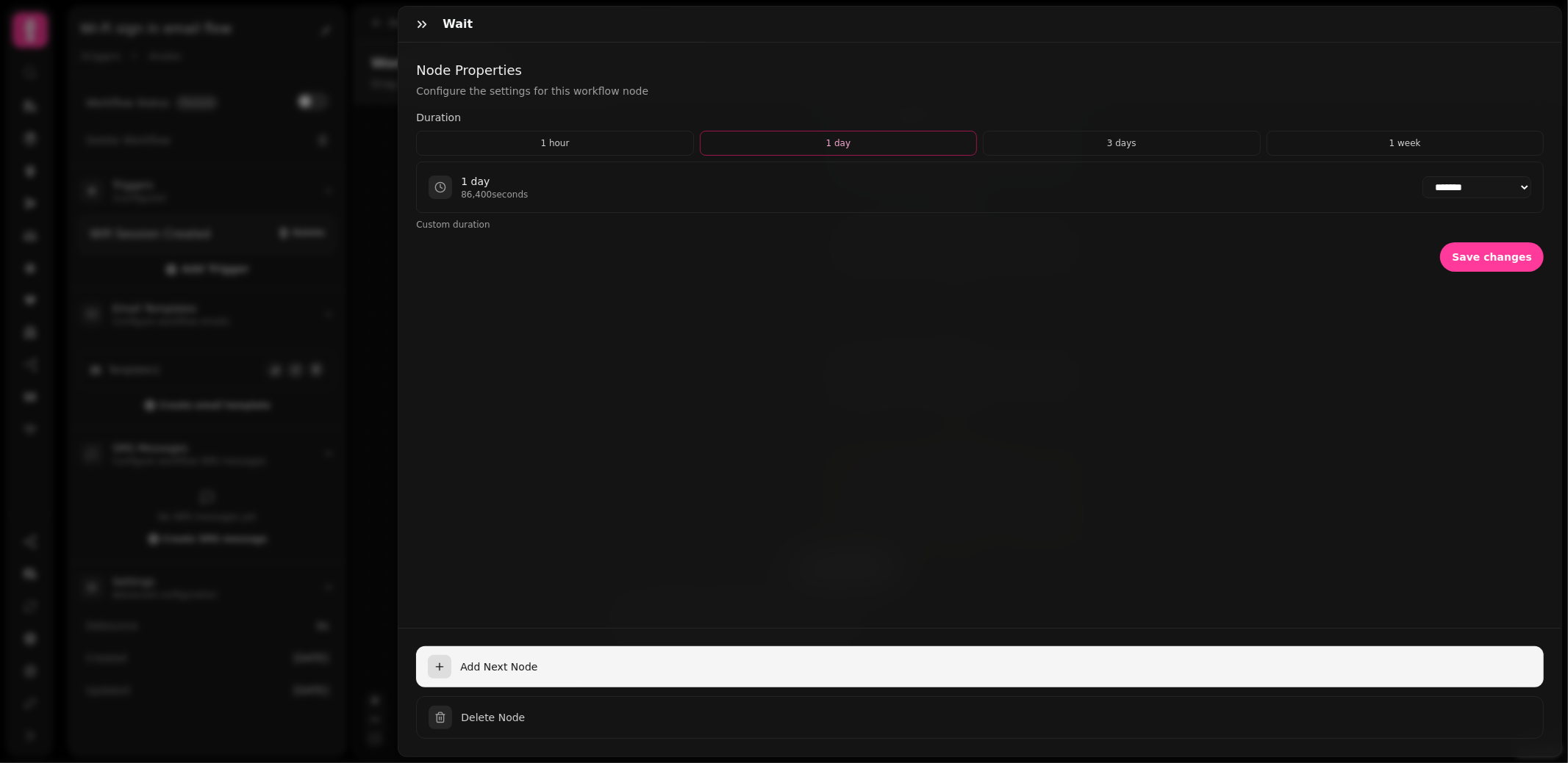
click at [831, 671] on span "Add Next Node" at bounding box center [995, 667] width 1071 height 15
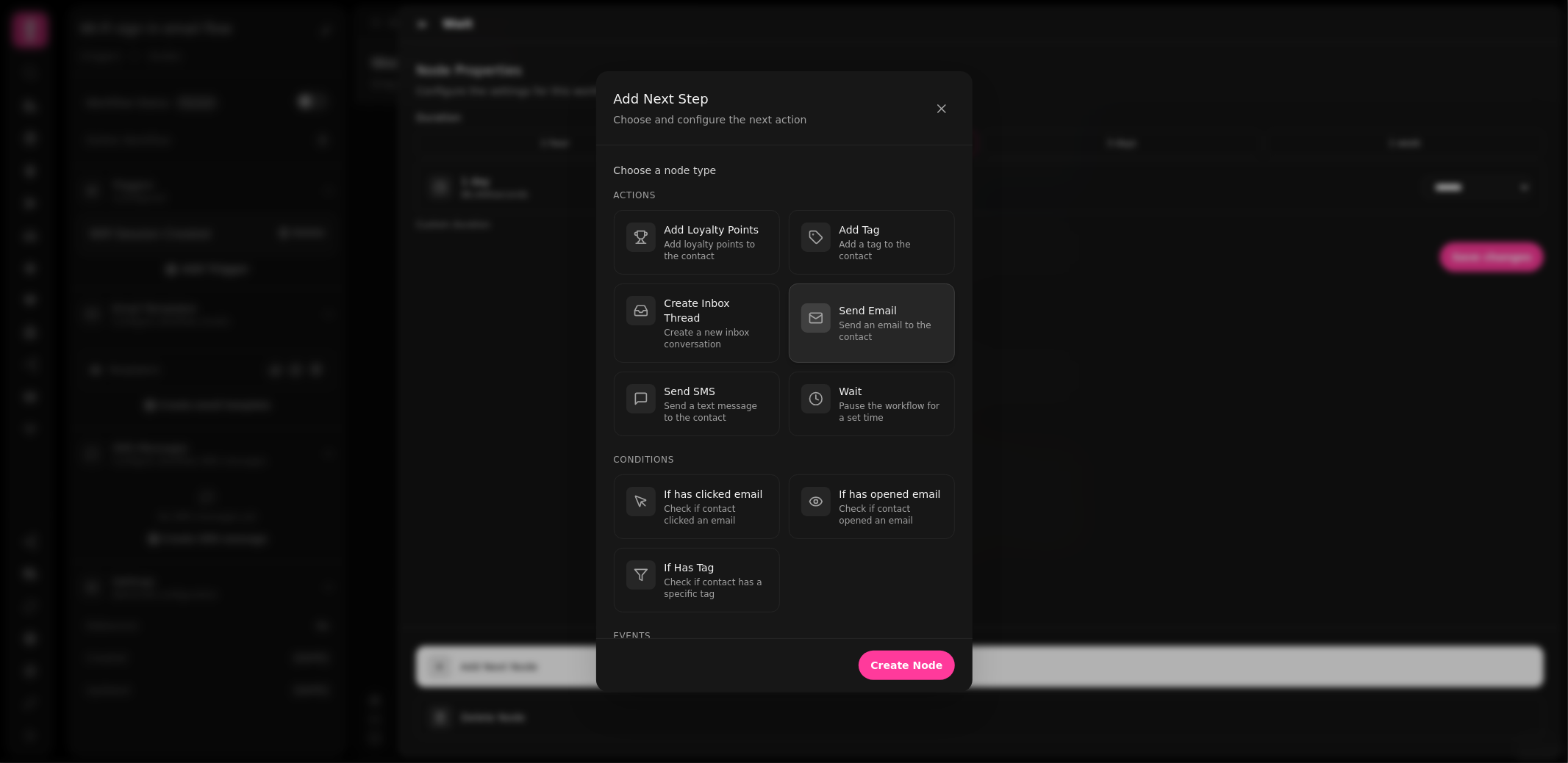
click at [852, 308] on p "Send Email" at bounding box center [891, 311] width 103 height 15
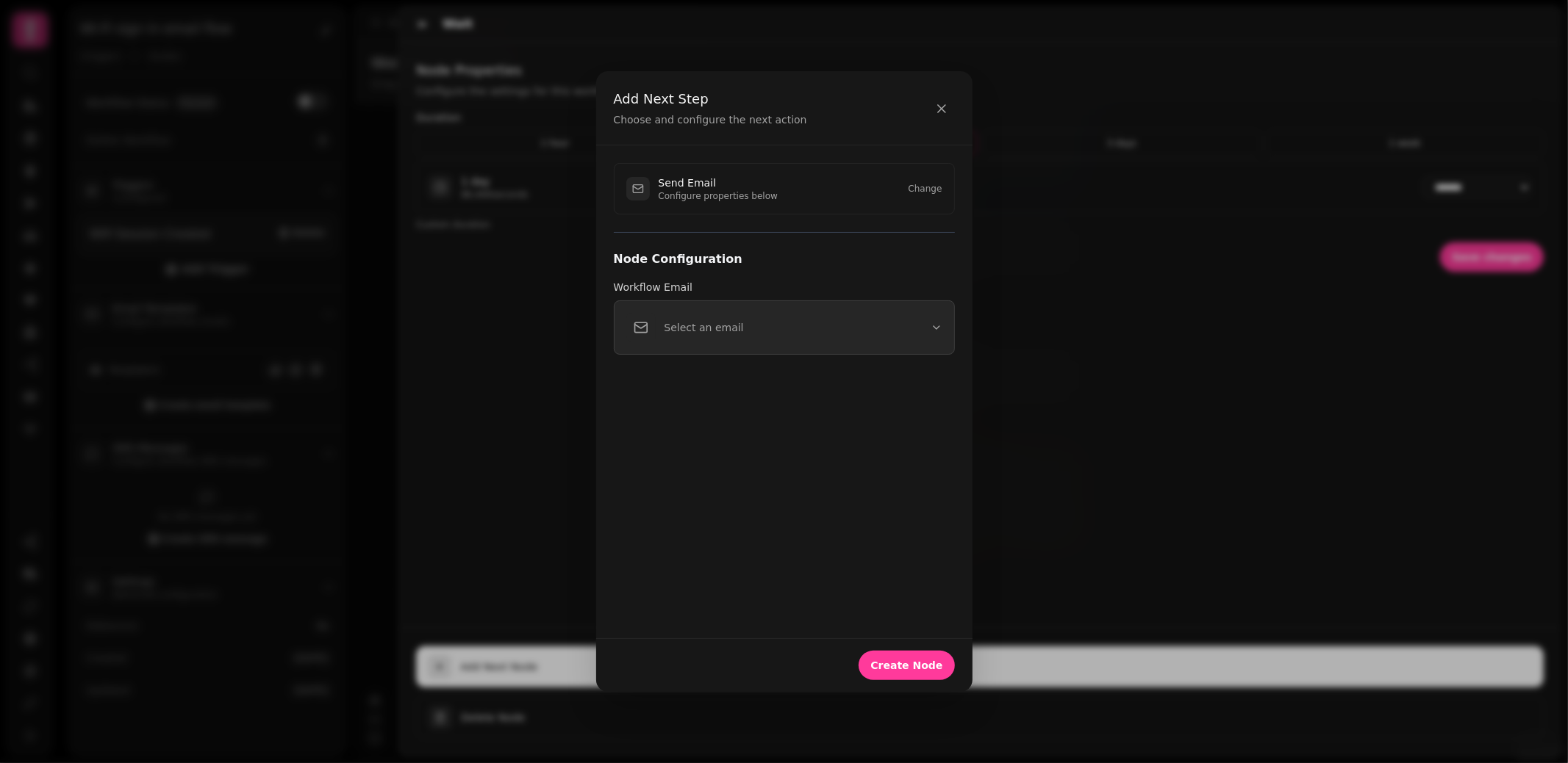
click at [840, 319] on button "Select an email" at bounding box center [784, 327] width 341 height 54
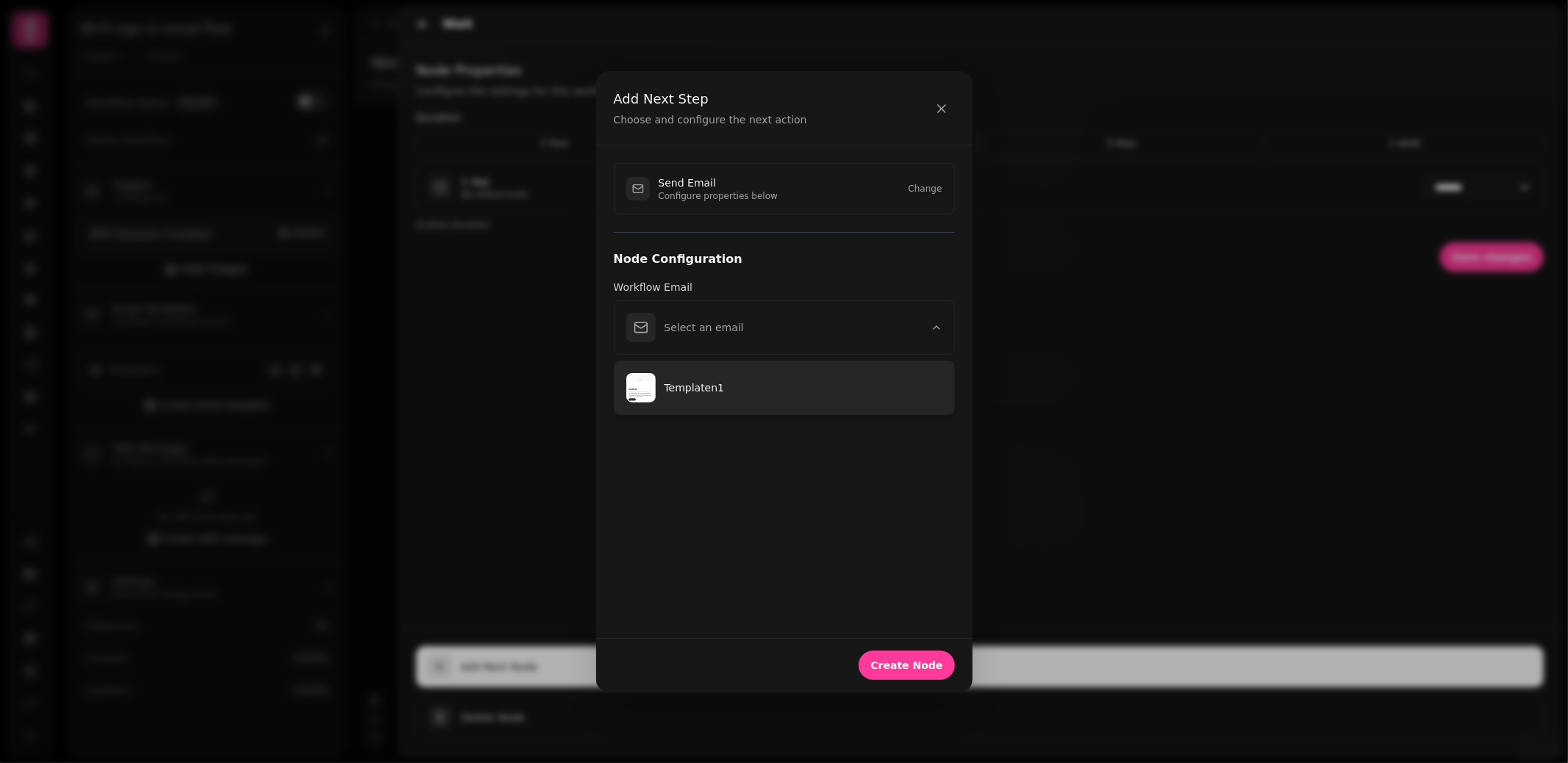
click at [784, 383] on p "Templaten1" at bounding box center [803, 388] width 278 height 15
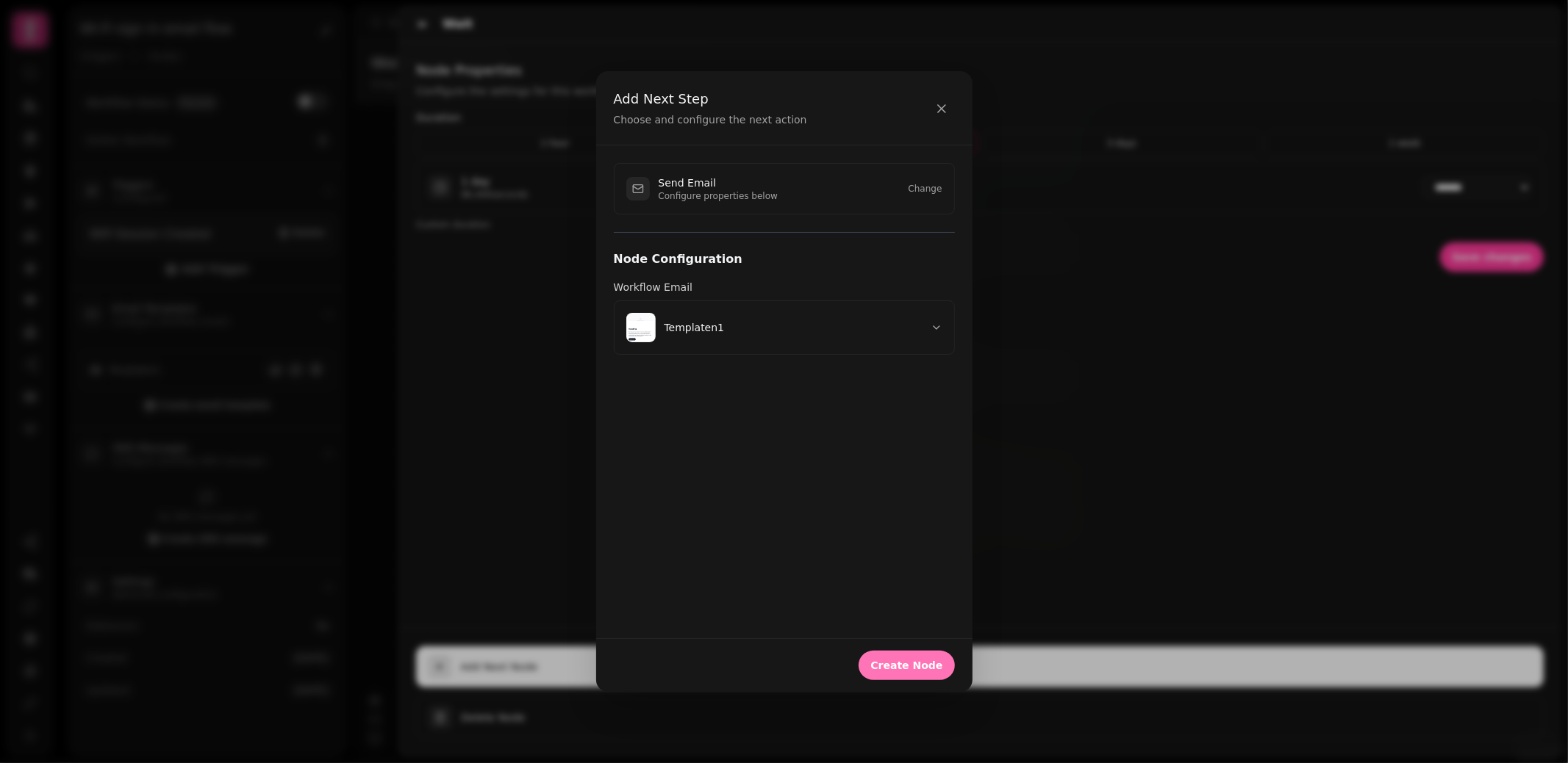
click at [935, 661] on span "Create Node" at bounding box center [906, 666] width 72 height 10
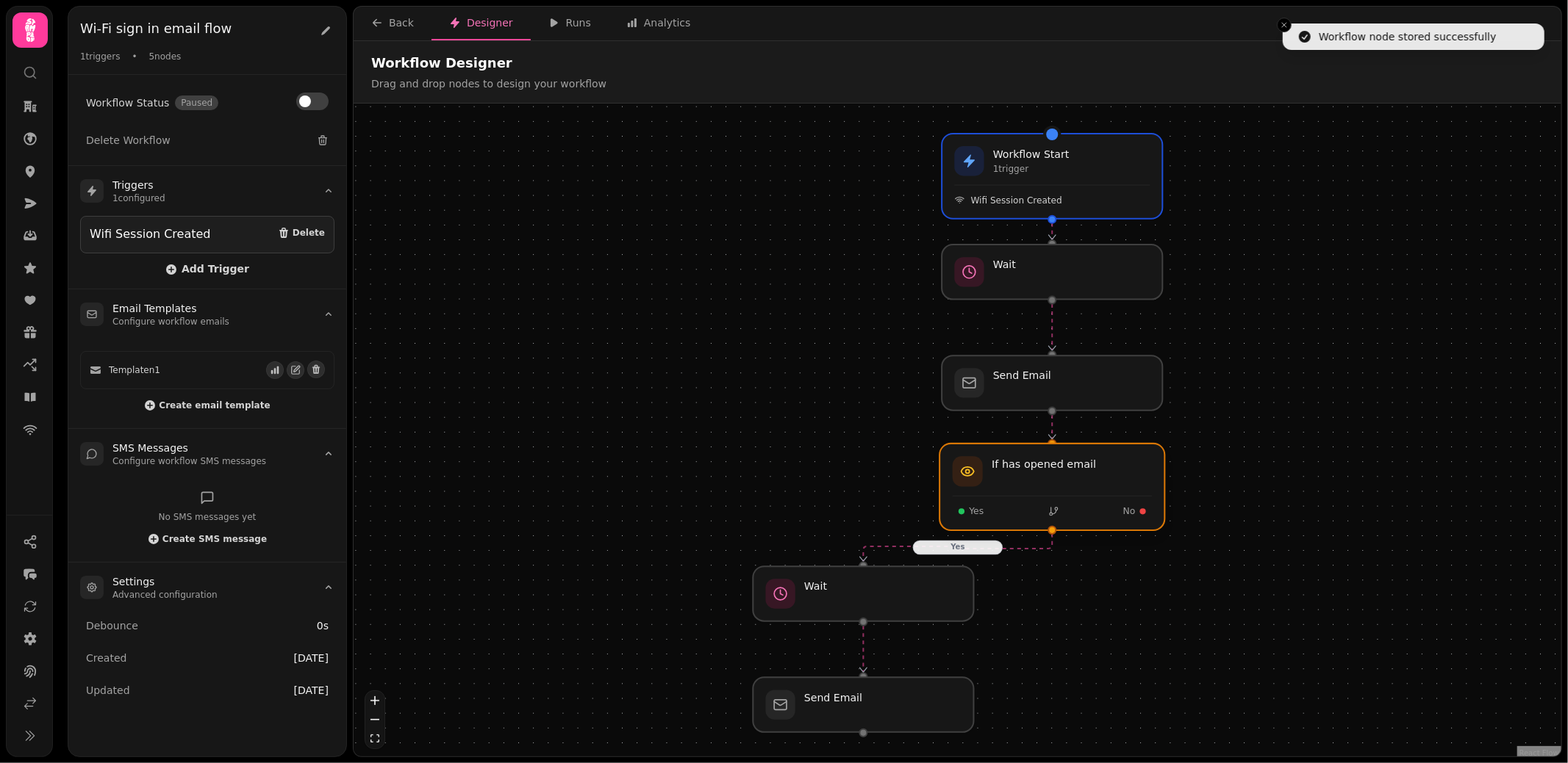
click at [1117, 486] on div at bounding box center [1052, 486] width 225 height 86
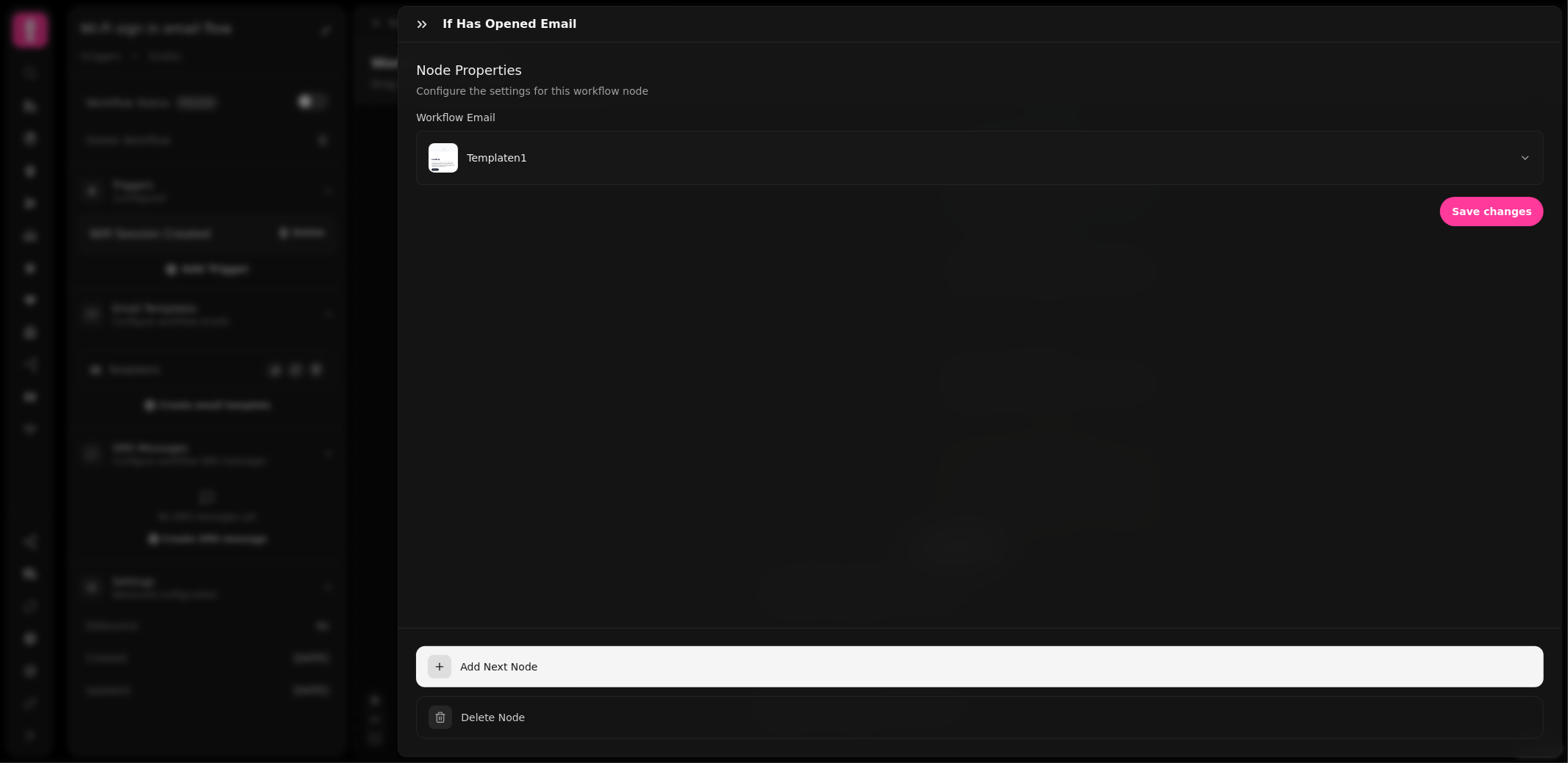
click at [631, 654] on button "Add Next Node" at bounding box center [980, 667] width 1128 height 41
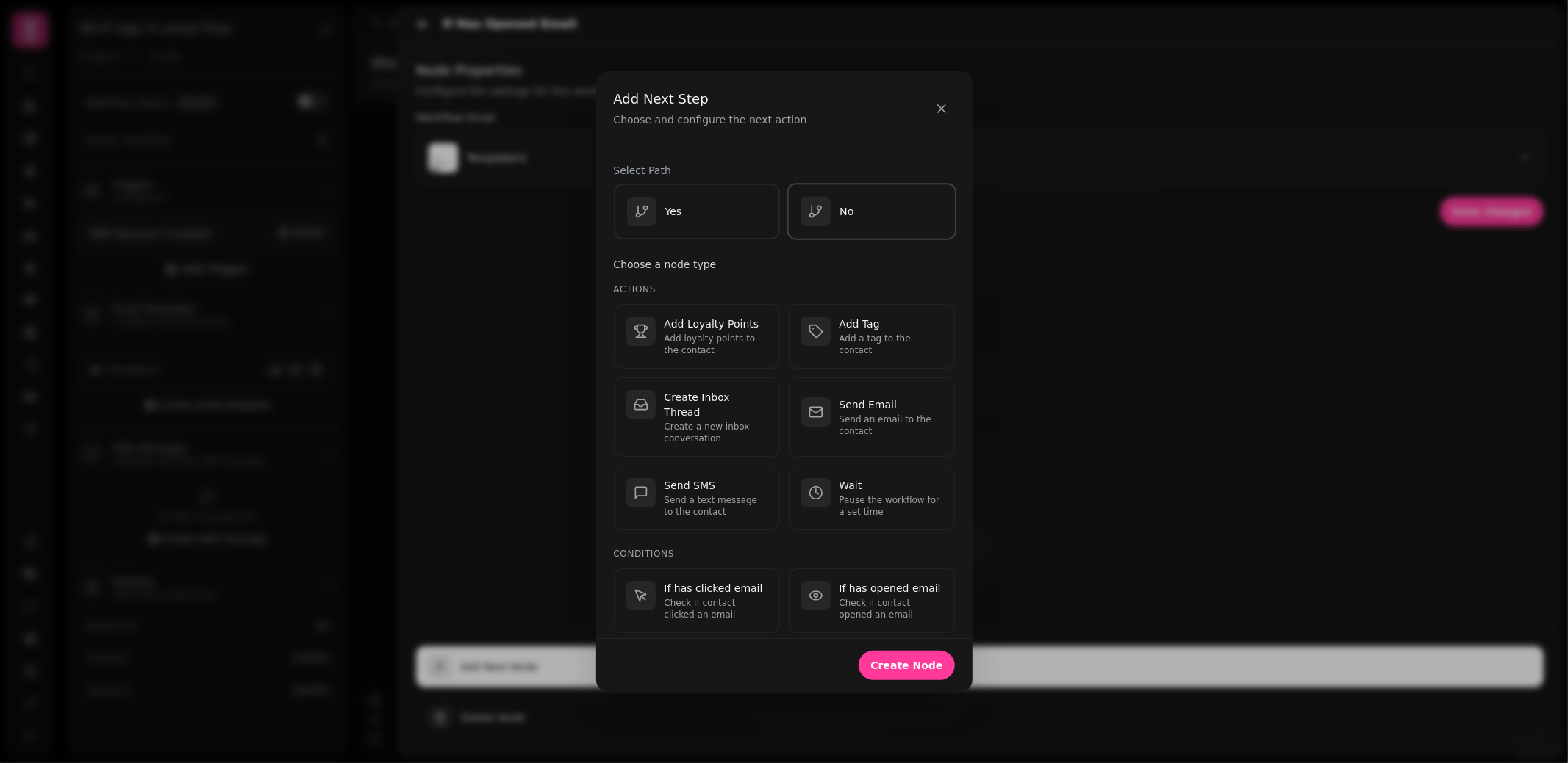
click at [815, 206] on icon "button" at bounding box center [815, 212] width 15 height 15
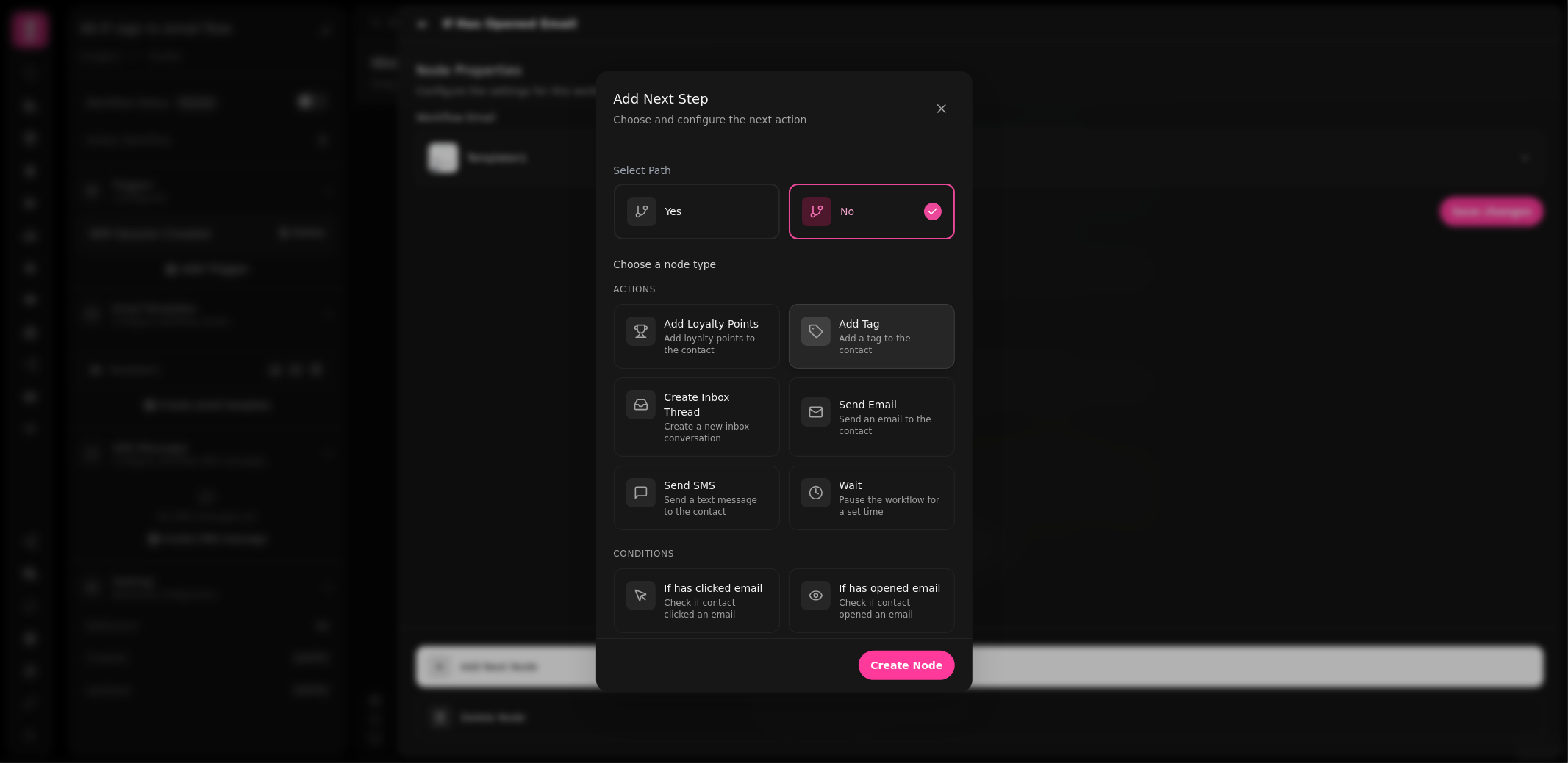
click at [868, 344] on p "Add a tag to the contact" at bounding box center [891, 345] width 103 height 23
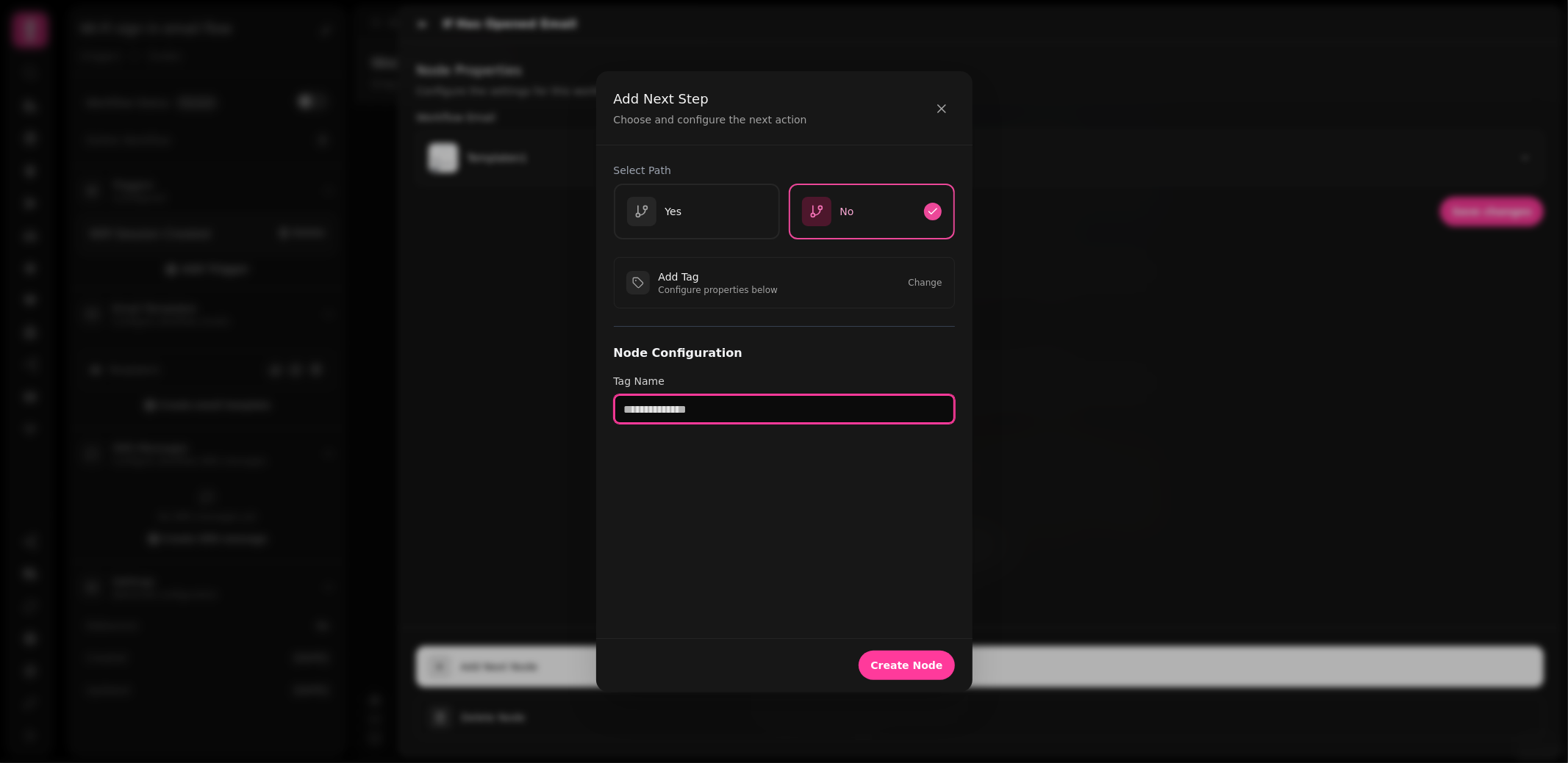
click at [846, 405] on input "text" at bounding box center [784, 408] width 341 height 29
type input "*"
type input "**"
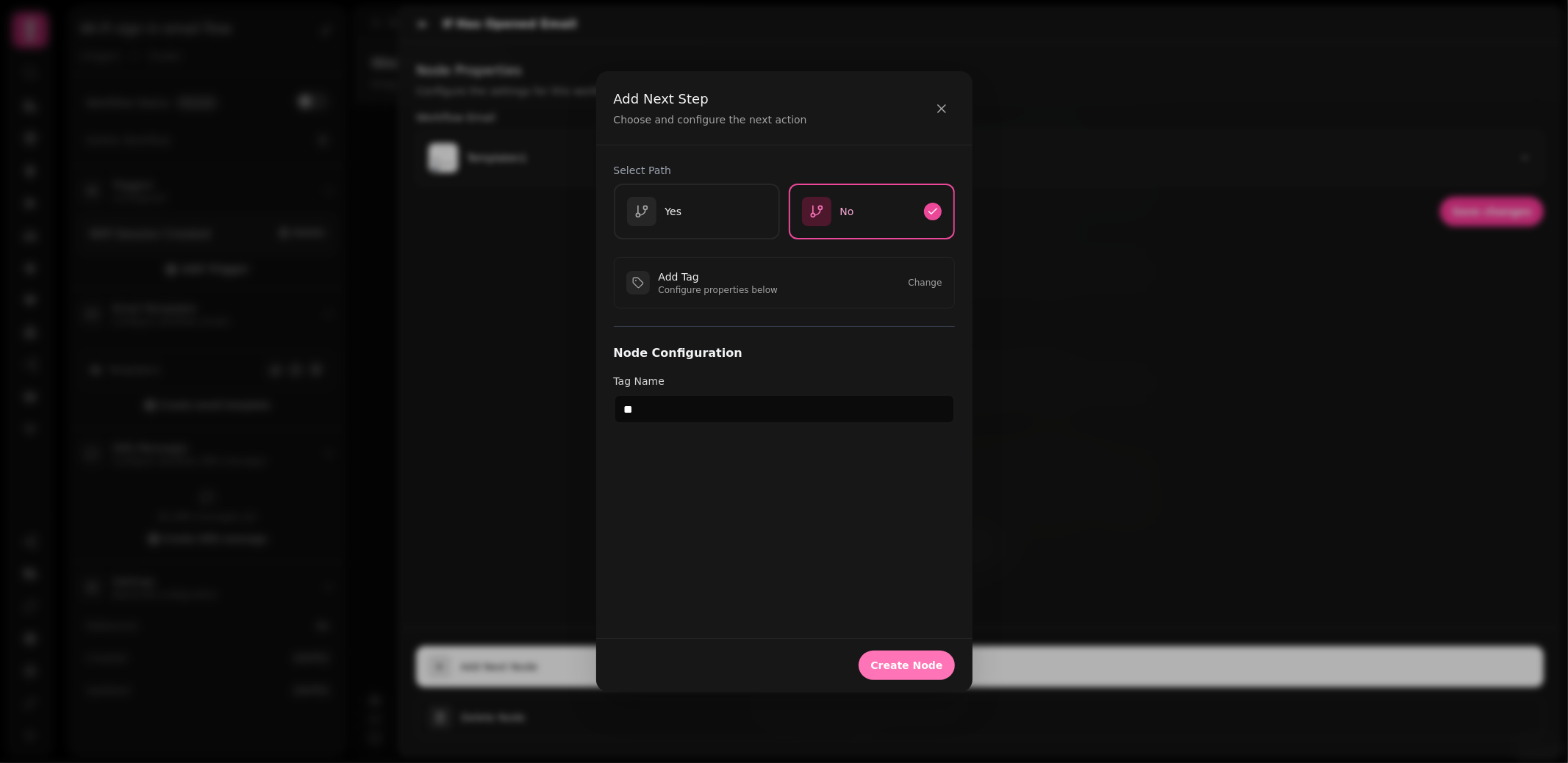
click at [922, 669] on span "Create Node" at bounding box center [906, 666] width 72 height 10
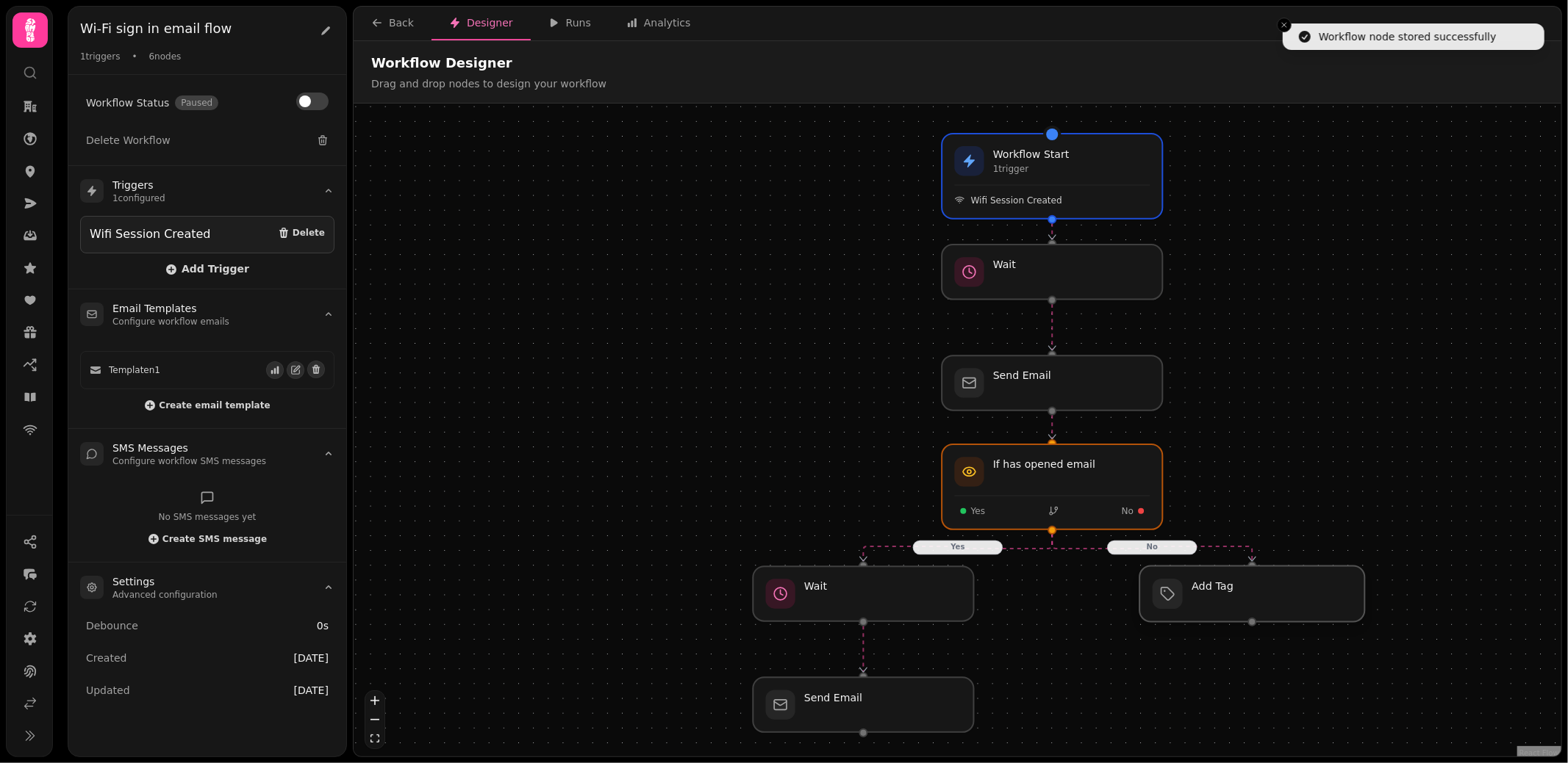
drag, startPoint x: 1035, startPoint y: 578, endPoint x: 1234, endPoint y: 589, distance: 199.3
click at [1234, 589] on div at bounding box center [1252, 594] width 225 height 56
click at [1245, 607] on div at bounding box center [1252, 594] width 225 height 56
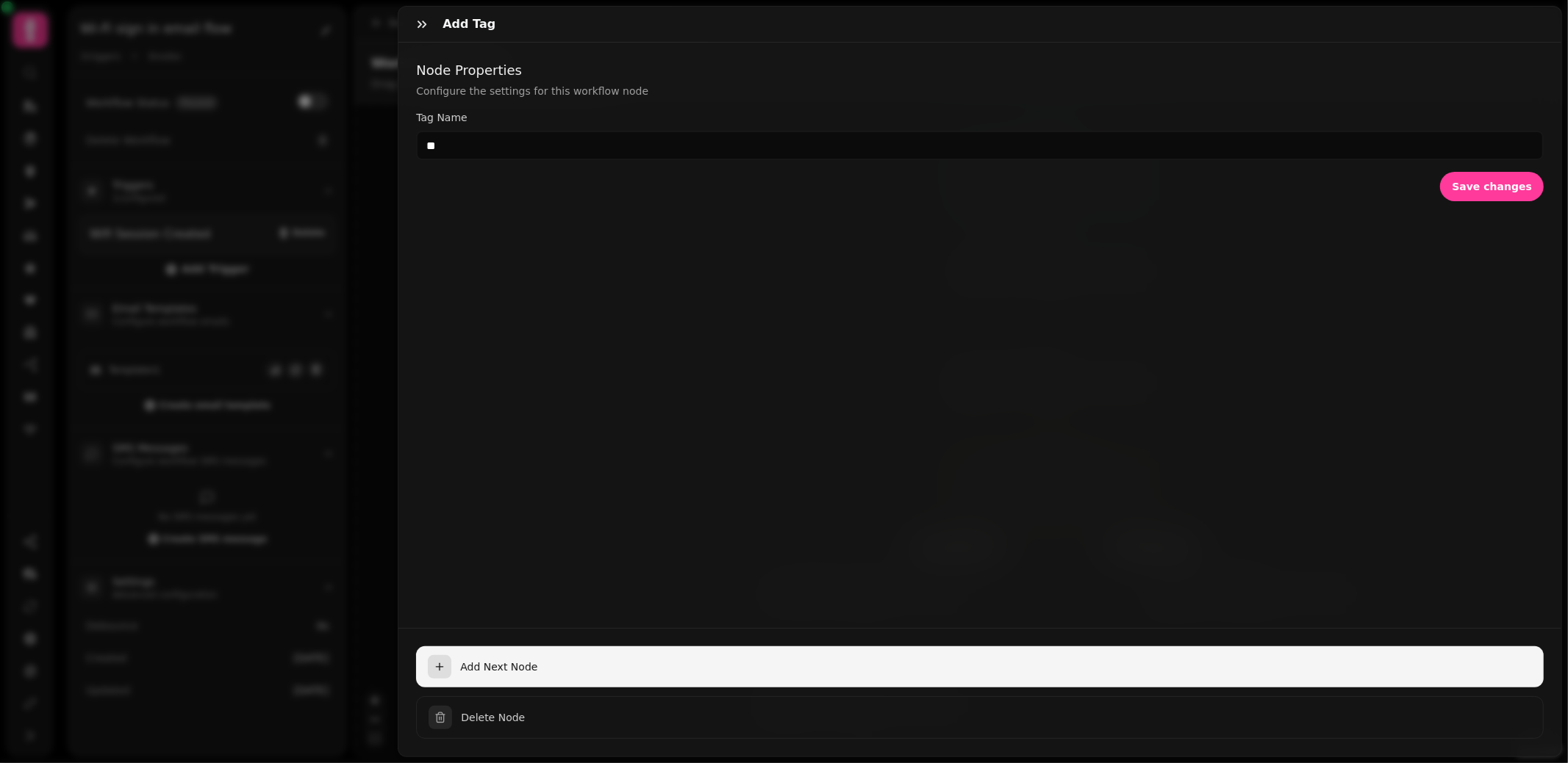
click at [962, 672] on span "Add Next Node" at bounding box center [995, 667] width 1071 height 15
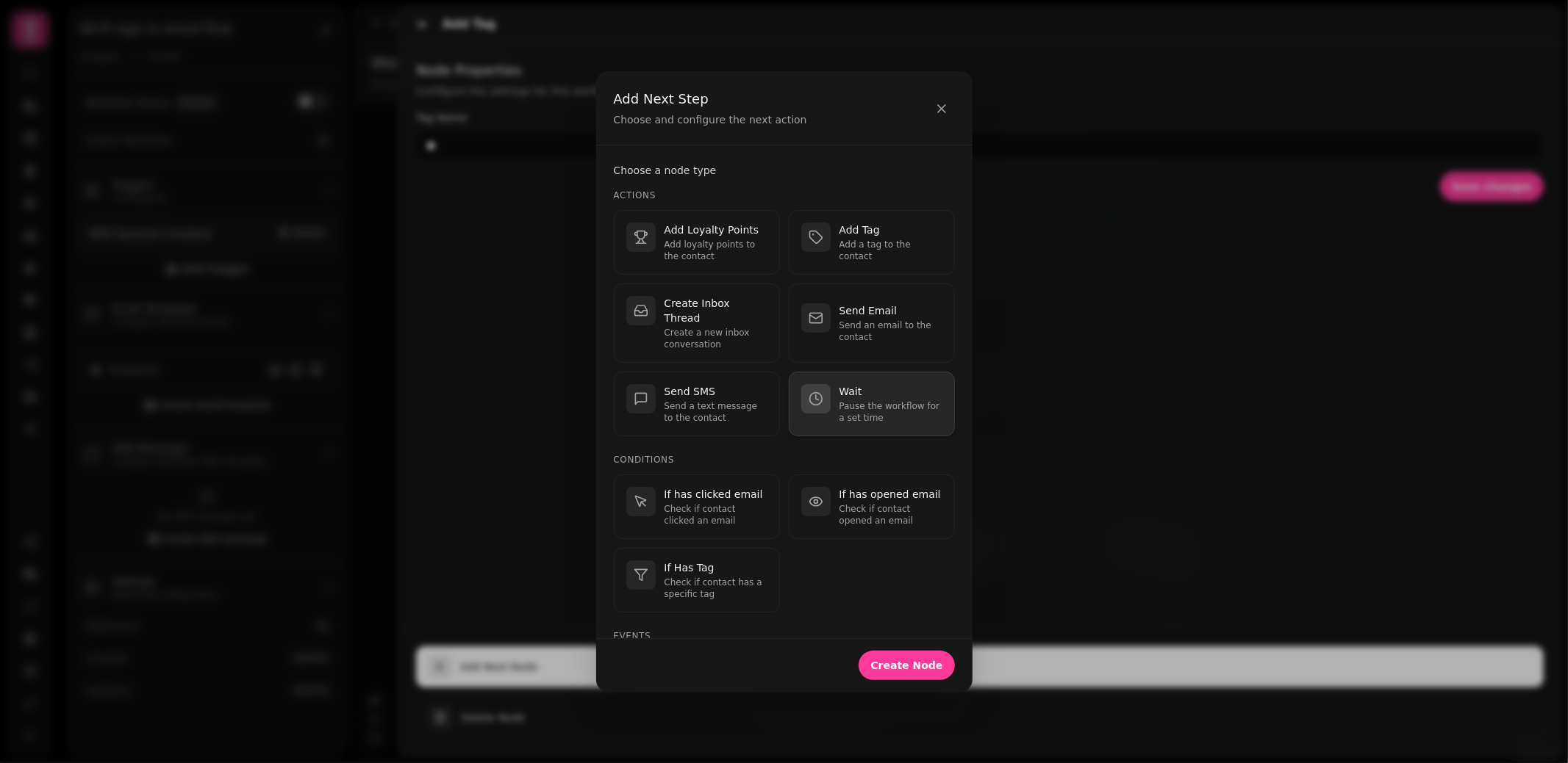
click at [882, 400] on p "Pause the workflow for a set time" at bounding box center [891, 412] width 103 height 23
select select "**"
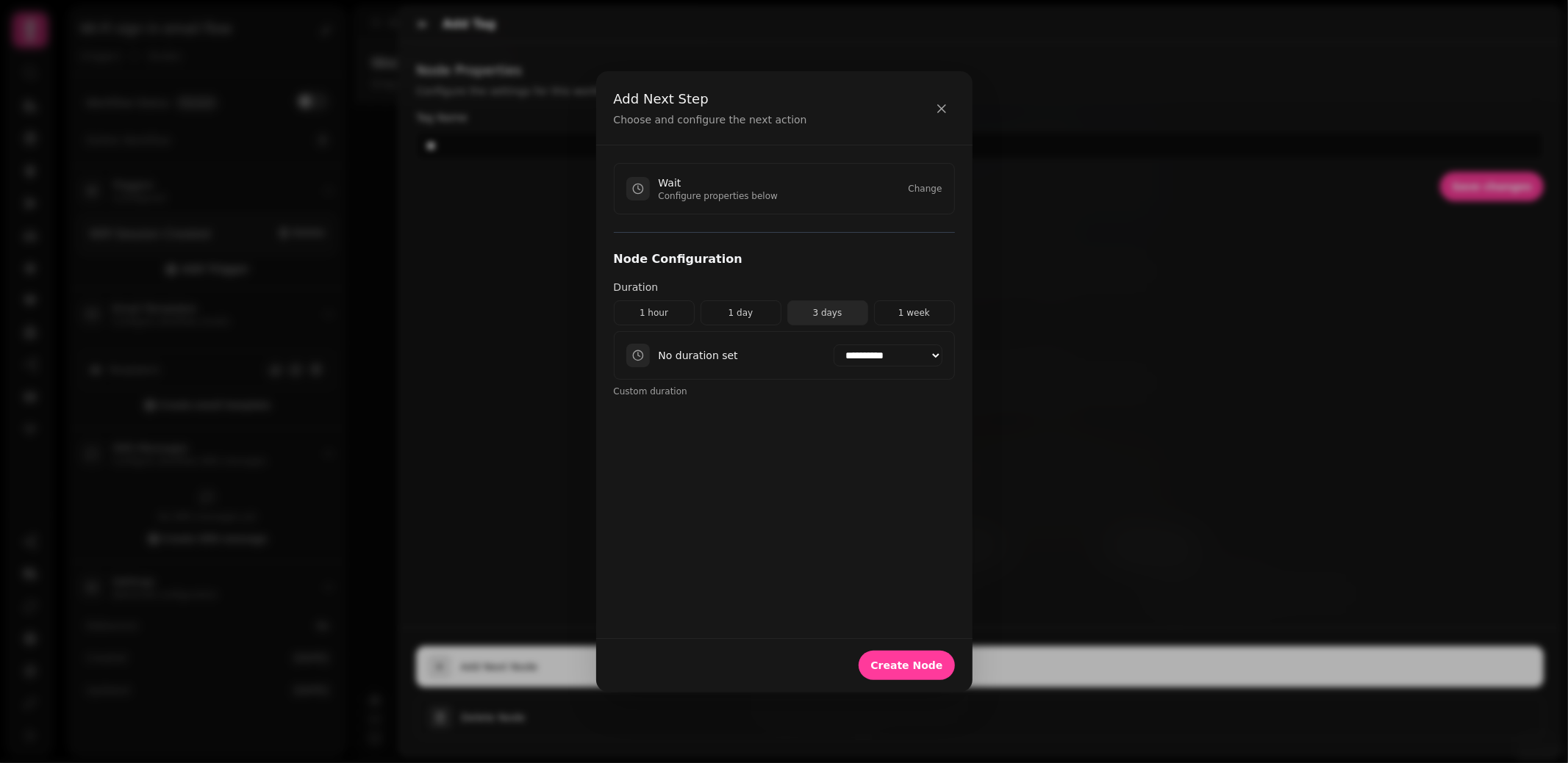
click at [826, 317] on button "3 days" at bounding box center [827, 313] width 81 height 25
click at [923, 661] on span "Create Node" at bounding box center [906, 666] width 72 height 10
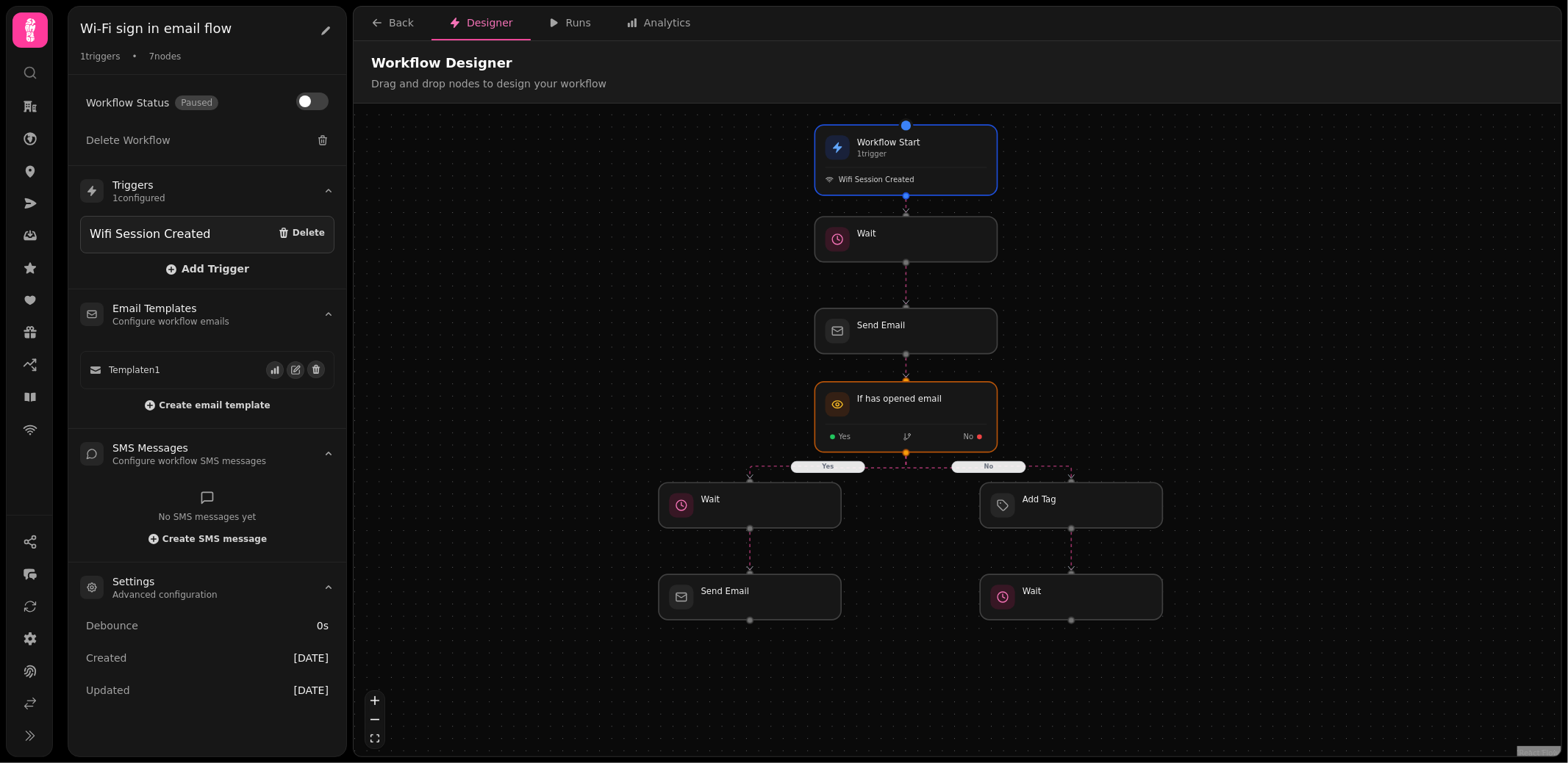
drag, startPoint x: 1170, startPoint y: 371, endPoint x: 1114, endPoint y: 323, distance: 73.8
click at [1114, 323] on div "Yes No Workflow Start 1 trigger Wifi Session Created Add Tag Wait Wait Send Ema…" at bounding box center [956, 432] width 1207 height 657
click at [727, 612] on div at bounding box center [750, 598] width 186 height 46
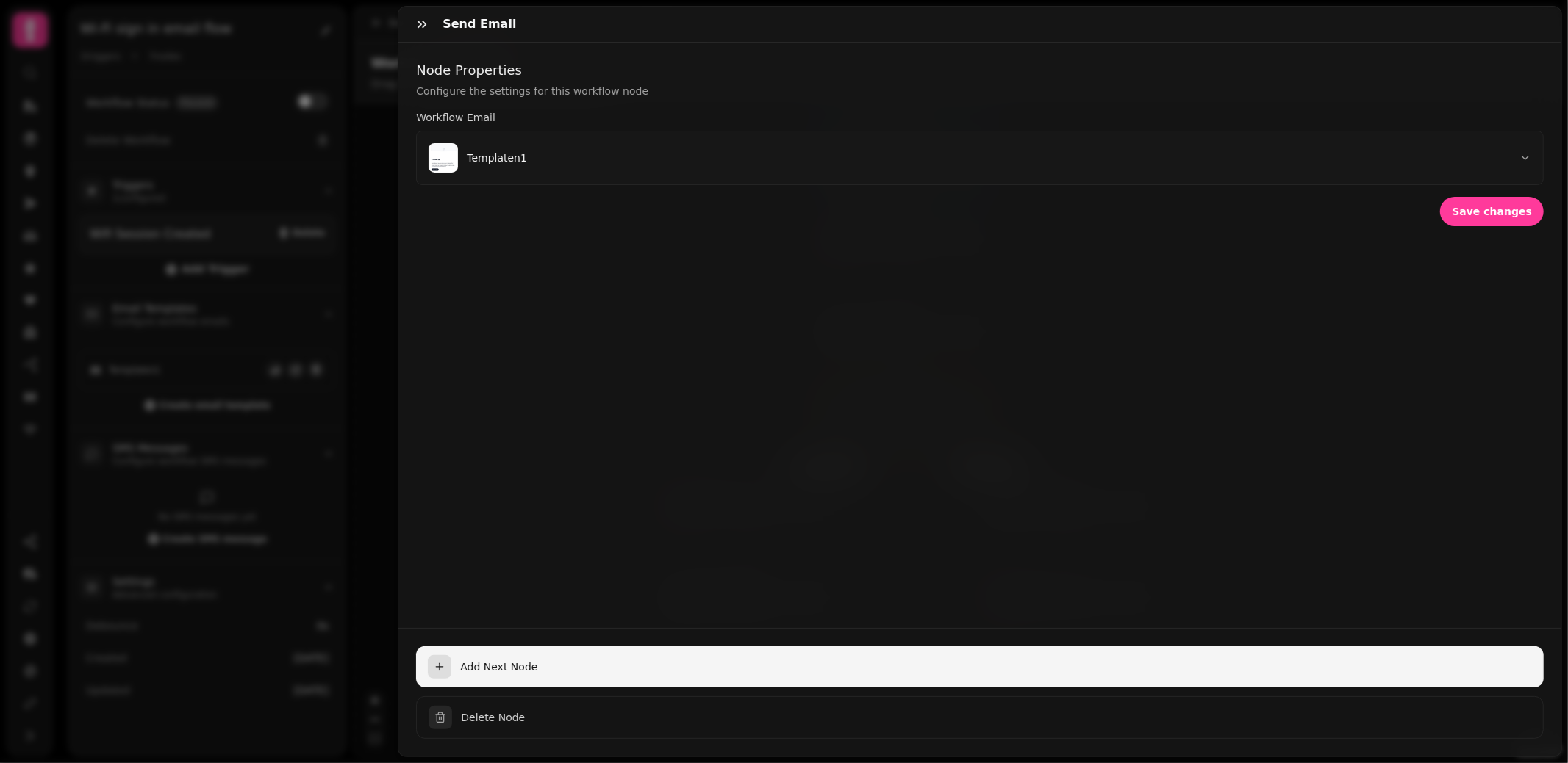
click at [717, 673] on span "Add Next Node" at bounding box center [995, 667] width 1071 height 15
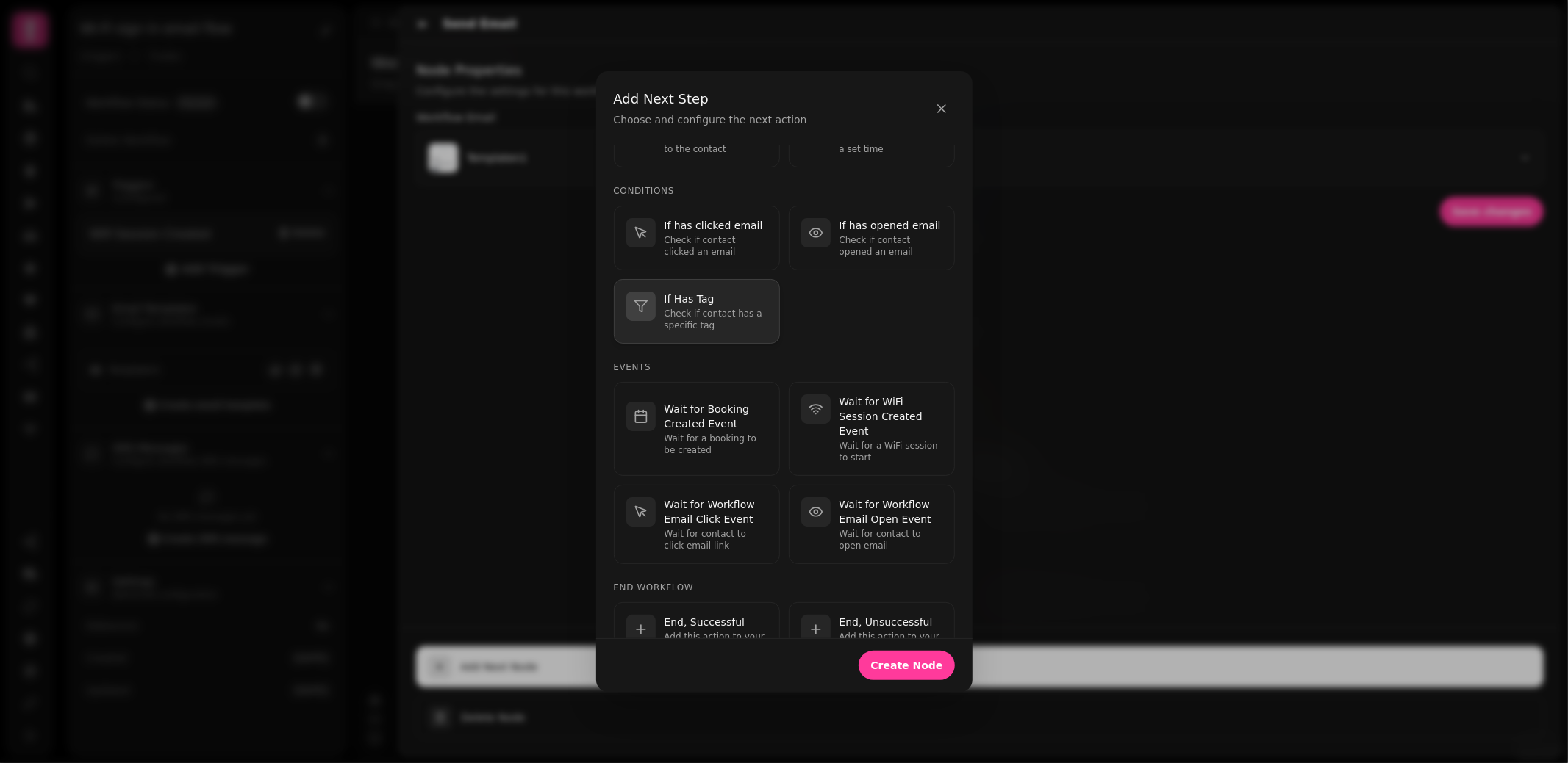
scroll to position [258, 0]
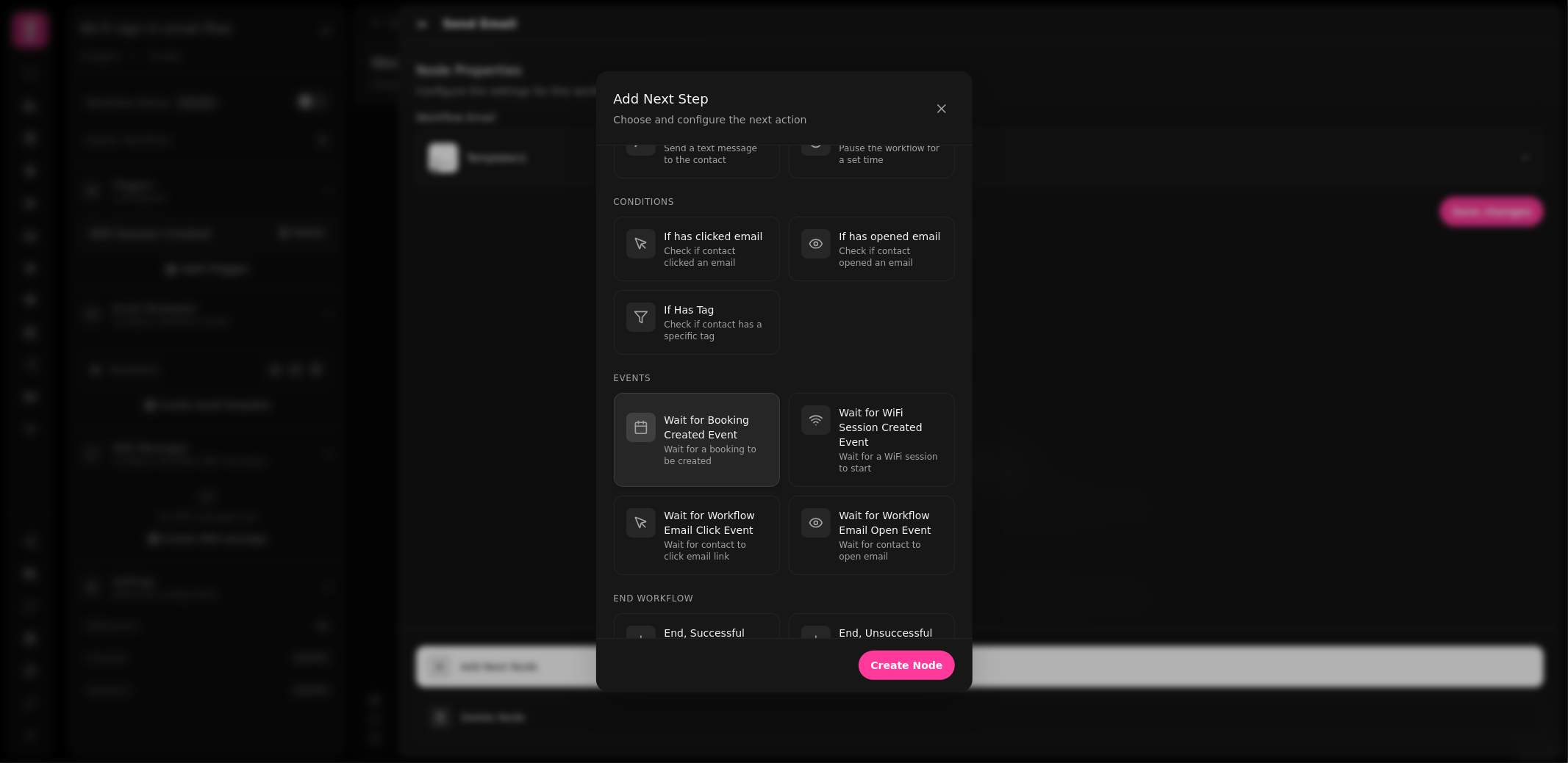
click at [721, 413] on p "Wait for Booking Created Event" at bounding box center [716, 427] width 103 height 29
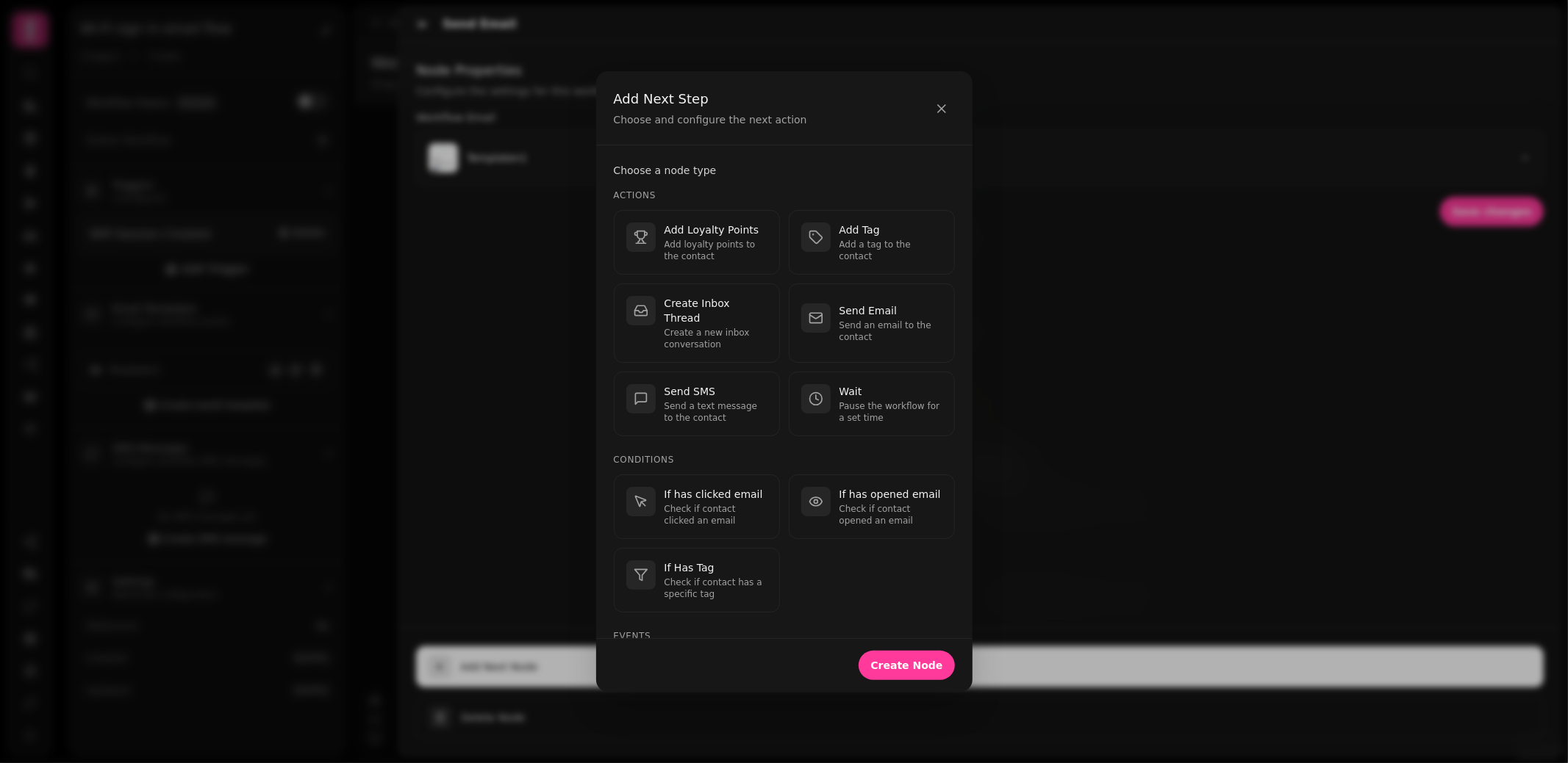
select select "**"
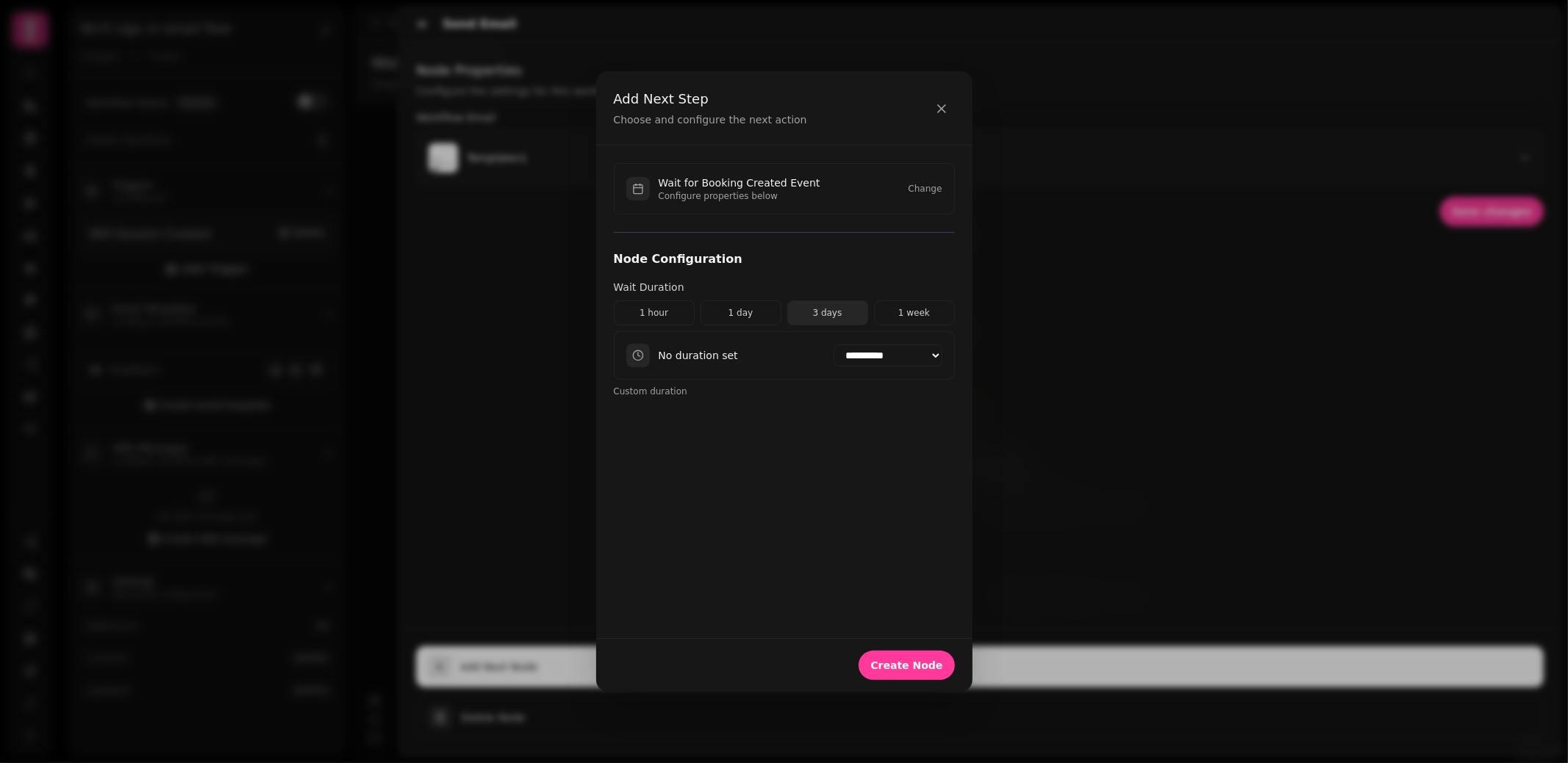
click at [842, 311] on button "3 days" at bounding box center [827, 313] width 81 height 25
click at [917, 661] on span "Create Node" at bounding box center [906, 666] width 72 height 10
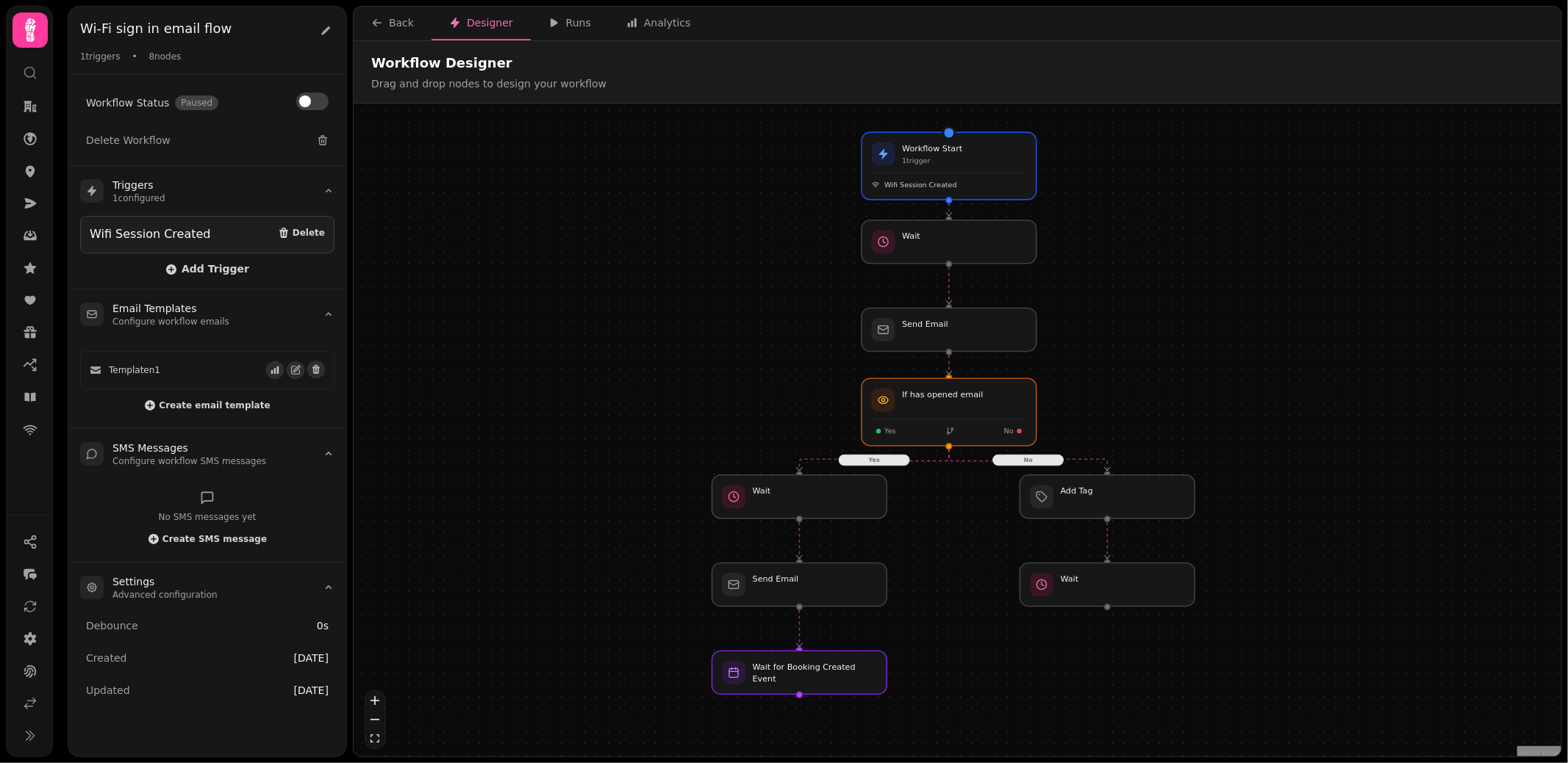
drag, startPoint x: 898, startPoint y: 651, endPoint x: 897, endPoint y: 619, distance: 32.0
click at [897, 619] on div "Yes No Workflow Start 1 trigger Wifi Session Created Add Tag Wait Wait for Book…" at bounding box center [956, 432] width 1207 height 657
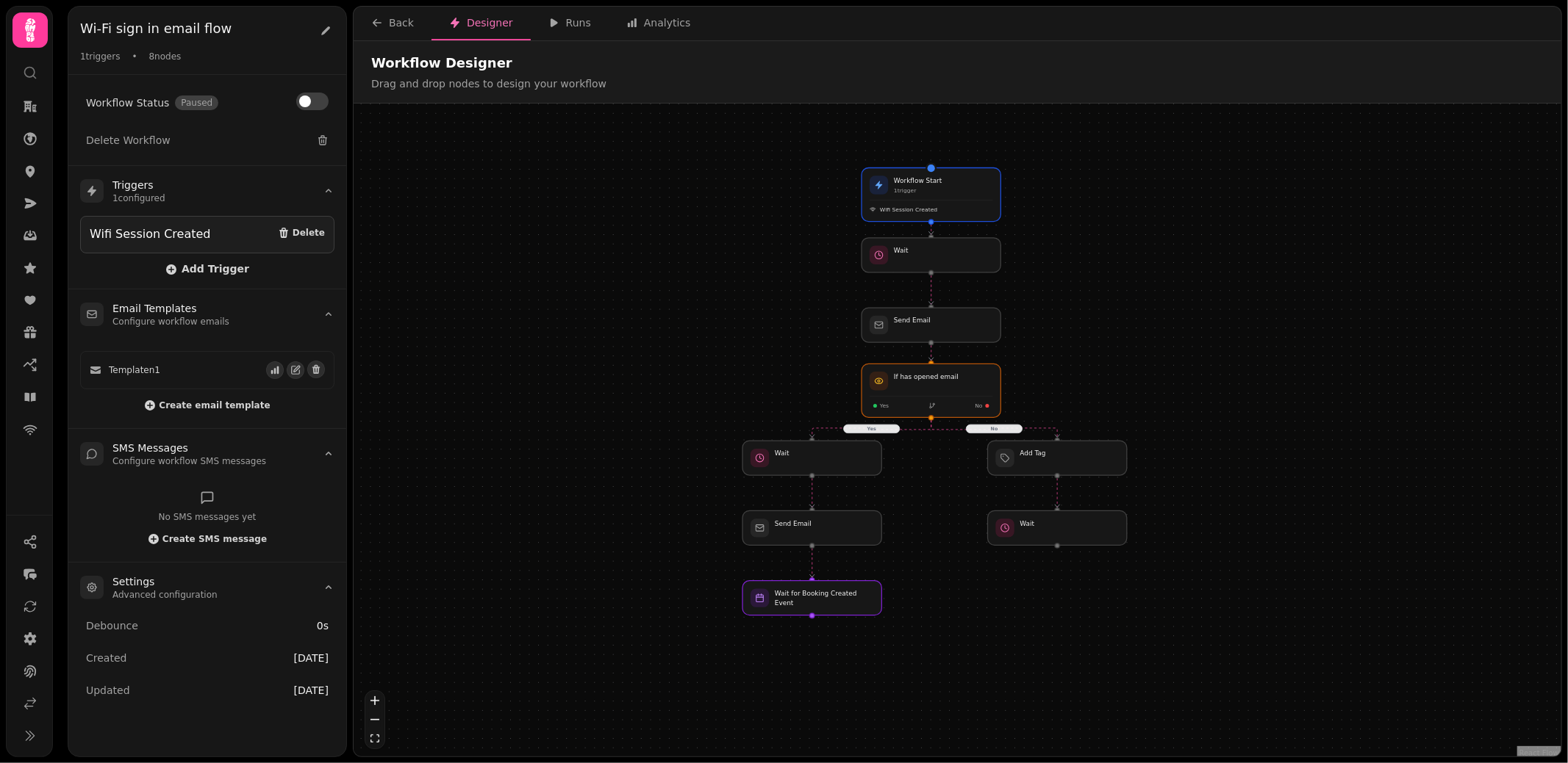
drag, startPoint x: 1251, startPoint y: 529, endPoint x: 1258, endPoint y: 510, distance: 20.2
click at [1258, 510] on div "Yes No Workflow Start 1 trigger Wifi Session Created Add Tag Wait Wait for Book…" at bounding box center [956, 432] width 1207 height 657
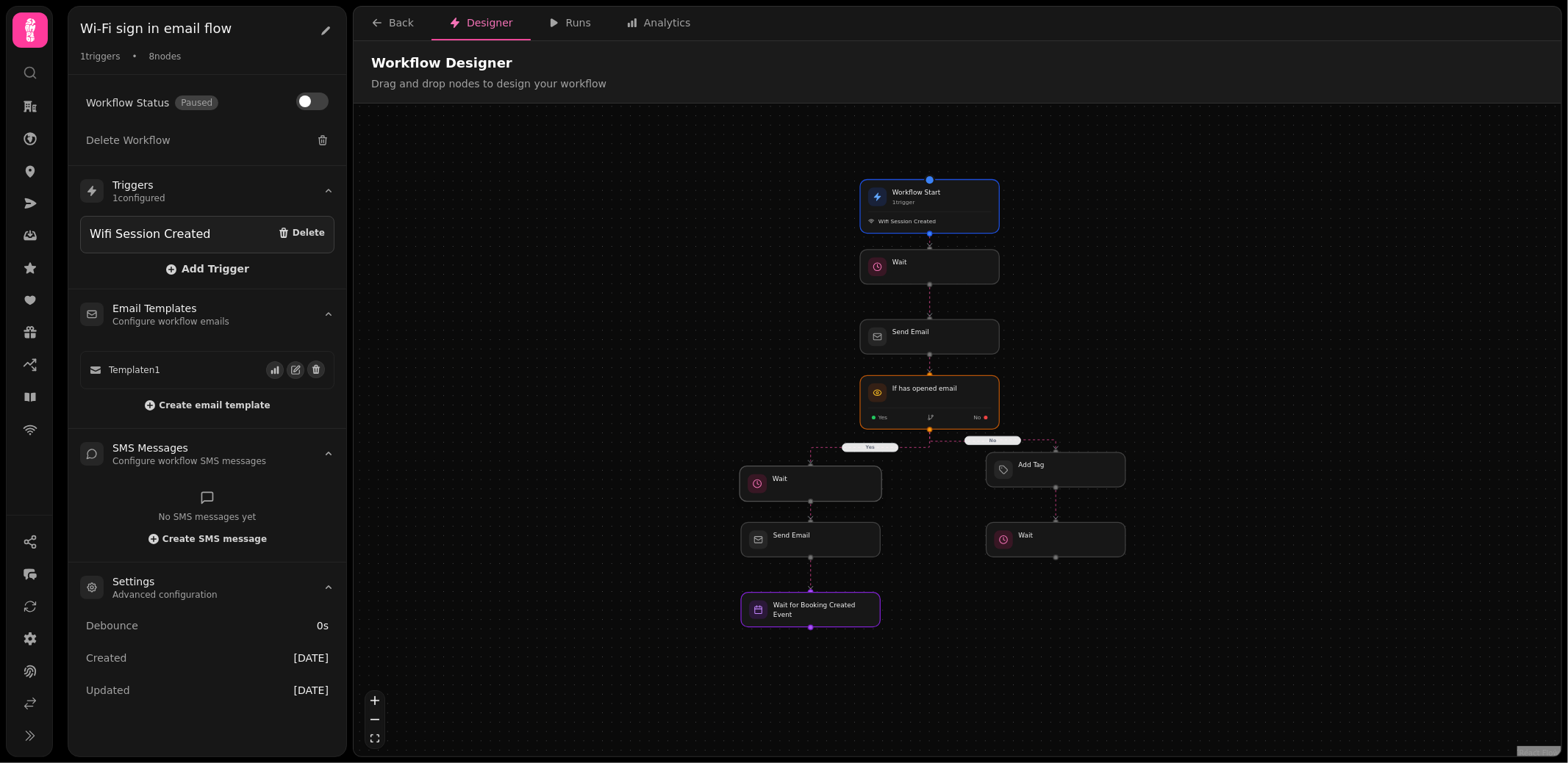
drag, startPoint x: 824, startPoint y: 480, endPoint x: 824, endPoint y: 496, distance: 16.0
click at [824, 496] on div at bounding box center [810, 484] width 142 height 35
click at [1197, 336] on div "Yes No Workflow Start 1 trigger Wifi Session Created Add Tag Wait Wait for Book…" at bounding box center [956, 432] width 1207 height 657
click at [394, 26] on div "Back" at bounding box center [392, 23] width 43 height 15
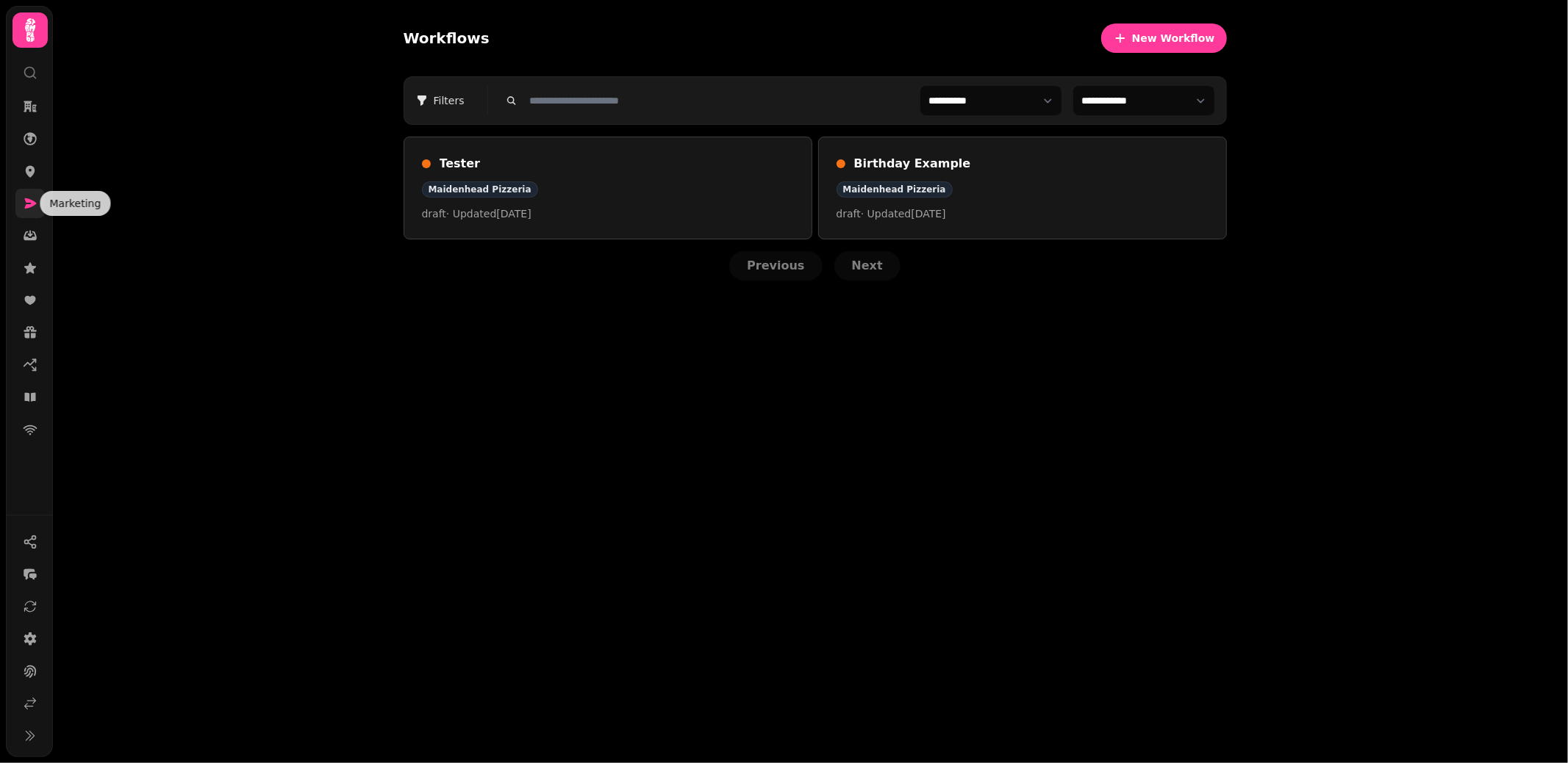
click at [28, 215] on link at bounding box center [29, 203] width 29 height 29
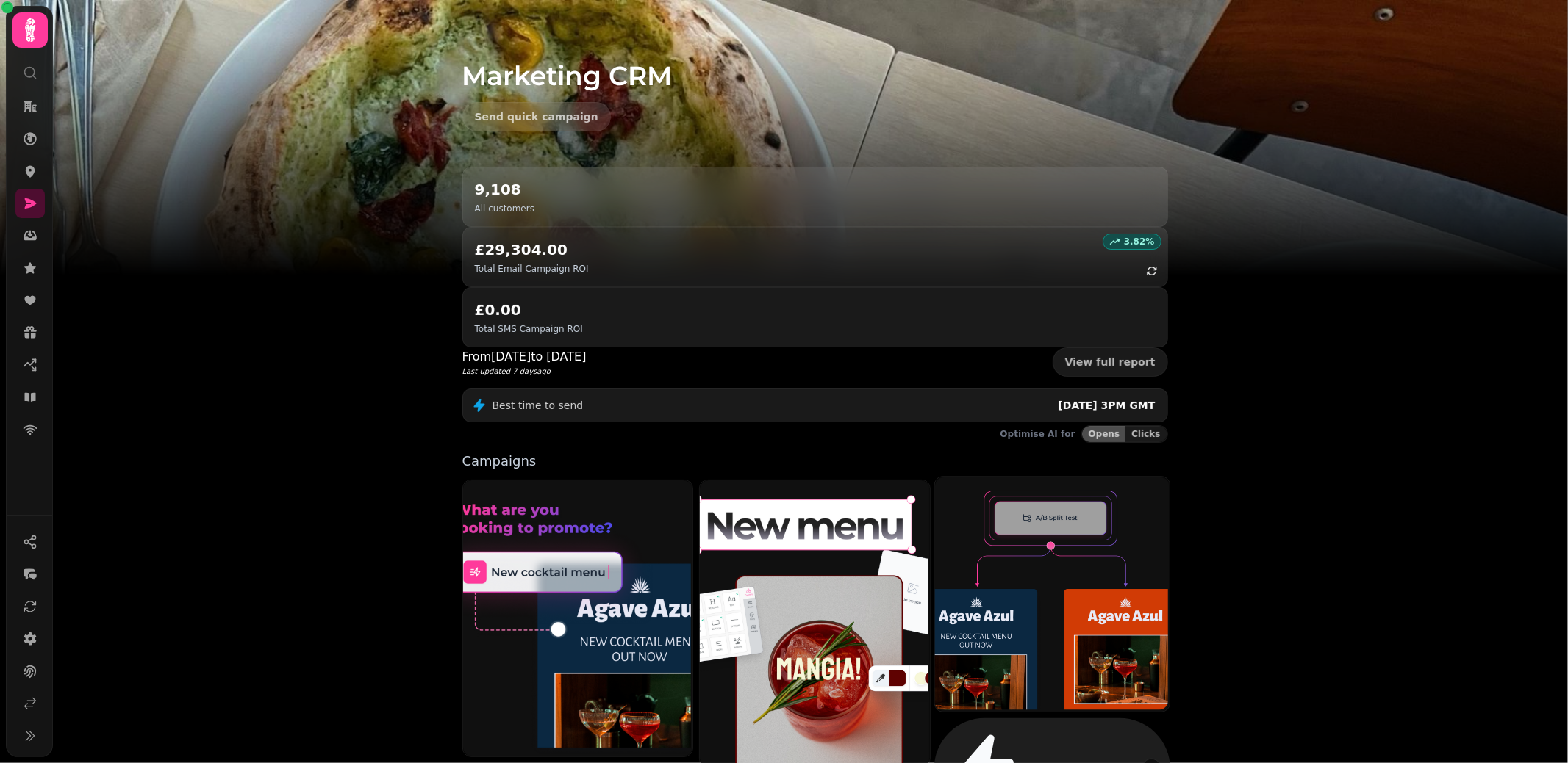
scroll to position [149, 0]
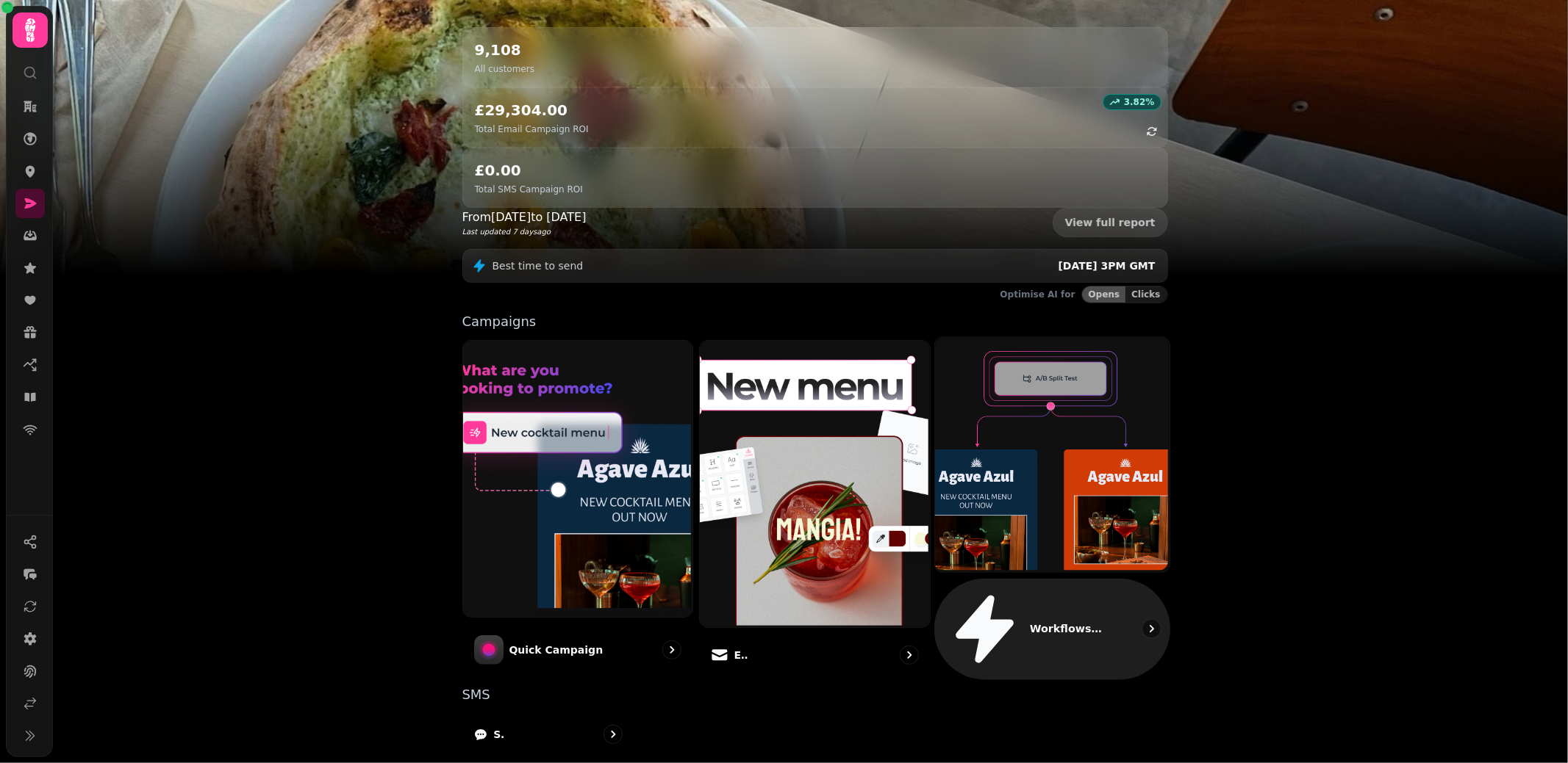
click at [1054, 433] on img at bounding box center [1050, 452] width 234 height 234
